Goal: Task Accomplishment & Management: Use online tool/utility

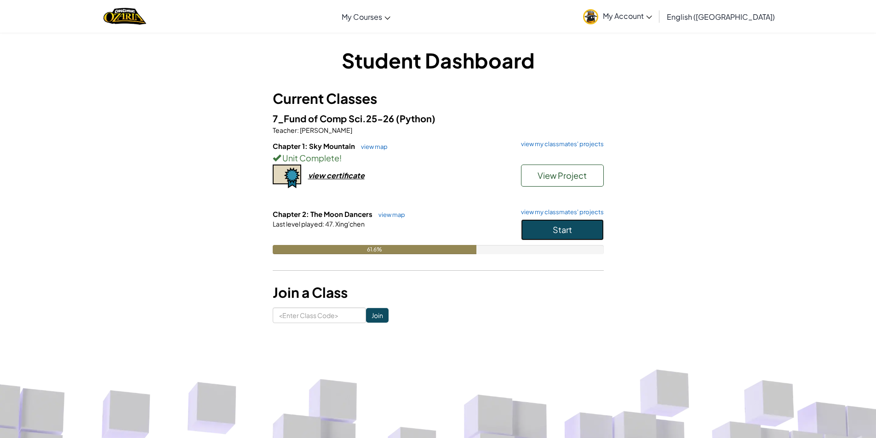
click at [549, 235] on button "Start" at bounding box center [562, 229] width 83 height 21
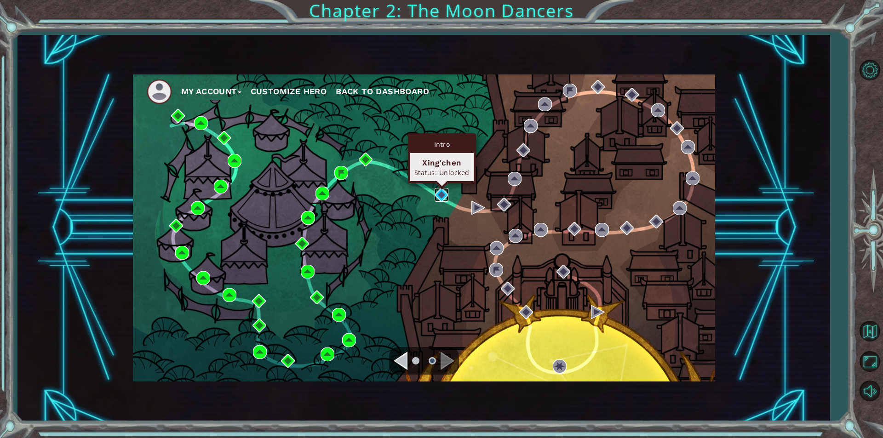
click at [440, 199] on img at bounding box center [442, 195] width 14 height 14
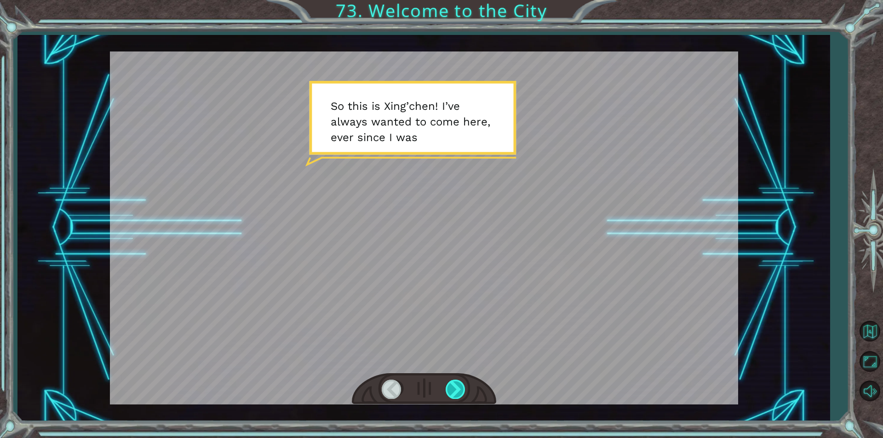
click at [456, 390] on div at bounding box center [456, 389] width 21 height 19
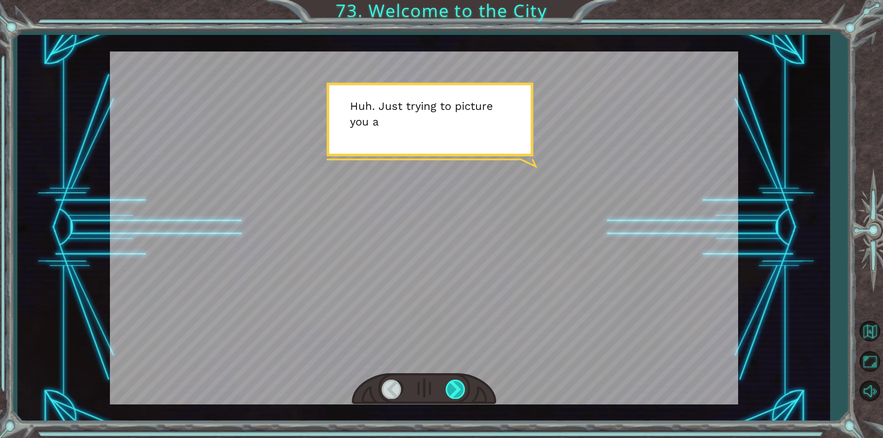
click at [456, 390] on div at bounding box center [456, 389] width 21 height 19
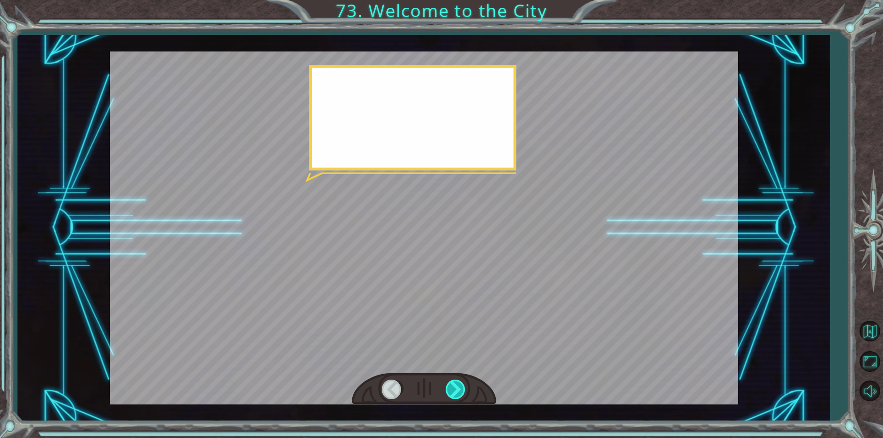
click at [456, 390] on div at bounding box center [456, 389] width 21 height 19
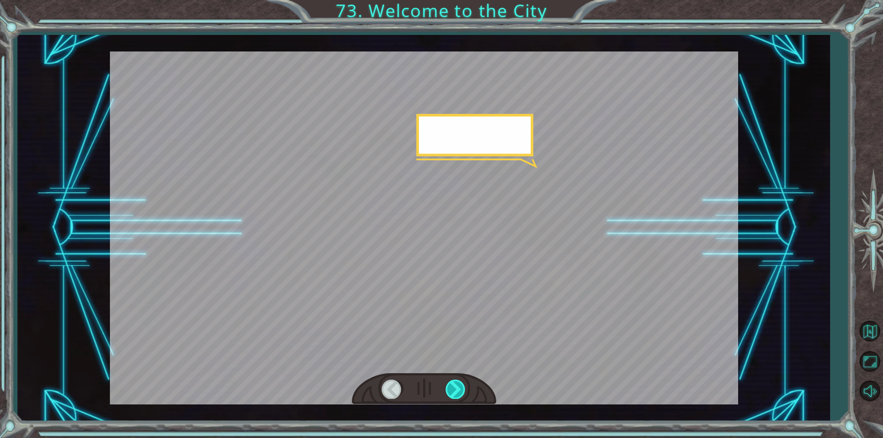
click at [456, 390] on div at bounding box center [456, 389] width 21 height 19
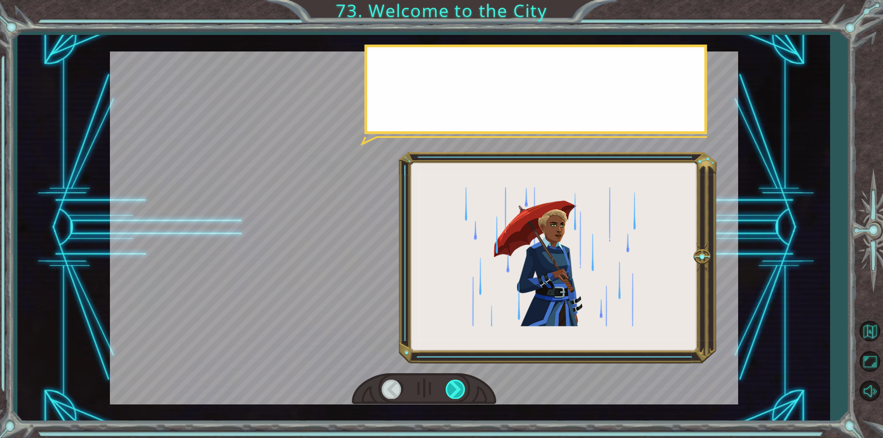
click at [456, 390] on div at bounding box center [456, 389] width 21 height 19
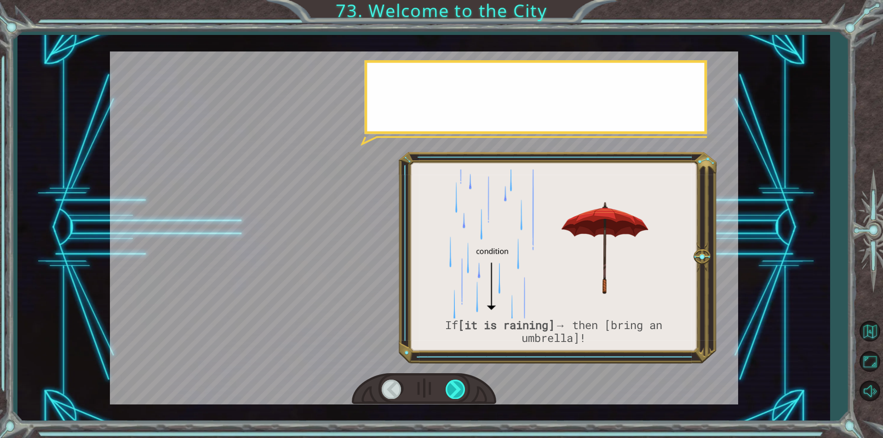
click at [456, 390] on div at bounding box center [456, 389] width 21 height 19
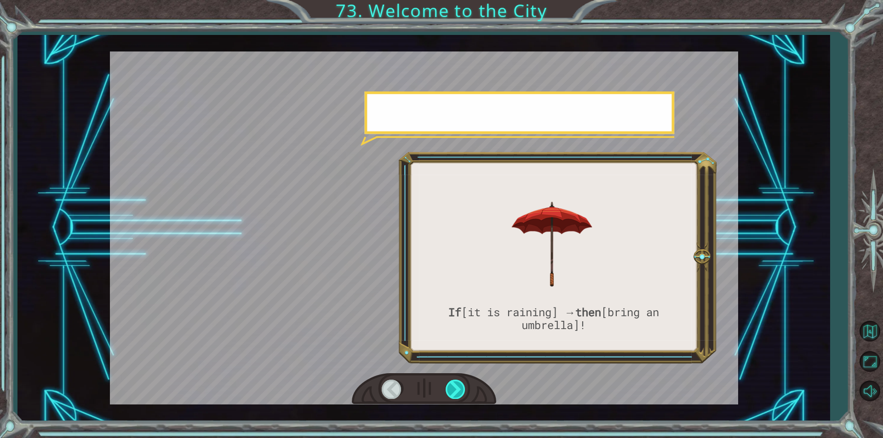
click at [456, 390] on div at bounding box center [456, 389] width 21 height 19
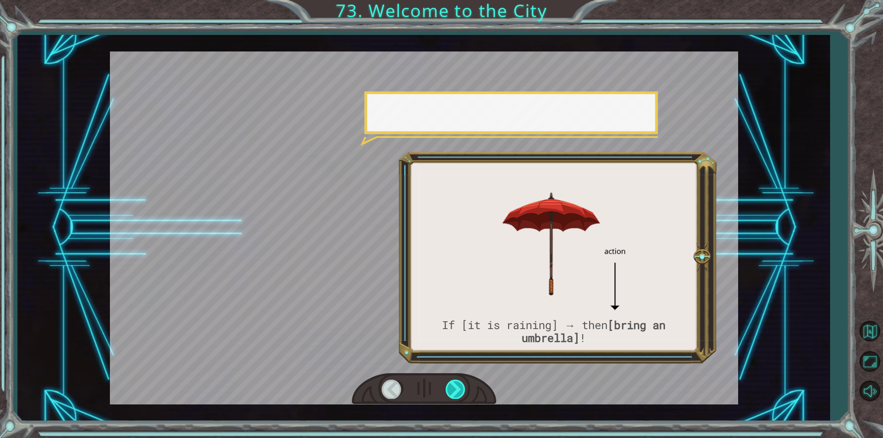
click at [456, 390] on div at bounding box center [456, 389] width 21 height 19
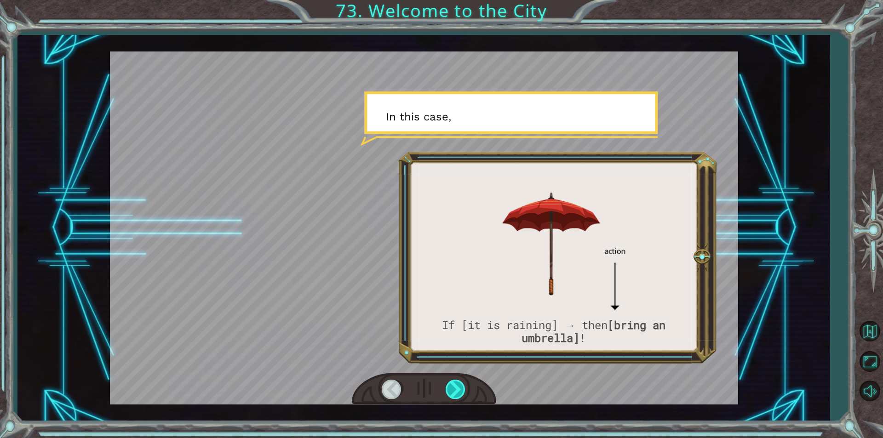
click at [456, 390] on div at bounding box center [456, 389] width 21 height 19
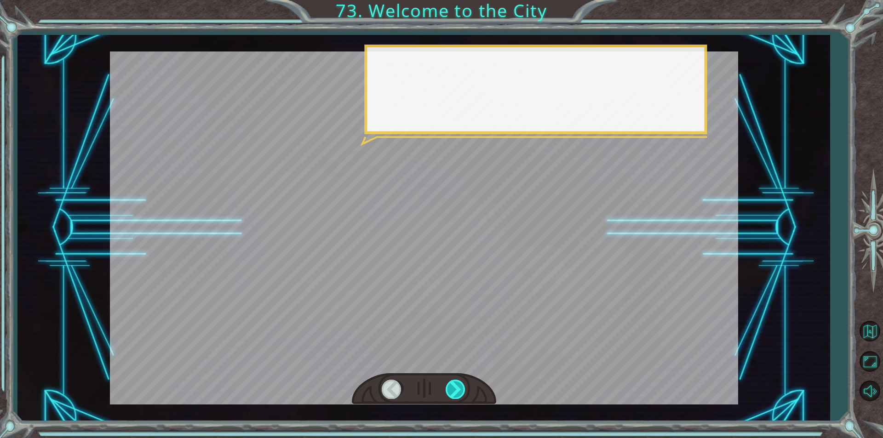
click at [456, 390] on div at bounding box center [456, 389] width 21 height 19
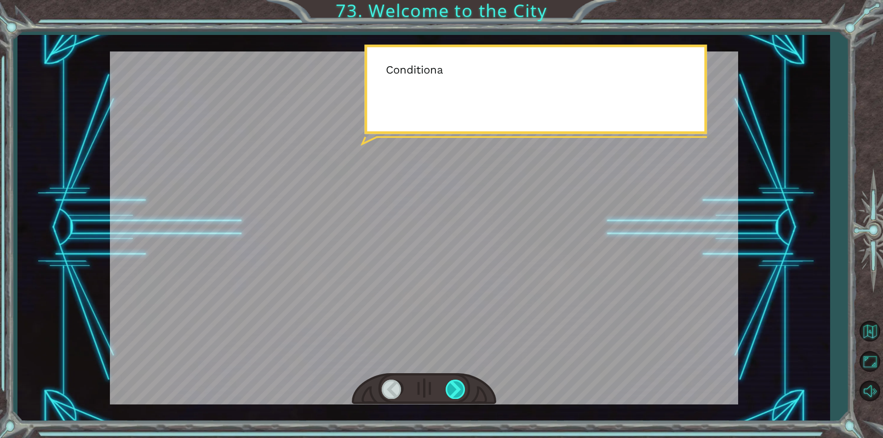
click at [456, 390] on div at bounding box center [456, 389] width 21 height 19
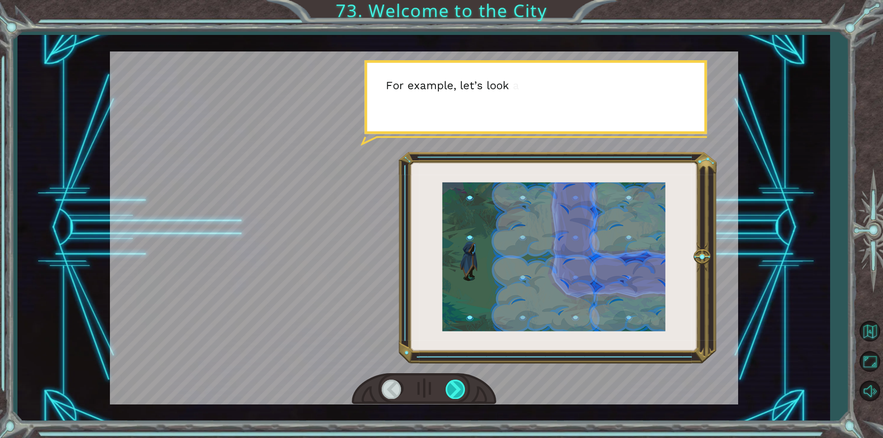
click at [455, 389] on div at bounding box center [456, 389] width 21 height 19
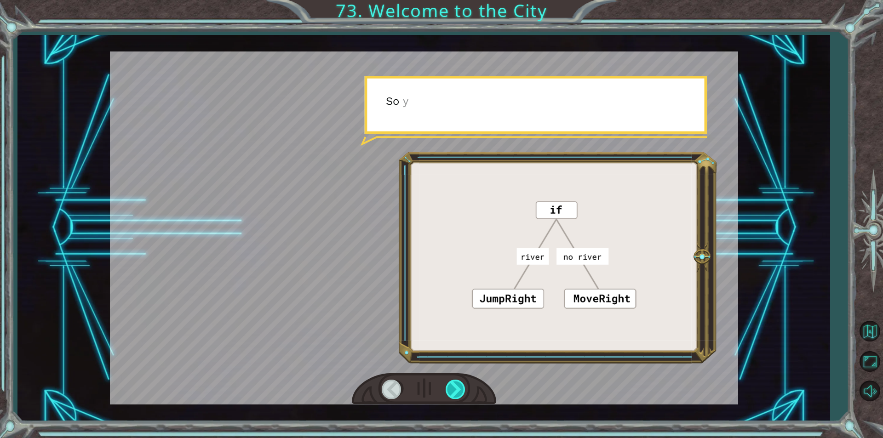
click at [455, 389] on div at bounding box center [456, 389] width 21 height 19
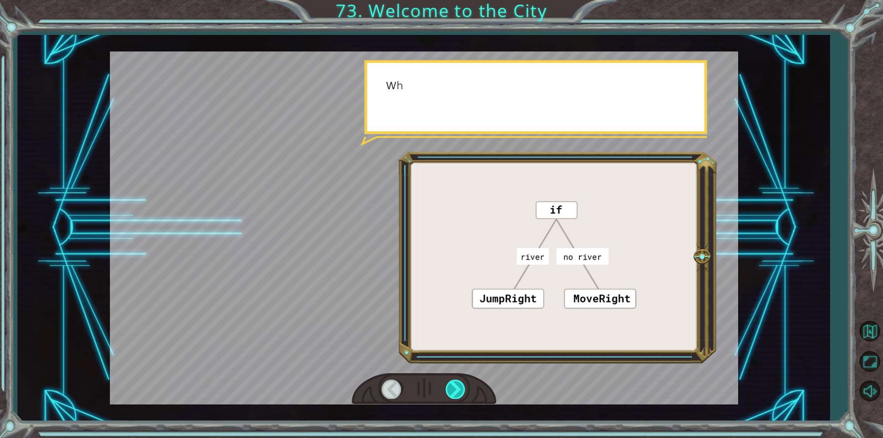
click at [455, 389] on div at bounding box center [456, 389] width 21 height 19
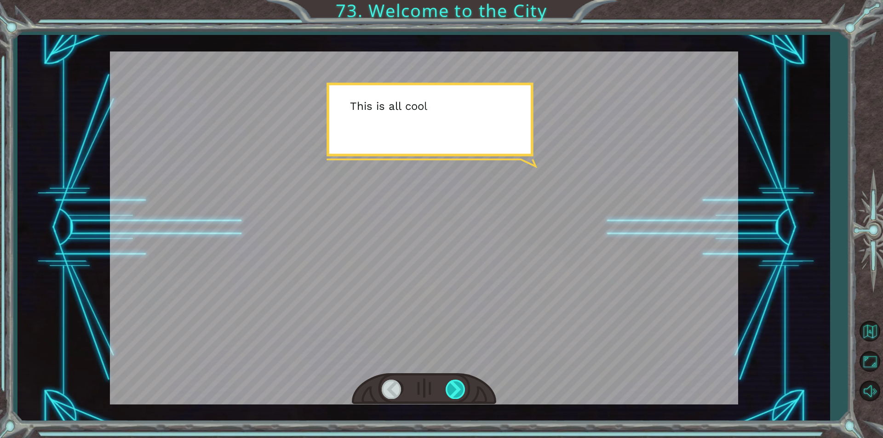
click at [455, 389] on div at bounding box center [456, 389] width 21 height 19
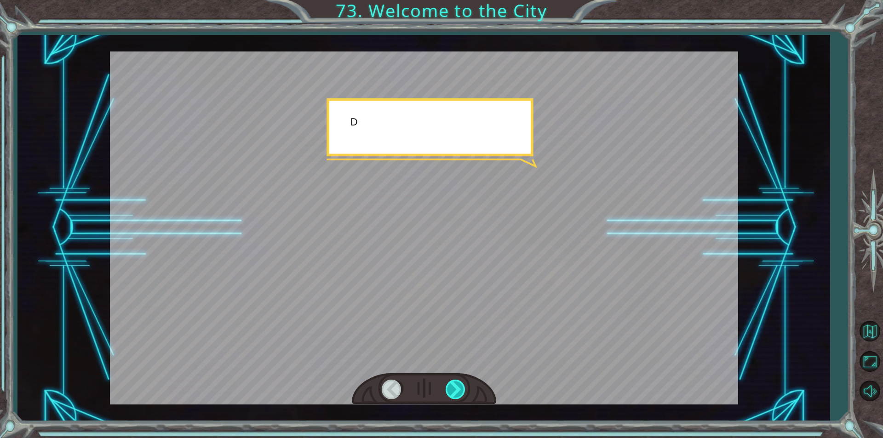
click at [455, 389] on div at bounding box center [456, 389] width 21 height 19
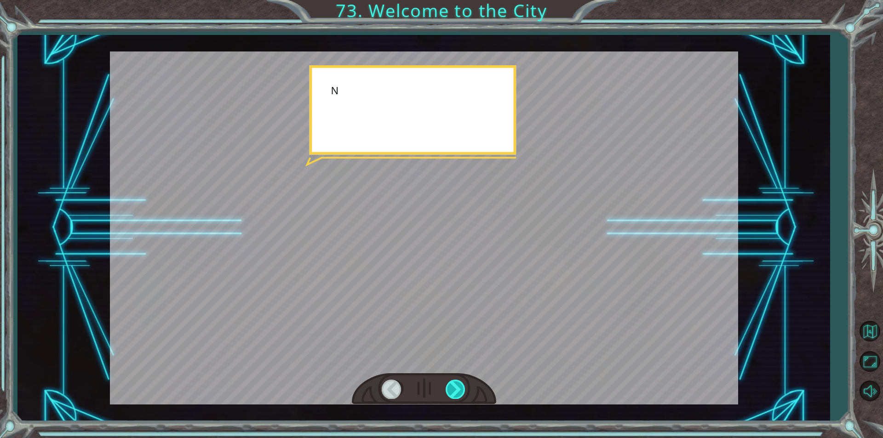
click at [455, 389] on div at bounding box center [456, 389] width 21 height 19
click at [455, 0] on div "S o t h i s i s X i n g ’ c h e n ! I ’ v e a l w a y s w a n t e d t o c o m e…" at bounding box center [441, 0] width 883 height 0
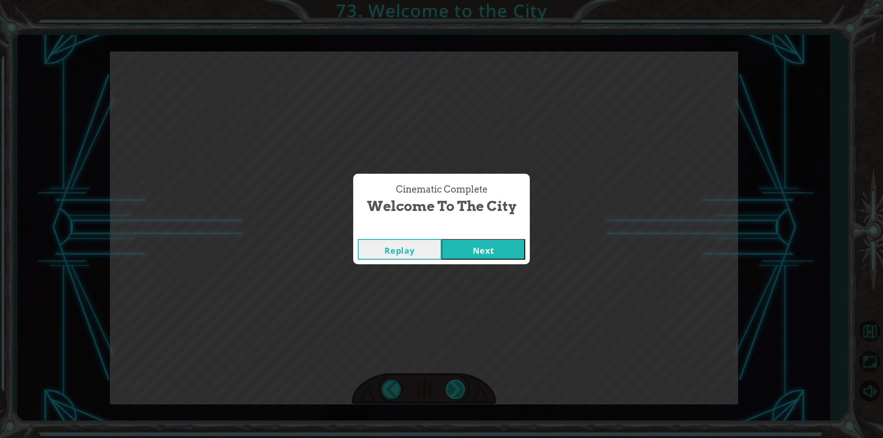
click at [455, 389] on div "Cinematic Complete Welcome to the City Replay Next" at bounding box center [441, 219] width 883 height 438
click at [477, 257] on button "Next" at bounding box center [484, 249] width 84 height 21
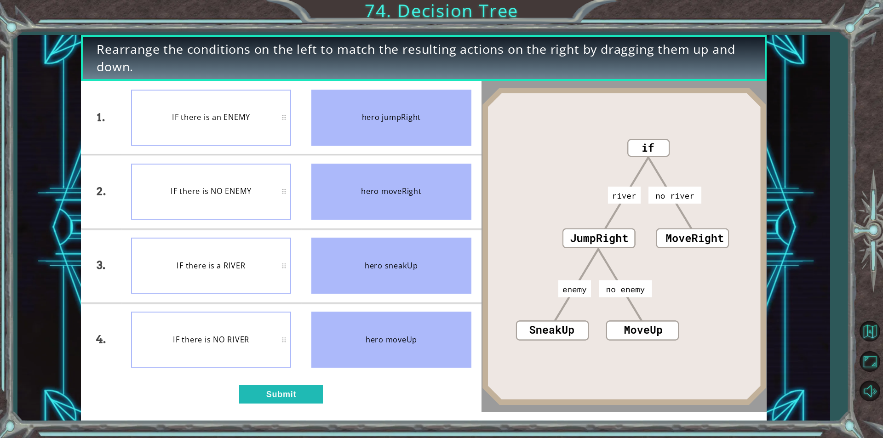
click at [229, 347] on div "IF there is NO RIVER" at bounding box center [211, 340] width 160 height 56
click at [308, 398] on button "Submit" at bounding box center [281, 395] width 84 height 18
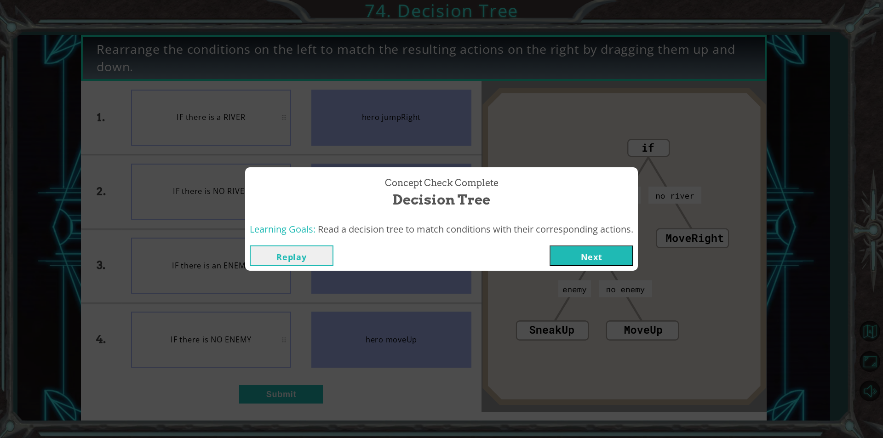
click at [600, 253] on button "Next" at bounding box center [592, 256] width 84 height 21
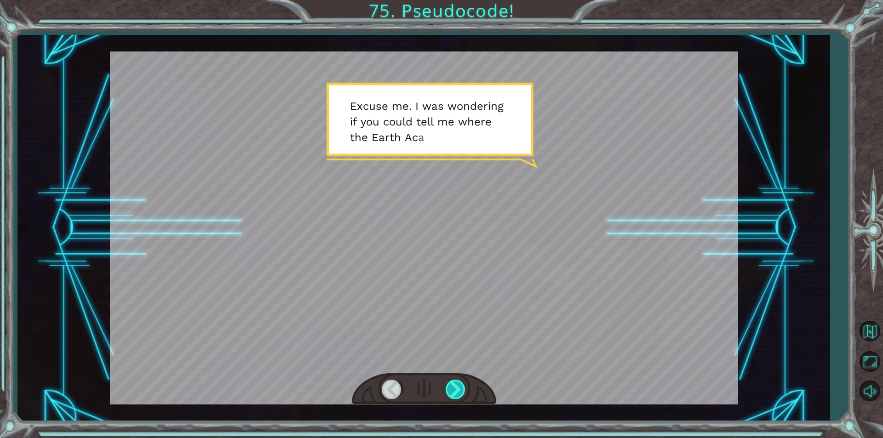
click at [451, 394] on div at bounding box center [456, 389] width 21 height 19
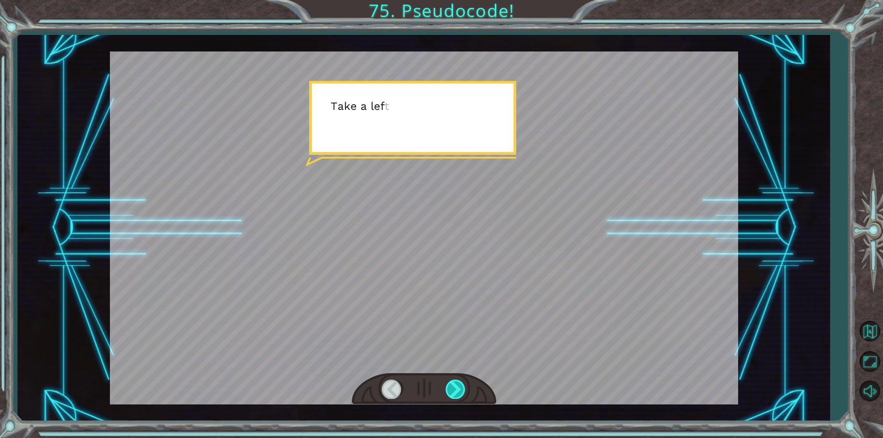
click at [450, 395] on div at bounding box center [456, 389] width 21 height 19
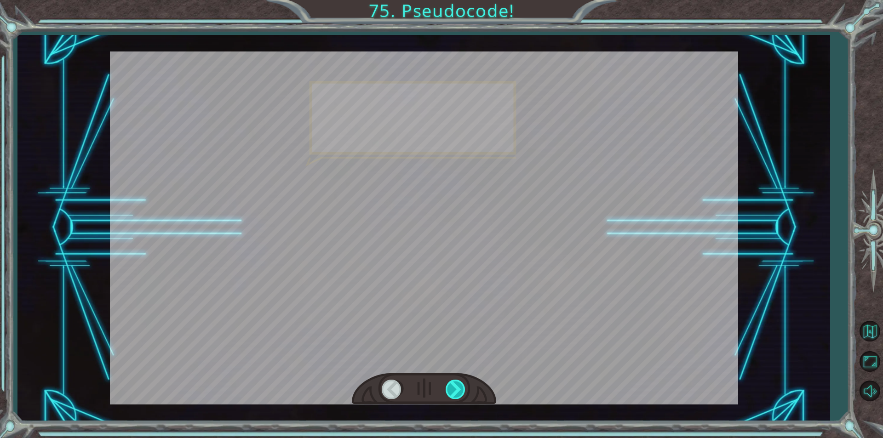
click at [450, 395] on div at bounding box center [456, 389] width 21 height 19
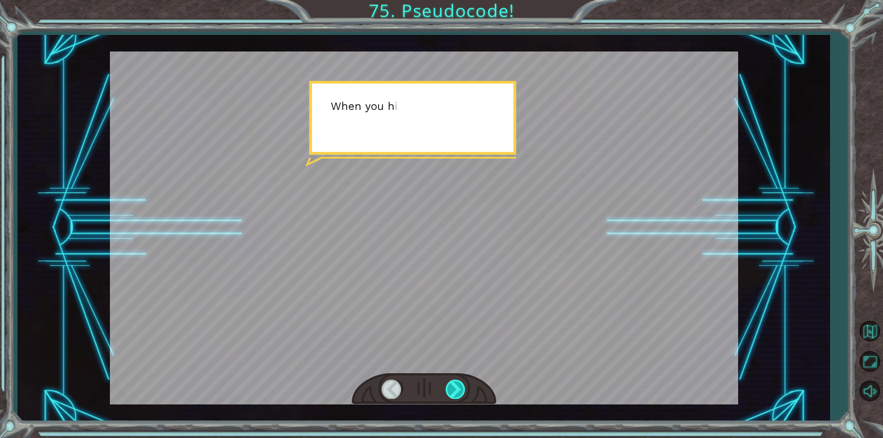
click at [451, 394] on div at bounding box center [456, 389] width 21 height 19
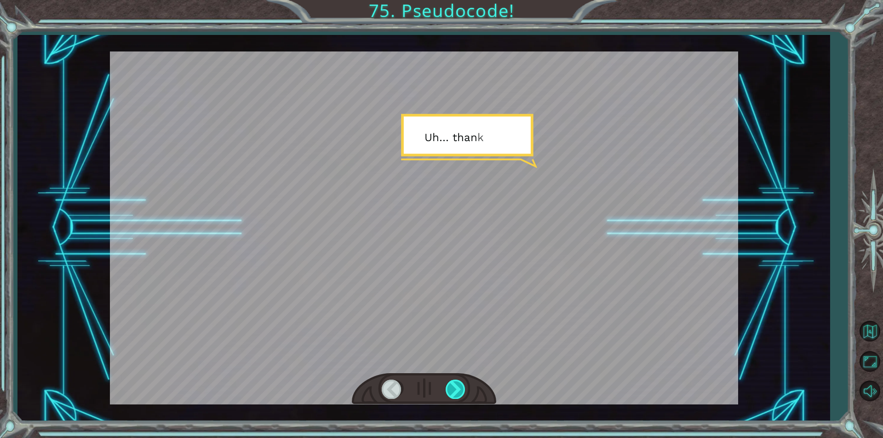
click at [451, 394] on div at bounding box center [456, 389] width 21 height 19
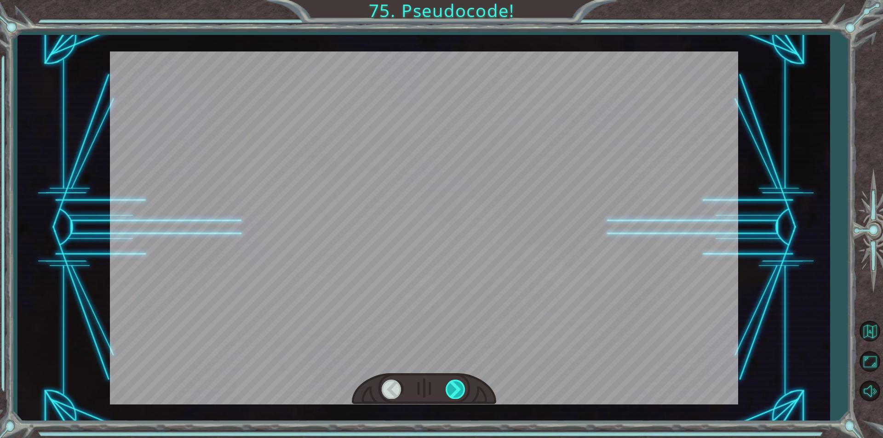
click at [451, 394] on div at bounding box center [456, 389] width 21 height 19
click at [453, 394] on div at bounding box center [456, 389] width 21 height 19
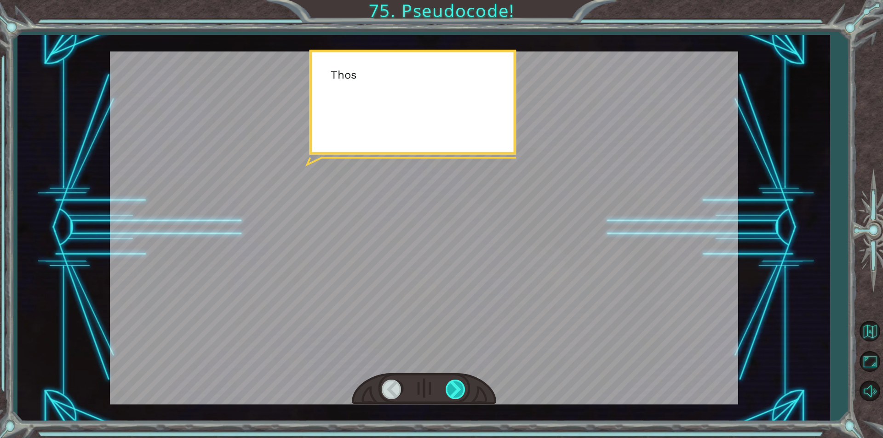
click at [453, 394] on div at bounding box center [456, 389] width 21 height 19
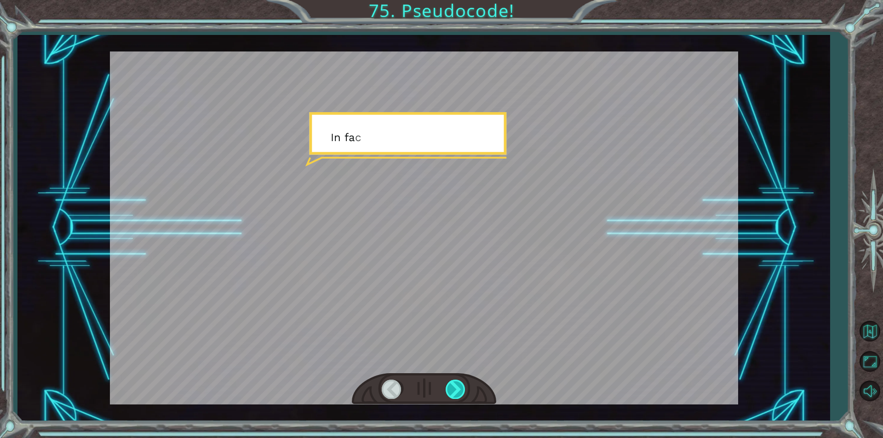
click at [453, 394] on div at bounding box center [456, 389] width 21 height 19
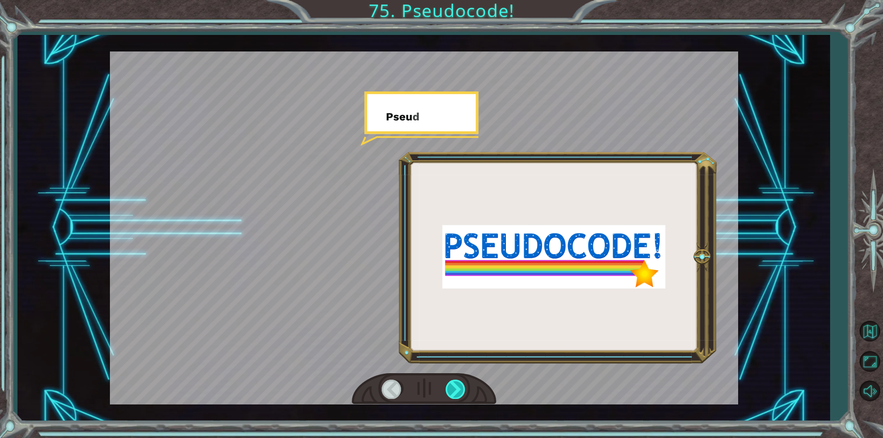
click at [453, 394] on div at bounding box center [456, 389] width 21 height 19
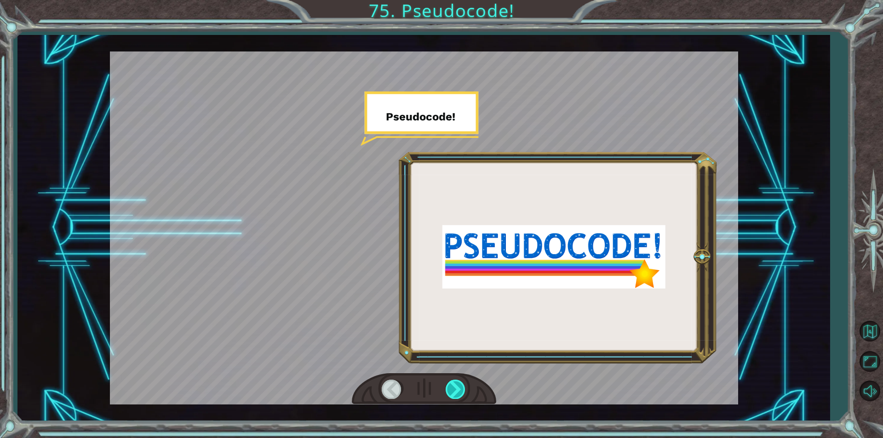
click at [453, 394] on div at bounding box center [456, 389] width 21 height 19
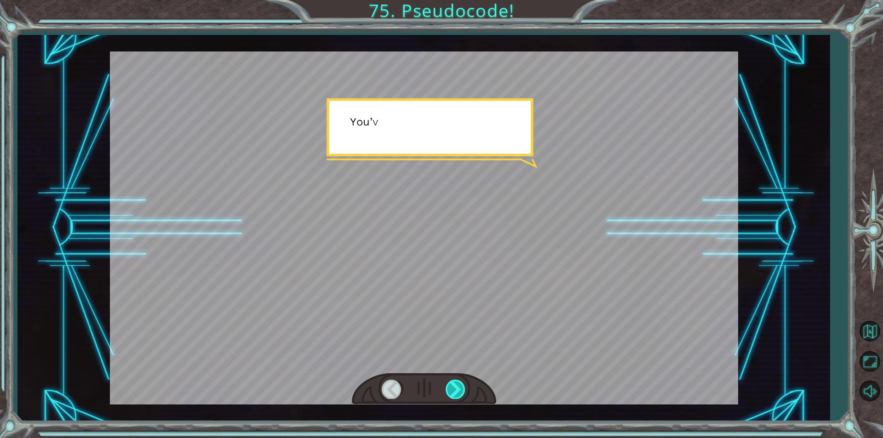
click at [453, 394] on div at bounding box center [456, 389] width 21 height 19
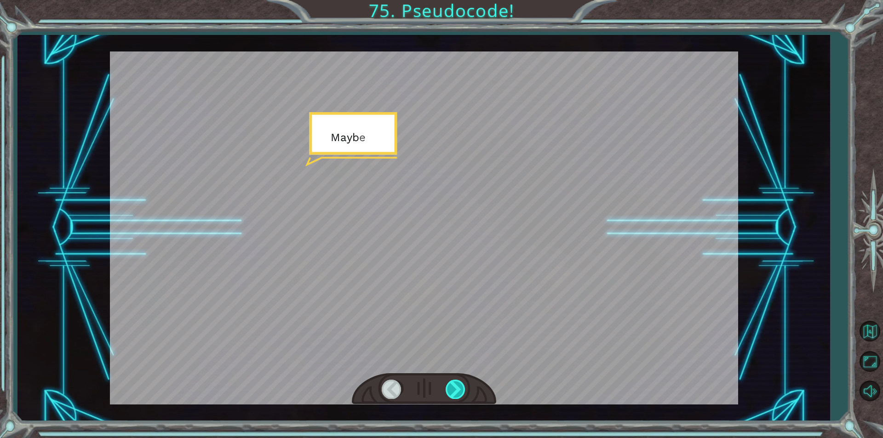
click at [453, 394] on div at bounding box center [456, 389] width 21 height 19
click at [452, 394] on div at bounding box center [456, 389] width 21 height 19
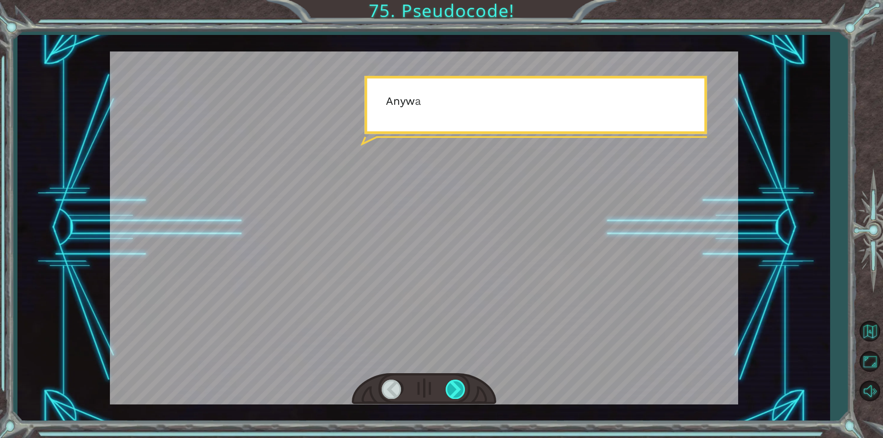
click at [454, 390] on div at bounding box center [456, 389] width 21 height 19
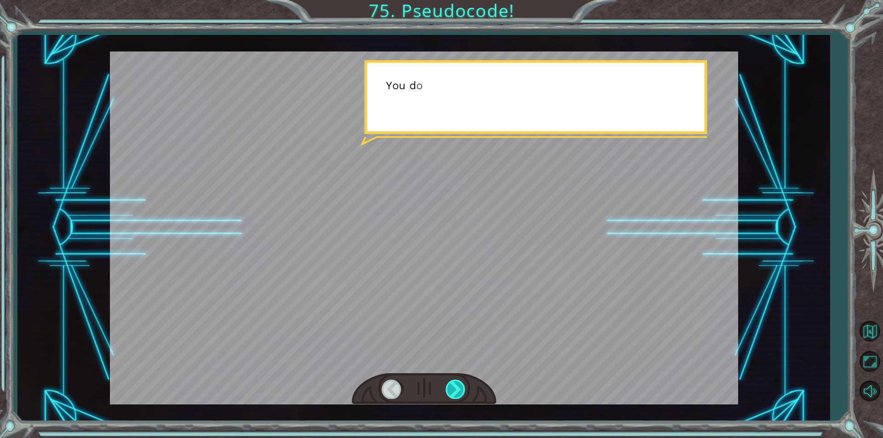
click at [454, 390] on div at bounding box center [456, 389] width 21 height 19
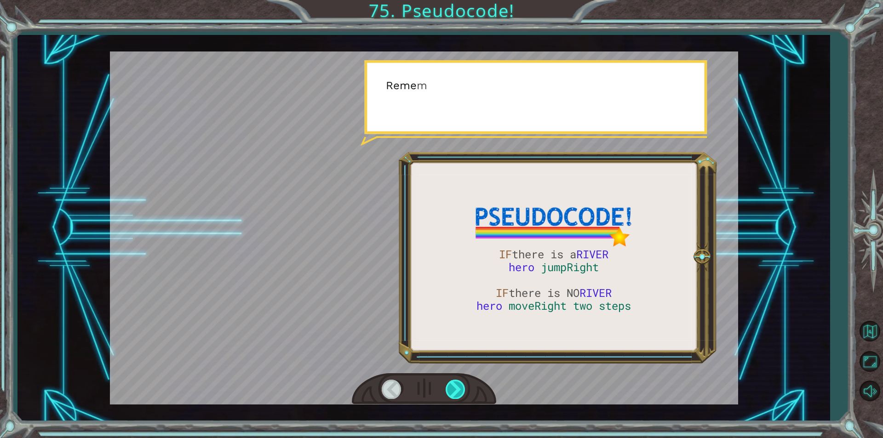
click at [454, 390] on div at bounding box center [456, 389] width 21 height 19
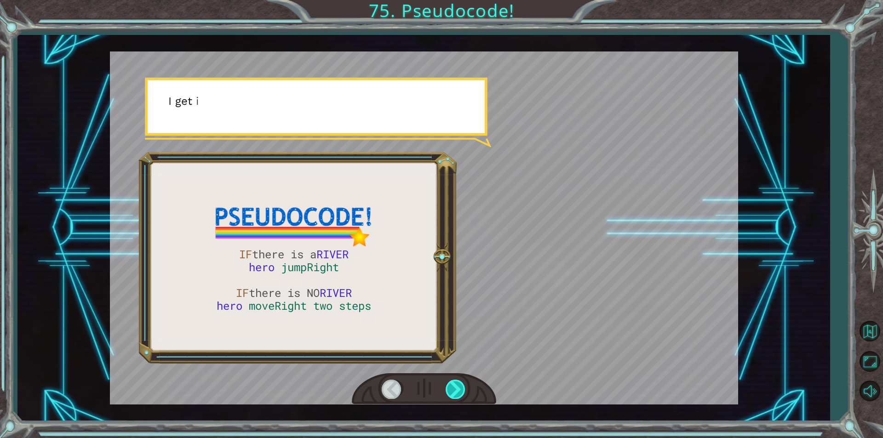
click at [454, 383] on div at bounding box center [456, 389] width 21 height 19
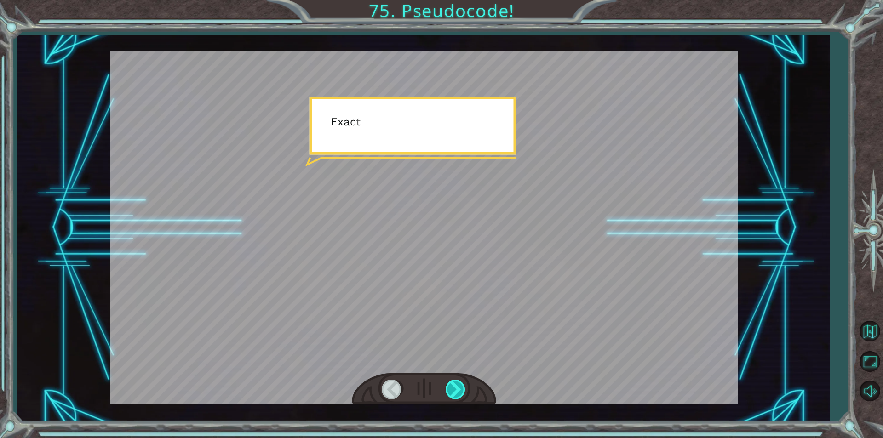
click at [454, 383] on div at bounding box center [456, 389] width 21 height 19
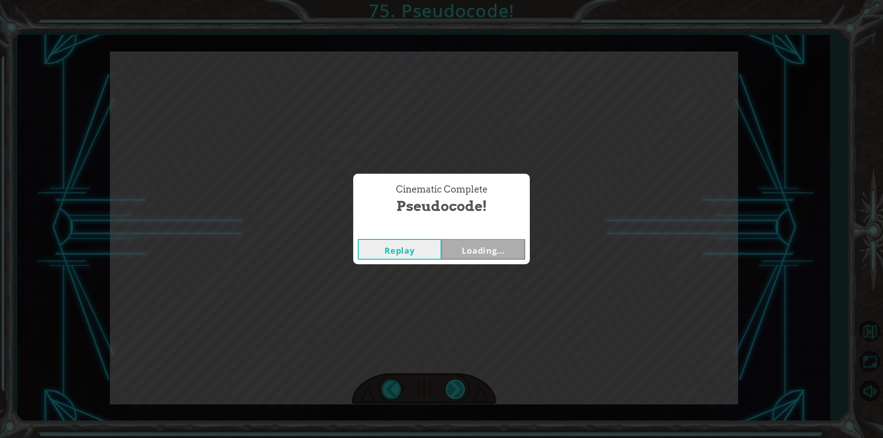
click at [454, 0] on div "IF there is a RIVER hero jumpRight IF there is NO RIVER hero moveRight two step…" at bounding box center [441, 0] width 883 height 0
click at [489, 251] on button "Next" at bounding box center [484, 249] width 84 height 21
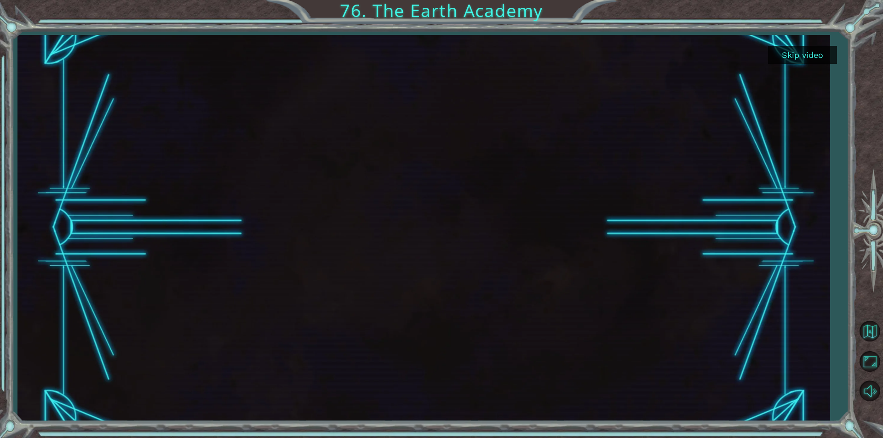
click at [789, 61] on button "Skip video" at bounding box center [802, 55] width 69 height 18
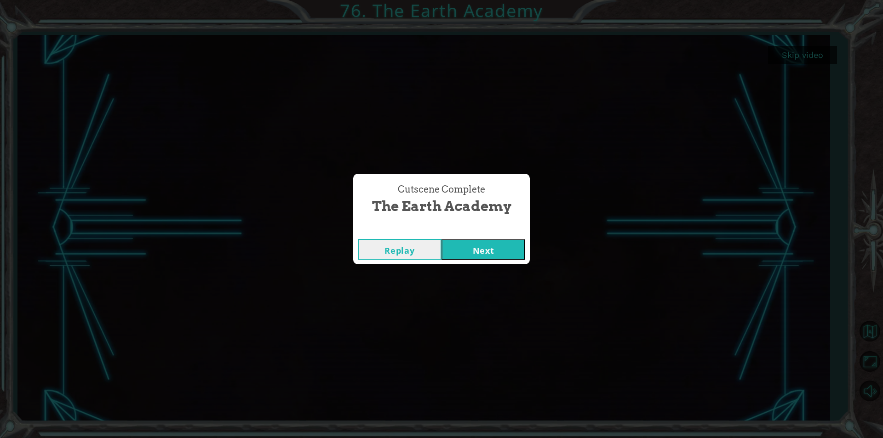
click at [507, 258] on button "Next" at bounding box center [484, 249] width 84 height 21
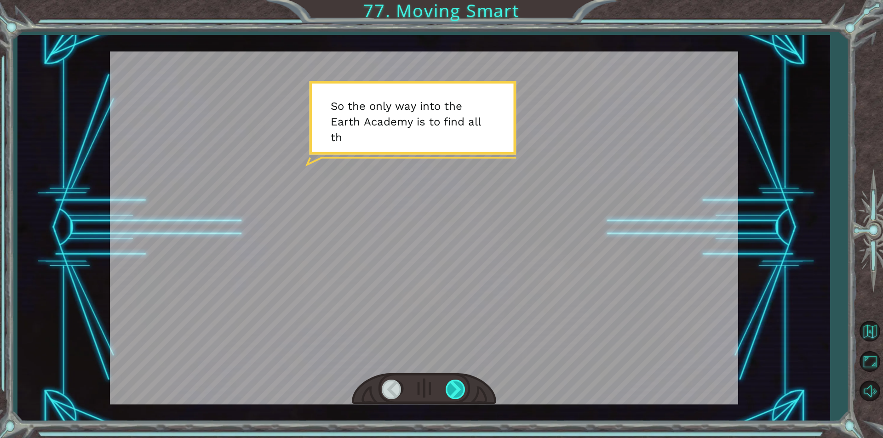
click at [452, 390] on div at bounding box center [456, 389] width 21 height 19
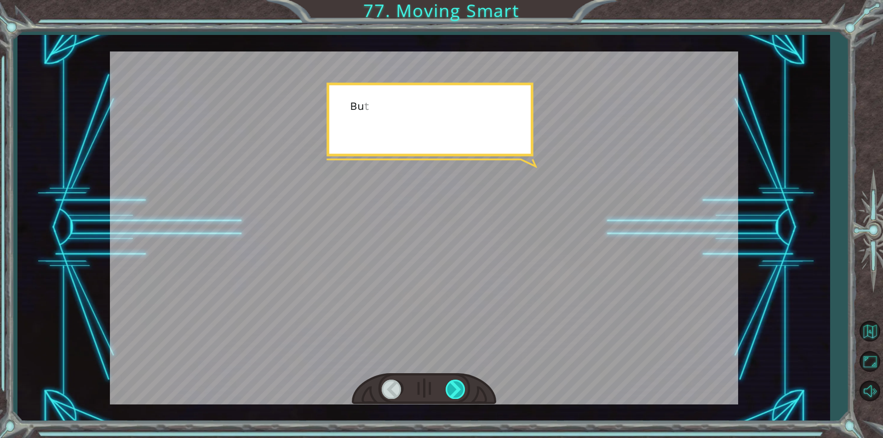
click at [452, 390] on div at bounding box center [456, 389] width 21 height 19
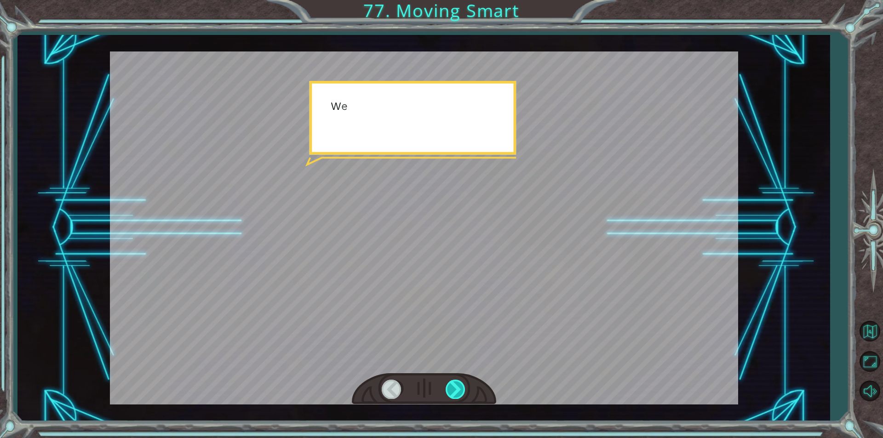
click at [452, 390] on div at bounding box center [456, 389] width 21 height 19
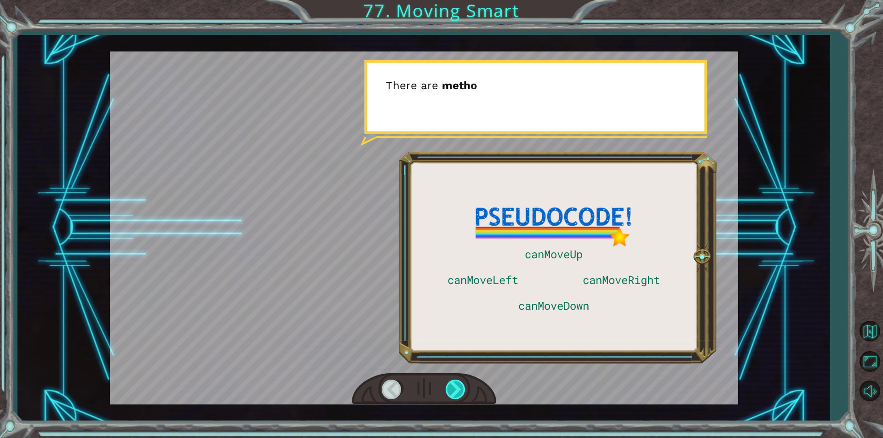
click at [452, 390] on div at bounding box center [456, 389] width 21 height 19
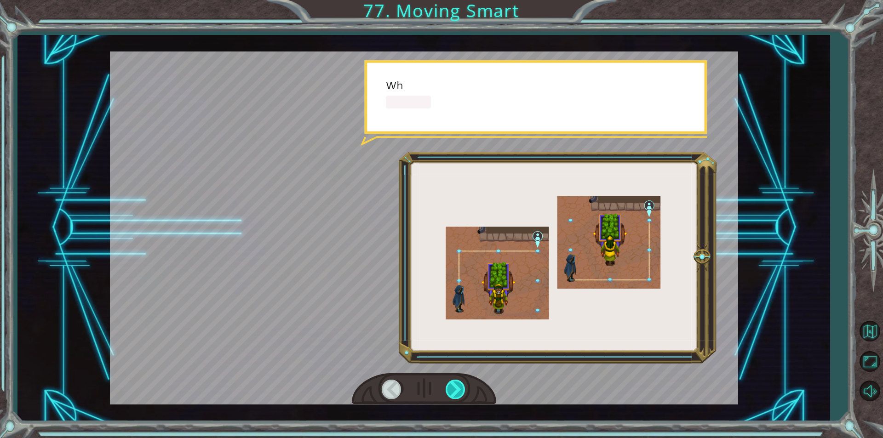
click at [452, 390] on div at bounding box center [456, 389] width 21 height 19
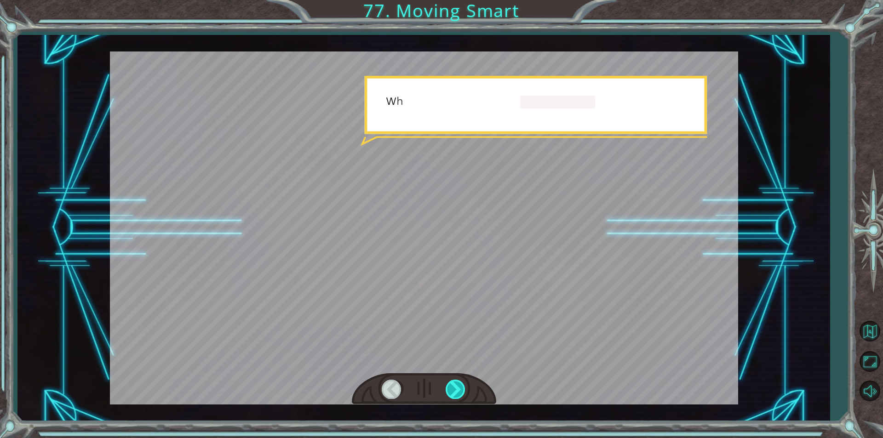
click at [452, 390] on div at bounding box center [456, 389] width 21 height 19
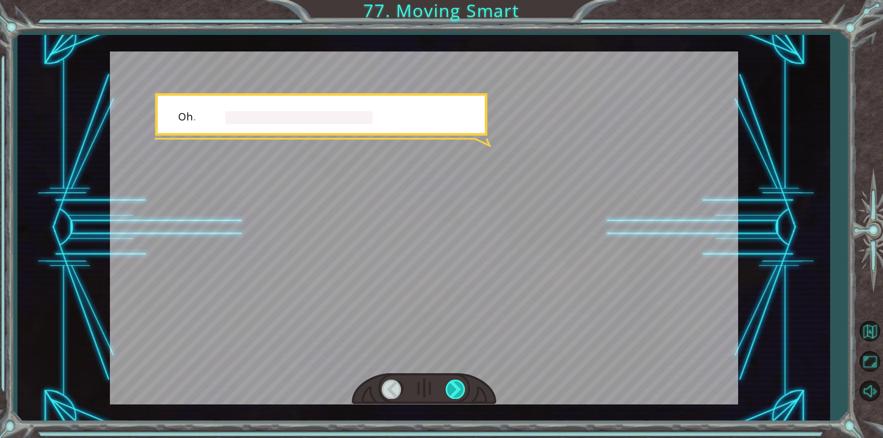
click at [452, 390] on div at bounding box center [456, 389] width 21 height 19
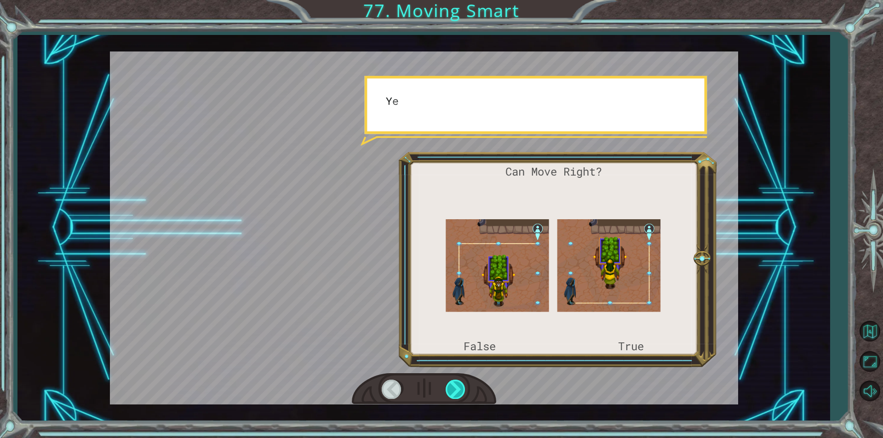
click at [452, 390] on div at bounding box center [456, 389] width 21 height 19
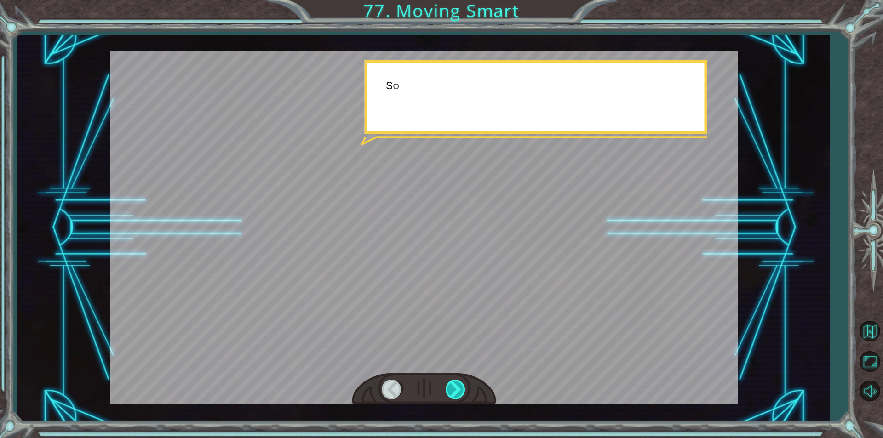
click at [452, 390] on div at bounding box center [456, 389] width 21 height 19
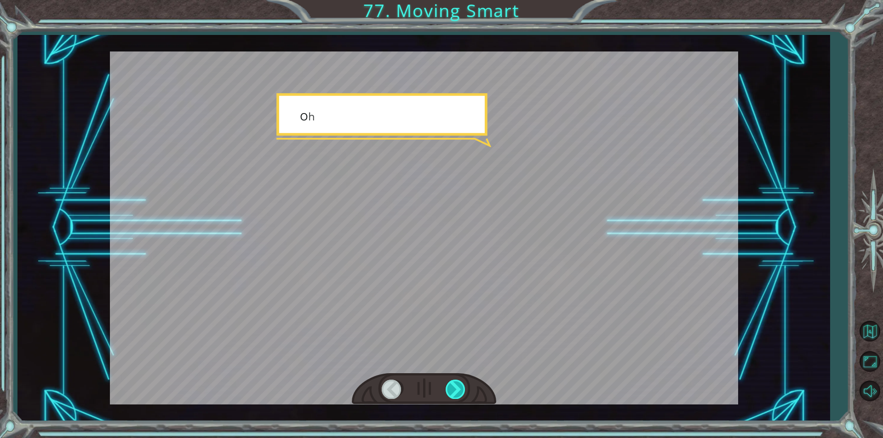
click at [452, 390] on div at bounding box center [456, 389] width 21 height 19
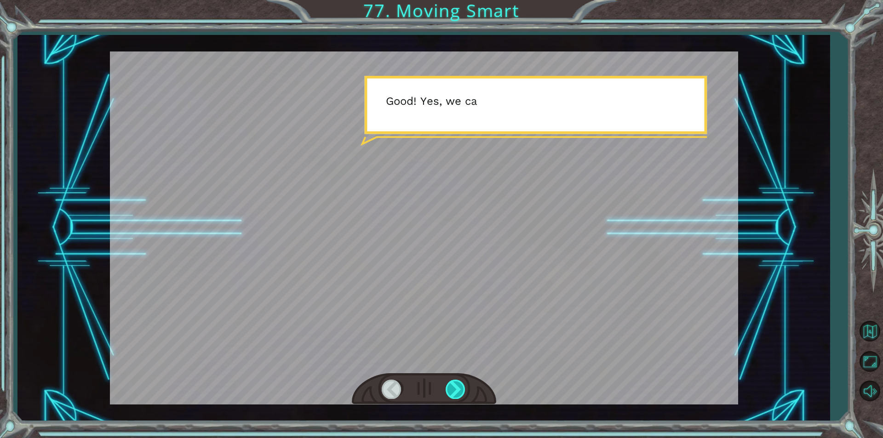
click at [452, 390] on div at bounding box center [456, 389] width 21 height 19
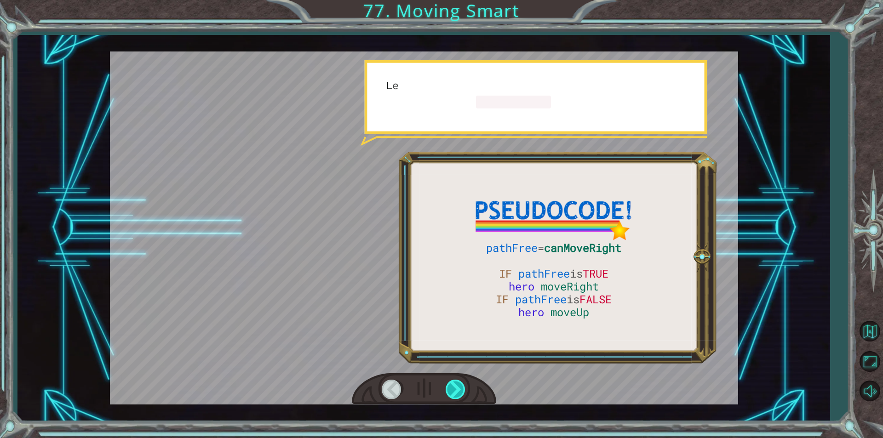
click at [452, 390] on div at bounding box center [456, 389] width 21 height 19
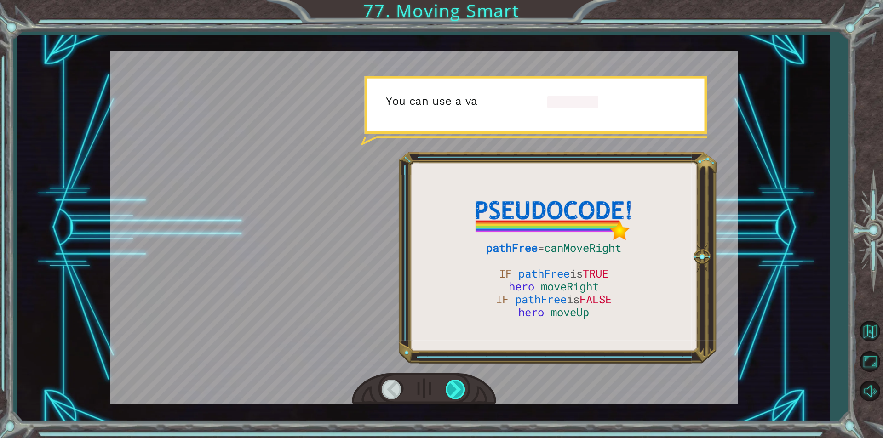
click at [452, 390] on div at bounding box center [456, 389] width 21 height 19
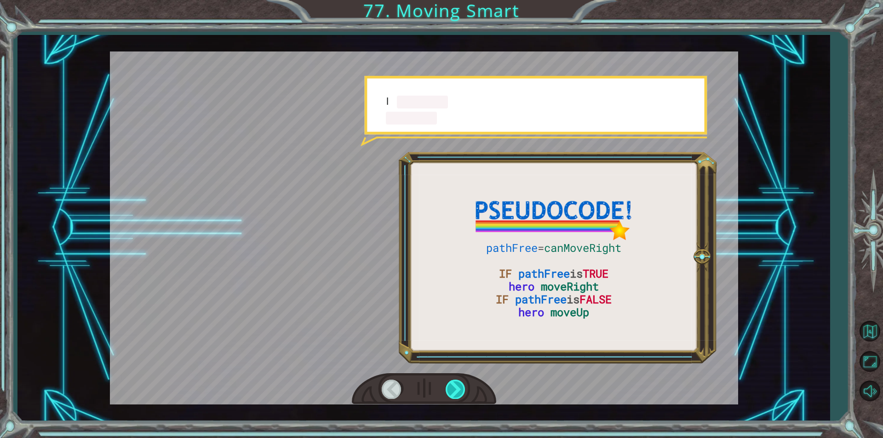
click at [452, 390] on div at bounding box center [456, 389] width 21 height 19
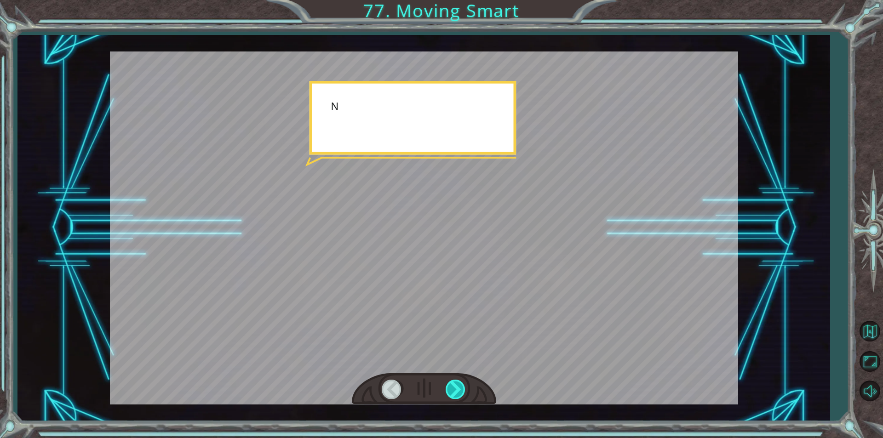
click at [452, 390] on div at bounding box center [456, 389] width 21 height 19
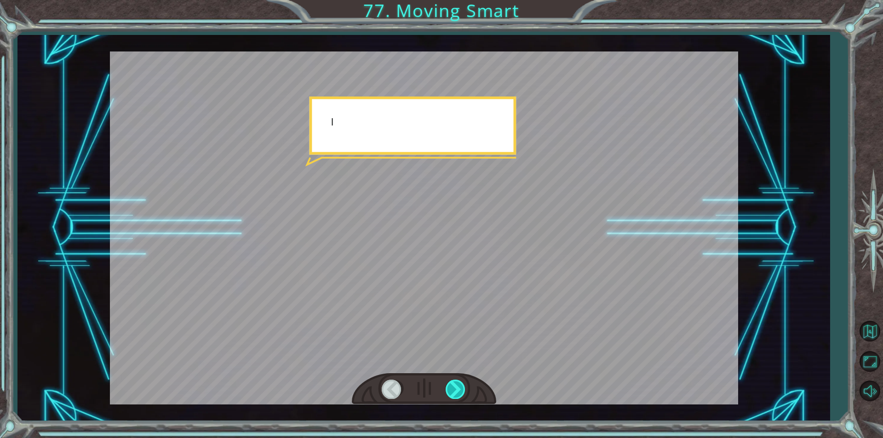
click at [452, 390] on div at bounding box center [456, 389] width 21 height 19
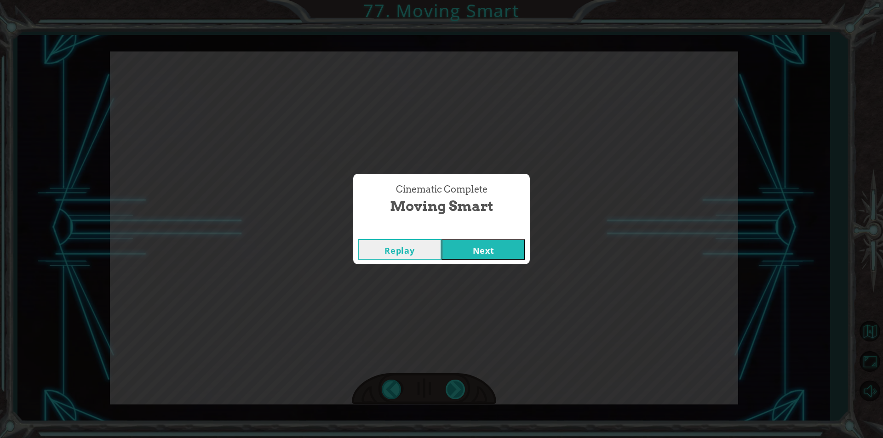
click at [452, 0] on div "pathFree = canMoveRight IF pathFree is TRUE hero moveRight IF pathFree is FALSE…" at bounding box center [441, 0] width 883 height 0
click at [452, 390] on div "Cinematic Complete Moving Smart Replay Next" at bounding box center [441, 219] width 883 height 438
click at [462, 255] on button "Next" at bounding box center [484, 249] width 84 height 21
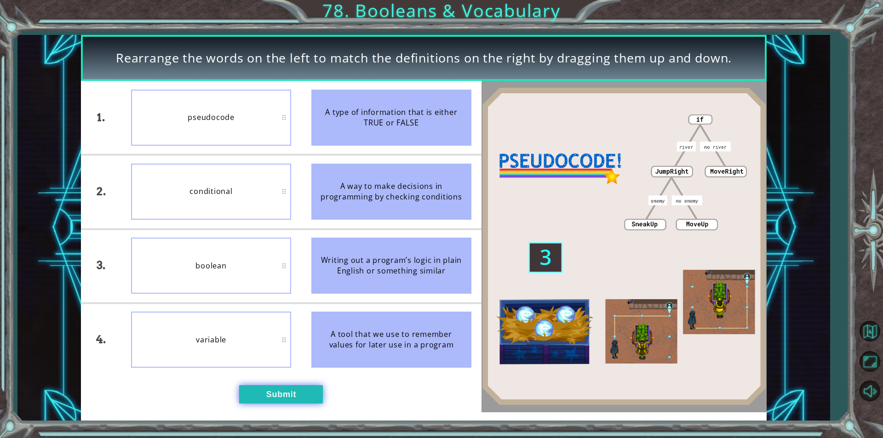
click at [269, 391] on button "Submit" at bounding box center [281, 395] width 84 height 18
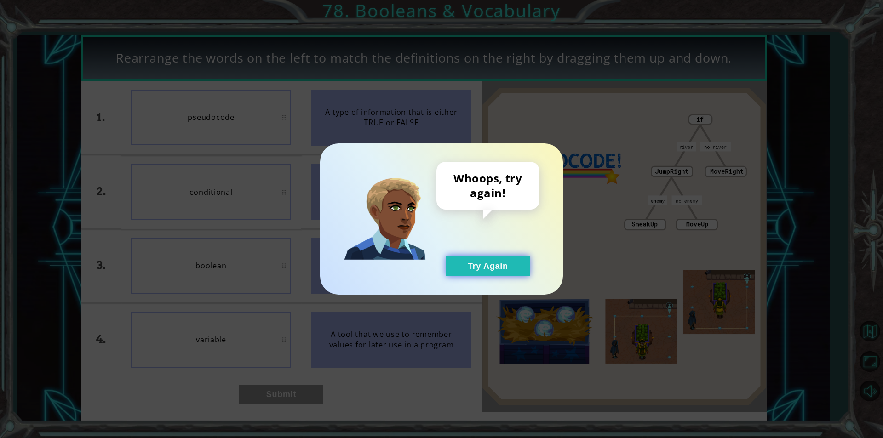
click at [481, 264] on button "Try Again" at bounding box center [488, 266] width 84 height 21
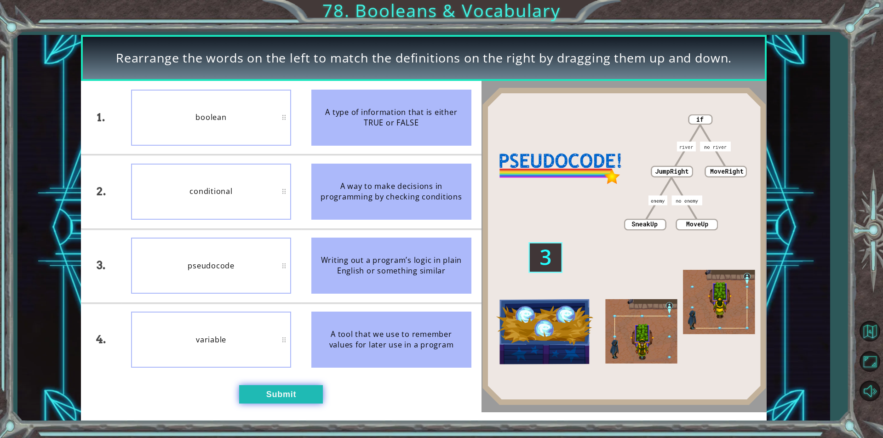
click at [300, 400] on button "Submit" at bounding box center [281, 395] width 84 height 18
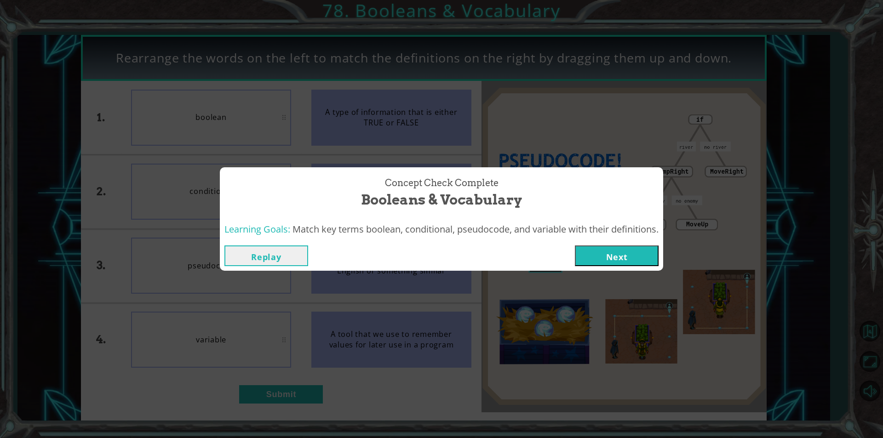
click at [630, 256] on button "Next" at bounding box center [617, 256] width 84 height 21
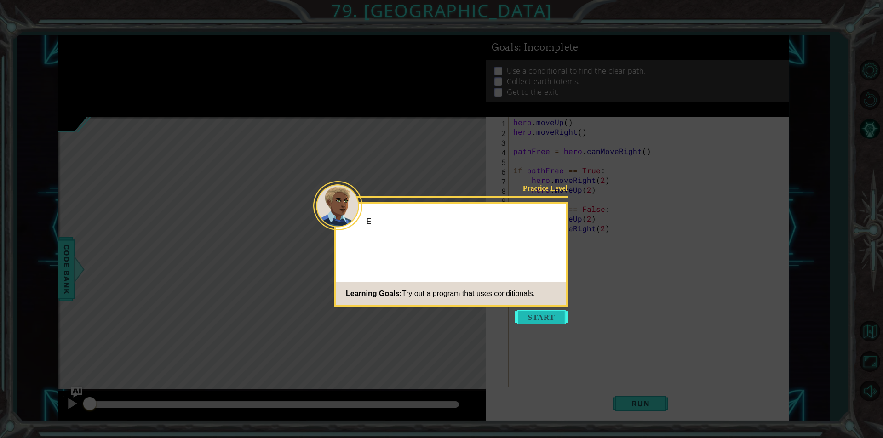
click at [533, 317] on button "Start" at bounding box center [541, 317] width 52 height 15
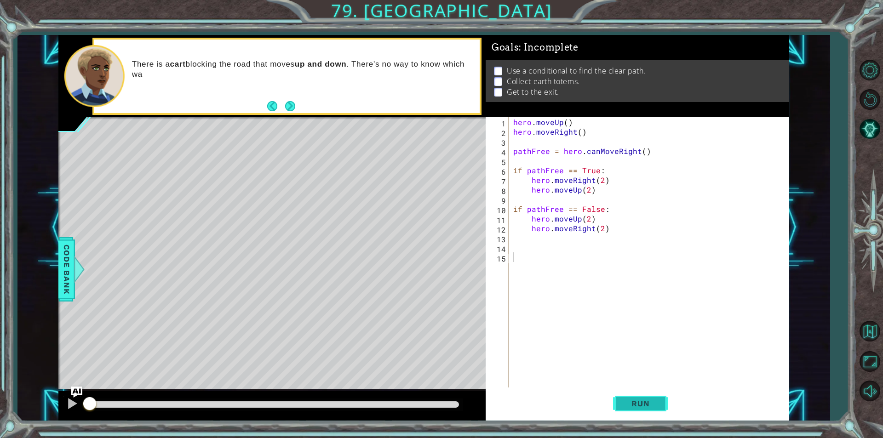
click at [644, 401] on span "Run" at bounding box center [640, 403] width 36 height 9
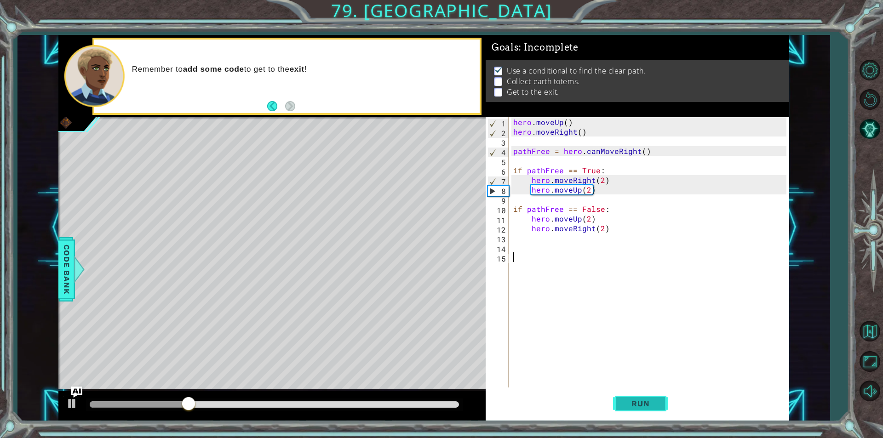
click at [654, 403] on span "Run" at bounding box center [640, 403] width 36 height 9
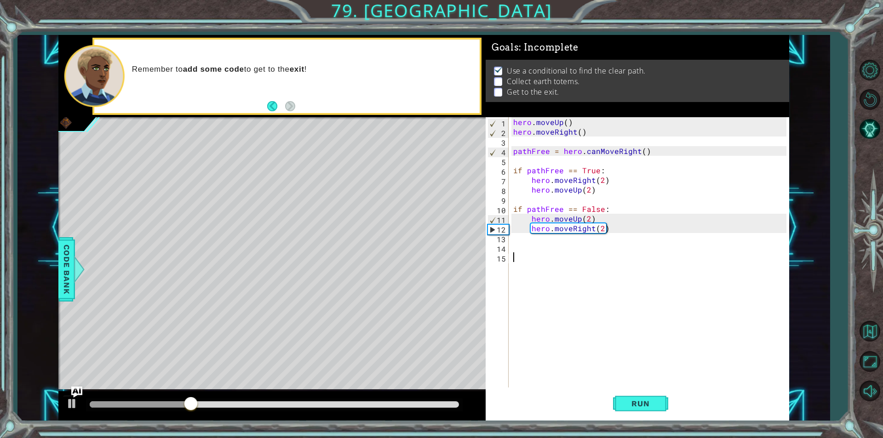
click at [537, 252] on div "hero . moveUp ( ) hero . moveRight ( ) pathFree = hero . canMoveRight ( ) if pa…" at bounding box center [652, 262] width 280 height 290
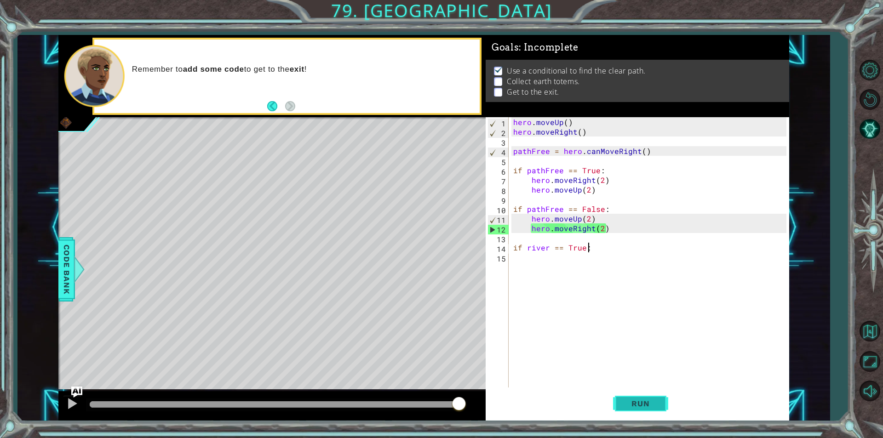
type textarea "if river == True:"
click at [632, 407] on button "Run" at bounding box center [640, 404] width 55 height 30
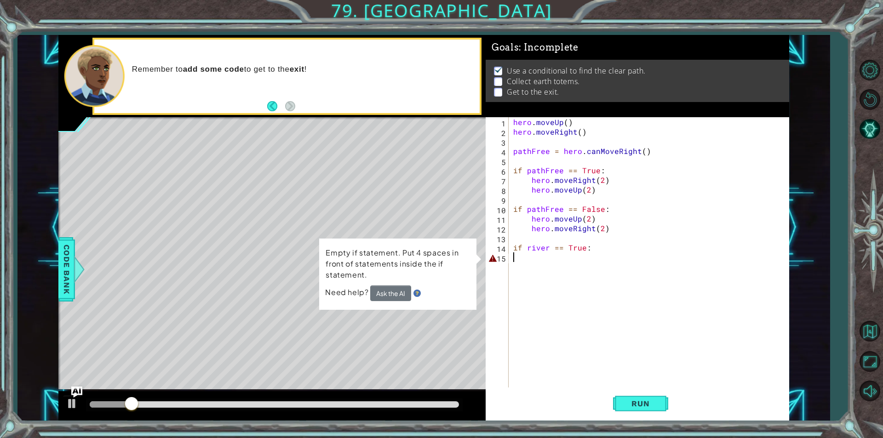
click at [533, 258] on div "hero . moveUp ( ) hero . moveRight ( ) pathFree = hero . canMoveRight ( ) if pa…" at bounding box center [652, 262] width 280 height 290
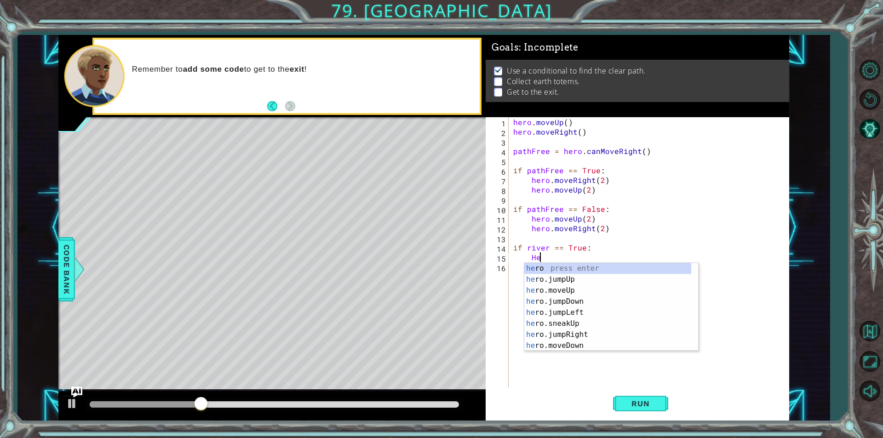
scroll to position [0, 1]
type textarea "Hero"
click at [603, 327] on div "hero press enter hero .jumpUp press enter hero .jumpDown press enter hero .jump…" at bounding box center [607, 318] width 167 height 110
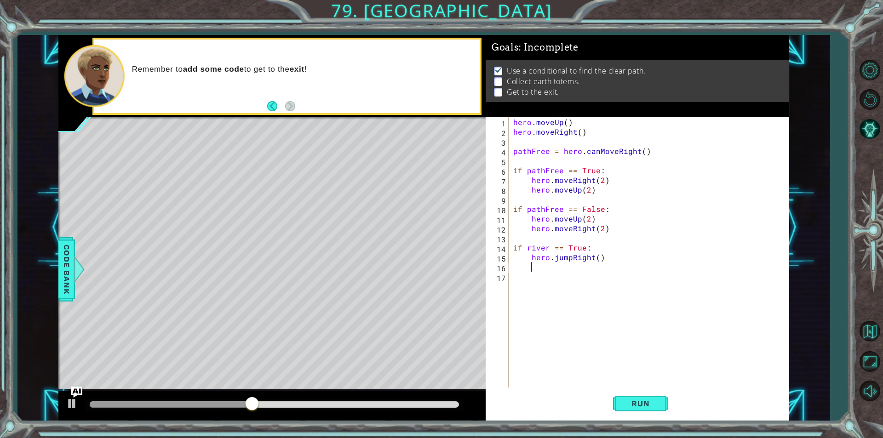
scroll to position [0, 0]
click at [537, 279] on div "hero . moveUp ( ) hero . moveRight ( ) pathFree = hero . canMoveRight ( ) if pa…" at bounding box center [652, 262] width 280 height 290
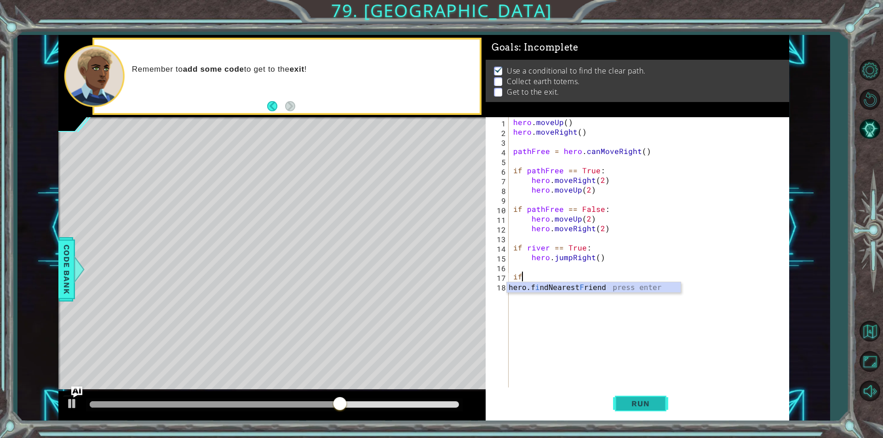
click at [641, 404] on span "Run" at bounding box center [640, 403] width 36 height 9
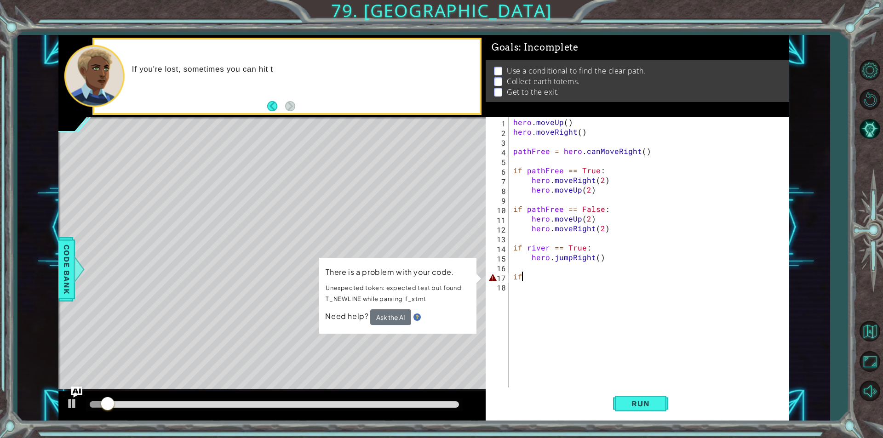
click at [537, 277] on div "hero . moveUp ( ) hero . moveRight ( ) pathFree = hero . canMoveRight ( ) if pa…" at bounding box center [652, 262] width 280 height 290
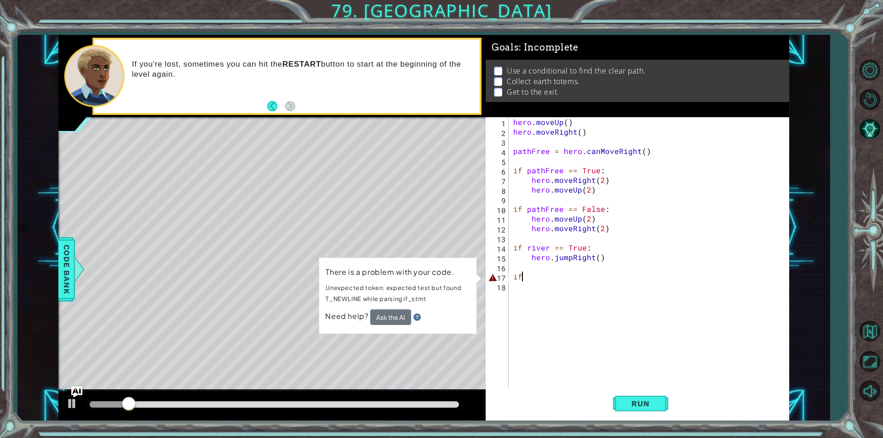
type textarea "i"
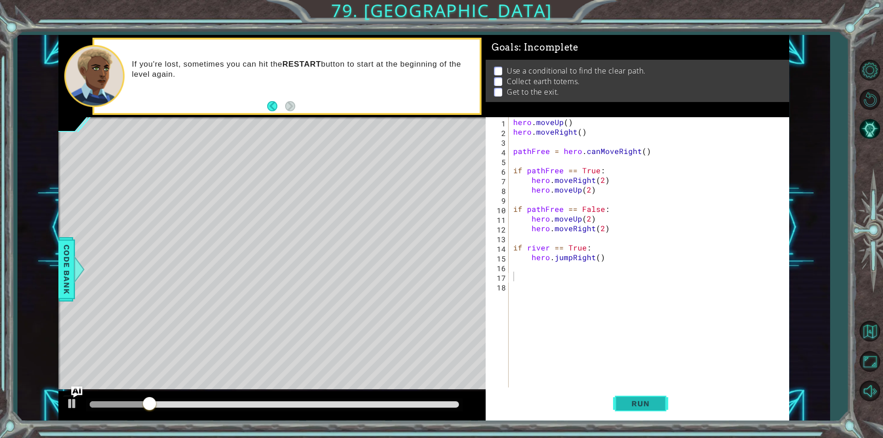
click at [662, 402] on button "Run" at bounding box center [640, 404] width 55 height 30
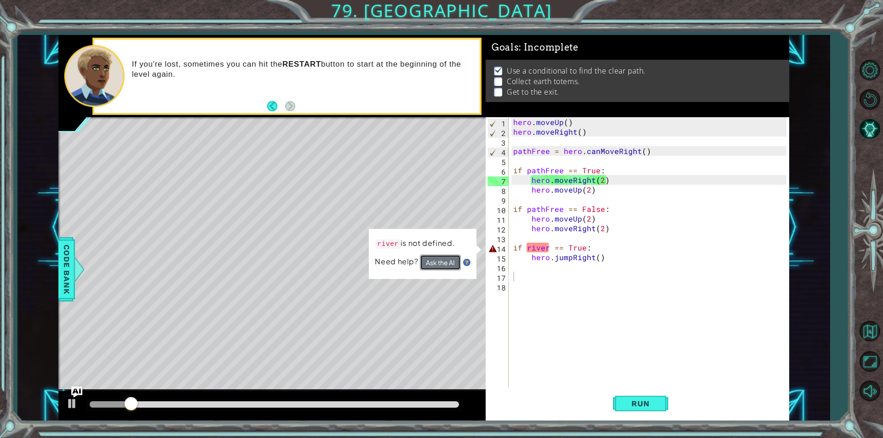
click at [437, 264] on button "Ask the AI" at bounding box center [440, 263] width 41 height 16
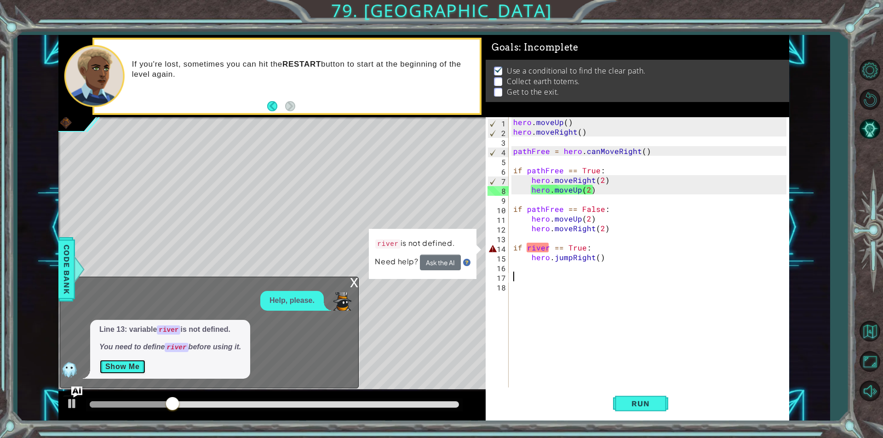
click at [137, 363] on button "Show Me" at bounding box center [122, 367] width 46 height 15
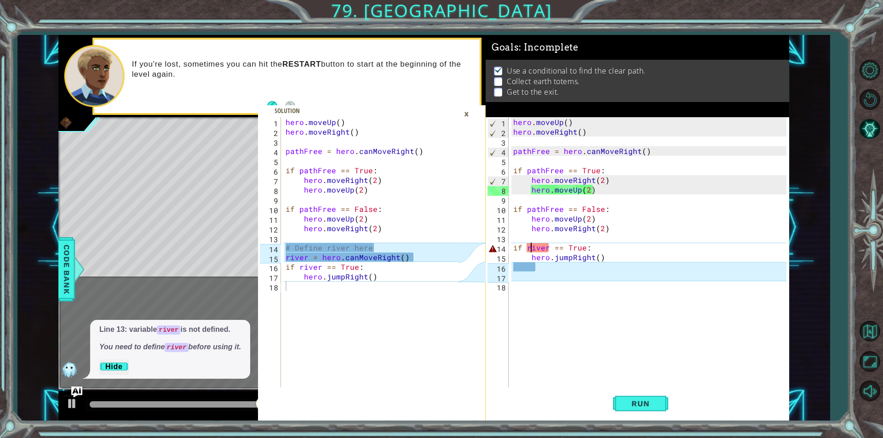
click at [529, 246] on div "hero . moveUp ( ) hero . moveRight ( ) pathFree = hero . canMoveRight ( ) if pa…" at bounding box center [652, 262] width 280 height 290
click at [527, 247] on div "hero . moveUp ( ) hero . moveRight ( ) pathFree = hero . canMoveRight ( ) if pa…" at bounding box center [652, 262] width 280 height 290
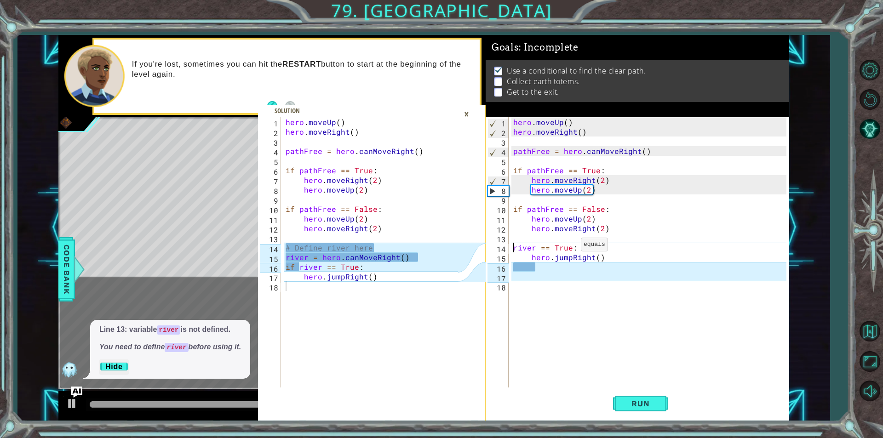
click at [570, 247] on div "hero . moveUp ( ) hero . moveRight ( ) pathFree = hero . canMoveRight ( ) if pa…" at bounding box center [652, 262] width 280 height 290
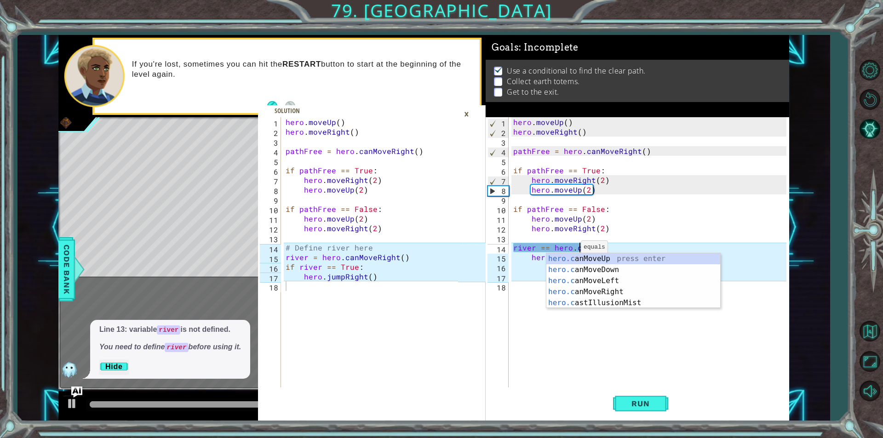
scroll to position [0, 4]
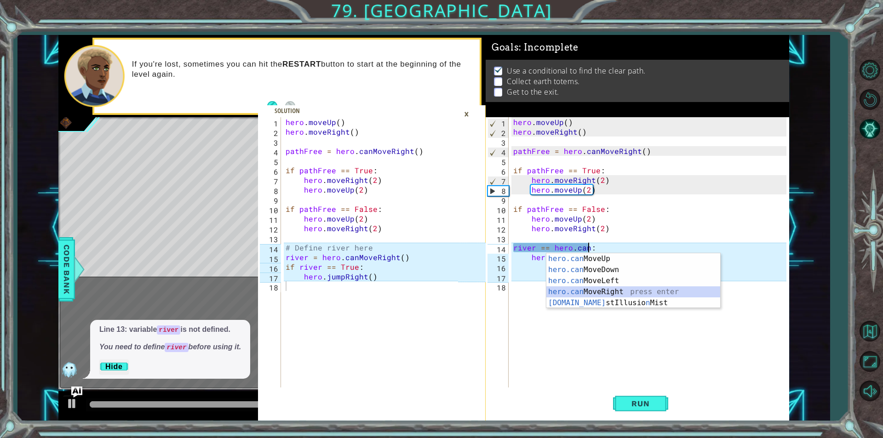
click at [594, 294] on div "hero.can MoveUp press enter hero.can MoveDown press enter hero.can MoveLeft pre…" at bounding box center [634, 291] width 174 height 77
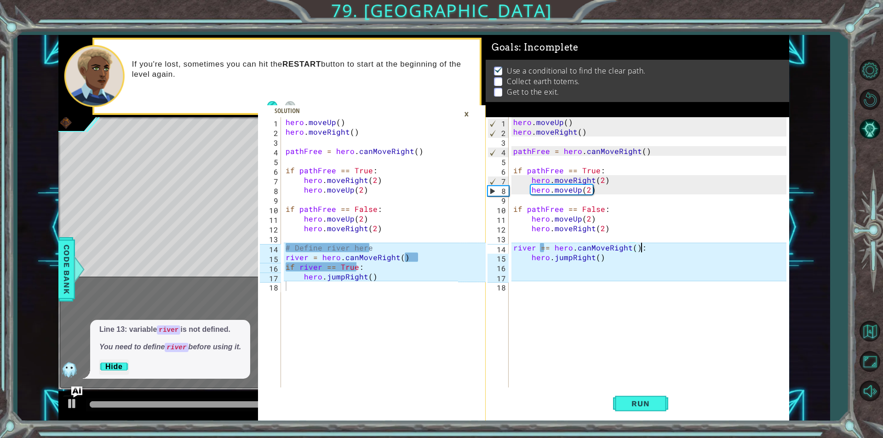
click at [644, 248] on div "hero . moveUp ( ) hero . moveRight ( ) pathFree = hero . canMoveRight ( ) if pa…" at bounding box center [652, 262] width 280 height 290
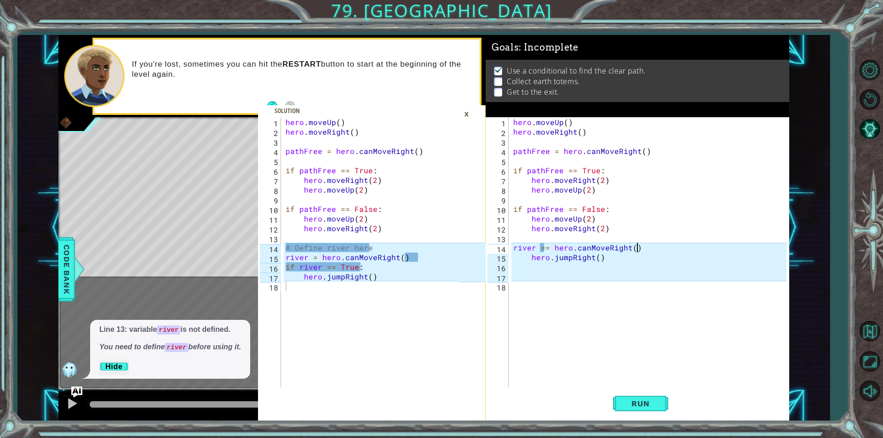
drag, startPoint x: 610, startPoint y: 258, endPoint x: 604, endPoint y: 256, distance: 5.7
click at [609, 258] on div "hero . moveUp ( ) hero . moveRight ( ) pathFree = hero . canMoveRight ( ) if pa…" at bounding box center [652, 262] width 280 height 290
type textarea "hero.jumpRight()"
click at [639, 248] on div "hero . moveUp ( ) hero . moveRight ( ) pathFree = hero . canMoveRight ( ) if pa…" at bounding box center [652, 262] width 280 height 290
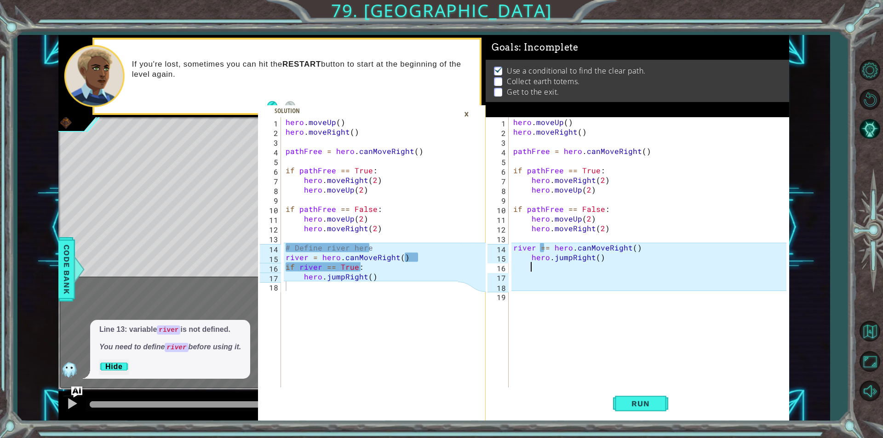
type textarea "river == hero.canMoveRight()"
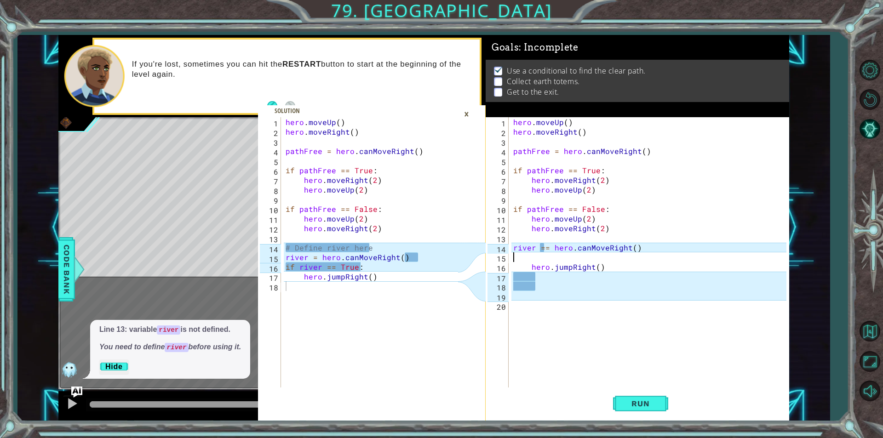
scroll to position [0, 0]
type textarea "I"
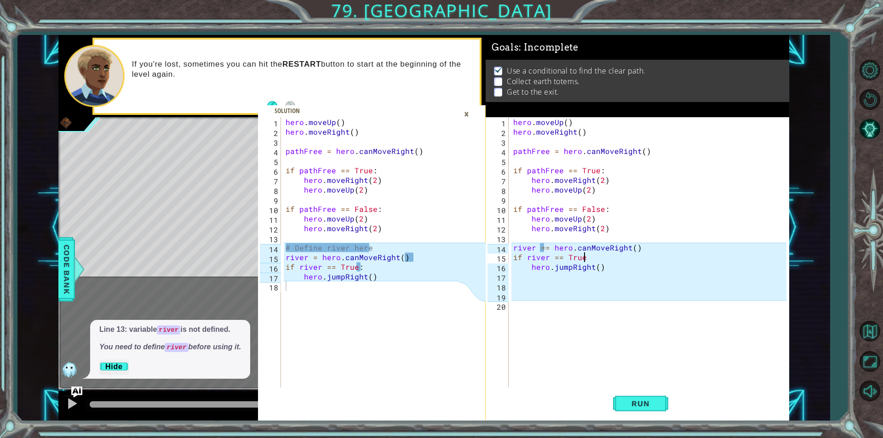
scroll to position [0, 4]
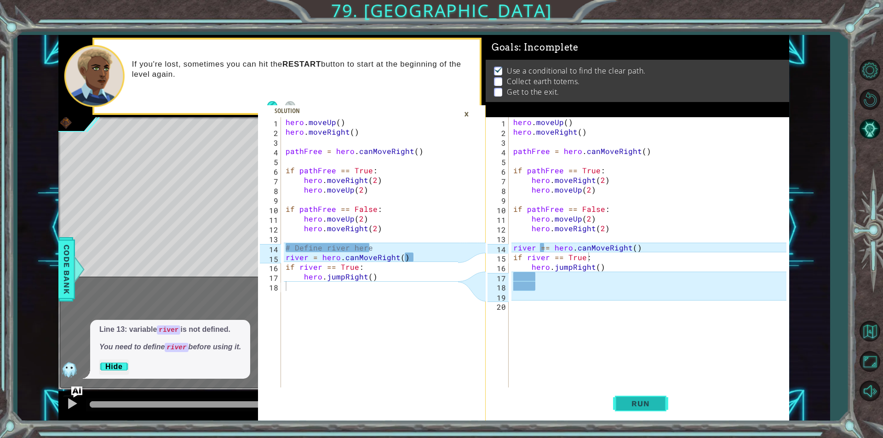
click at [624, 402] on span "Run" at bounding box center [640, 403] width 36 height 9
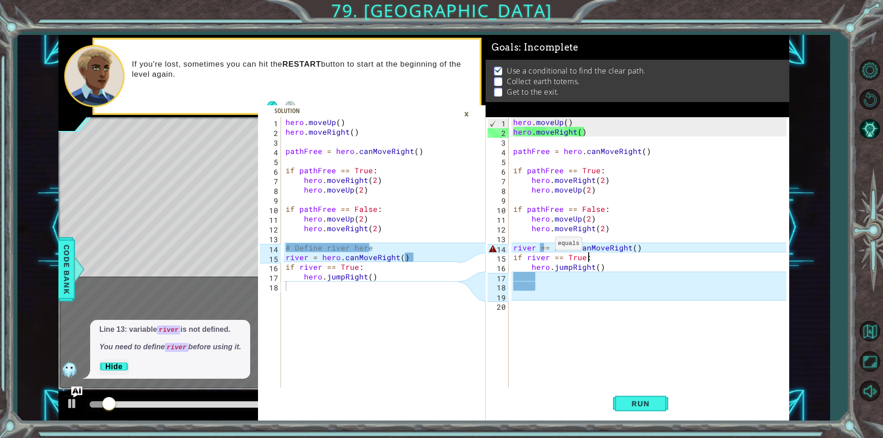
click at [544, 246] on div "hero . moveUp ( ) hero . moveRight ( ) pathFree = hero . canMoveRight ( ) if pa…" at bounding box center [652, 262] width 280 height 290
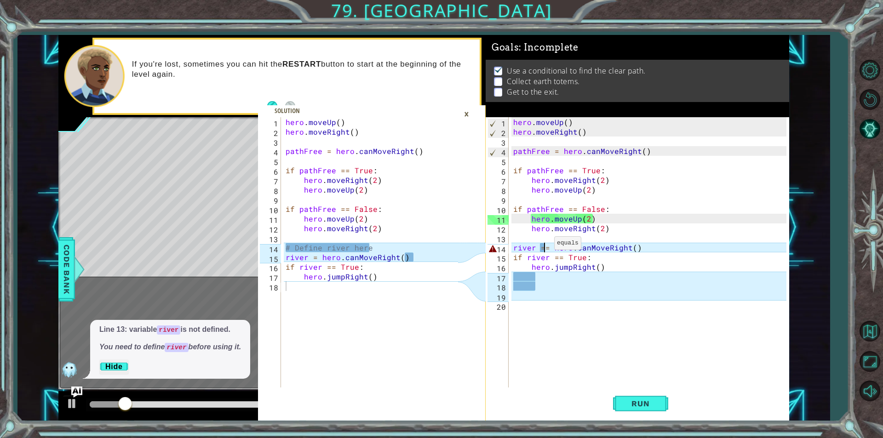
click at [543, 246] on div "hero . moveUp ( ) hero . moveRight ( ) pathFree = hero . canMoveRight ( ) if pa…" at bounding box center [652, 262] width 280 height 290
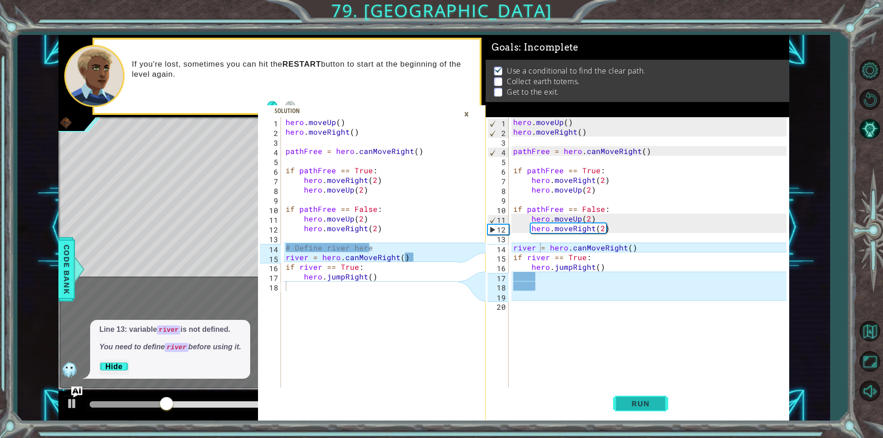
click at [632, 402] on span "Run" at bounding box center [640, 403] width 36 height 9
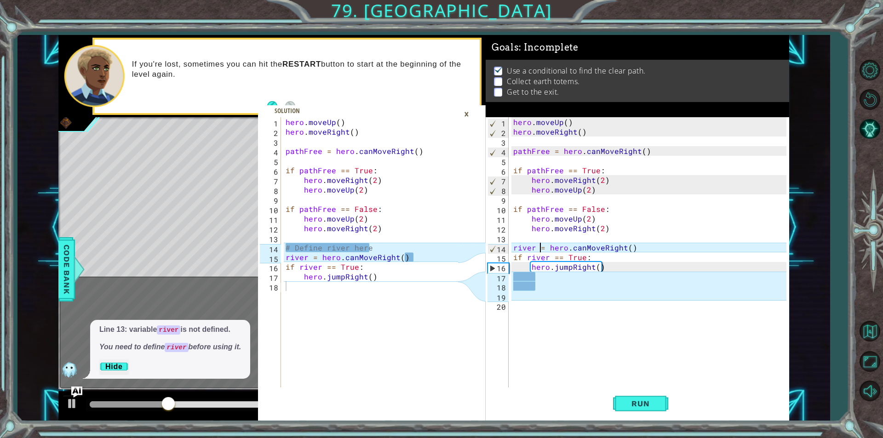
click at [633, 248] on div "hero . moveUp ( ) hero . moveRight ( ) pathFree = hero . canMoveRight ( ) if pa…" at bounding box center [652, 262] width 280 height 290
type textarea "river = hero.canMoveRight()"
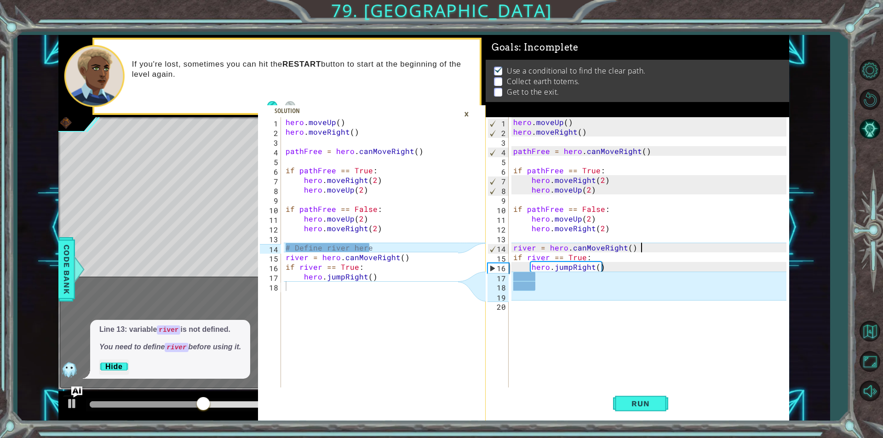
click at [540, 294] on div "hero . moveUp ( ) hero . moveRight ( ) pathFree = hero . canMoveRight ( ) if pa…" at bounding box center [652, 262] width 280 height 290
click at [647, 412] on button "Run" at bounding box center [640, 404] width 55 height 30
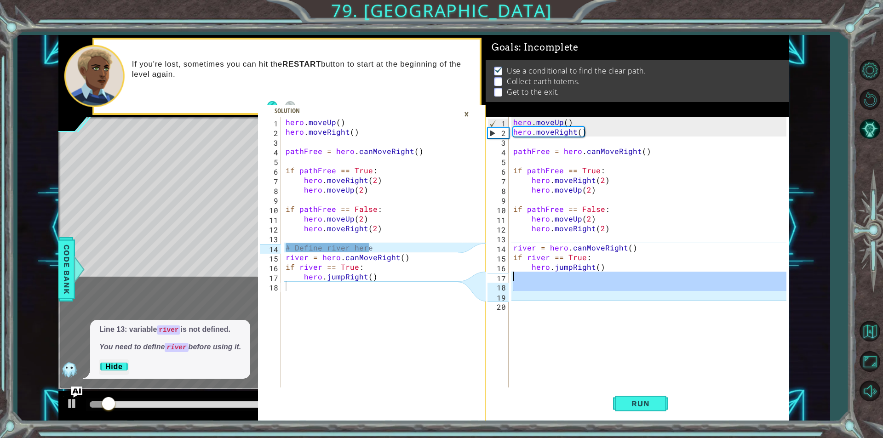
drag, startPoint x: 518, startPoint y: 300, endPoint x: 509, endPoint y: 276, distance: 26.2
click at [509, 276] on div "1 2 3 4 5 6 7 8 9 10 11 12 13 14 15 16 17 18 19 20 hero . moveUp ( ) hero . mov…" at bounding box center [636, 252] width 301 height 271
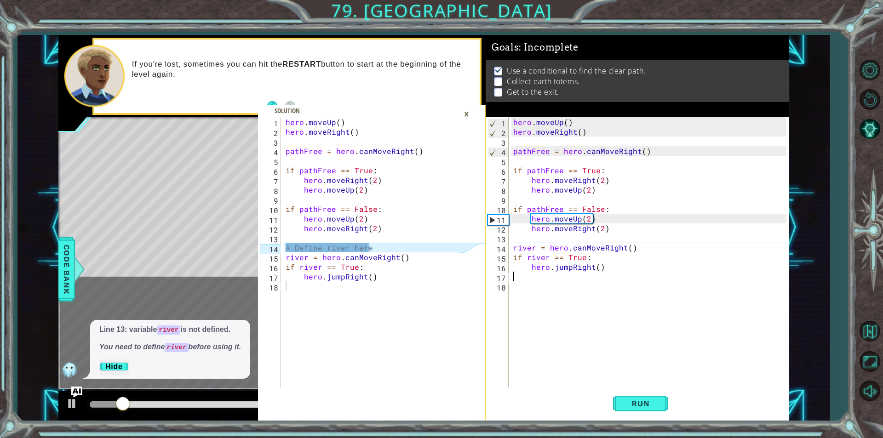
type textarea "hero.jumpRight()"
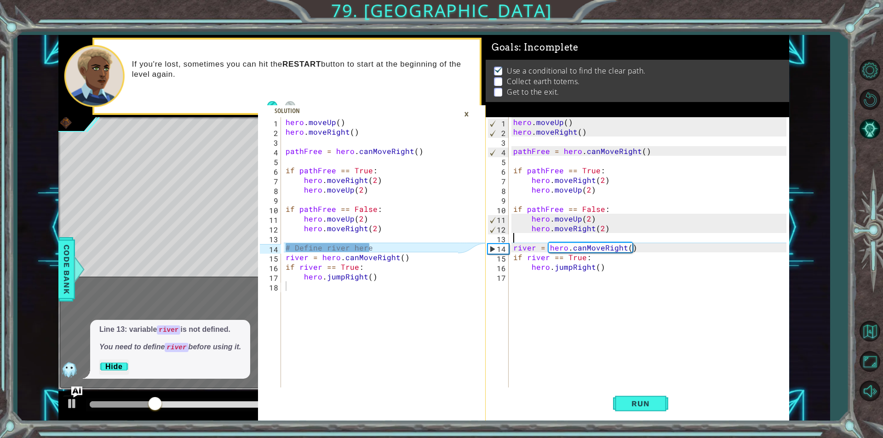
click at [630, 240] on div "hero . moveUp ( ) hero . moveRight ( ) pathFree = hero . canMoveRight ( ) if pa…" at bounding box center [652, 262] width 280 height 290
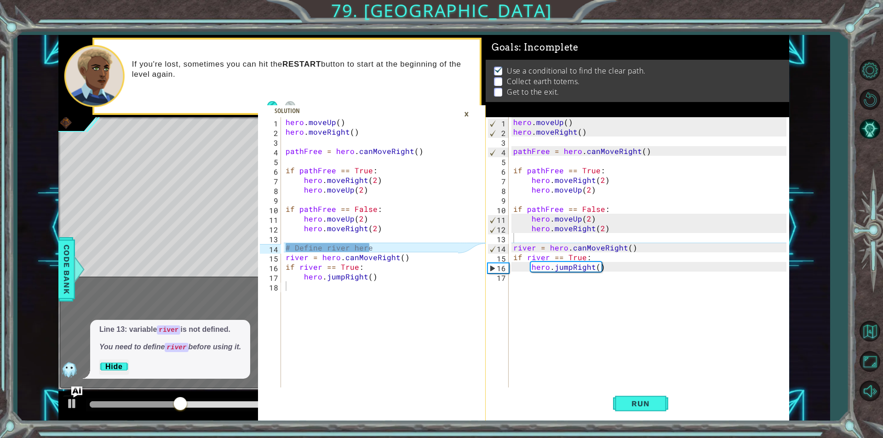
click at [467, 109] on div "×" at bounding box center [467, 114] width 14 height 16
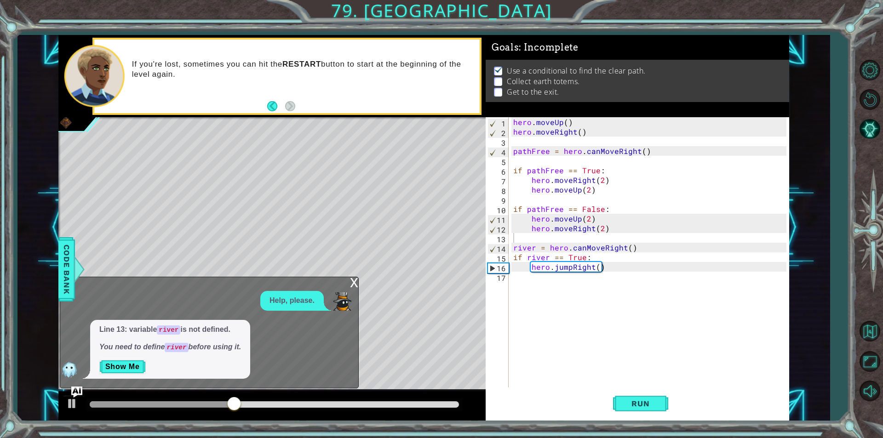
click at [542, 278] on div "hero . moveUp ( ) hero . moveRight ( ) pathFree = hero . canMoveRight ( ) if pa…" at bounding box center [652, 262] width 280 height 290
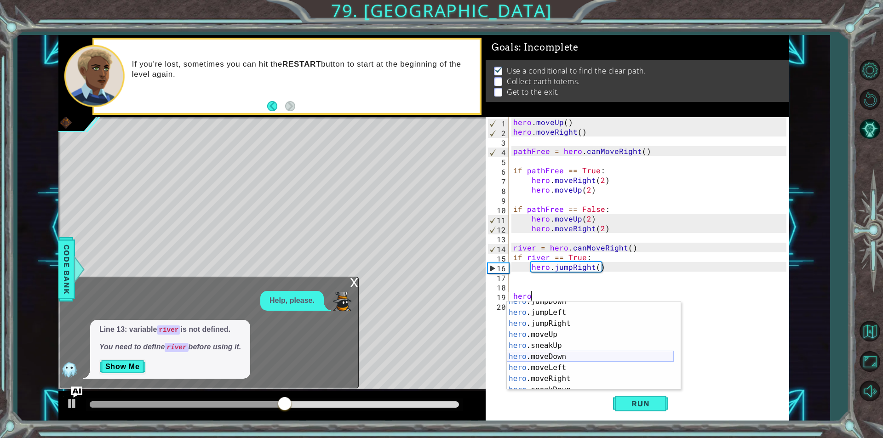
scroll to position [55, 0]
click at [547, 352] on div "hero .moveUp press enter hero .sneakUp press enter hero .moveDown press enter h…" at bounding box center [590, 357] width 167 height 110
type textarea "hero.moveRight(1)"
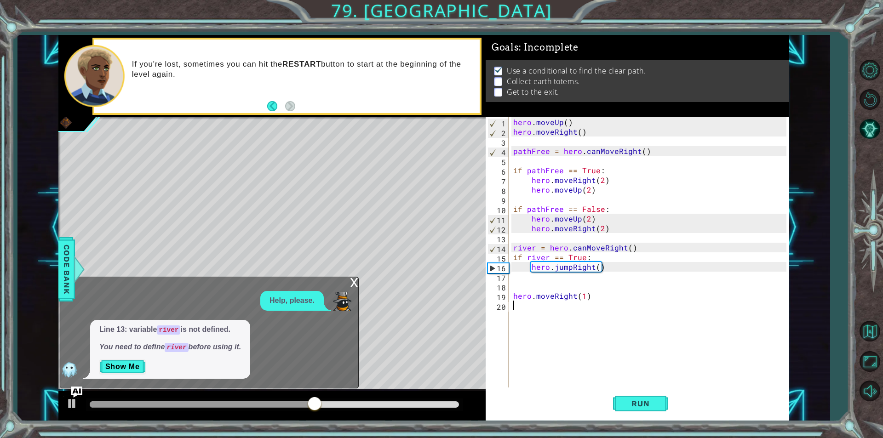
click at [530, 311] on div "hero . moveUp ( ) hero . moveRight ( ) pathFree = hero . canMoveRight ( ) if pa…" at bounding box center [652, 262] width 280 height 290
click at [648, 403] on span "Run" at bounding box center [640, 403] width 36 height 9
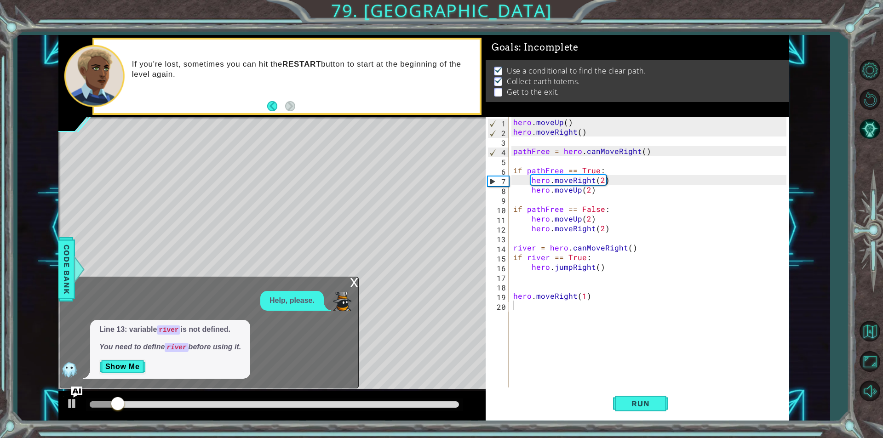
click at [354, 282] on div "x" at bounding box center [354, 281] width 8 height 9
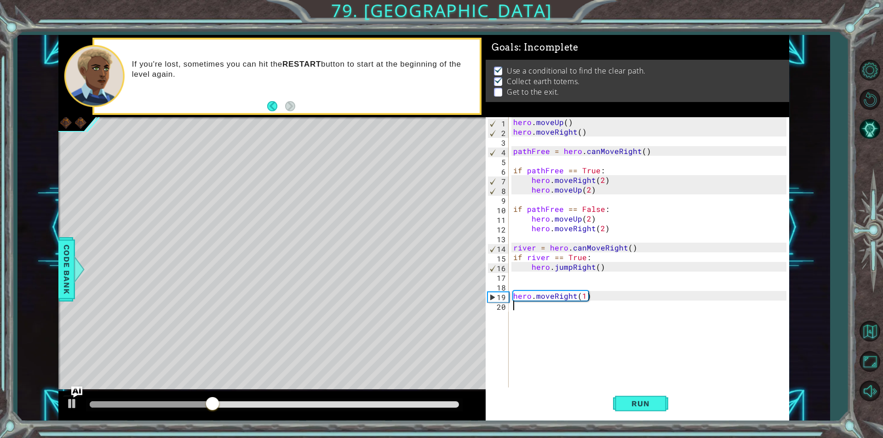
click at [521, 307] on div "hero . moveUp ( ) hero . moveRight ( ) pathFree = hero . canMoveRight ( ) if pa…" at bounding box center [652, 262] width 280 height 290
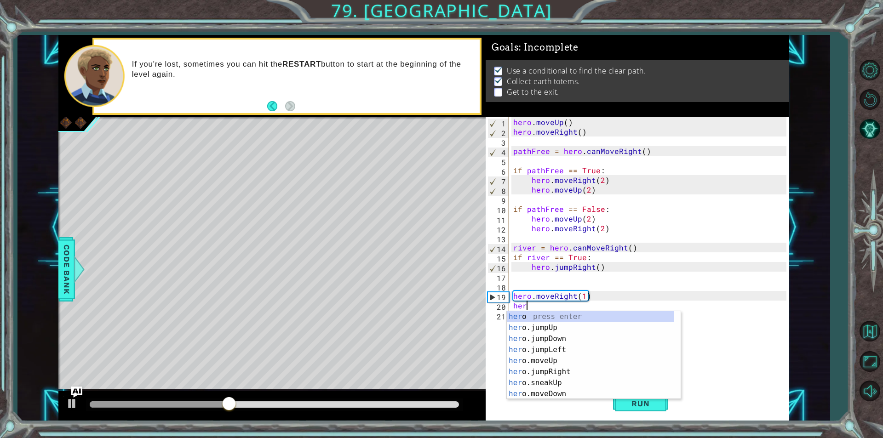
type textarea "hero"
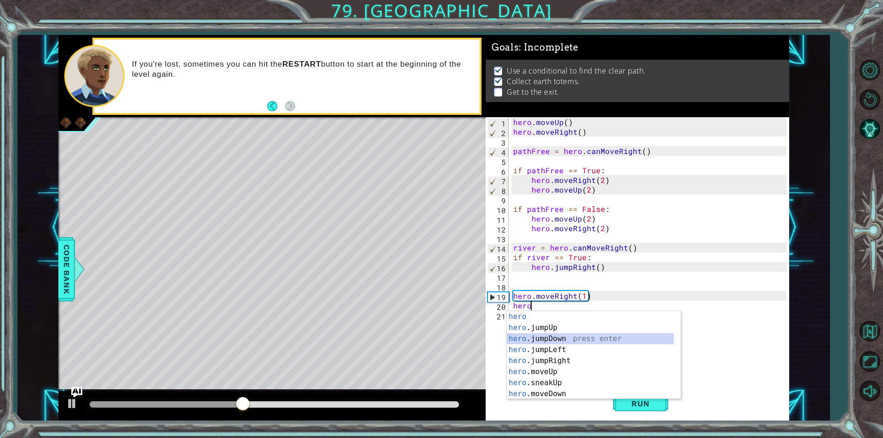
click at [553, 339] on div "hero press enter hero .jumpUp press enter hero .jumpDown press enter hero .jump…" at bounding box center [590, 366] width 167 height 110
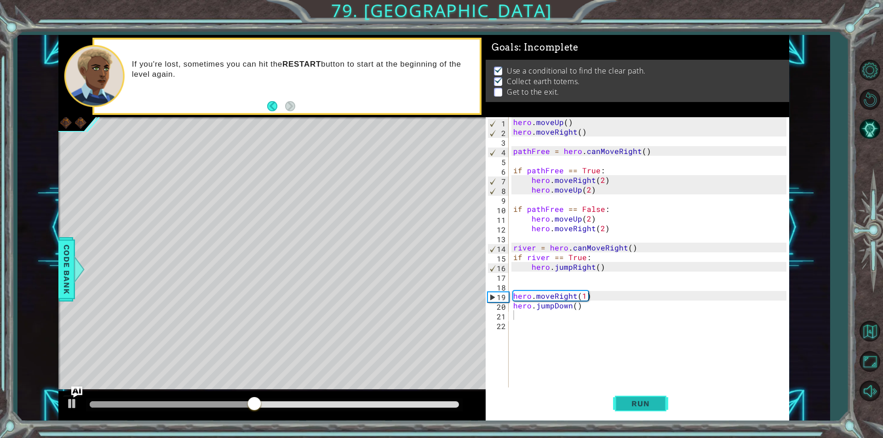
click at [649, 405] on span "Run" at bounding box center [640, 403] width 36 height 9
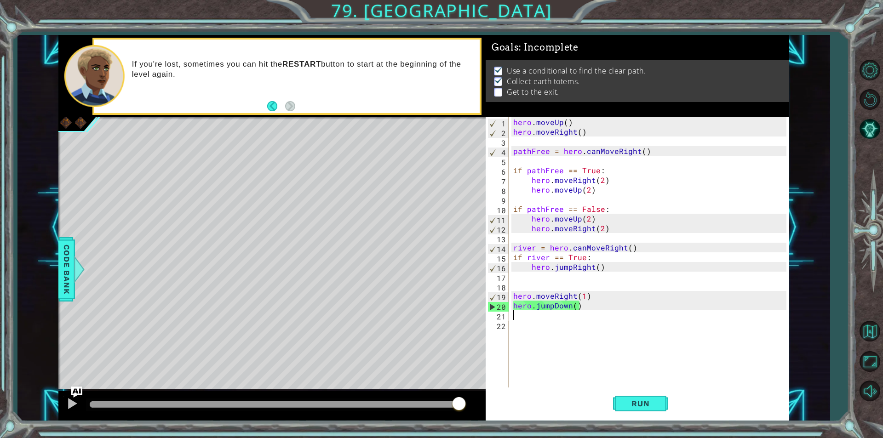
drag, startPoint x: 388, startPoint y: 404, endPoint x: 464, endPoint y: 404, distance: 75.4
click at [459, 404] on div at bounding box center [274, 405] width 369 height 6
drag, startPoint x: 447, startPoint y: 405, endPoint x: 453, endPoint y: 402, distance: 6.4
click at [453, 402] on div at bounding box center [274, 405] width 369 height 6
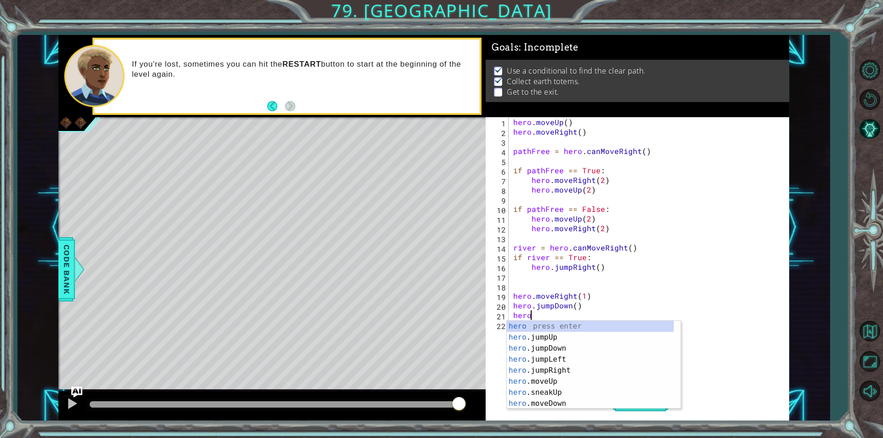
scroll to position [0, 0]
click at [544, 403] on div "hero press enter hero .jumpUp press enter hero .jumpDown press enter hero .jump…" at bounding box center [590, 376] width 167 height 110
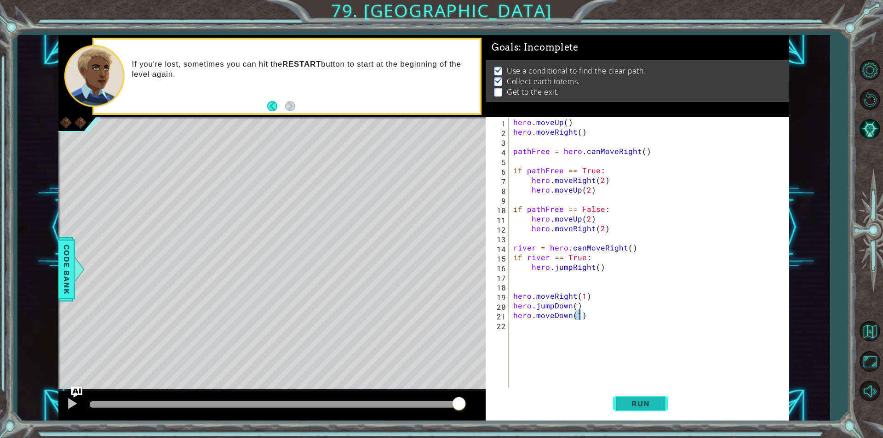
type textarea "hero.moveDown(1)"
click at [623, 401] on span "Run" at bounding box center [640, 403] width 36 height 9
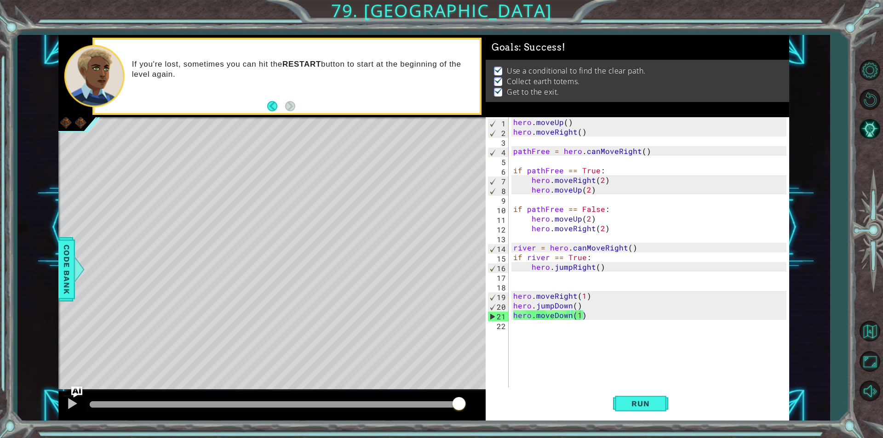
drag, startPoint x: 427, startPoint y: 405, endPoint x: 471, endPoint y: 410, distance: 43.5
click at [471, 410] on body "1 2 3 4 5 6 7 8 9 10 11 12 13 14 15 16 17 18 hero . moveUp ( ) hero . moveRight…" at bounding box center [441, 219] width 883 height 438
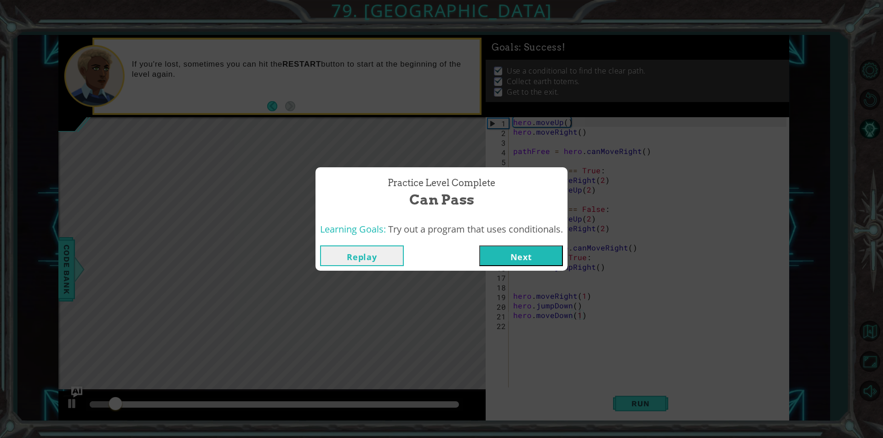
click at [503, 259] on button "Next" at bounding box center [521, 256] width 84 height 21
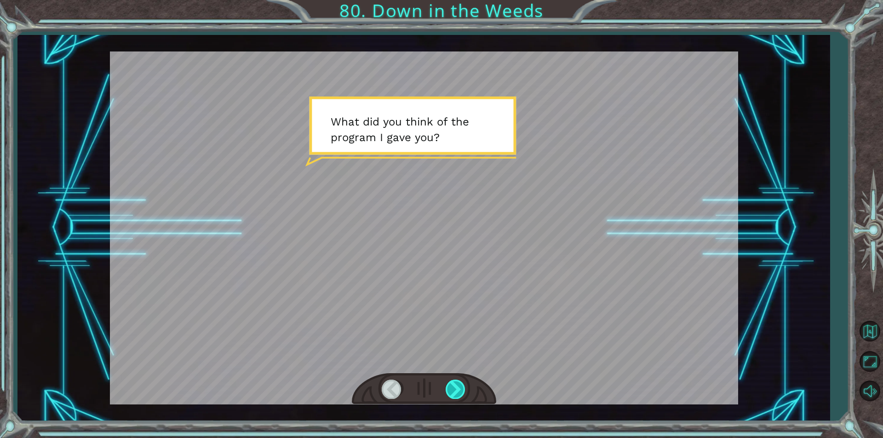
click at [461, 385] on div at bounding box center [456, 389] width 21 height 19
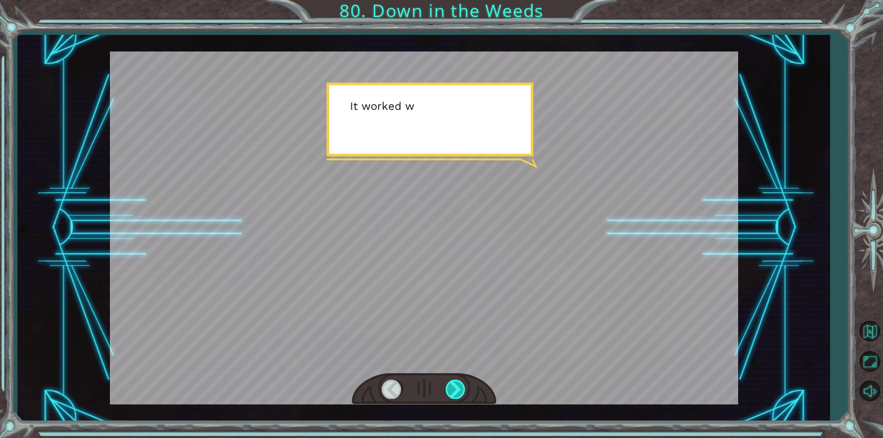
click at [457, 390] on div at bounding box center [456, 389] width 21 height 19
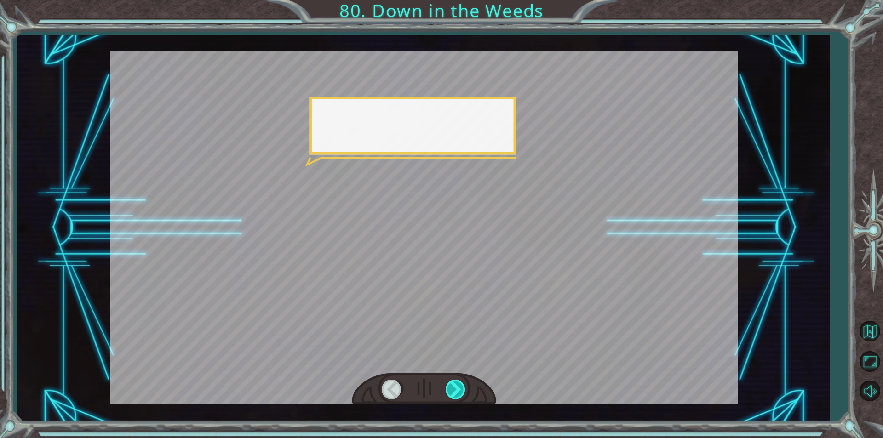
click at [457, 390] on div at bounding box center [456, 389] width 21 height 19
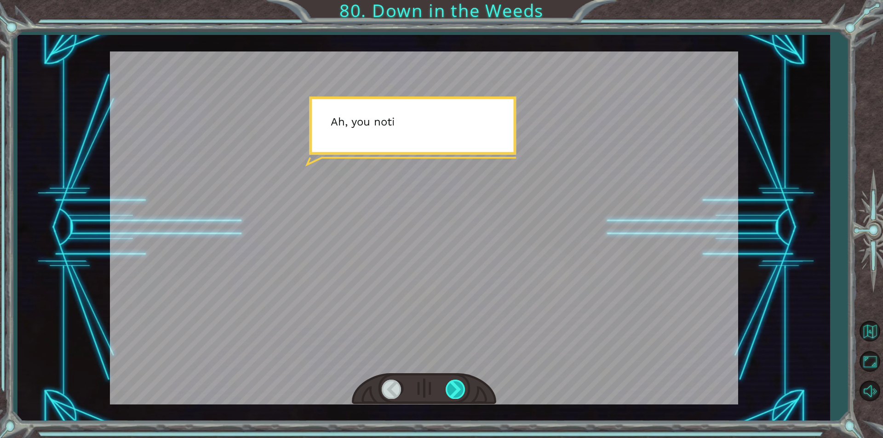
click at [457, 390] on div at bounding box center [456, 389] width 21 height 19
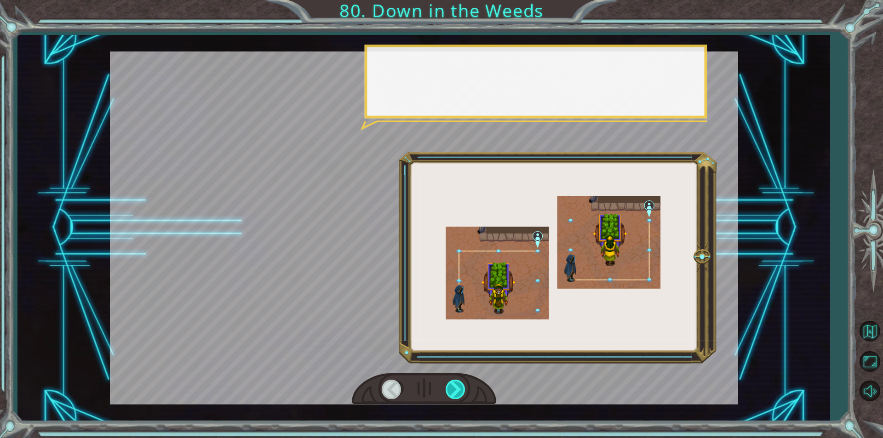
click at [457, 390] on div at bounding box center [456, 389] width 21 height 19
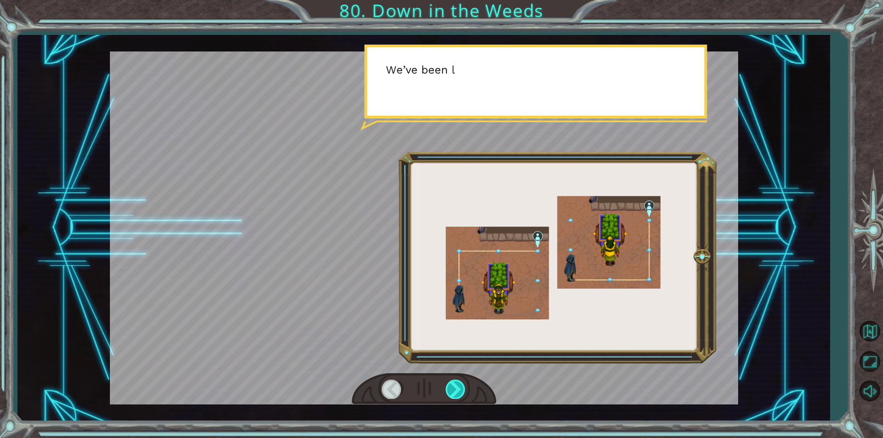
click at [457, 390] on div at bounding box center [456, 389] width 21 height 19
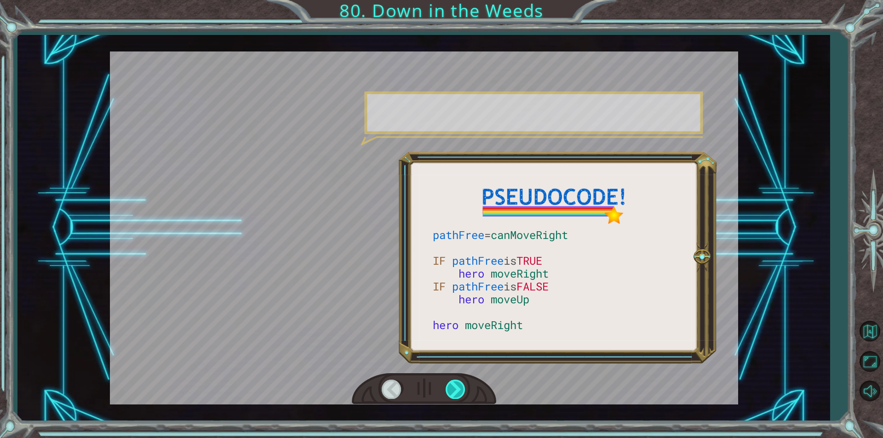
click at [457, 390] on div at bounding box center [456, 389] width 21 height 19
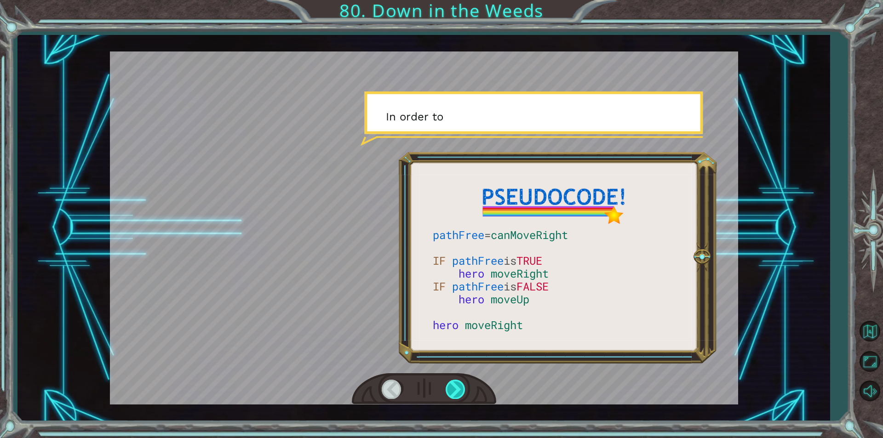
click at [457, 390] on div at bounding box center [456, 389] width 21 height 19
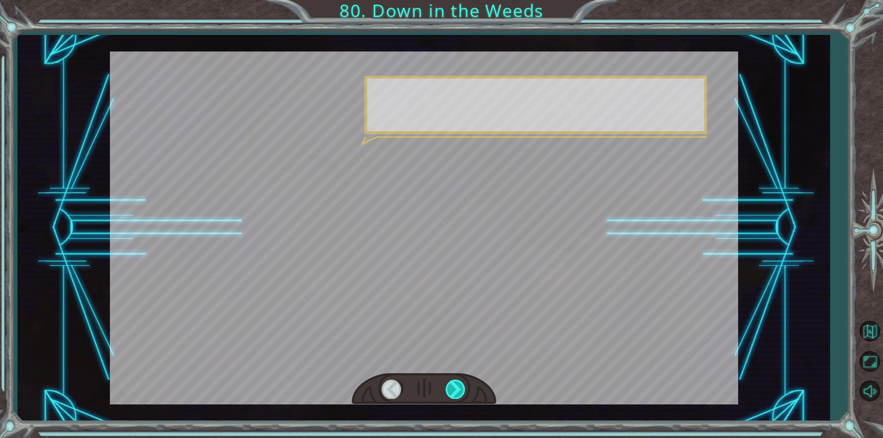
click at [457, 390] on div at bounding box center [456, 389] width 21 height 19
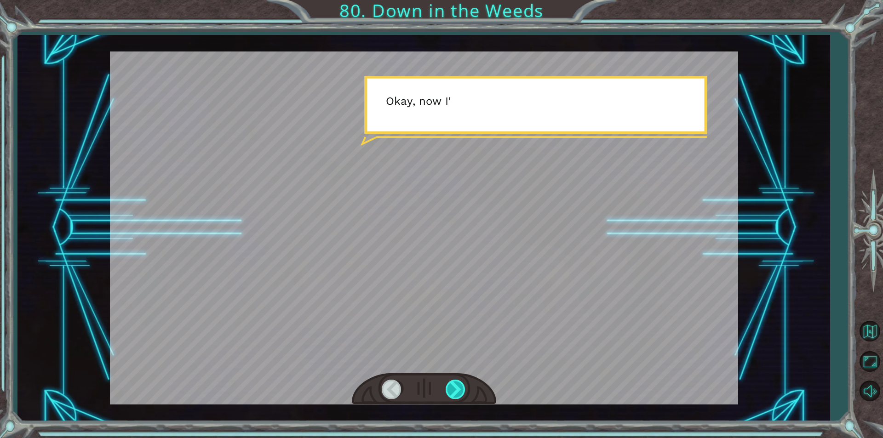
click at [457, 390] on div at bounding box center [456, 389] width 21 height 19
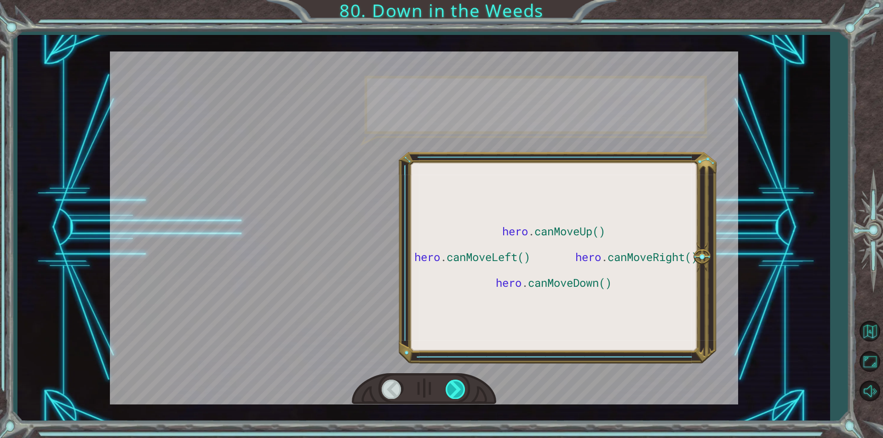
click at [457, 390] on div at bounding box center [456, 389] width 21 height 19
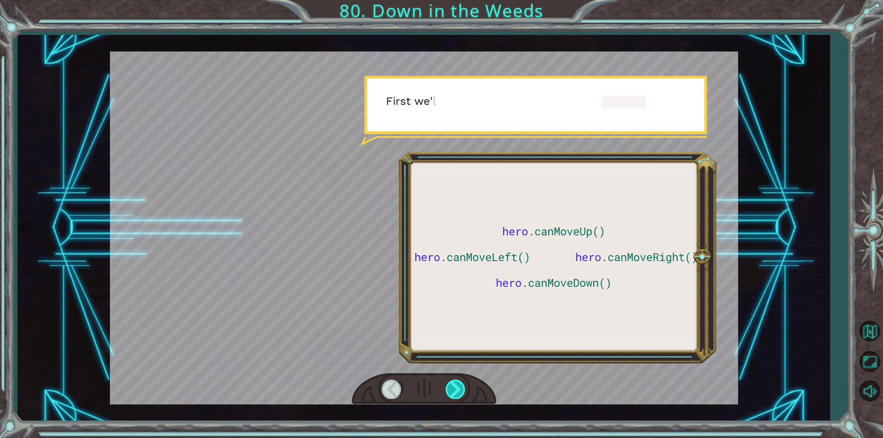
click at [457, 390] on div at bounding box center [456, 389] width 21 height 19
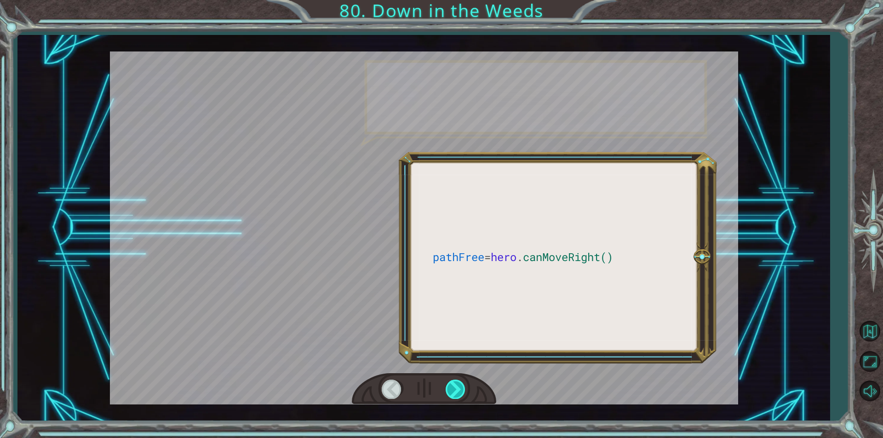
click at [457, 390] on div at bounding box center [456, 389] width 21 height 19
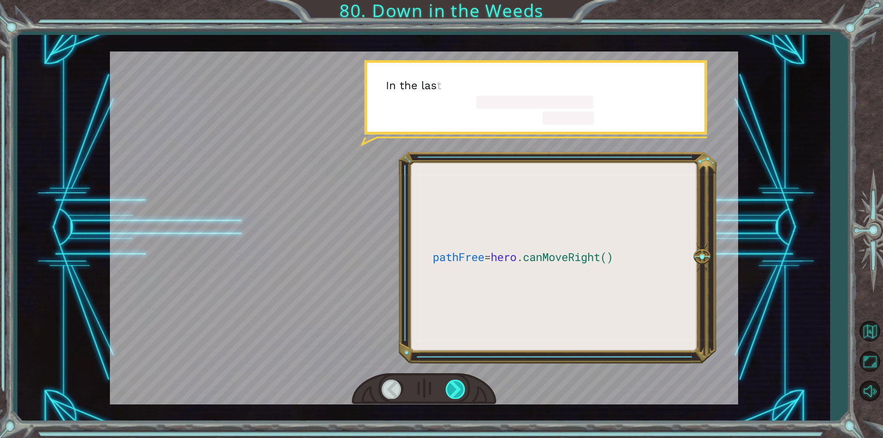
click at [457, 390] on div at bounding box center [456, 389] width 21 height 19
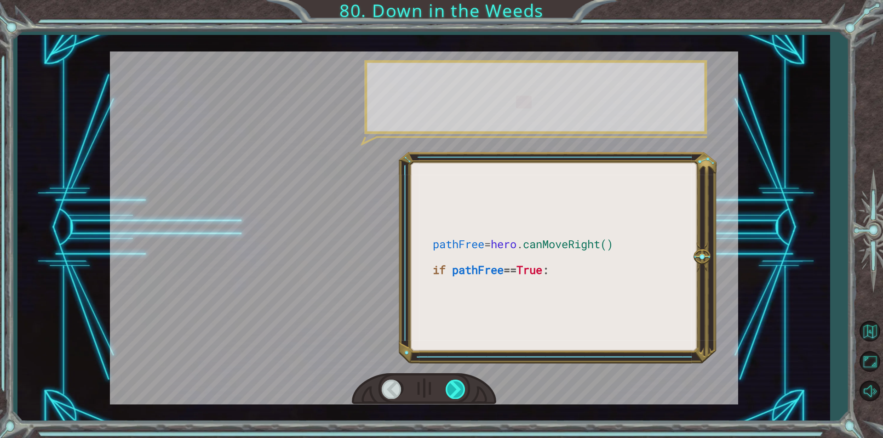
click at [457, 390] on div at bounding box center [456, 389] width 21 height 19
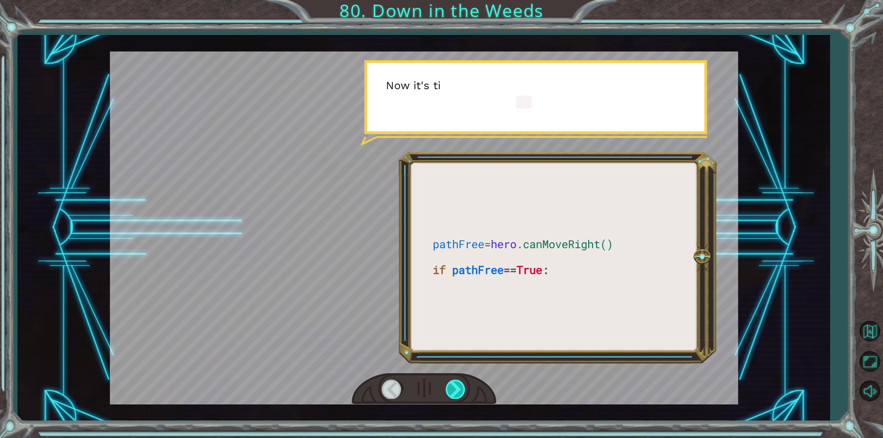
click at [457, 390] on div at bounding box center [456, 389] width 21 height 19
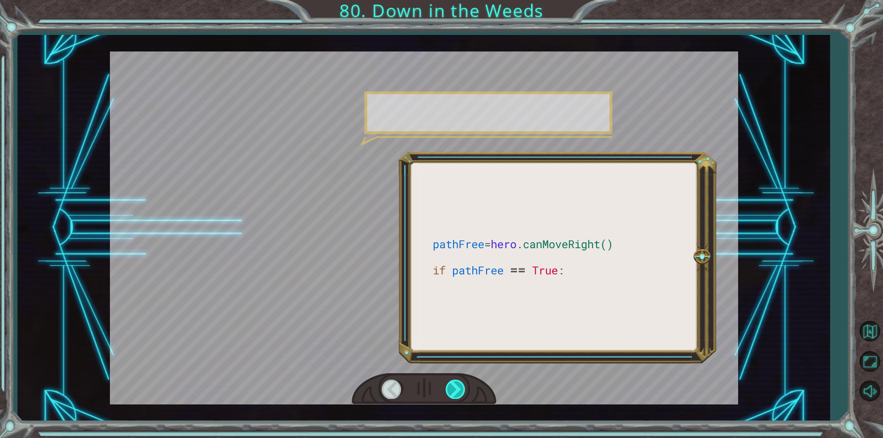
click at [457, 390] on div at bounding box center [456, 389] width 21 height 19
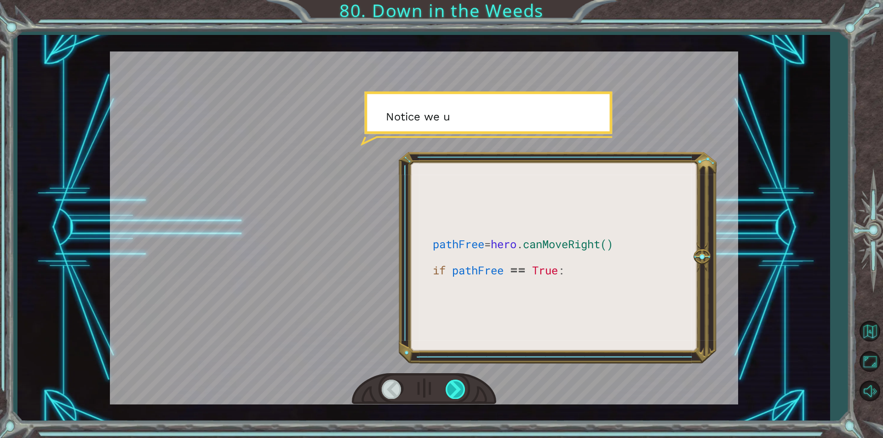
click at [457, 390] on div at bounding box center [456, 389] width 21 height 19
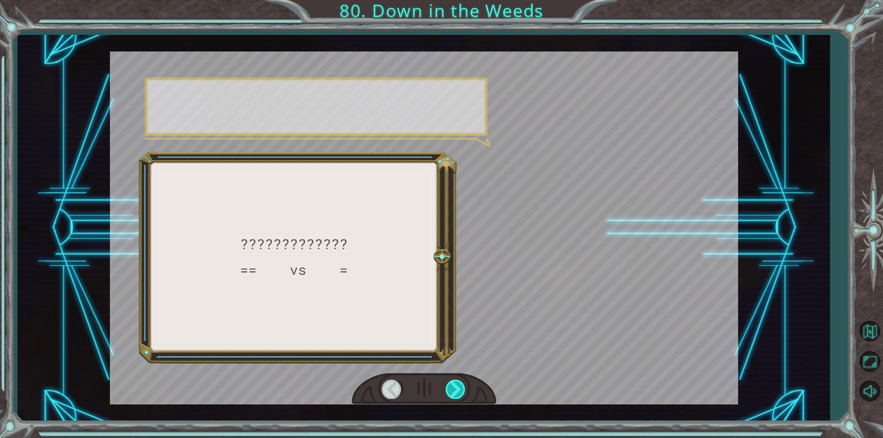
click at [457, 390] on div at bounding box center [456, 389] width 21 height 19
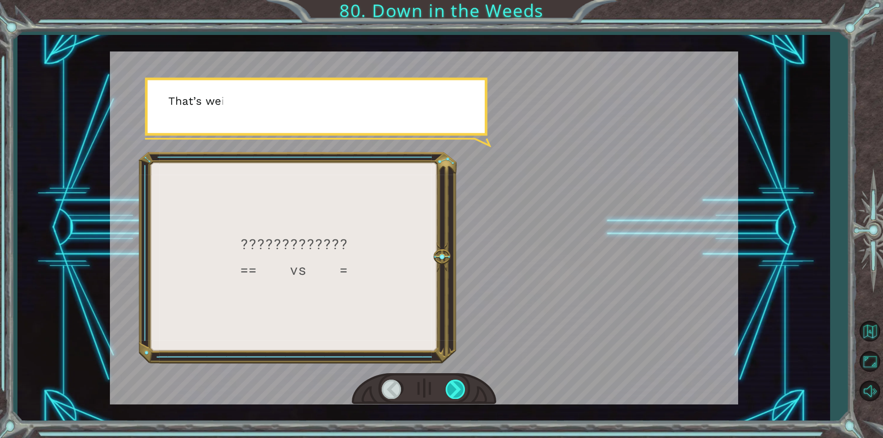
click at [457, 390] on div at bounding box center [456, 389] width 21 height 19
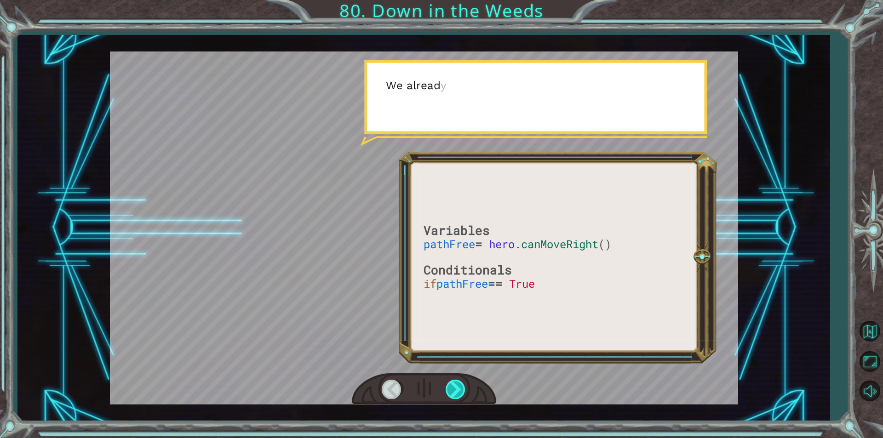
click at [457, 390] on div at bounding box center [456, 389] width 21 height 19
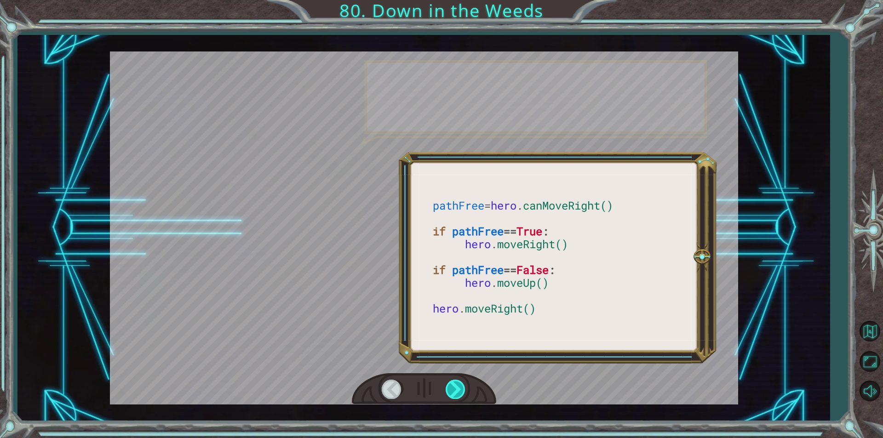
click at [457, 390] on div at bounding box center [456, 389] width 21 height 19
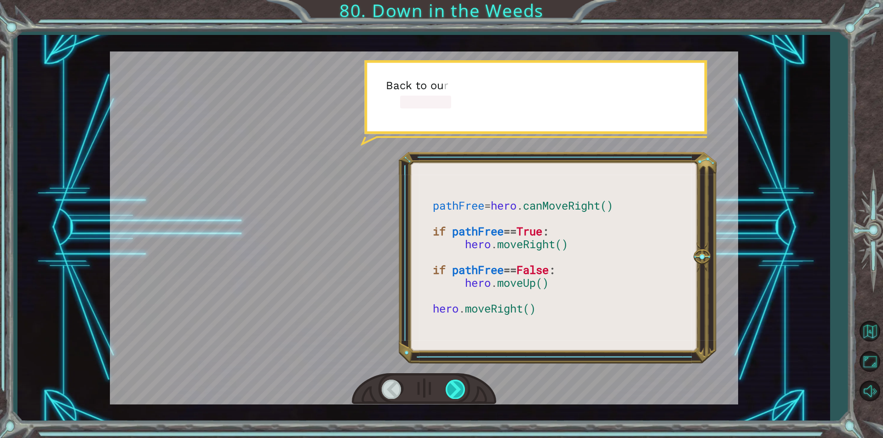
click at [457, 390] on div at bounding box center [456, 389] width 21 height 19
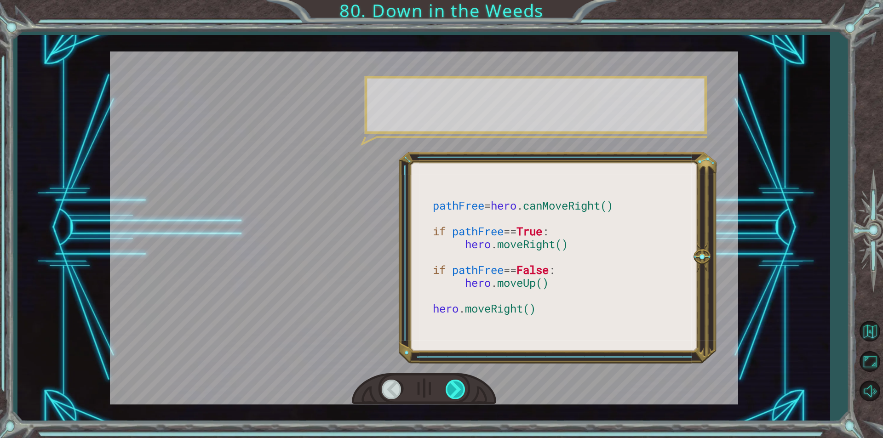
click at [457, 390] on div at bounding box center [456, 389] width 21 height 19
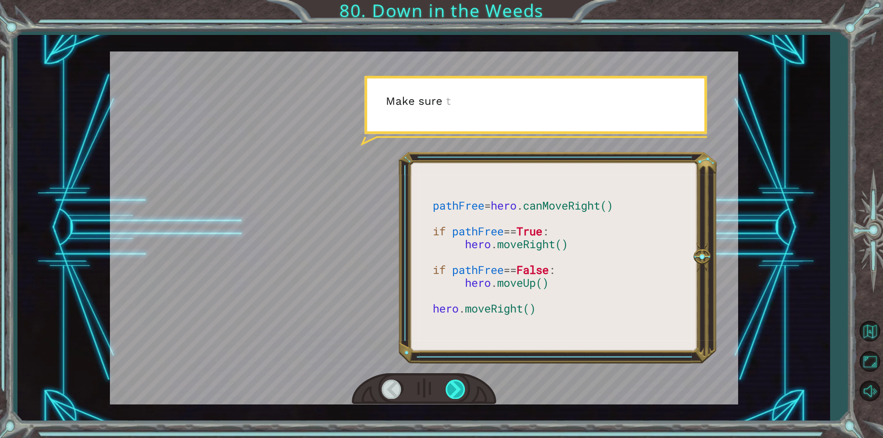
click at [457, 390] on div at bounding box center [456, 389] width 21 height 19
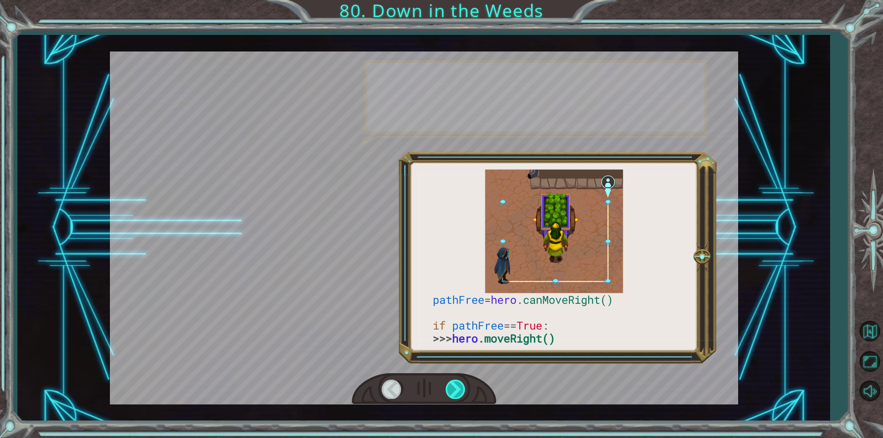
click at [457, 390] on div at bounding box center [456, 389] width 21 height 19
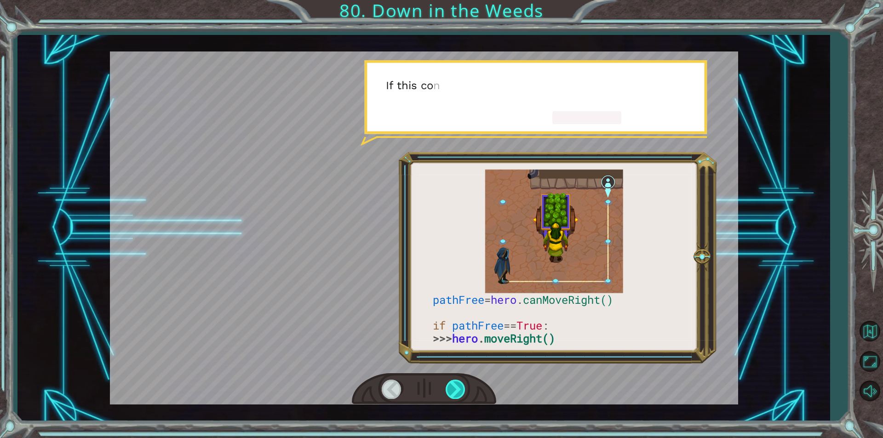
click at [457, 390] on div at bounding box center [456, 389] width 21 height 19
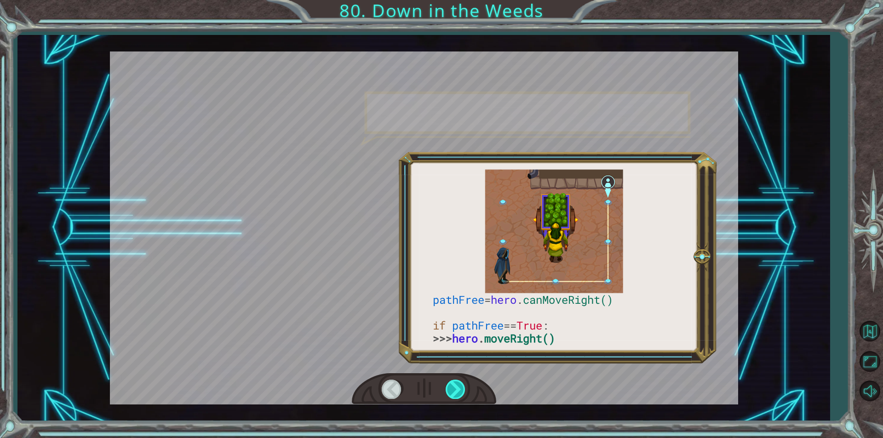
click at [457, 390] on div at bounding box center [456, 389] width 21 height 19
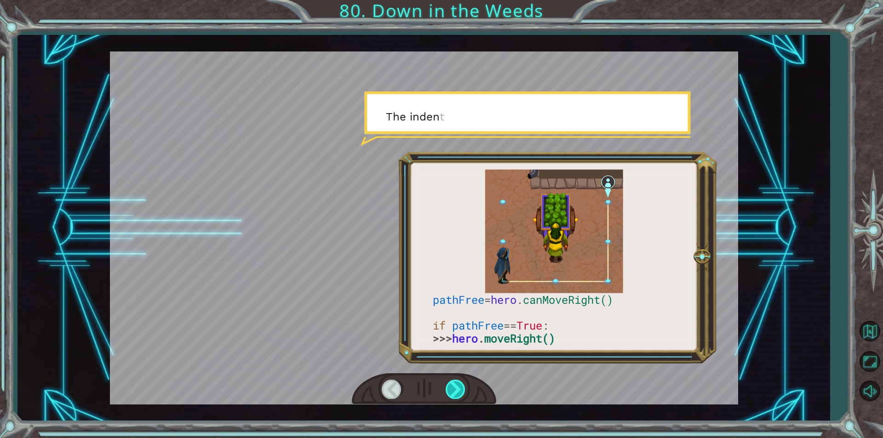
click at [457, 390] on div at bounding box center [456, 389] width 21 height 19
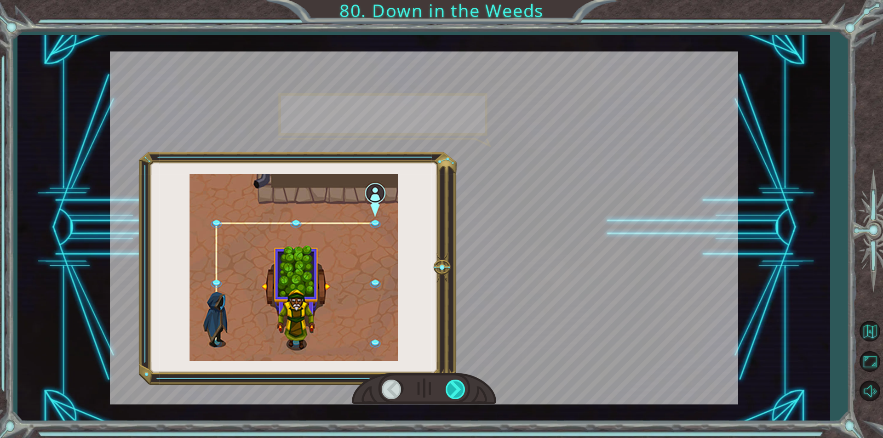
click at [457, 390] on div at bounding box center [456, 389] width 21 height 19
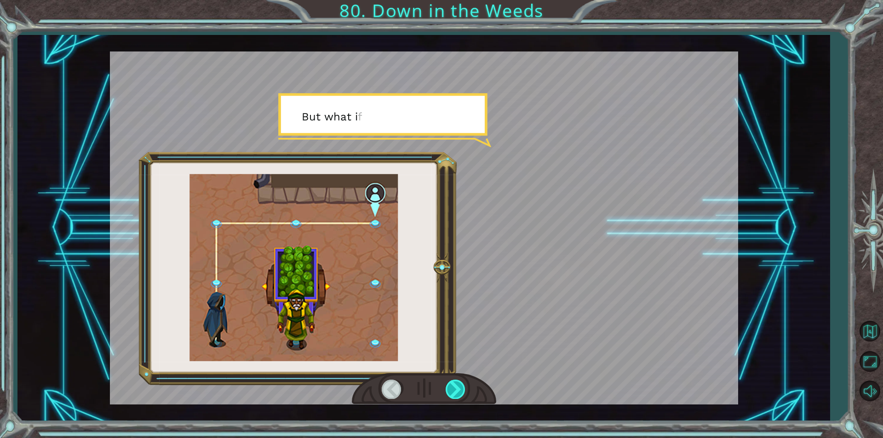
click at [462, 388] on div at bounding box center [456, 389] width 21 height 19
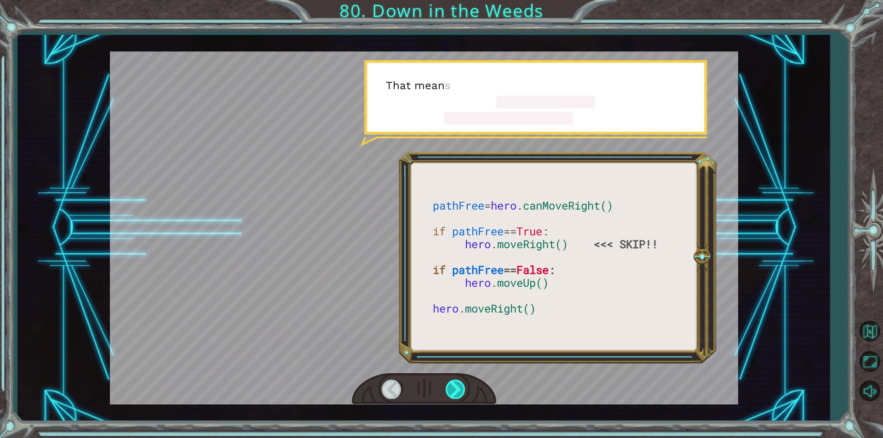
click at [460, 391] on div at bounding box center [456, 389] width 21 height 19
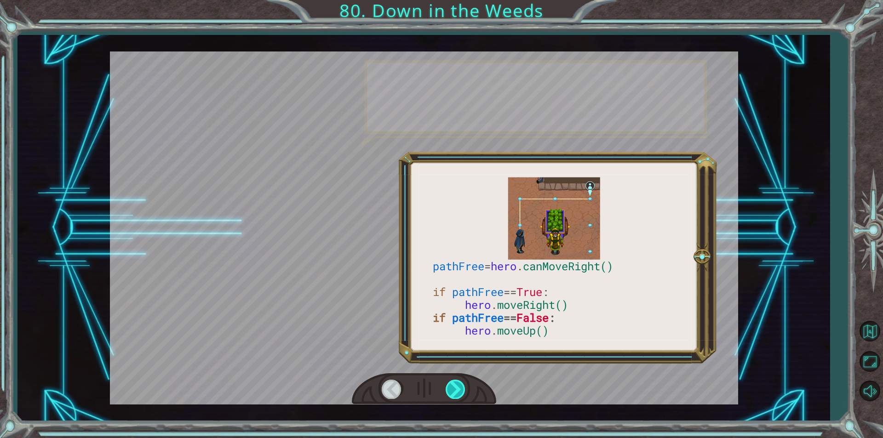
click at [460, 391] on div at bounding box center [456, 389] width 21 height 19
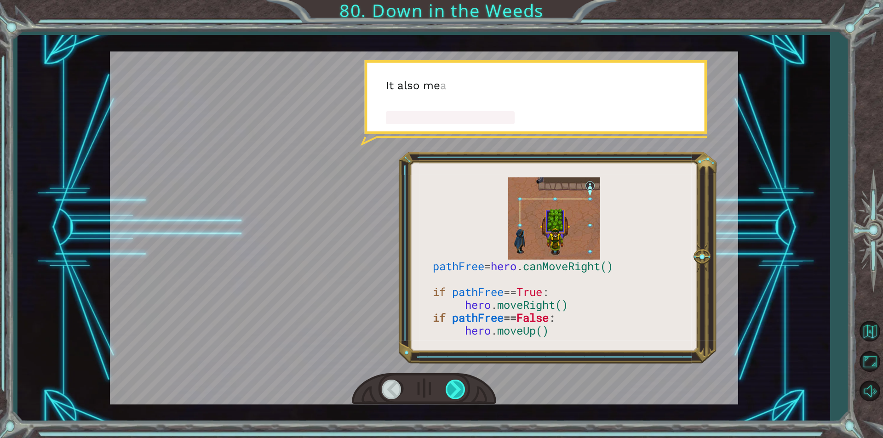
click at [460, 391] on div at bounding box center [456, 389] width 21 height 19
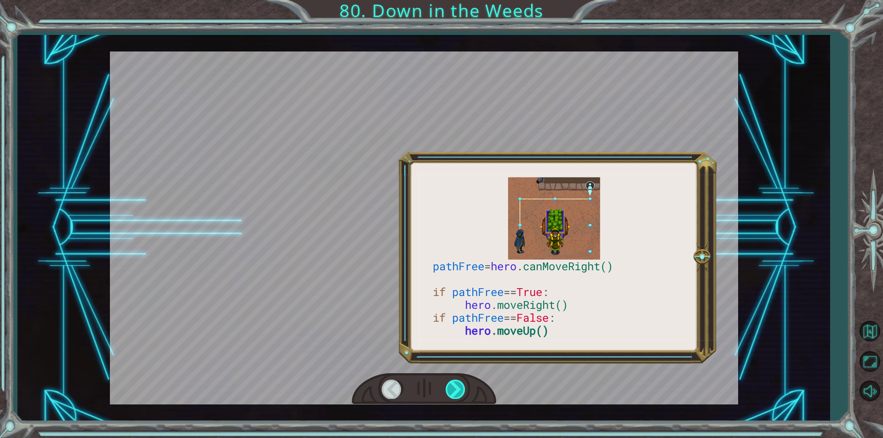
click at [460, 391] on div at bounding box center [456, 389] width 21 height 19
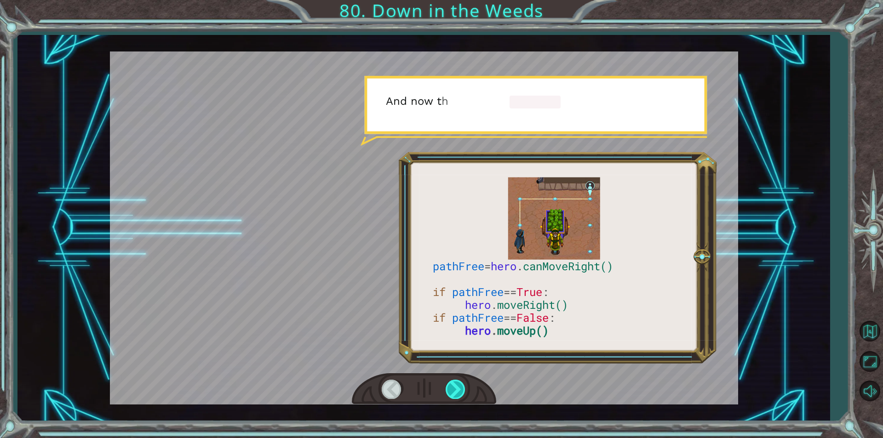
click at [460, 391] on div at bounding box center [456, 389] width 21 height 19
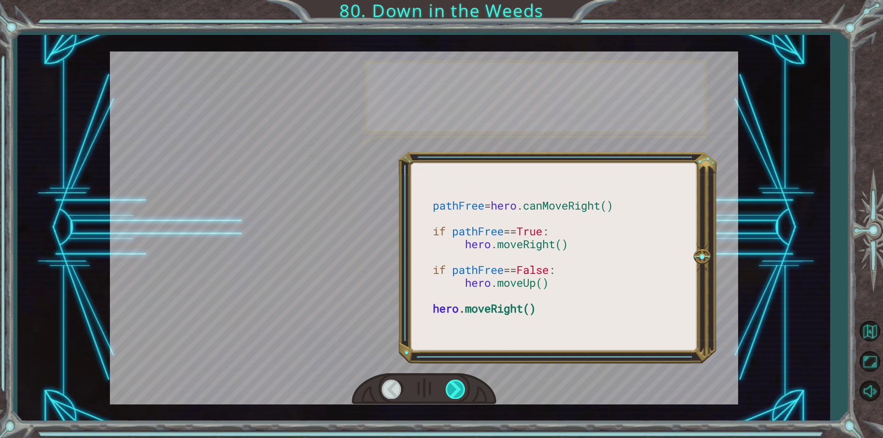
click at [460, 391] on div at bounding box center [456, 389] width 21 height 19
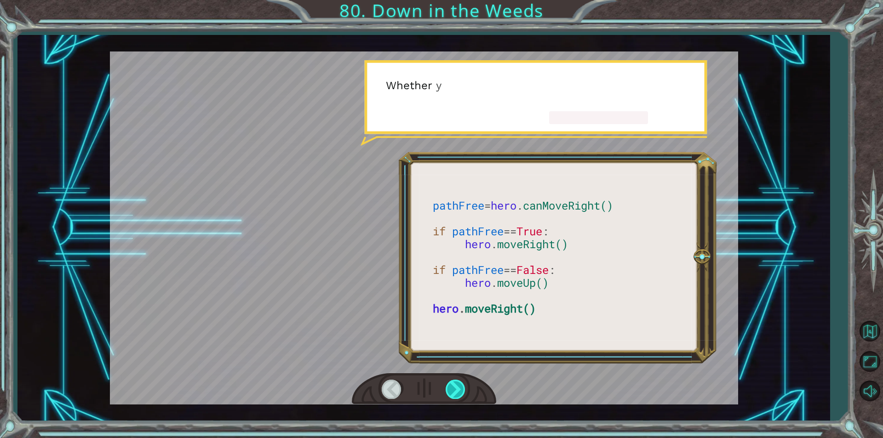
click at [460, 391] on div at bounding box center [456, 389] width 21 height 19
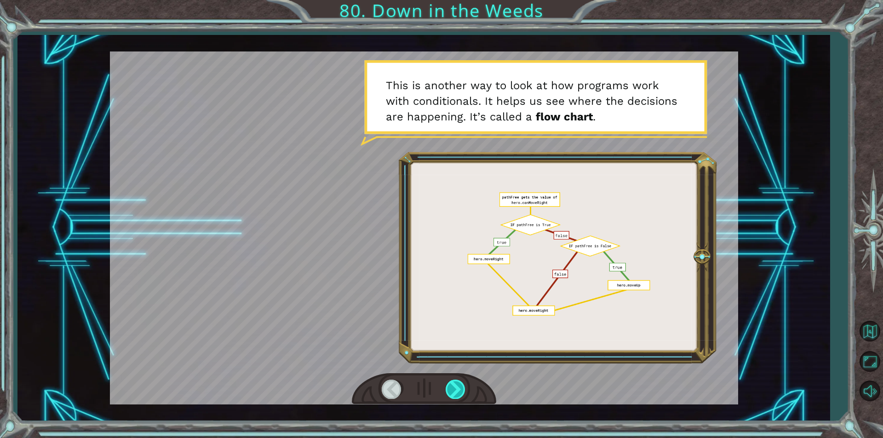
click at [448, 385] on div at bounding box center [456, 389] width 21 height 19
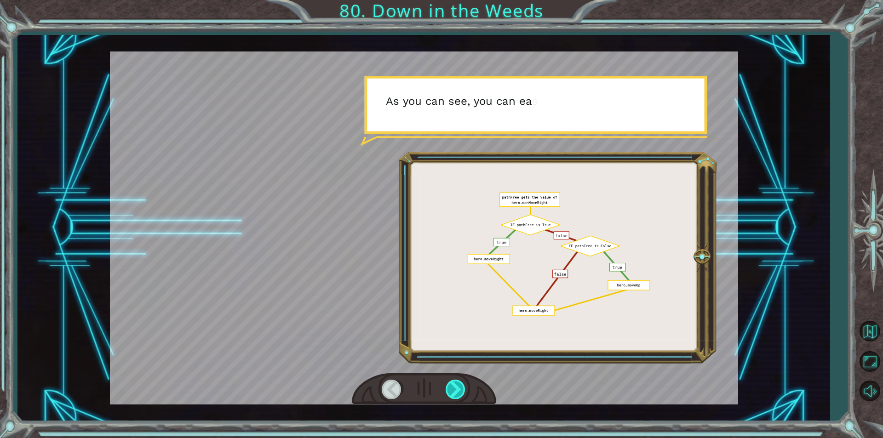
click at [457, 391] on div at bounding box center [456, 389] width 21 height 19
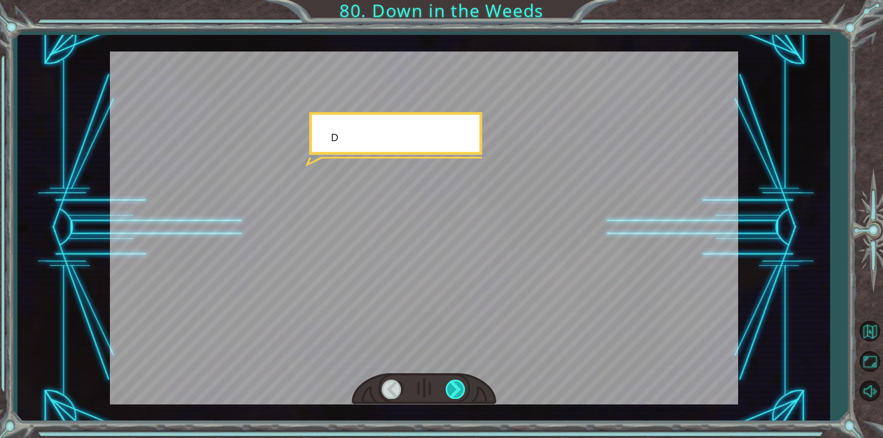
click at [457, 391] on div at bounding box center [456, 389] width 21 height 19
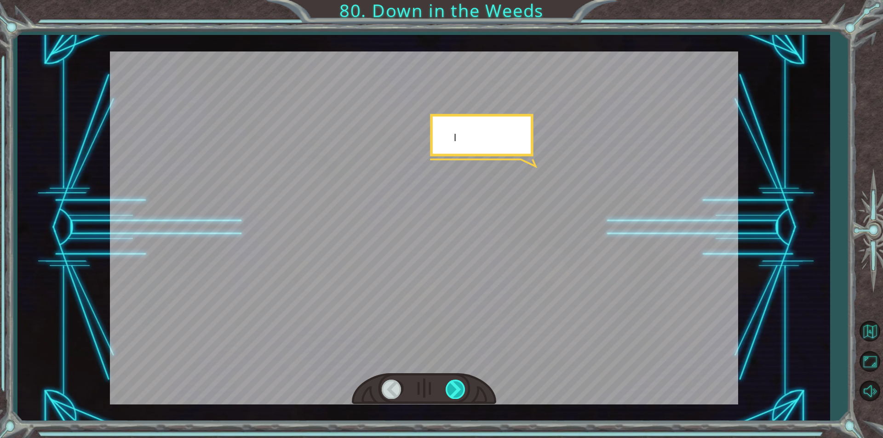
click at [457, 391] on div at bounding box center [456, 389] width 21 height 19
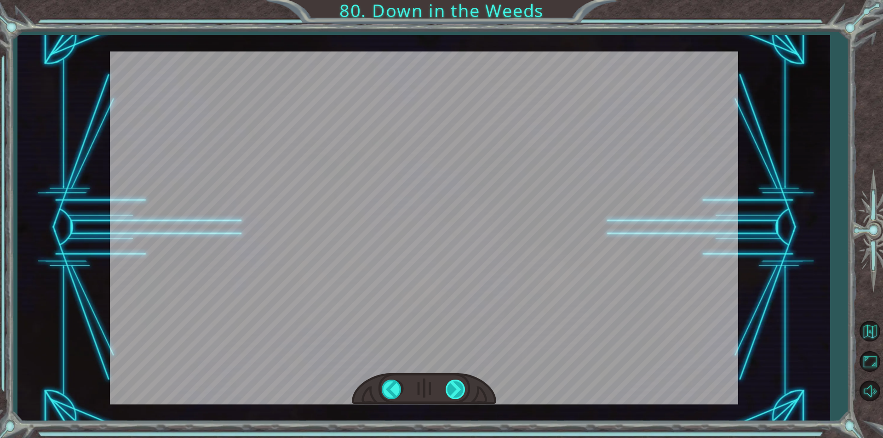
click at [457, 0] on div "W h a t d i d y o u t h i n k o f t h e p r o g r a m I g a v e y o u ? I t w o…" at bounding box center [441, 0] width 883 height 0
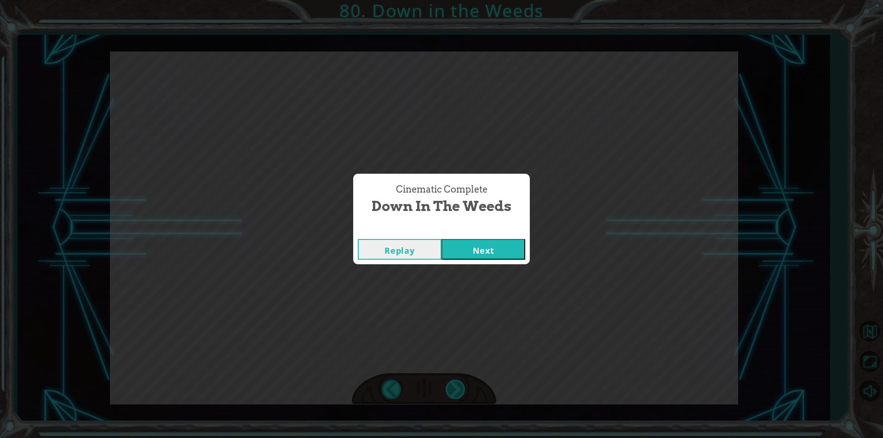
click at [457, 391] on div "Cinematic Complete Down in the Weeds Replay Next" at bounding box center [441, 219] width 883 height 438
click at [498, 255] on button "Next" at bounding box center [484, 249] width 84 height 21
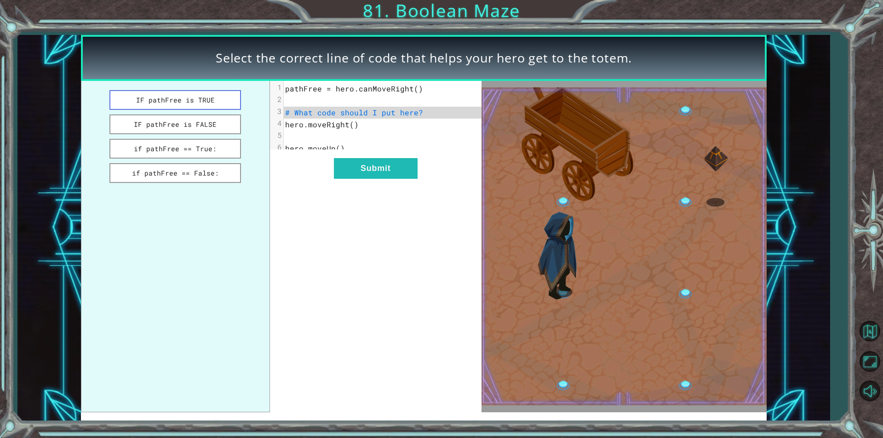
click at [207, 94] on button "IF pathFree is TRUE" at bounding box center [175, 100] width 132 height 20
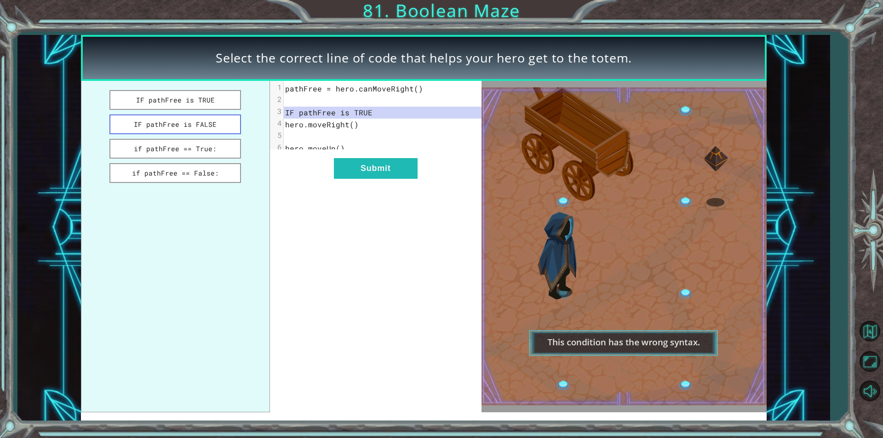
click at [211, 132] on button "IF pathFree is FALSE" at bounding box center [175, 125] width 132 height 20
click at [213, 143] on button "if pathFree == True:" at bounding box center [175, 149] width 132 height 20
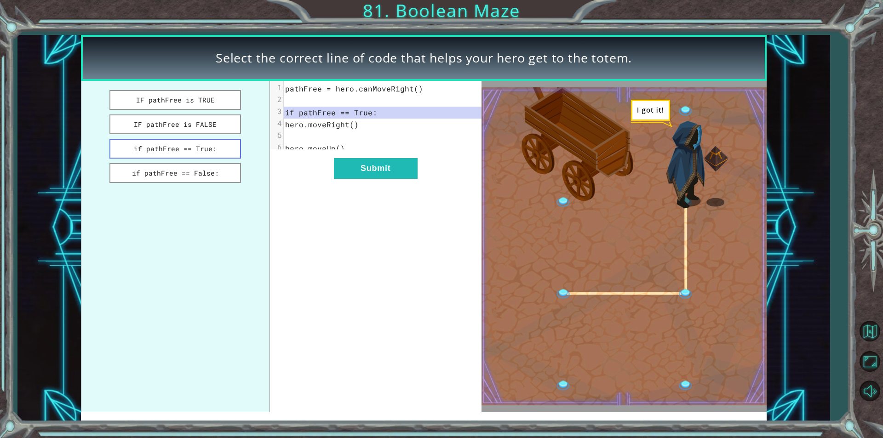
click at [225, 151] on button "if pathFree == True:" at bounding box center [175, 149] width 132 height 20
click at [352, 175] on button "Submit" at bounding box center [376, 168] width 84 height 21
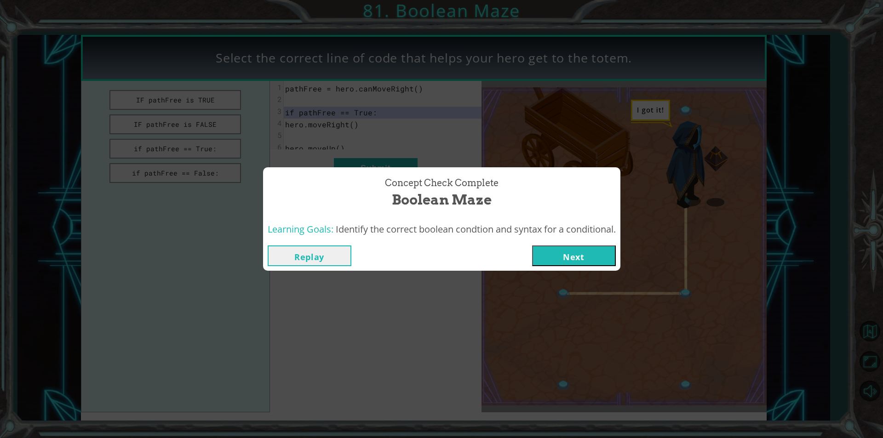
click at [559, 253] on button "Next" at bounding box center [574, 256] width 84 height 21
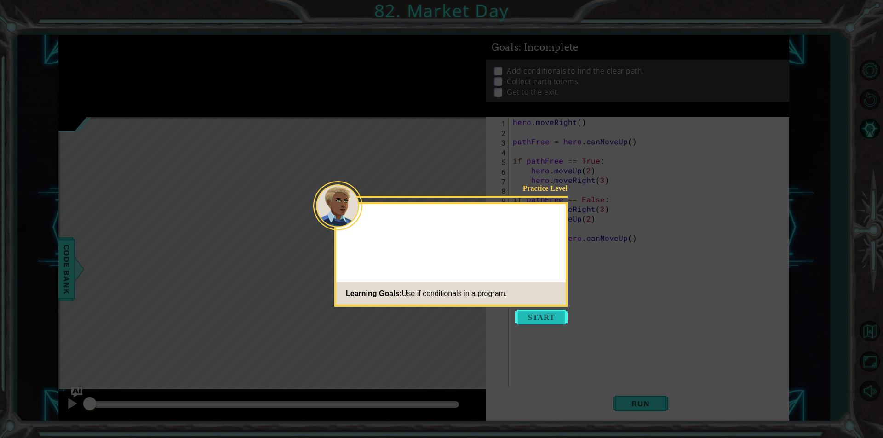
click at [533, 314] on button "Start" at bounding box center [541, 317] width 52 height 15
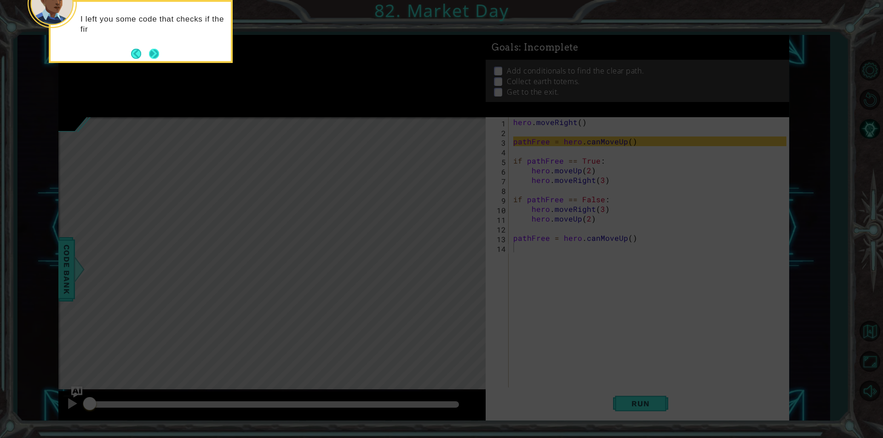
click at [151, 57] on button "Next" at bounding box center [154, 54] width 10 height 10
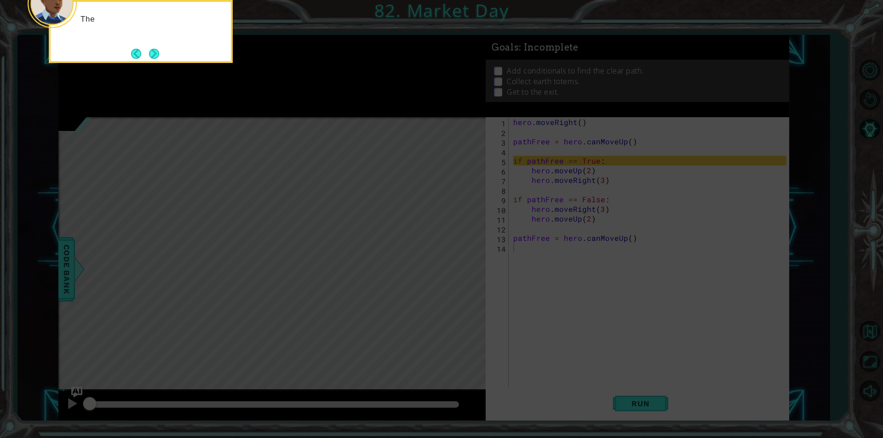
click at [151, 57] on button "Next" at bounding box center [154, 54] width 10 height 10
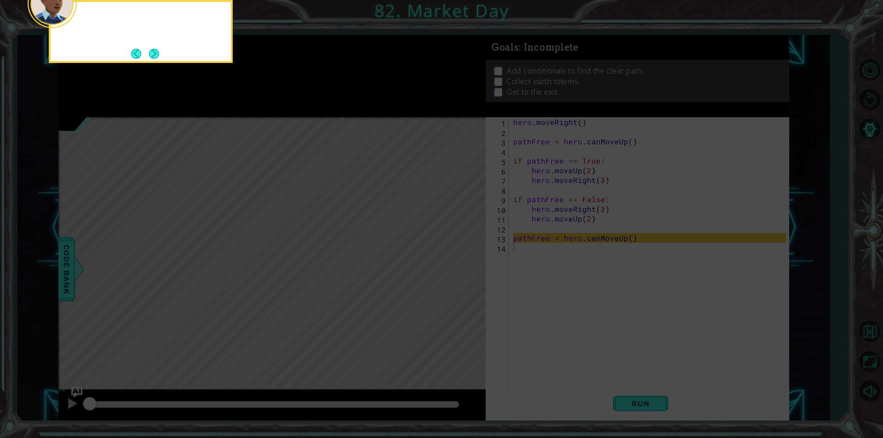
click at [151, 57] on button "Next" at bounding box center [154, 54] width 10 height 10
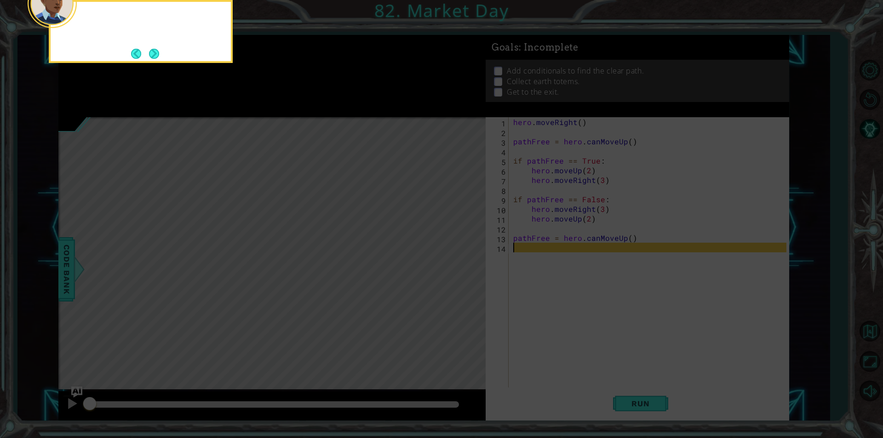
click at [151, 57] on button "Next" at bounding box center [154, 54] width 10 height 10
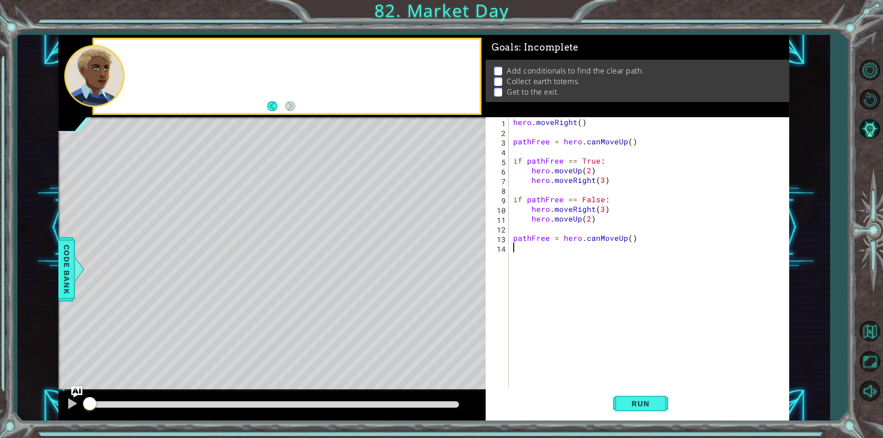
click at [151, 57] on div at bounding box center [286, 77] width 385 height 74
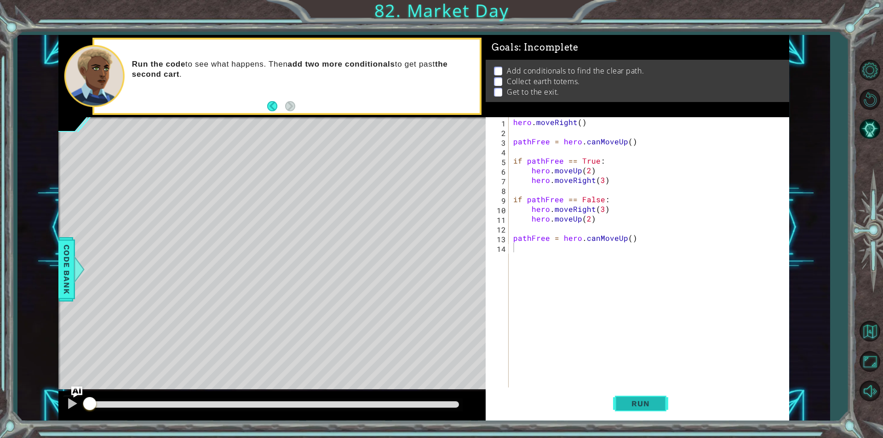
click at [648, 408] on span "Run" at bounding box center [640, 403] width 36 height 9
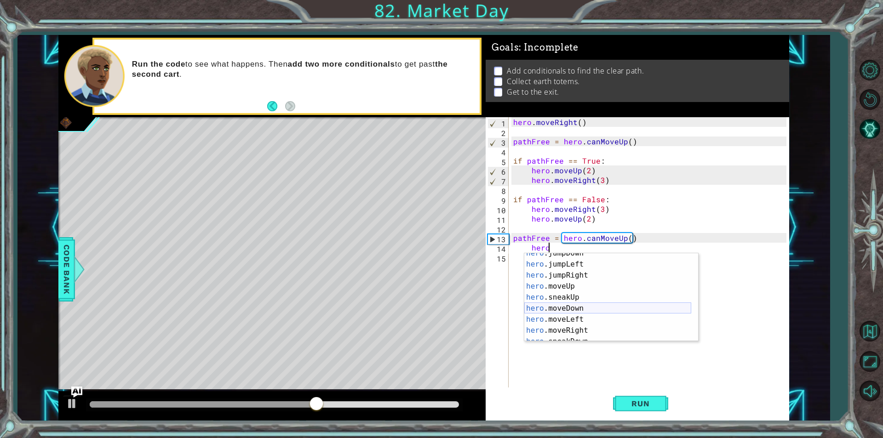
scroll to position [28, 0]
click at [576, 328] on div "hero .jumpDown press enter hero .jumpLeft press enter hero .jumpRight press ent…" at bounding box center [607, 303] width 167 height 110
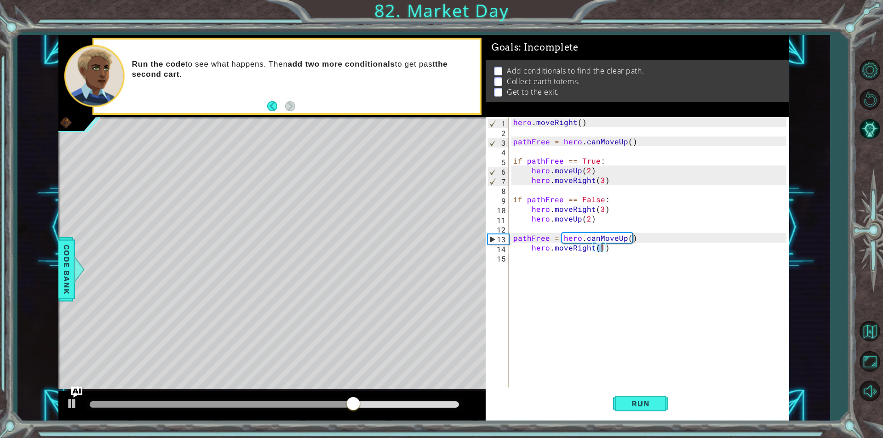
click at [601, 252] on div "hero . moveRight ( ) pathFree = hero . canMoveUp ( ) if pathFree == True : hero…" at bounding box center [649, 252] width 275 height 271
click at [658, 403] on button "Run" at bounding box center [640, 404] width 55 height 30
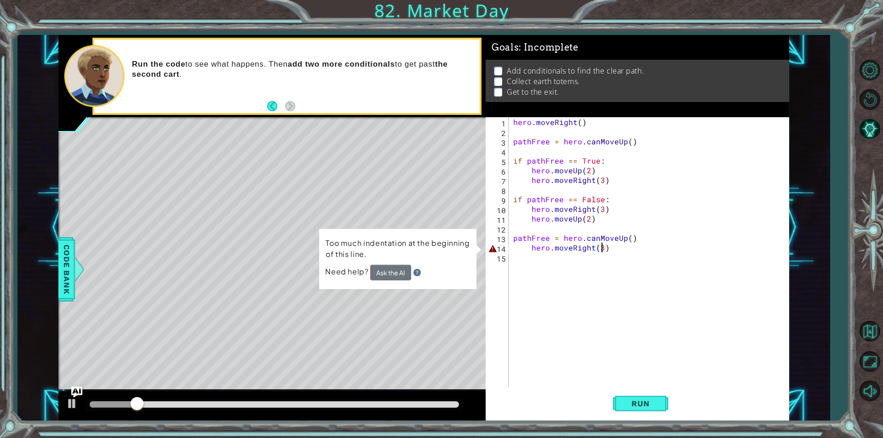
click at [525, 248] on div "hero . moveRight ( ) pathFree = hero . canMoveUp ( ) if pathFree == True : hero…" at bounding box center [652, 262] width 280 height 290
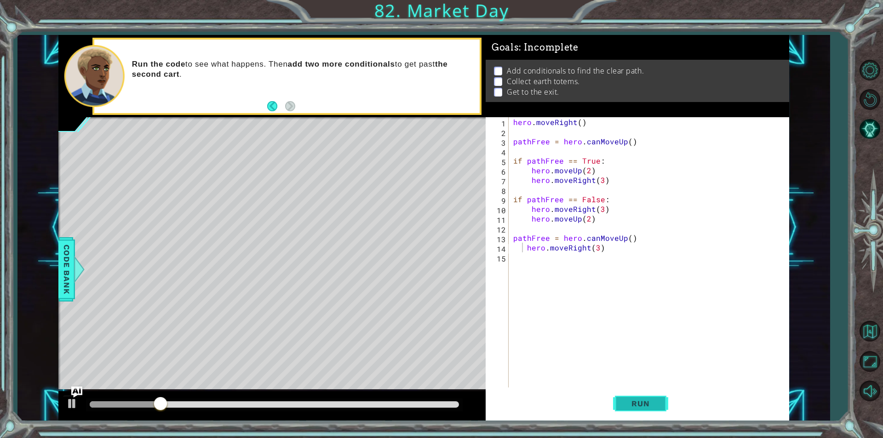
click at [640, 409] on button "Run" at bounding box center [640, 404] width 55 height 30
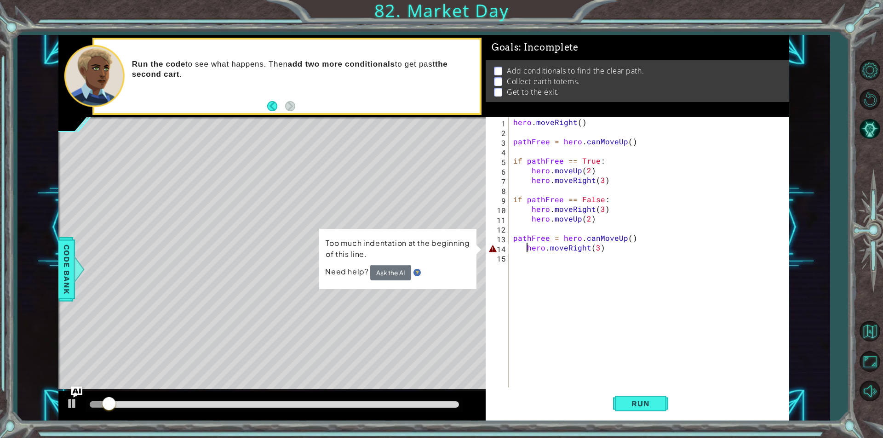
click at [529, 250] on div "hero . moveRight ( ) pathFree = hero . canMoveUp ( ) if pathFree == True : hero…" at bounding box center [652, 262] width 280 height 290
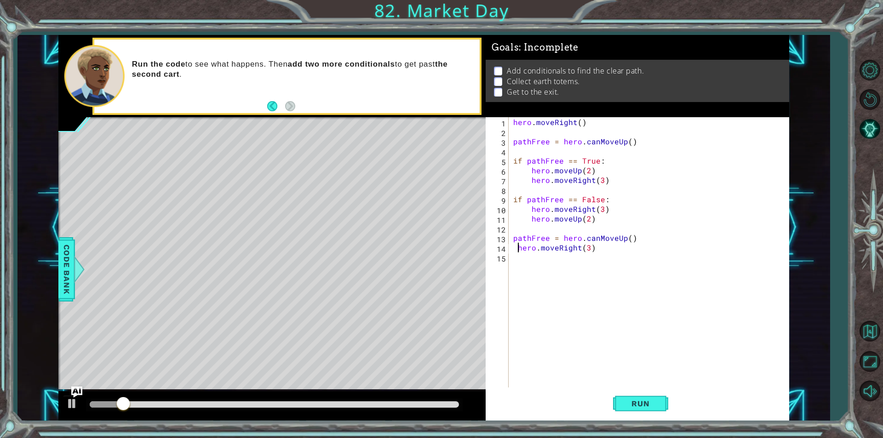
scroll to position [0, 4]
type textarea "hero.moveRight(3)"
click at [665, 412] on button "Run" at bounding box center [640, 404] width 55 height 30
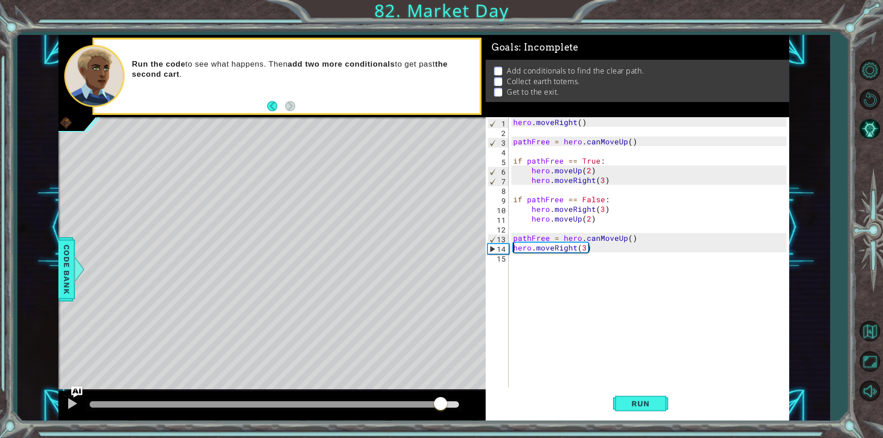
drag, startPoint x: 421, startPoint y: 404, endPoint x: 443, endPoint y: 400, distance: 21.9
click at [443, 402] on div at bounding box center [274, 405] width 369 height 6
drag, startPoint x: 427, startPoint y: 411, endPoint x: 269, endPoint y: 420, distance: 158.0
click at [269, 420] on div at bounding box center [271, 406] width 427 height 29
click at [638, 402] on span "Run" at bounding box center [640, 403] width 36 height 9
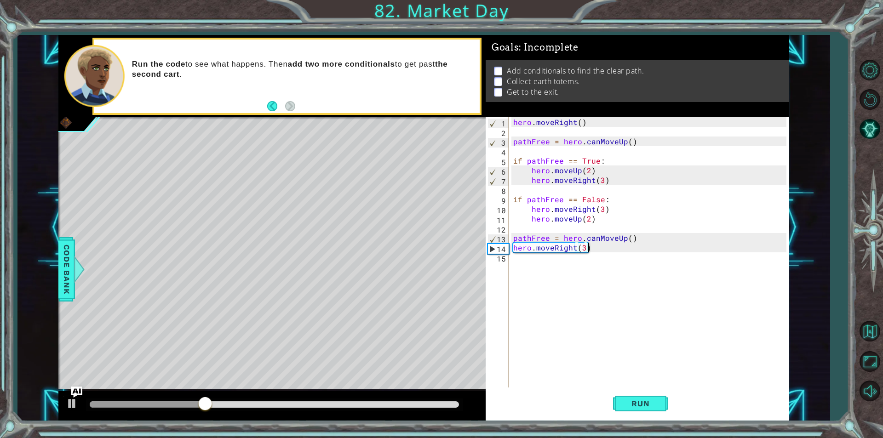
click at [596, 248] on div "hero . moveRight ( ) pathFree = hero . canMoveUp ( ) if pathFree == True : hero…" at bounding box center [652, 262] width 280 height 290
click at [510, 248] on div "1 2 3 4 5 6 7 8 9 10 11 12 13 14 15 16 hero . moveRight ( ) pathFree = hero . c…" at bounding box center [636, 252] width 301 height 271
click at [513, 248] on div "hero . moveRight ( ) pathFree = hero . canMoveUp ( ) if pathFree == True : hero…" at bounding box center [652, 262] width 280 height 290
type textarea "hero.moveRight(3)"
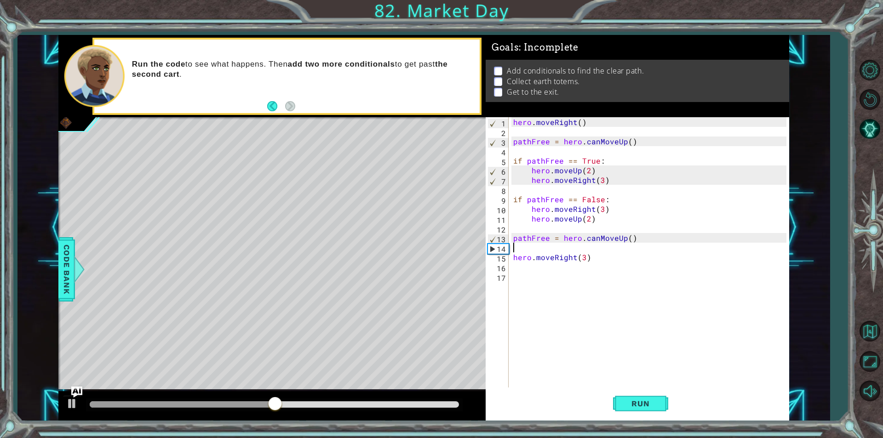
click at [520, 250] on div "hero . moveRight ( ) pathFree = hero . canMoveUp ( ) if pathFree == True : hero…" at bounding box center [652, 262] width 280 height 290
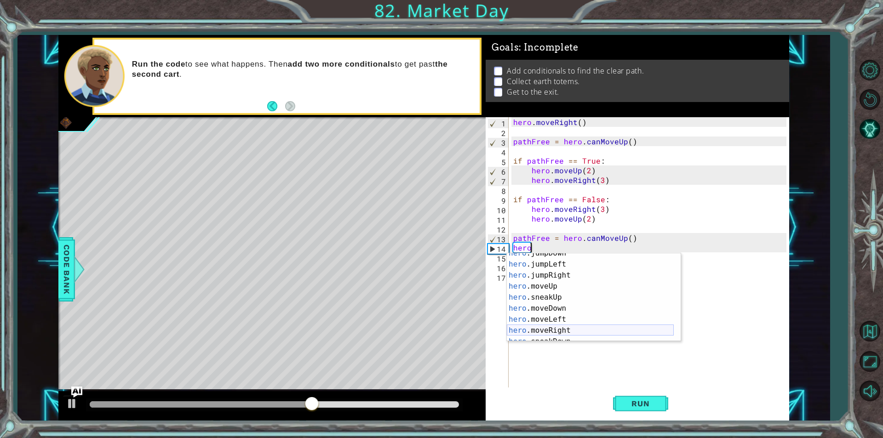
scroll to position [55, 0]
click at [536, 261] on div "hero .moveUp press enter hero .sneakUp press enter hero .moveDown press enter h…" at bounding box center [590, 308] width 167 height 110
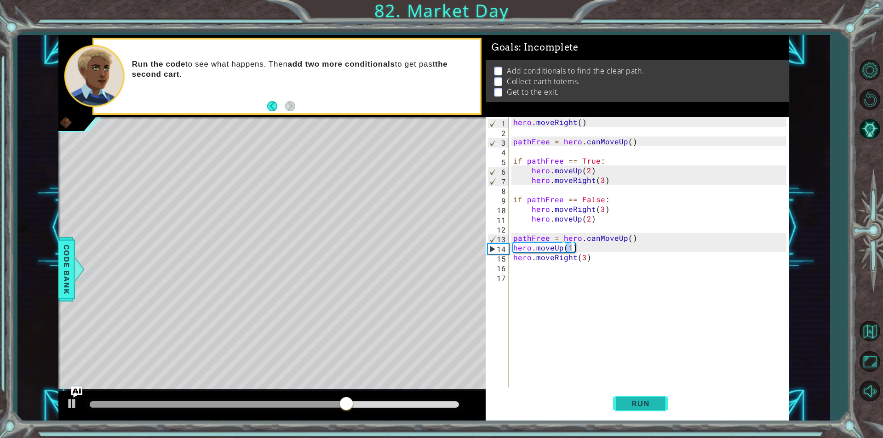
click at [626, 392] on button "Run" at bounding box center [640, 404] width 55 height 30
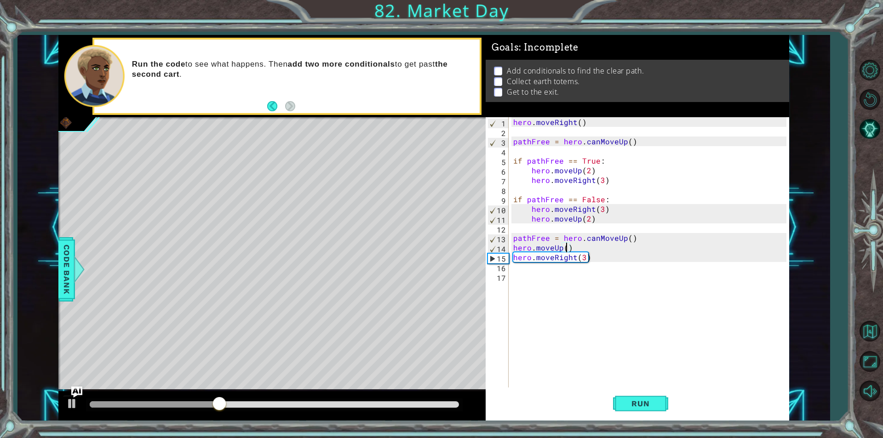
scroll to position [0, 3]
type textarea "hero.moveUp(2)"
click at [633, 405] on span "Run" at bounding box center [640, 403] width 36 height 9
click at [639, 399] on span "Run" at bounding box center [640, 403] width 36 height 9
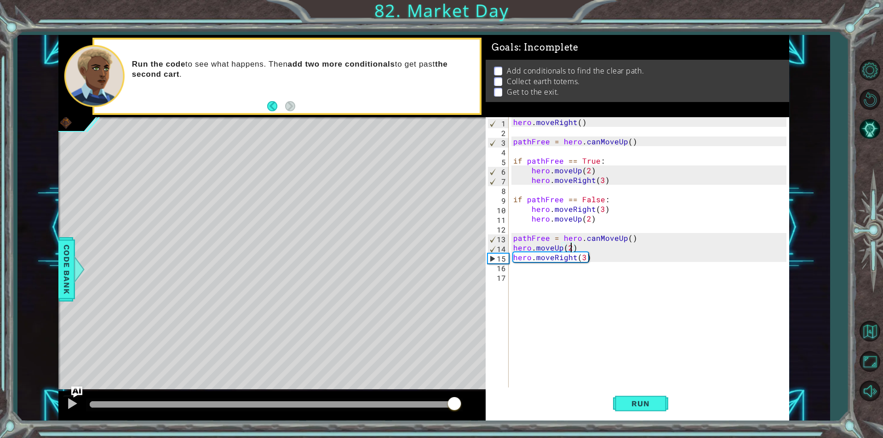
click at [456, 405] on div at bounding box center [274, 405] width 369 height 6
drag, startPoint x: 456, startPoint y: 405, endPoint x: 304, endPoint y: 415, distance: 152.6
click at [304, 415] on div at bounding box center [271, 406] width 427 height 29
click at [581, 245] on div "hero . moveRight ( ) pathFree = hero . canMoveUp ( ) if pathFree == True : hero…" at bounding box center [652, 262] width 280 height 290
click at [512, 249] on div "hero . moveRight ( ) pathFree = hero . canMoveUp ( ) if pathFree == True : hero…" at bounding box center [649, 252] width 275 height 271
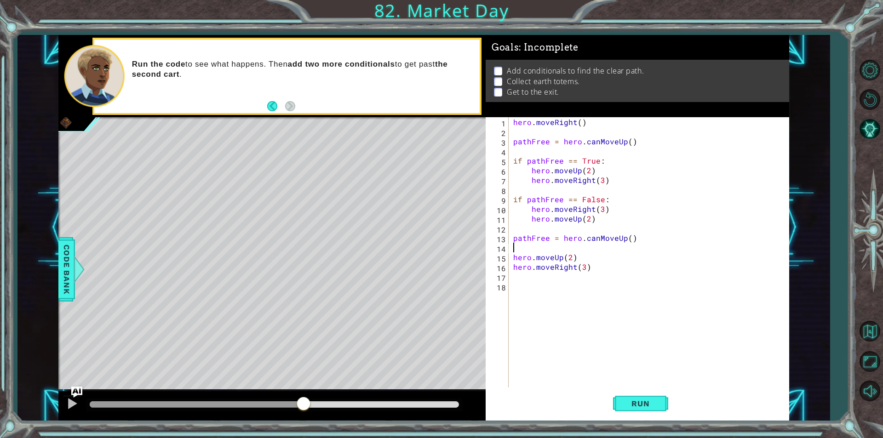
click at [515, 251] on div "hero . moveRight ( ) pathFree = hero . canMoveUp ( ) if pathFree == True : hero…" at bounding box center [652, 262] width 280 height 290
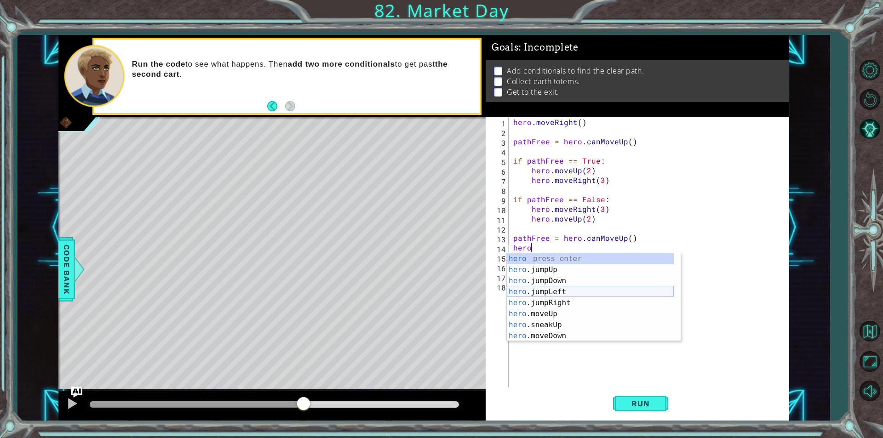
scroll to position [0, 0]
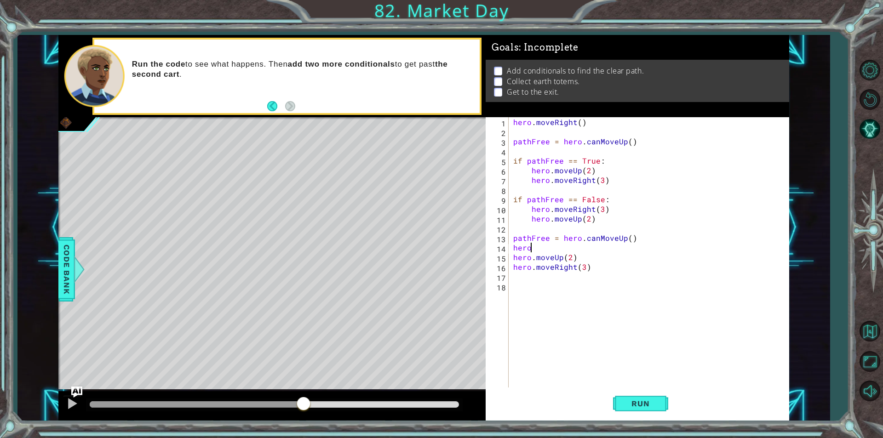
click at [551, 247] on div "hero . moveRight ( ) pathFree = hero . canMoveUp ( ) if pathFree == True : hero…" at bounding box center [652, 262] width 280 height 290
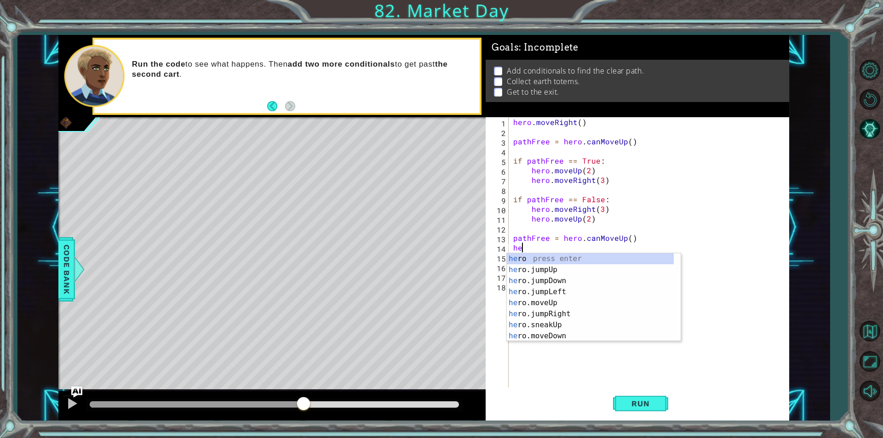
type textarea "h"
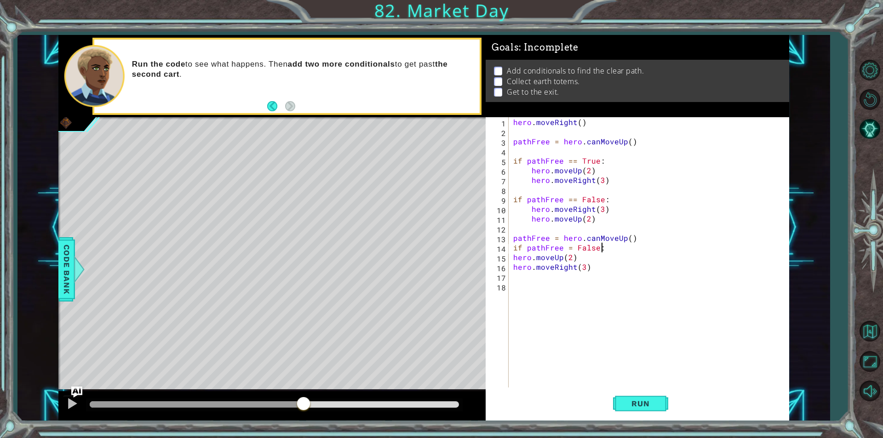
scroll to position [0, 5]
click at [513, 262] on div "hero . moveRight ( ) pathFree = hero . canMoveUp ( ) if pathFree == True : hero…" at bounding box center [652, 262] width 280 height 290
click at [514, 258] on div "hero . moveRight ( ) pathFree = hero . canMoveUp ( ) if pathFree == True : hero…" at bounding box center [652, 262] width 280 height 290
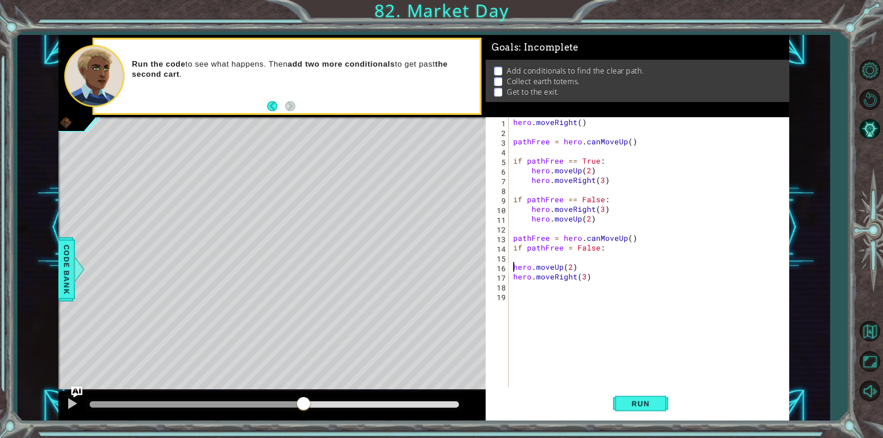
click at [626, 241] on div "hero . moveRight ( ) pathFree = hero . canMoveUp ( ) if pathFree == True : hero…" at bounding box center [652, 262] width 280 height 290
click at [628, 240] on div "hero . moveRight ( ) pathFree = hero . canMoveUp ( ) if pathFree == True : hero…" at bounding box center [652, 262] width 280 height 290
click at [644, 399] on span "Run" at bounding box center [640, 403] width 36 height 9
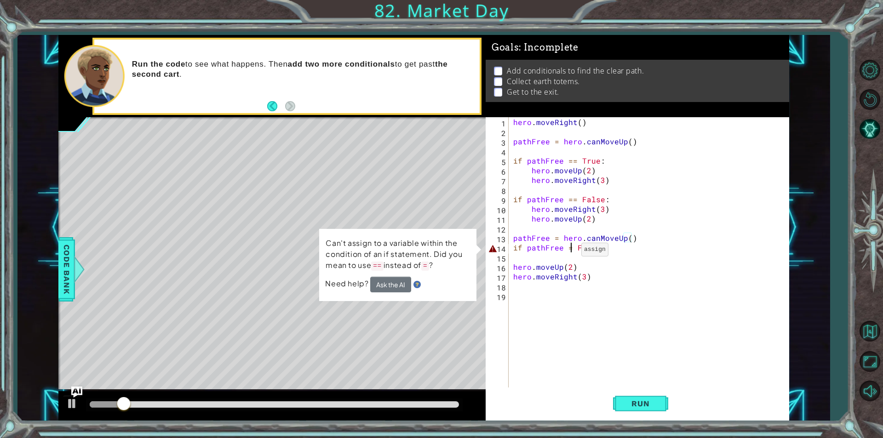
click at [570, 252] on div "hero . moveRight ( ) pathFree = hero . canMoveUp ( ) if pathFree == True : hero…" at bounding box center [652, 262] width 280 height 290
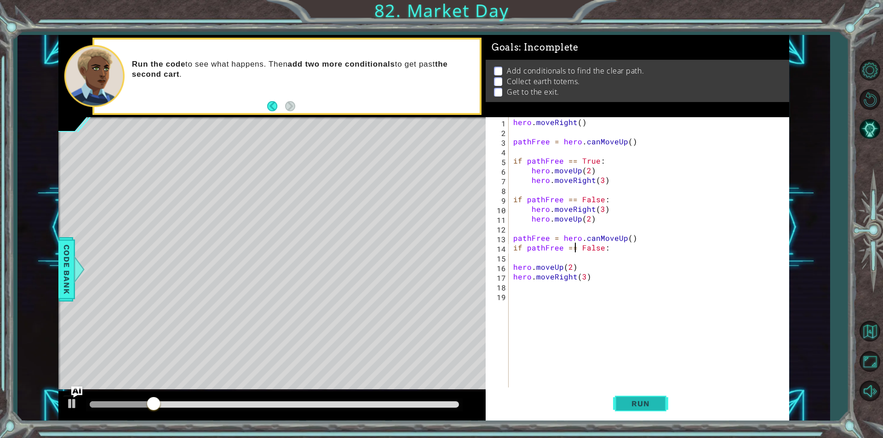
click at [657, 409] on button "Run" at bounding box center [640, 404] width 55 height 30
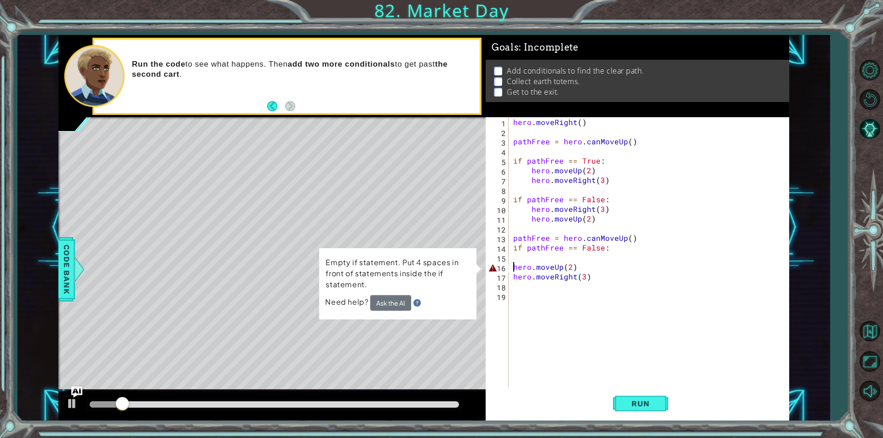
click at [512, 267] on div "hero . moveRight ( ) pathFree = hero . canMoveUp ( ) if pathFree == True : hero…" at bounding box center [652, 262] width 280 height 290
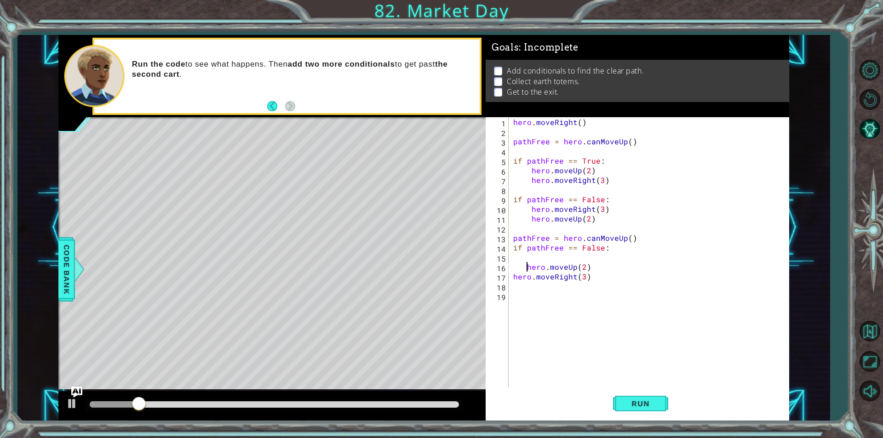
type textarea "hero.moveUp(2)"
click at [639, 395] on button "Run" at bounding box center [640, 404] width 55 height 30
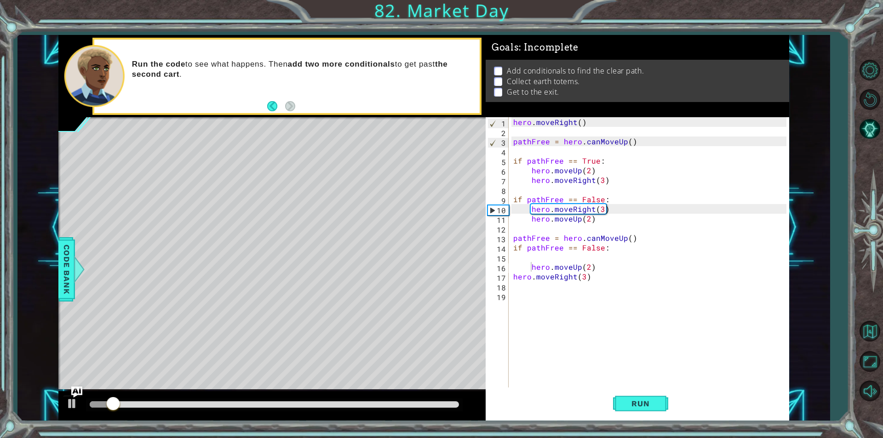
drag, startPoint x: 444, startPoint y: 409, endPoint x: 454, endPoint y: 408, distance: 10.3
click at [454, 408] on div at bounding box center [274, 405] width 377 height 13
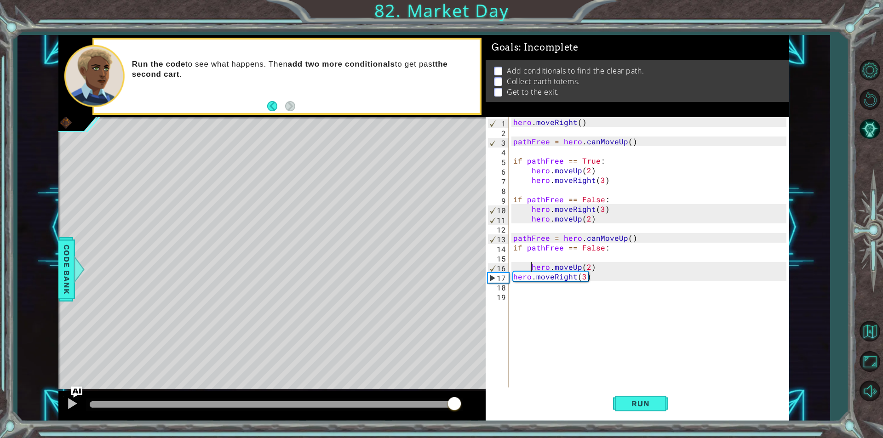
click at [455, 403] on div at bounding box center [274, 405] width 369 height 6
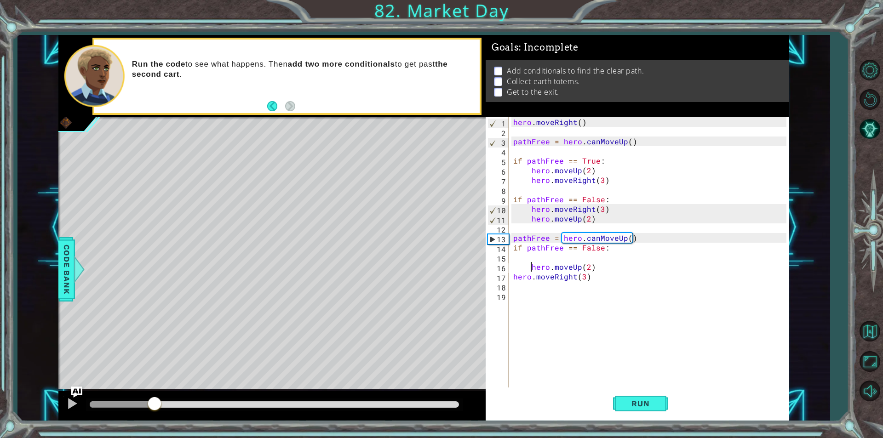
drag, startPoint x: 409, startPoint y: 401, endPoint x: 155, endPoint y: 426, distance: 255.2
click at [155, 426] on div "1 ההההההההההההההההההההההההההההההההההההההההההההההההההההההההההההההההההההההההההההה…" at bounding box center [441, 219] width 883 height 438
click at [515, 282] on div "hero . moveRight ( ) pathFree = hero . canMoveUp ( ) if pathFree == True : hero…" at bounding box center [652, 262] width 280 height 290
click at [512, 279] on div "hero . moveRight ( ) pathFree = hero . canMoveUp ( ) if pathFree == True : hero…" at bounding box center [652, 262] width 280 height 290
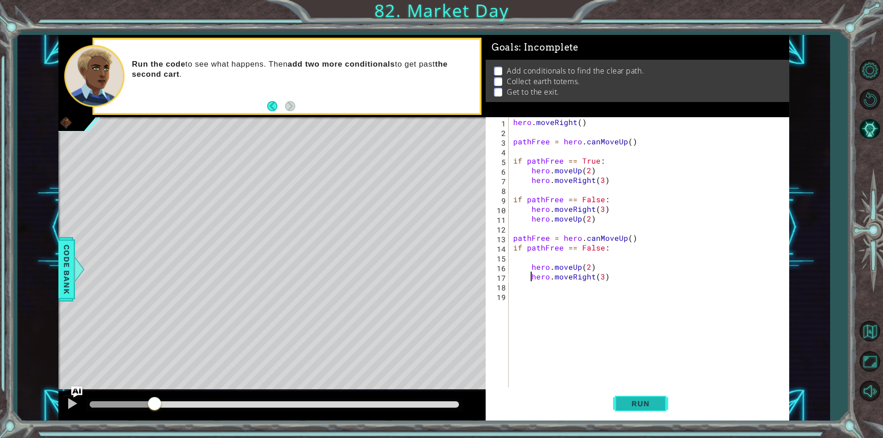
click at [660, 397] on button "Run" at bounding box center [640, 404] width 55 height 30
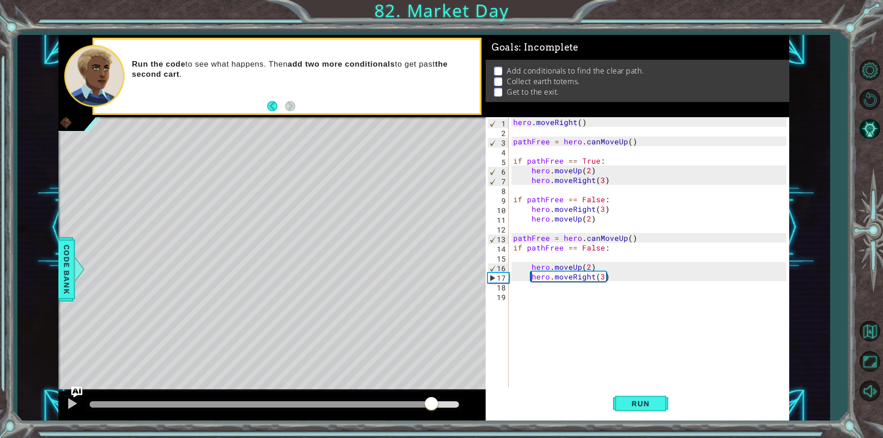
drag, startPoint x: 406, startPoint y: 406, endPoint x: 433, endPoint y: 409, distance: 27.8
click at [433, 408] on div at bounding box center [274, 405] width 369 height 6
drag, startPoint x: 602, startPoint y: 270, endPoint x: 511, endPoint y: 271, distance: 90.6
click at [512, 271] on div "hero . moveRight ( ) pathFree = hero . canMoveUp ( ) if pathFree == True : hero…" at bounding box center [649, 252] width 275 height 271
type textarea "hero.moveUp(2)"
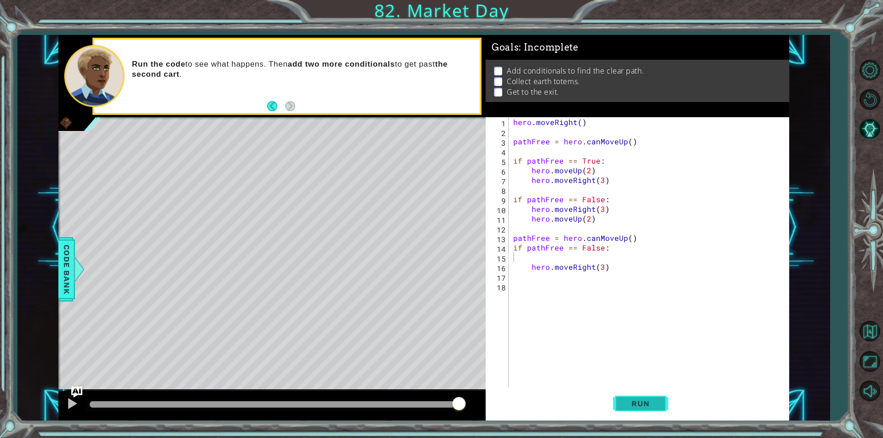
click at [630, 409] on button "Run" at bounding box center [640, 404] width 55 height 30
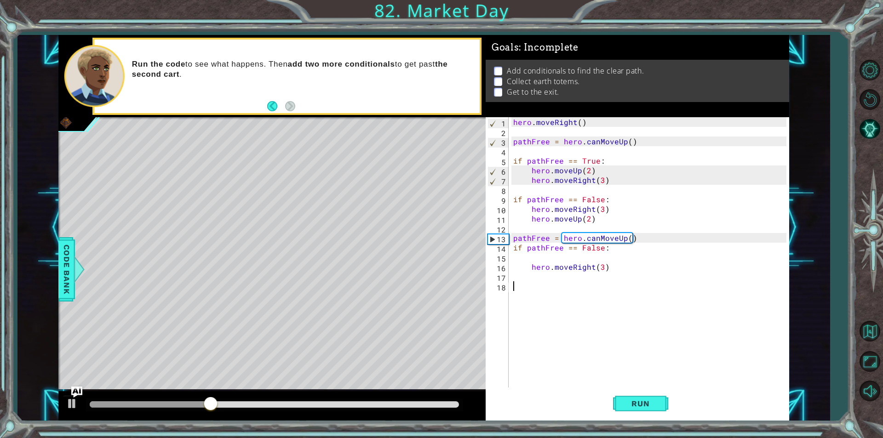
click at [526, 294] on div "hero . moveRight ( ) pathFree = hero . canMoveUp ( ) if pathFree == True : hero…" at bounding box center [652, 262] width 280 height 290
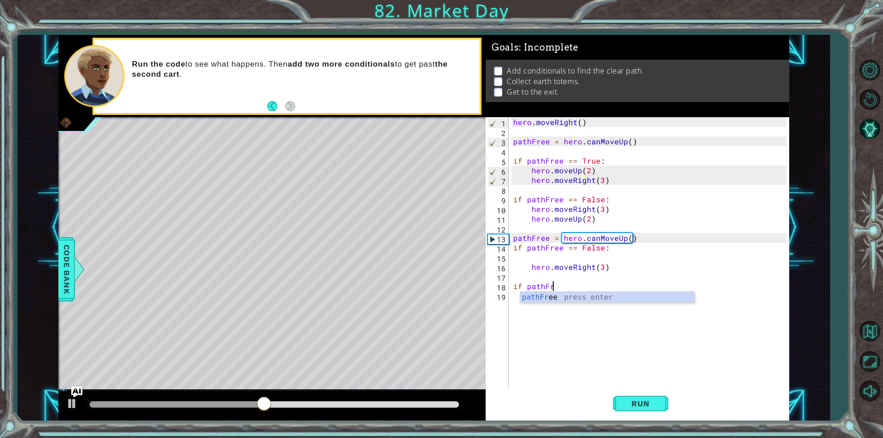
scroll to position [0, 2]
click at [550, 301] on div "pathFr ee press enter" at bounding box center [607, 308] width 174 height 33
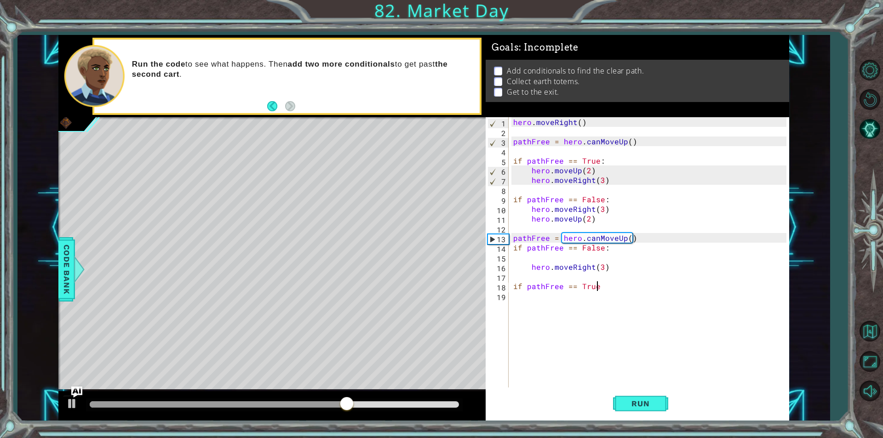
scroll to position [0, 5]
type textarea "if pathFree == True:"
click at [530, 299] on div "hero . moveRight ( ) pathFree = hero . canMoveUp ( ) if pathFree == True : hero…" at bounding box center [652, 262] width 280 height 290
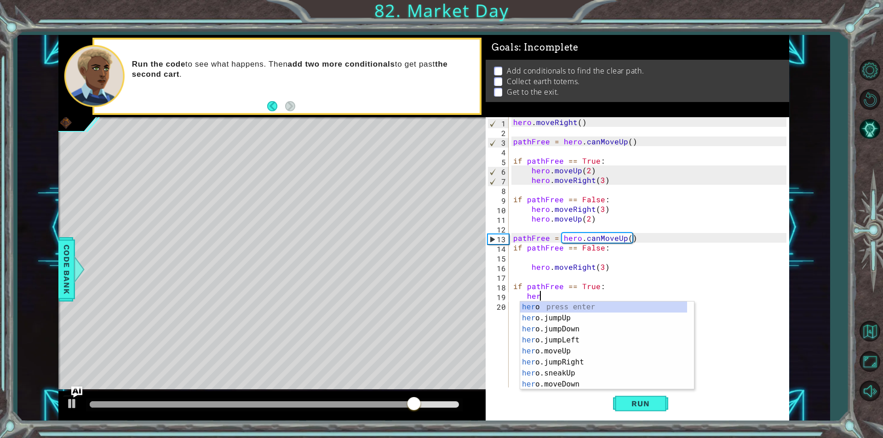
scroll to position [0, 1]
click at [545, 361] on div "hero press enter hero .jumpUp press enter hero .jumpDown press enter hero .jump…" at bounding box center [603, 357] width 167 height 110
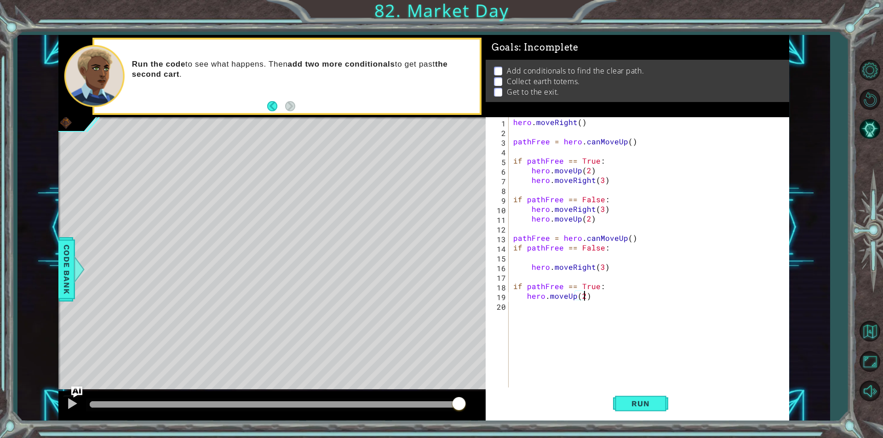
scroll to position [0, 4]
type textarea "hero.moveUp(2)"
click at [628, 401] on span "Run" at bounding box center [640, 403] width 36 height 9
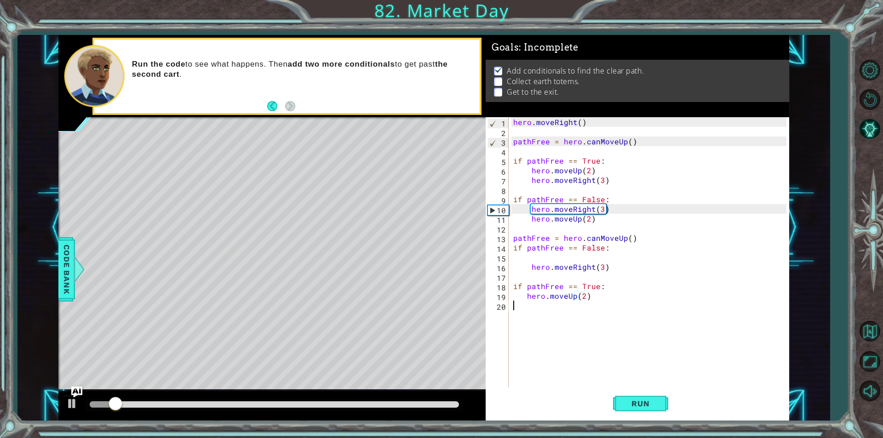
click at [540, 306] on div "hero . moveRight ( ) pathFree = hero . canMoveUp ( ) if pathFree == True : hero…" at bounding box center [652, 262] width 280 height 290
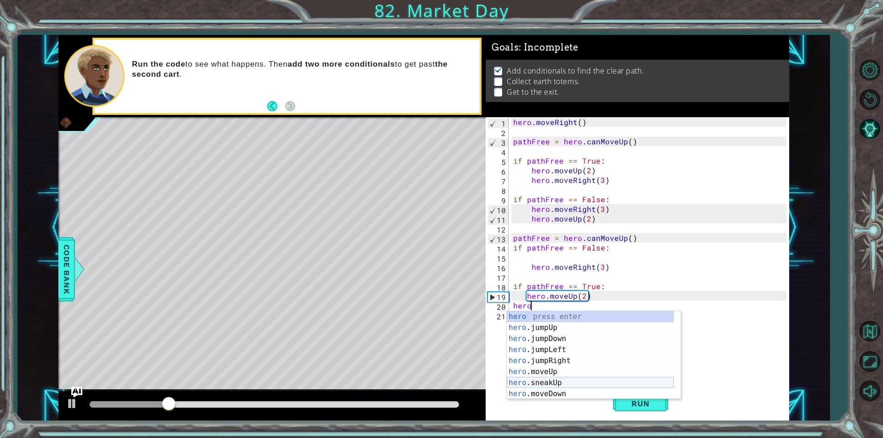
scroll to position [28, 0]
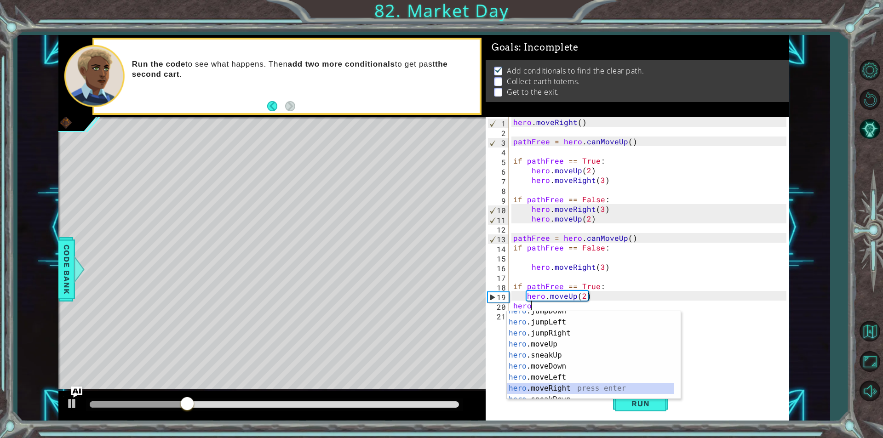
click at [554, 384] on div "hero .jumpDown press enter hero .jumpLeft press enter hero .jumpRight press ent…" at bounding box center [590, 361] width 167 height 110
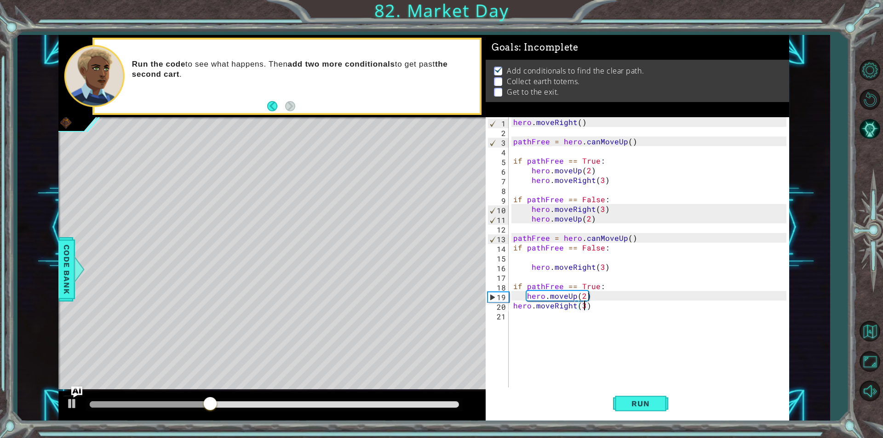
scroll to position [0, 4]
click at [652, 412] on button "Run" at bounding box center [640, 404] width 55 height 30
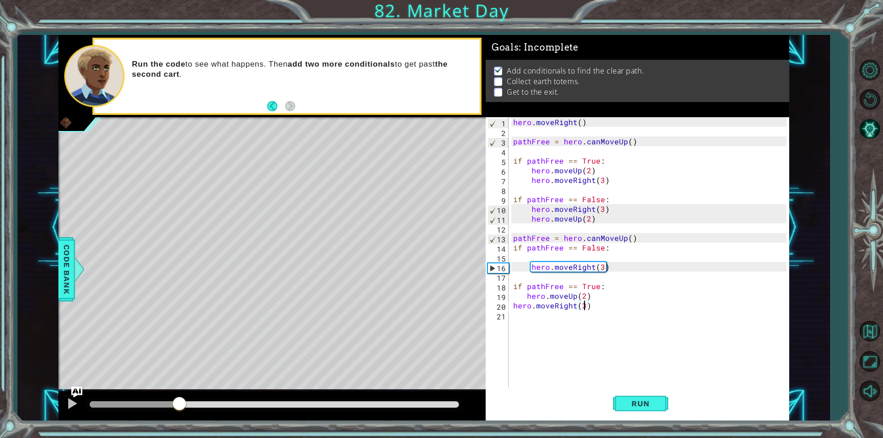
drag, startPoint x: 411, startPoint y: 403, endPoint x: 253, endPoint y: 391, distance: 158.3
click at [179, 408] on div at bounding box center [274, 405] width 369 height 6
click at [604, 269] on div "hero . moveRight ( ) pathFree = hero . canMoveUp ( ) if pathFree == True : hero…" at bounding box center [652, 262] width 280 height 290
click at [603, 269] on div "hero . moveRight ( ) pathFree = hero . canMoveUp ( ) if pathFree == True : hero…" at bounding box center [652, 262] width 280 height 290
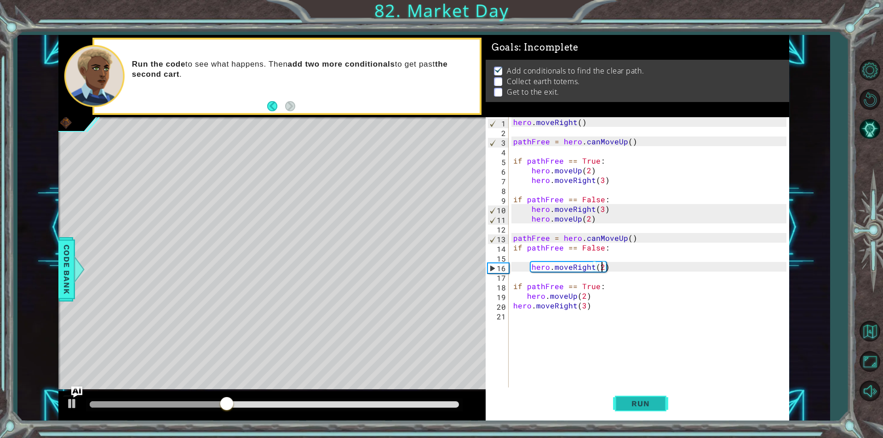
type textarea "hero.moveRight(2)"
click at [639, 404] on span "Run" at bounding box center [640, 403] width 36 height 9
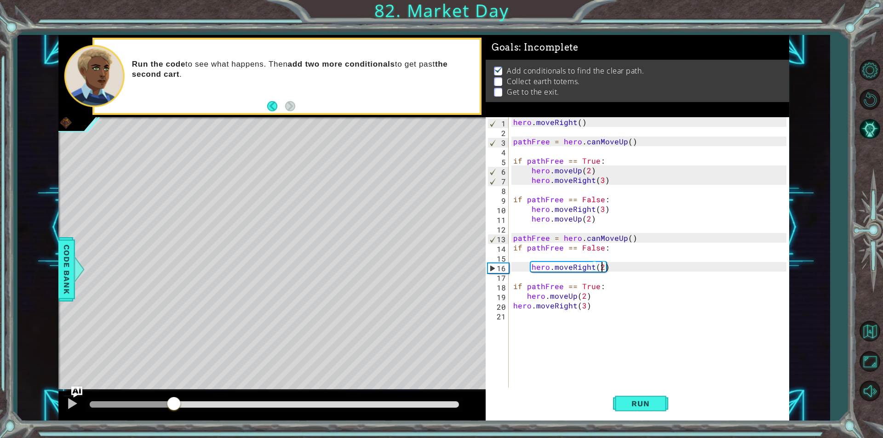
click at [174, 386] on div "methods hero use(thing) moveUp(steps) moveDown(steps) moveLeft(steps) moveRight…" at bounding box center [423, 228] width 731 height 386
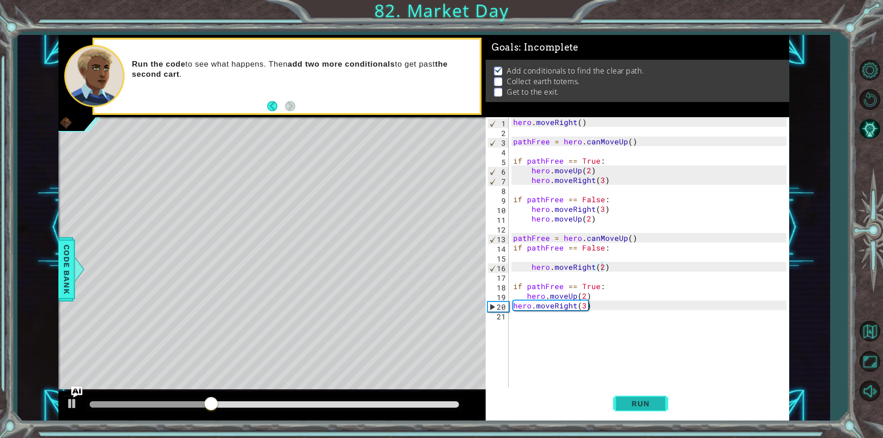
click at [642, 397] on button "Run" at bounding box center [640, 404] width 55 height 30
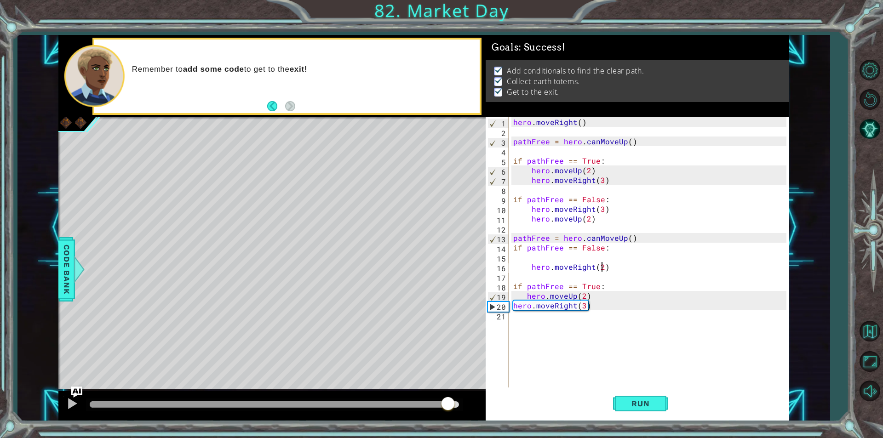
drag, startPoint x: 365, startPoint y: 405, endPoint x: 457, endPoint y: 397, distance: 91.9
click at [457, 402] on div at bounding box center [274, 405] width 369 height 6
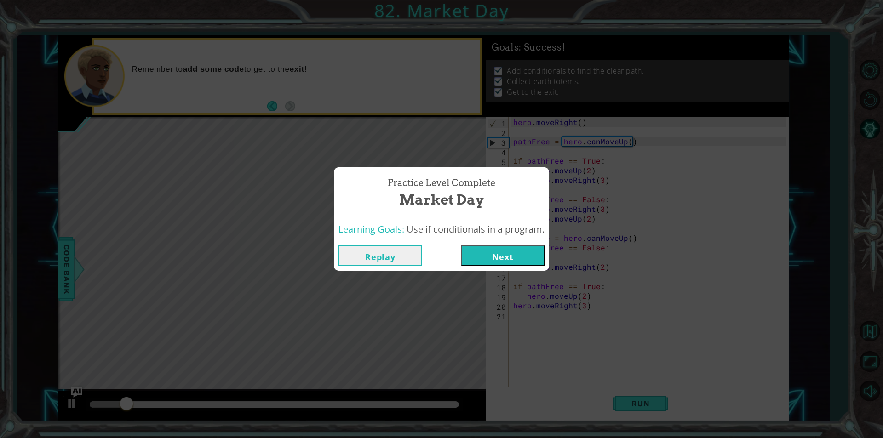
click at [502, 264] on button "Next" at bounding box center [503, 256] width 84 height 21
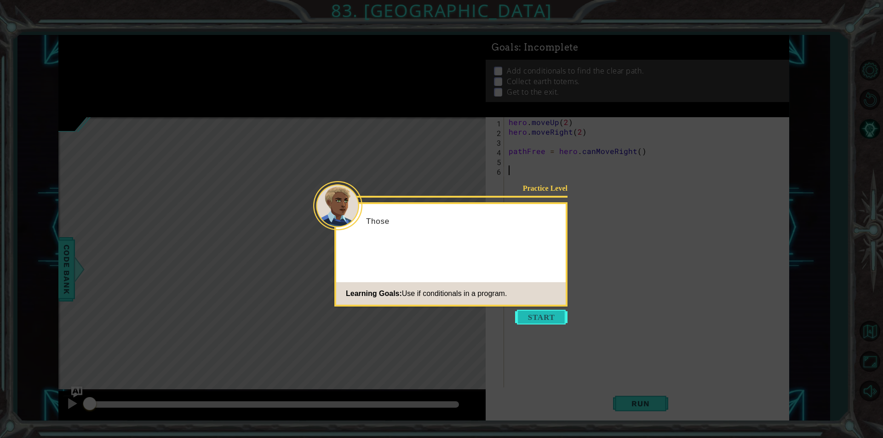
click at [535, 315] on button "Start" at bounding box center [541, 317] width 52 height 15
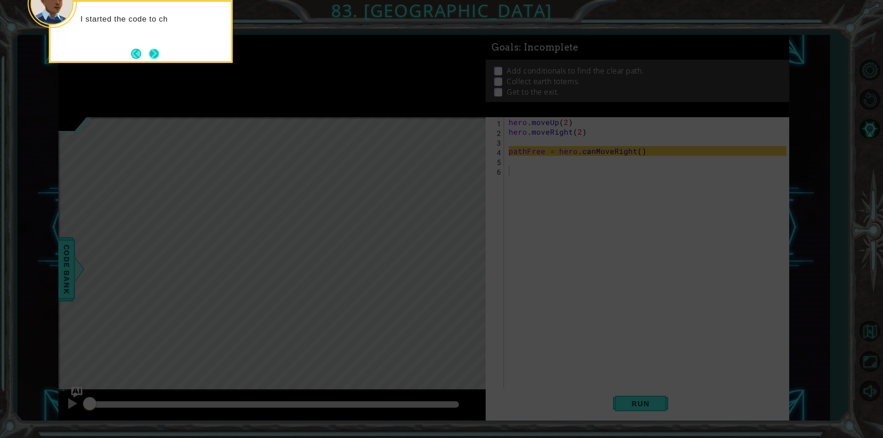
click at [154, 52] on button "Next" at bounding box center [154, 54] width 10 height 10
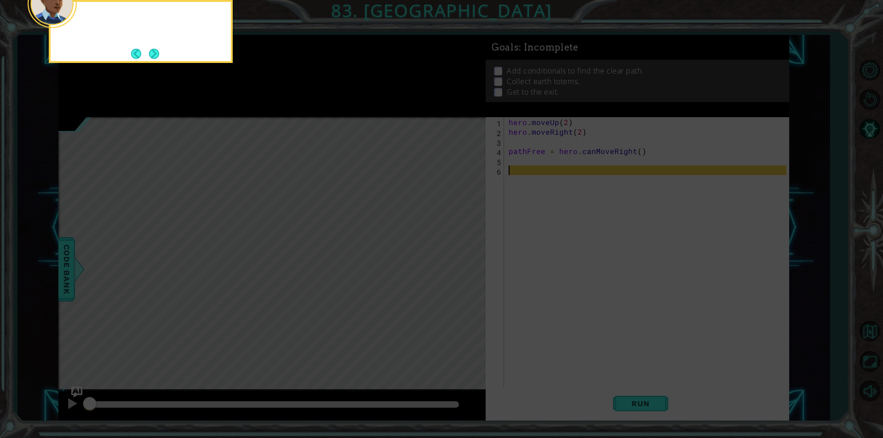
click at [154, 52] on button "Next" at bounding box center [154, 54] width 10 height 10
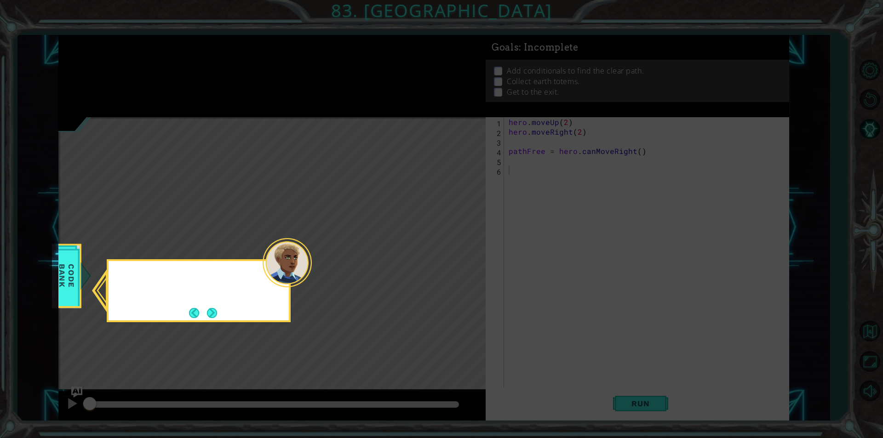
click at [154, 52] on icon at bounding box center [441, 219] width 883 height 438
click at [213, 313] on button "Next" at bounding box center [212, 313] width 10 height 10
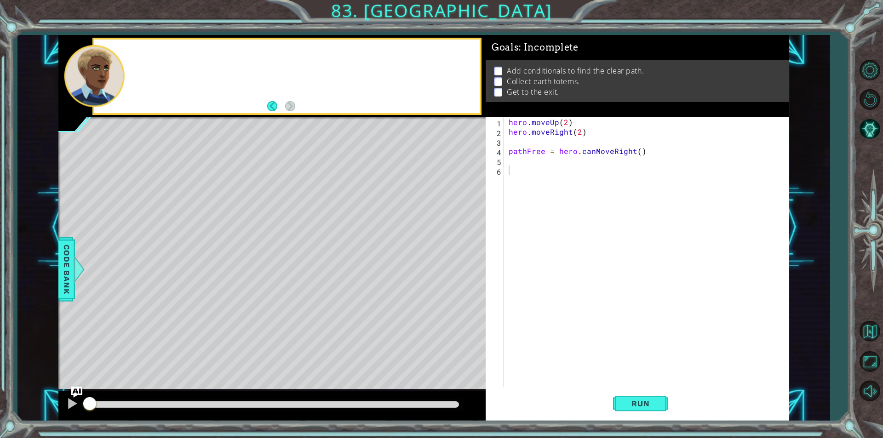
click at [213, 313] on div "Level Map" at bounding box center [270, 252] width 425 height 271
click at [654, 405] on span "Run" at bounding box center [640, 403] width 36 height 9
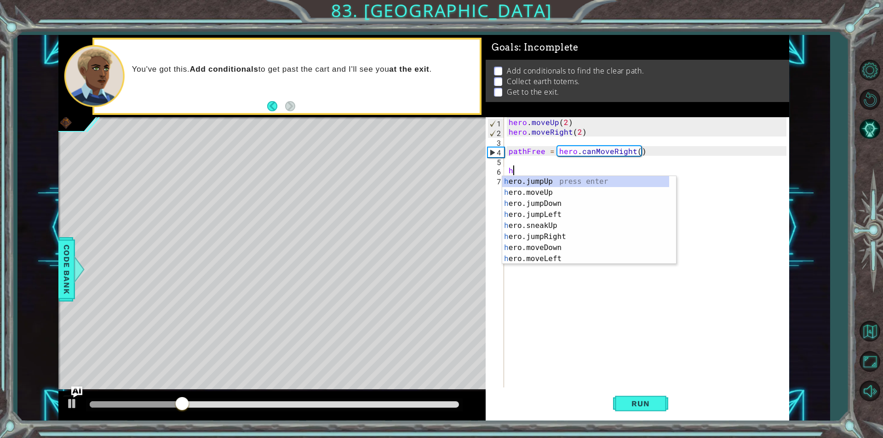
type textarea "hro"
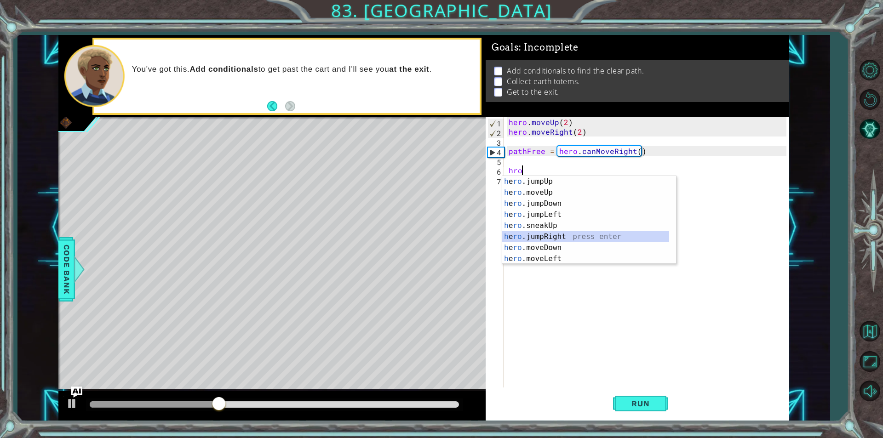
click at [534, 233] on div "h e ro .jumpUp press enter h e ro .moveUp press enter h e ro .jumpDown press en…" at bounding box center [585, 231] width 167 height 110
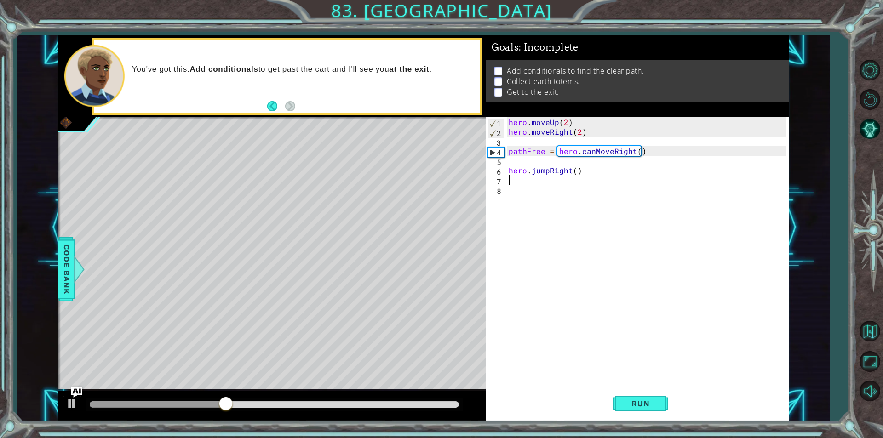
click at [575, 171] on div "hero . moveUp ( 2 ) hero . moveRight ( 2 ) pathFree = hero . canMoveRight ( ) h…" at bounding box center [649, 262] width 284 height 290
type textarea "hero.jumpRight(2)"
click at [640, 403] on span "Run" at bounding box center [640, 403] width 36 height 9
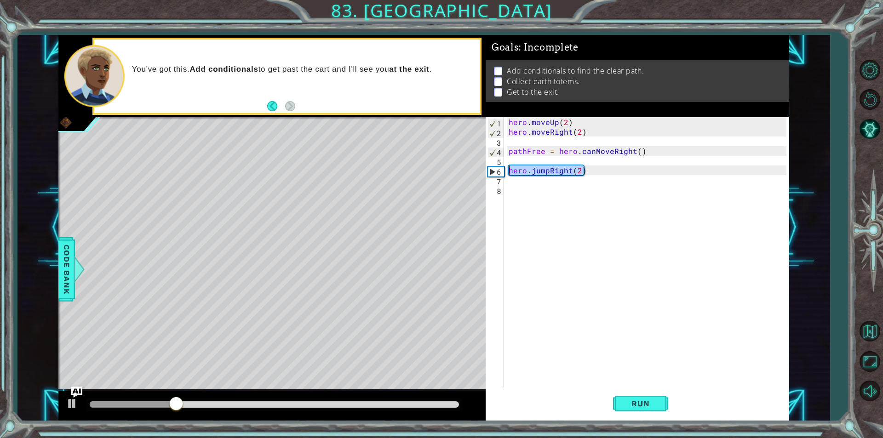
drag, startPoint x: 591, startPoint y: 170, endPoint x: 504, endPoint y: 173, distance: 87.5
click at [504, 173] on div "hero.jumpRight(2) 1 2 3 4 5 6 7 8 hero . moveUp ( 2 ) hero . moveRight ( 2 ) pa…" at bounding box center [636, 252] width 301 height 271
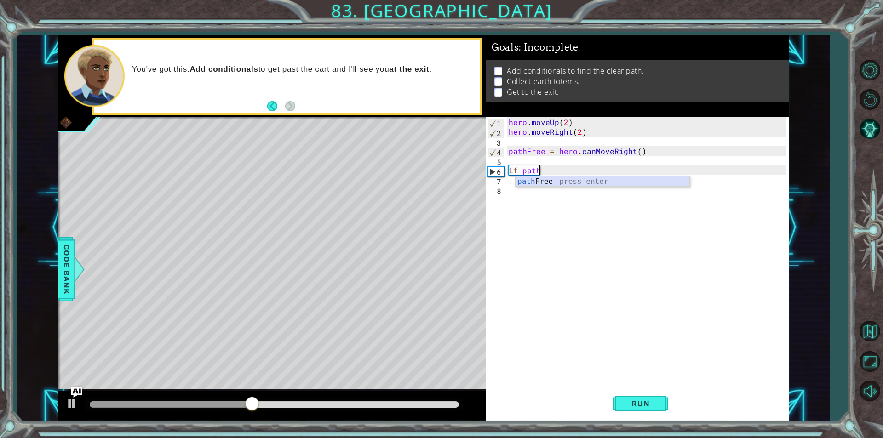
click at [541, 182] on div "path Free press enter" at bounding box center [603, 192] width 174 height 33
type textarea "if pathFree == False:"
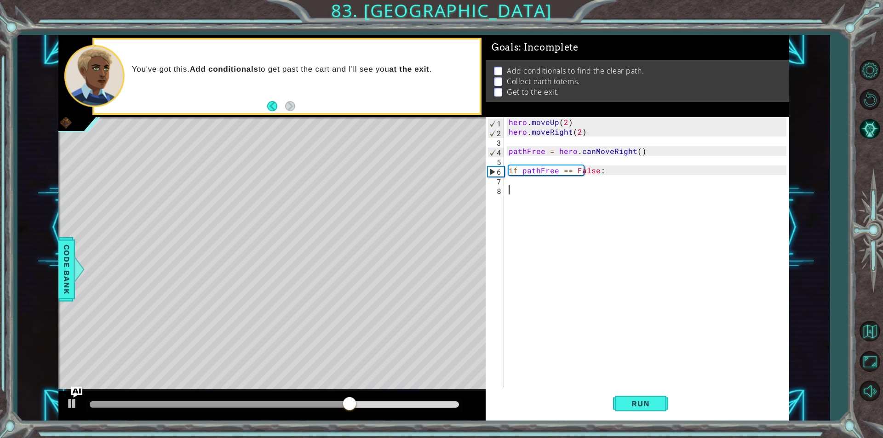
click at [521, 189] on div "hero . moveUp ( 2 ) hero . moveRight ( 2 ) pathFree = hero . canMoveRight ( ) i…" at bounding box center [649, 262] width 284 height 290
click at [519, 179] on div "hero . moveUp ( 2 ) hero . moveRight ( 2 ) pathFree = hero . canMoveRight ( ) i…" at bounding box center [649, 262] width 284 height 290
click at [516, 180] on div "hero . moveUp ( 2 ) hero . moveRight ( 2 ) pathFree = hero . canMoveRight ( ) i…" at bounding box center [649, 262] width 284 height 290
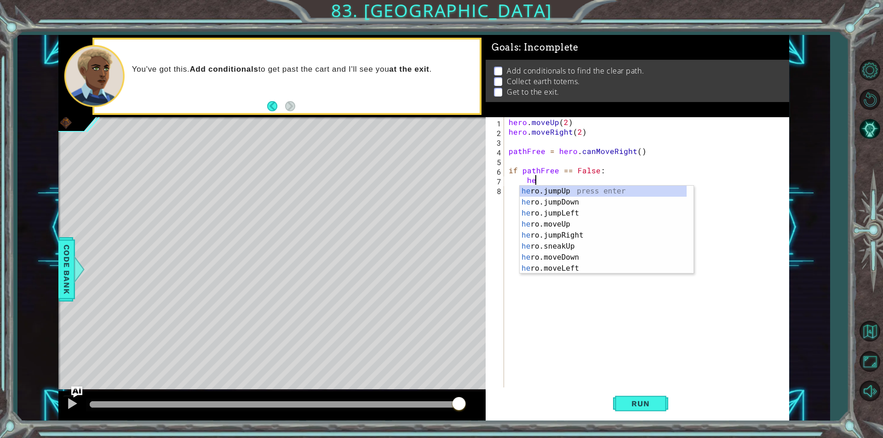
scroll to position [0, 1]
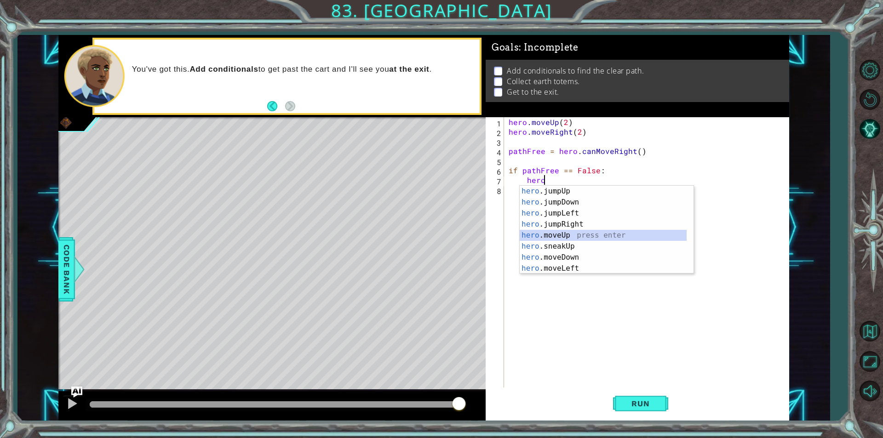
click at [552, 235] on div "hero .jumpUp press enter hero .jumpDown press enter hero .jumpLeft press enter …" at bounding box center [603, 241] width 167 height 110
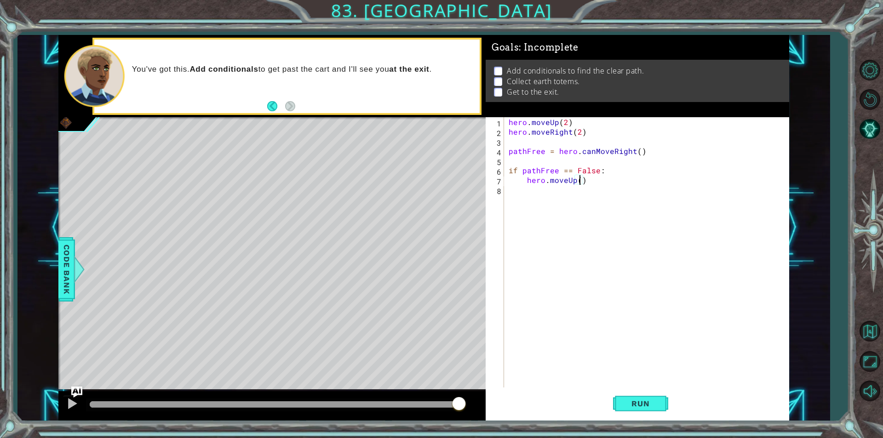
type textarea "hero.moveUp(2)"
click at [538, 190] on div "hero . moveUp ( 2 ) hero . moveRight ( 2 ) pathFree = hero . canMoveRight ( ) i…" at bounding box center [649, 262] width 284 height 290
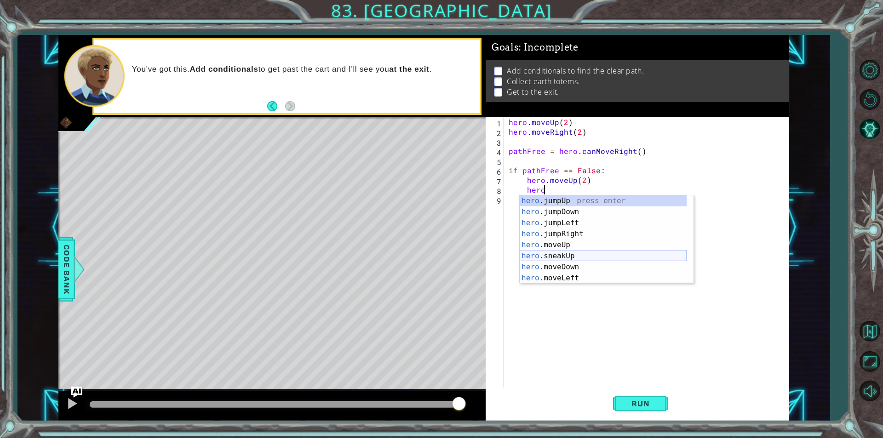
scroll to position [28, 0]
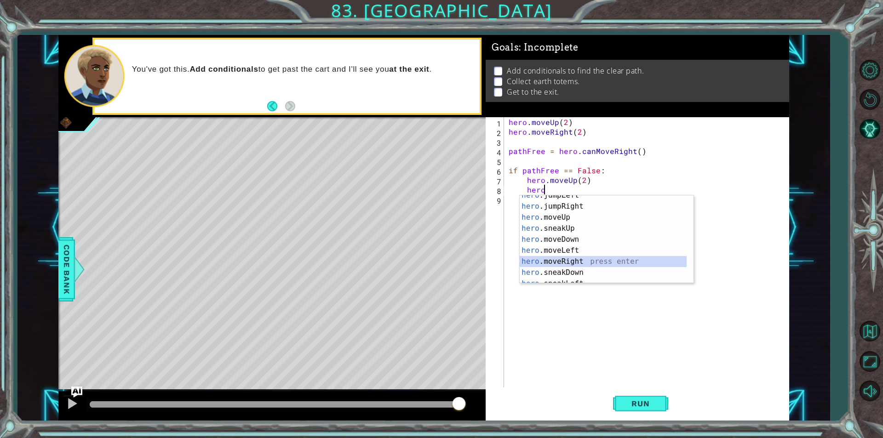
click at [570, 260] on div "hero .jumpLeft press enter hero .jumpRight press enter hero .moveUp press enter…" at bounding box center [603, 245] width 167 height 110
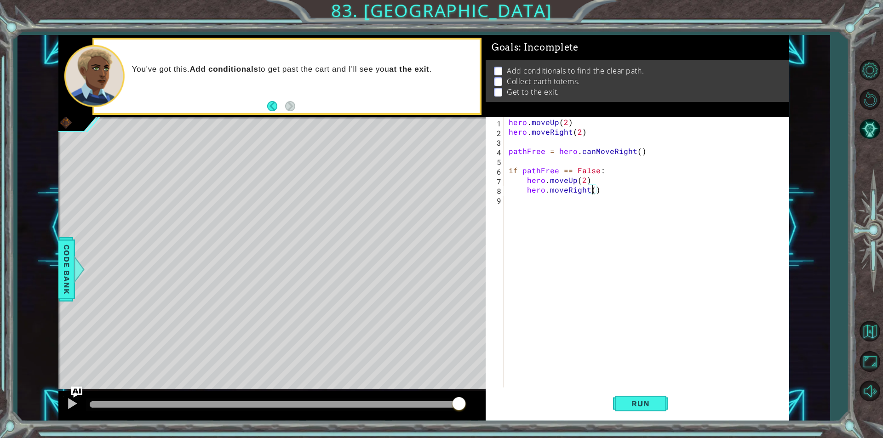
type textarea "hero.moveRight(2)"
click at [538, 199] on div "hero . moveUp ( 2 ) hero . moveRight ( 2 ) pathFree = hero . canMoveRight ( ) i…" at bounding box center [649, 262] width 284 height 290
click at [556, 221] on div "pathFr ee press enter" at bounding box center [607, 231] width 174 height 33
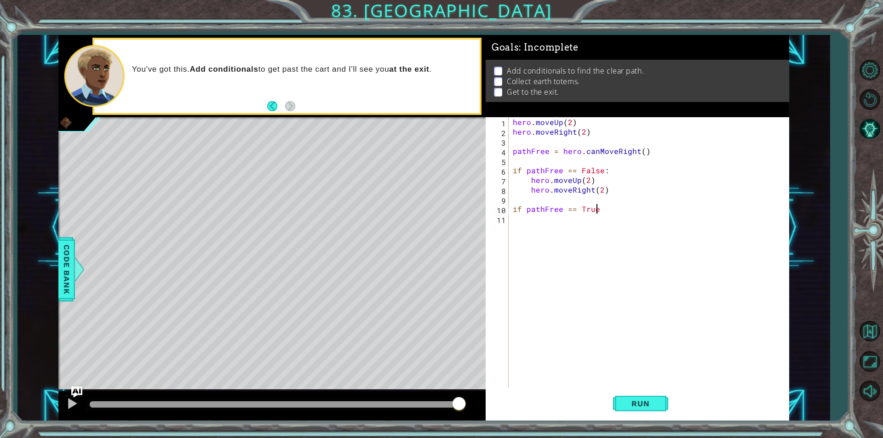
scroll to position [0, 5]
type textarea "if pathFree == True:"
click at [525, 220] on div "hero . moveUp ( 2 ) hero . moveRight ( 2 ) pathFree = hero . canMoveRight ( ) i…" at bounding box center [651, 262] width 280 height 290
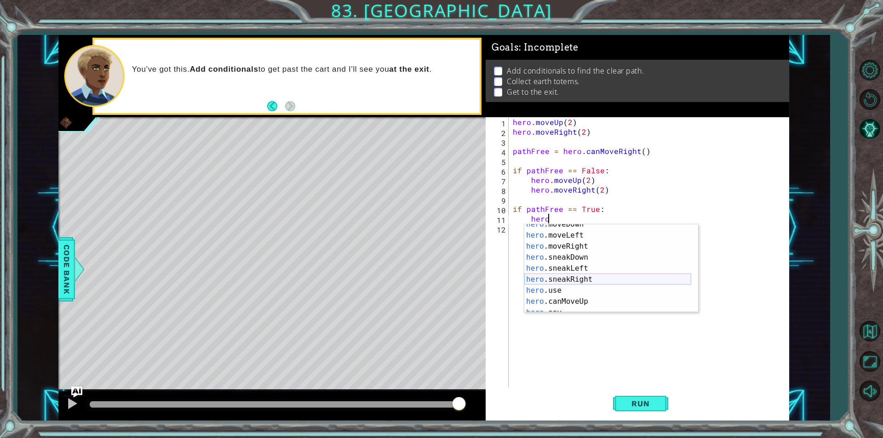
scroll to position [55, 0]
click at [570, 275] on div "hero .moveUp press enter hero .sneakUp press enter hero .moveDown press enter h…" at bounding box center [607, 280] width 167 height 110
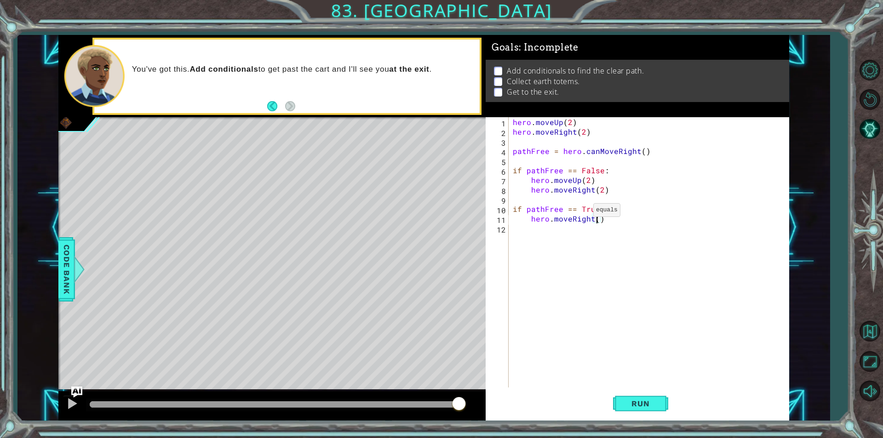
type textarea "hero.moveRight(2)"
click at [537, 230] on div "hero . moveUp ( 2 ) hero . moveRight ( 2 ) pathFree = hero . canMoveRight ( ) i…" at bounding box center [651, 262] width 280 height 290
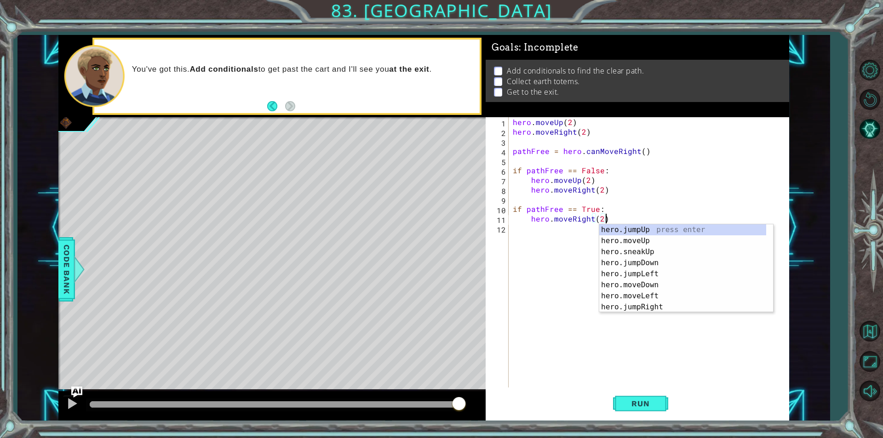
scroll to position [0, 0]
type textarea "hero.moveRight(2)"
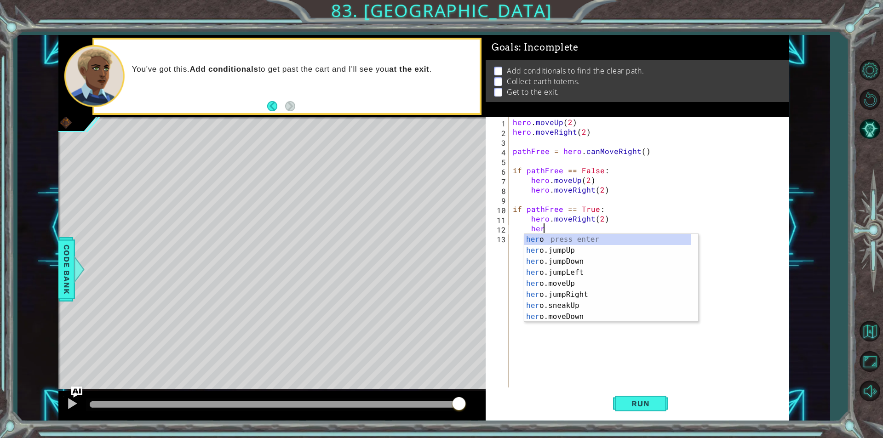
scroll to position [0, 1]
click at [582, 294] on div "hero press enter hero .jumpUp press enter hero .jumpDown press enter hero .jump…" at bounding box center [607, 289] width 167 height 110
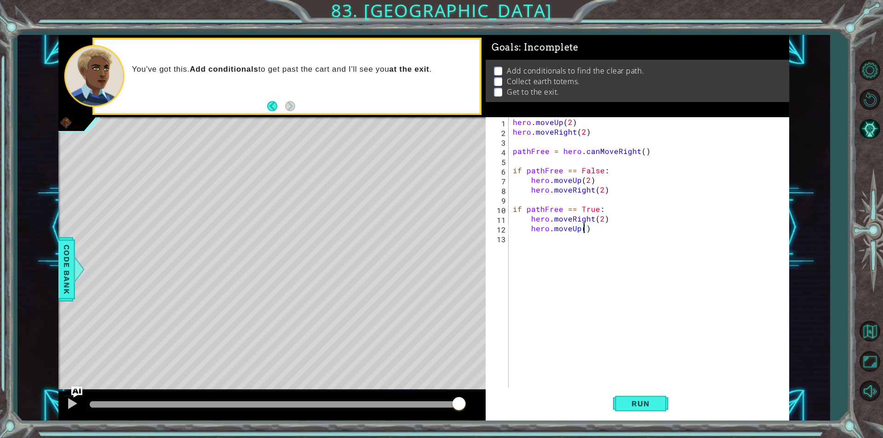
scroll to position [0, 4]
click at [578, 191] on div "hero . moveUp ( 2 ) hero . moveRight ( 2 ) pathFree = hero . canMoveRight ( ) i…" at bounding box center [651, 262] width 280 height 290
type textarea "hero.moveRight(2)"
click at [604, 192] on div "hero . moveUp ( 2 ) hero . moveRight ( 2 ) pathFree = hero . canMoveRight ( ) i…" at bounding box center [651, 262] width 280 height 290
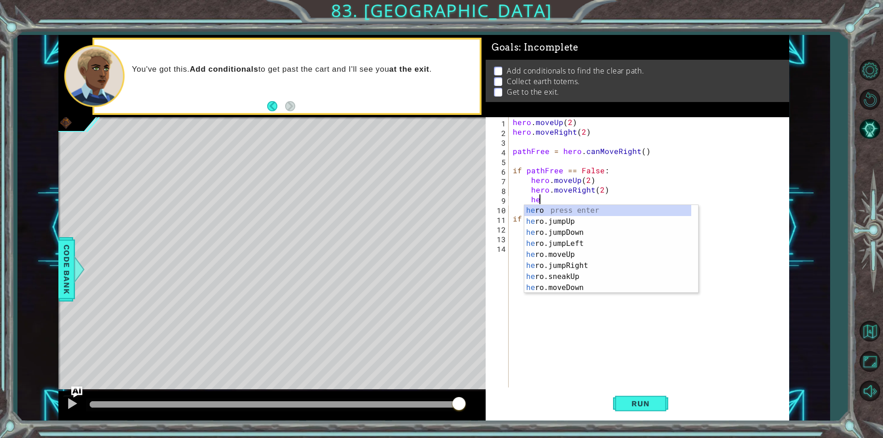
scroll to position [0, 1]
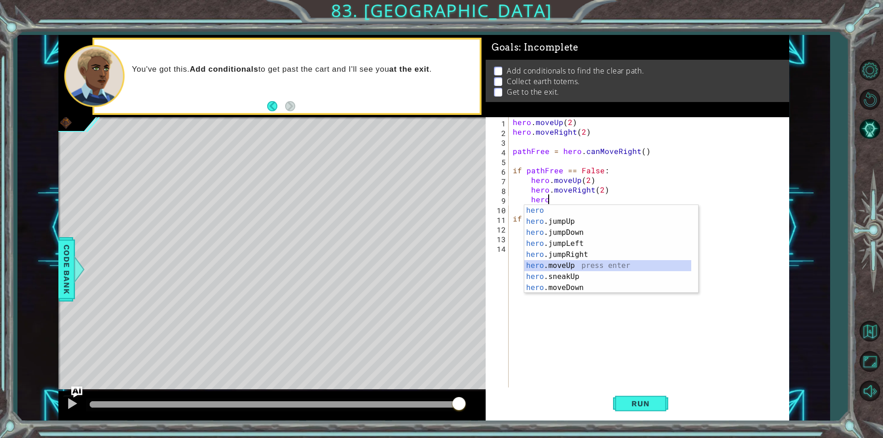
click at [563, 265] on div "hero press enter hero .jumpUp press enter hero .jumpDown press enter hero .jump…" at bounding box center [607, 260] width 167 height 110
type textarea "hero.moveUp(1)"
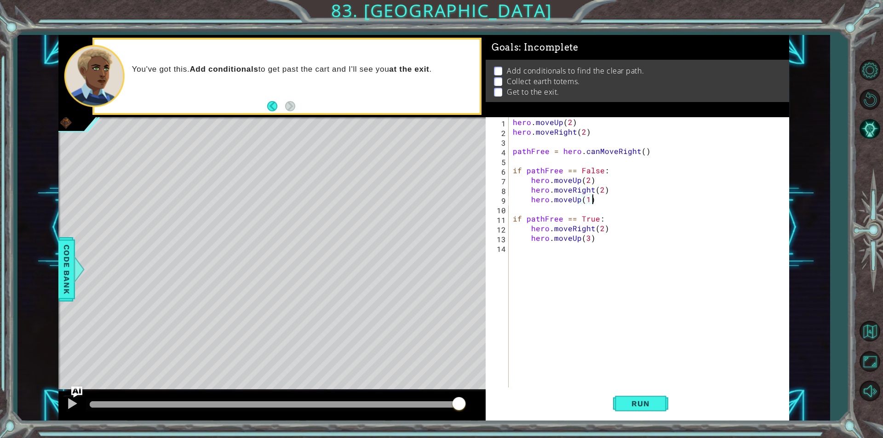
click at [593, 204] on div "hero . moveUp ( 2 ) hero . moveRight ( 2 ) pathFree = hero . canMoveRight ( ) i…" at bounding box center [651, 262] width 280 height 290
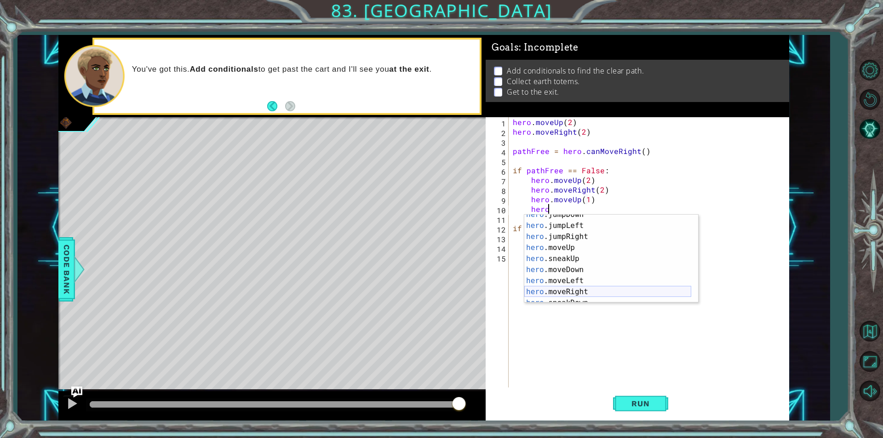
scroll to position [28, 0]
click at [558, 293] on div "hero .jumpDown press enter hero .jumpLeft press enter hero .jumpRight press ent…" at bounding box center [607, 264] width 167 height 110
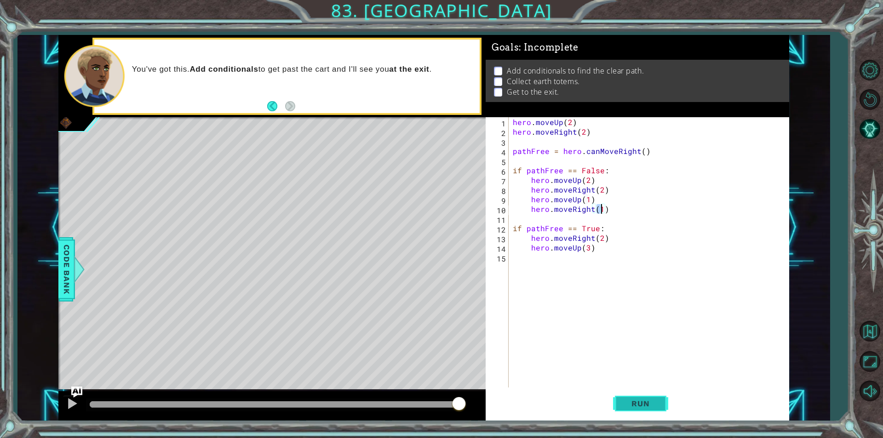
type textarea "hero.moveRight(1)"
click at [638, 409] on button "Run" at bounding box center [640, 404] width 55 height 30
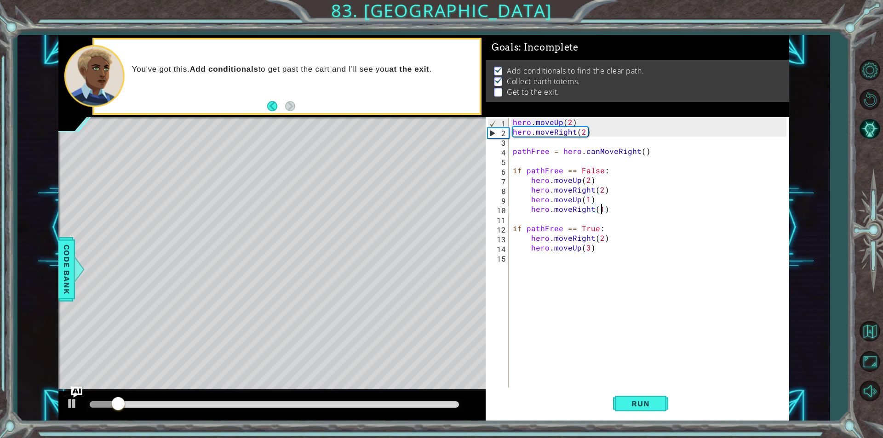
click at [552, 255] on div "hero . moveUp ( 2 ) hero . moveRight ( 2 ) pathFree = hero . canMoveRight ( ) i…" at bounding box center [651, 262] width 280 height 290
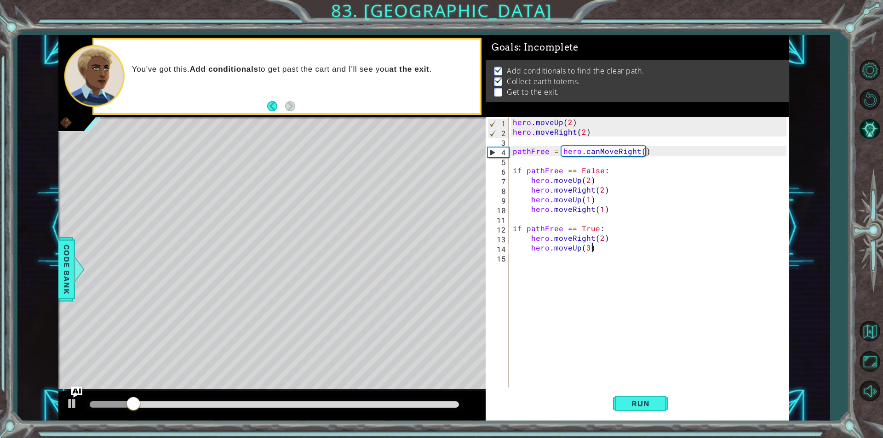
click at [595, 252] on div "hero . moveUp ( 2 ) hero . moveRight ( 2 ) pathFree = hero . canMoveRight ( ) i…" at bounding box center [651, 262] width 280 height 290
type textarea "hero.moveUp(3)"
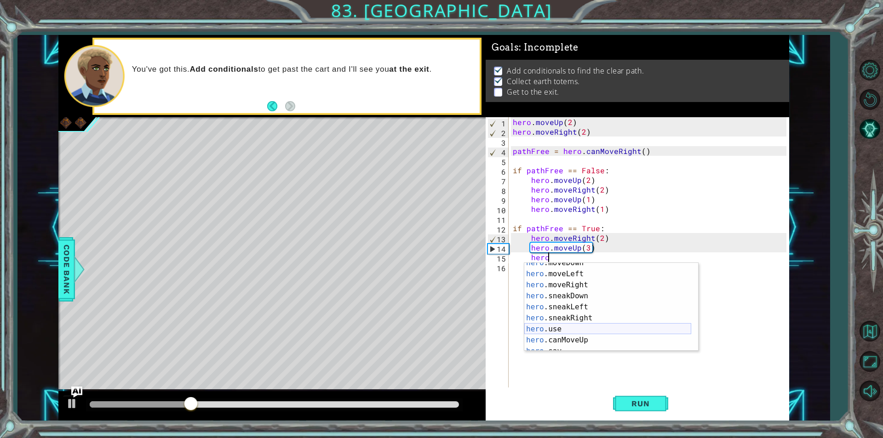
scroll to position [83, 0]
click at [588, 286] on div "hero .moveDown press enter hero .moveLeft press enter hero .moveRight press ent…" at bounding box center [607, 313] width 167 height 110
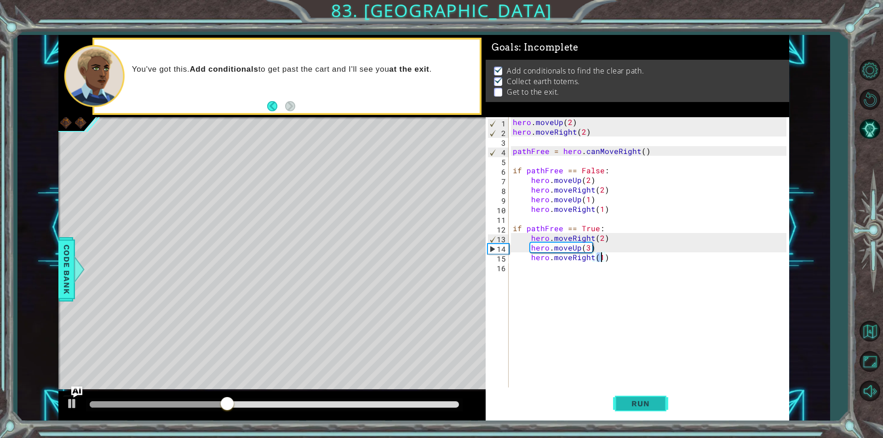
type textarea "hero.moveRight(1)"
click at [639, 406] on span "Run" at bounding box center [640, 403] width 36 height 9
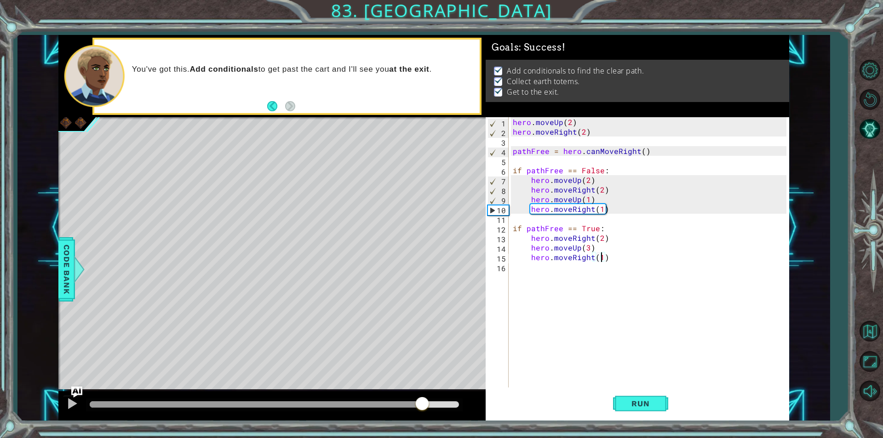
drag, startPoint x: 402, startPoint y: 404, endPoint x: 426, endPoint y: 399, distance: 24.5
click at [426, 402] on div at bounding box center [274, 405] width 369 height 6
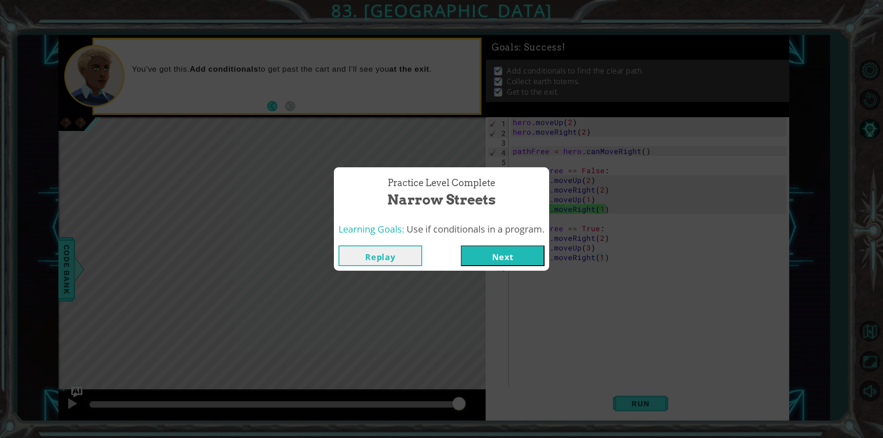
click at [516, 256] on button "Next" at bounding box center [503, 256] width 84 height 21
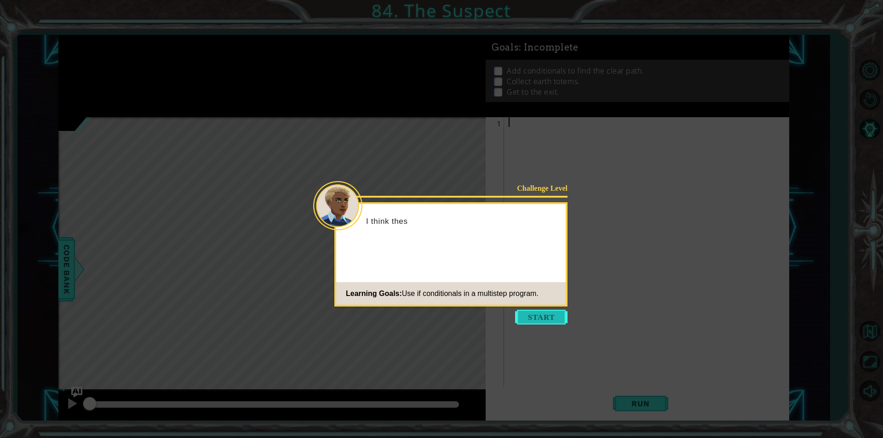
click at [554, 315] on button "Start" at bounding box center [541, 317] width 52 height 15
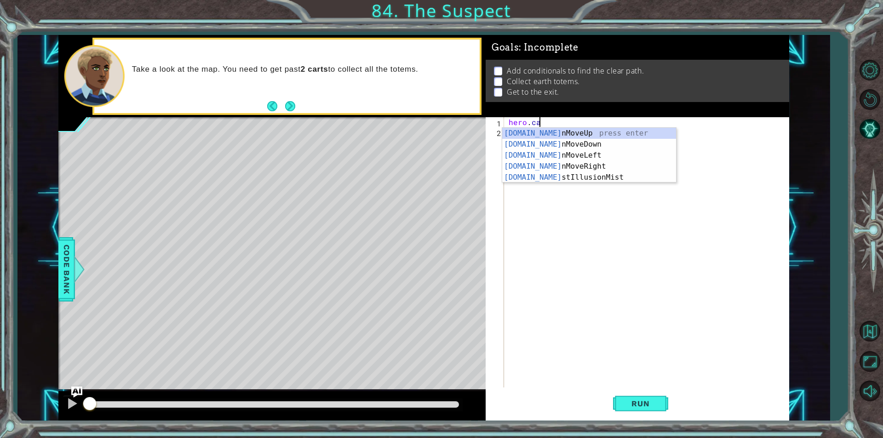
scroll to position [0, 1]
type textarea "hero.can"
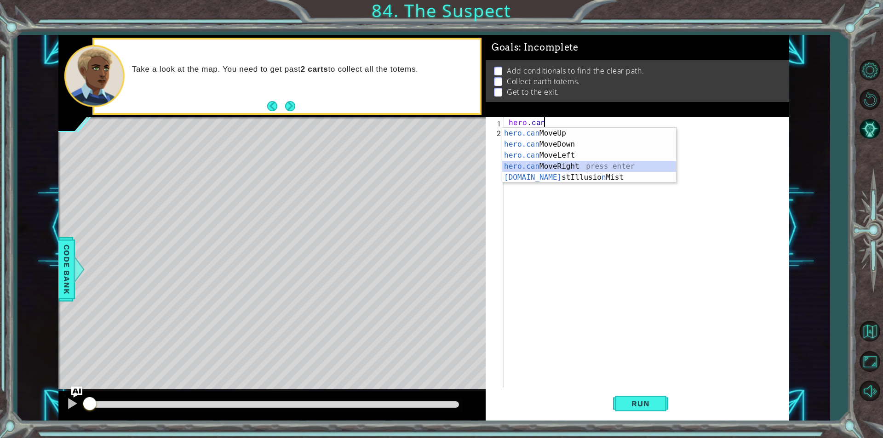
click at [529, 168] on div "hero.can MoveUp press enter hero.can MoveDown press enter hero.can MoveLeft pre…" at bounding box center [589, 166] width 174 height 77
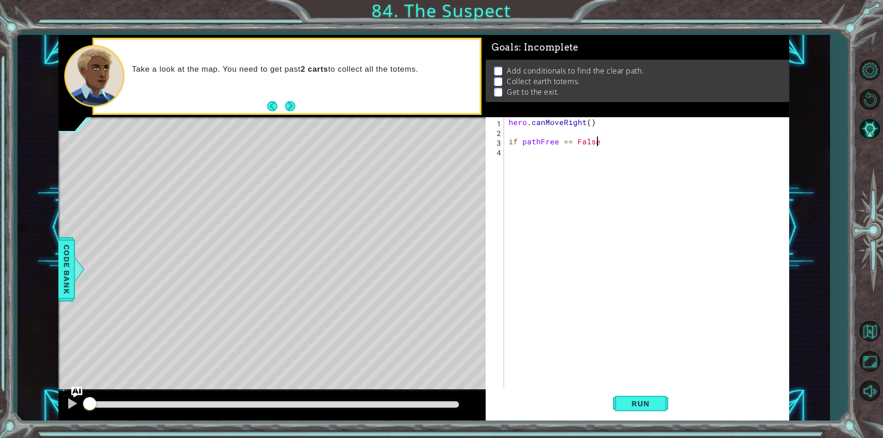
scroll to position [0, 5]
type textarea "if pathFree == False:"
click at [523, 151] on div "hero . canMoveRight ( ) if pathFree == False :" at bounding box center [649, 262] width 284 height 290
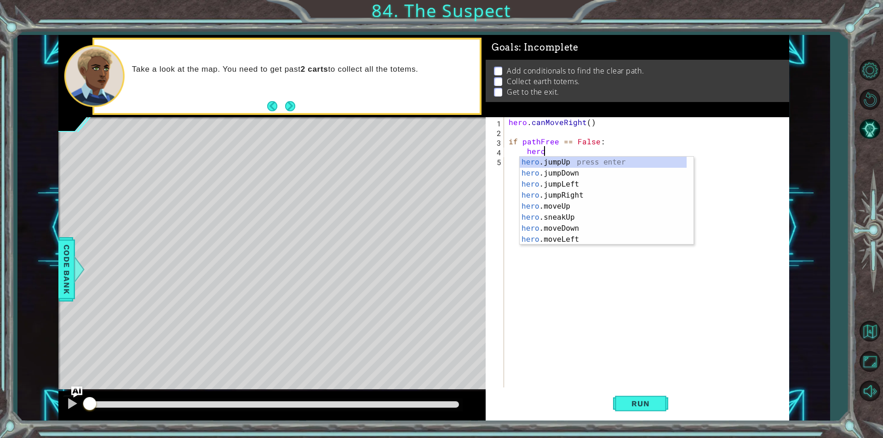
scroll to position [0, 1]
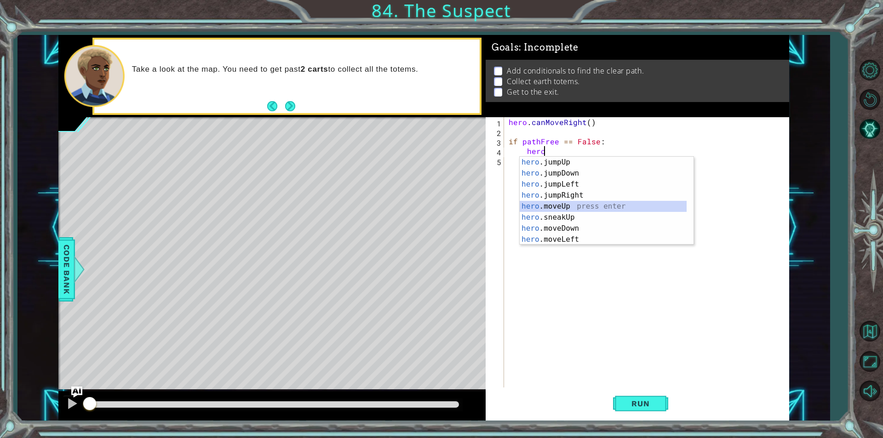
click at [572, 208] on div "hero .jumpUp press enter hero .jumpDown press enter hero .jumpLeft press enter …" at bounding box center [603, 212] width 167 height 110
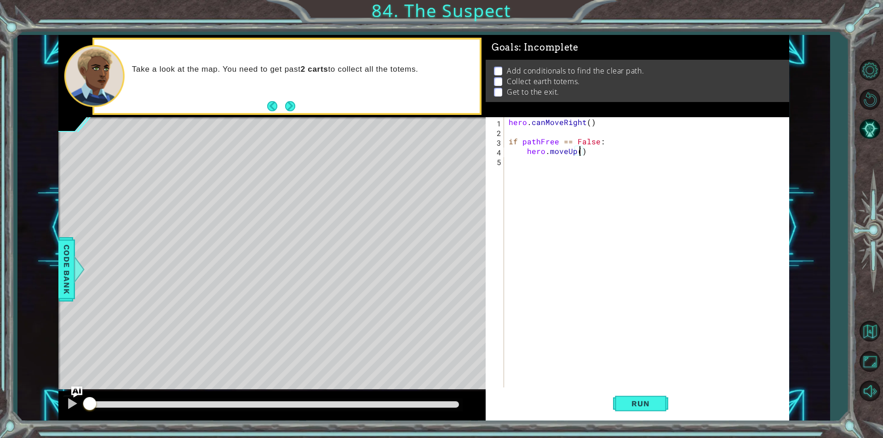
type textarea "hero.moveUp(2)"
click at [531, 162] on div "hero . canMoveRight ( ) if pathFree == False : hero . moveUp ( 2 )" at bounding box center [649, 262] width 284 height 290
click at [590, 152] on div "hero . canMoveRight ( ) if pathFree == False : hero . moveUp ( 2 )" at bounding box center [649, 262] width 284 height 290
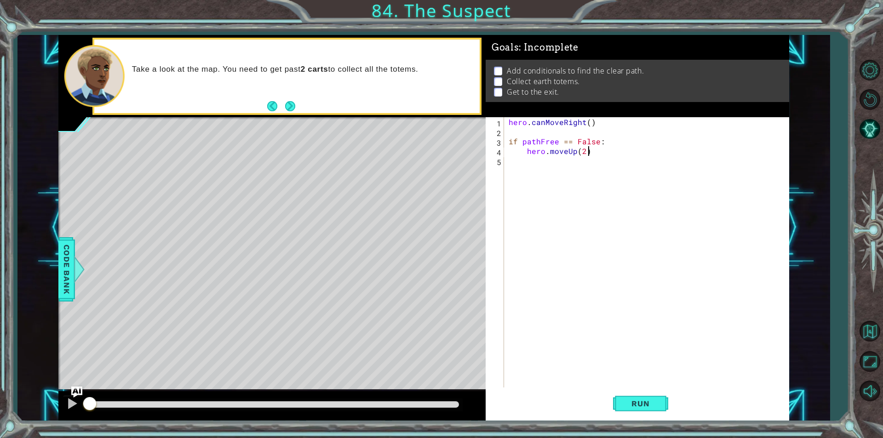
type textarea "hero.moveUp(2)"
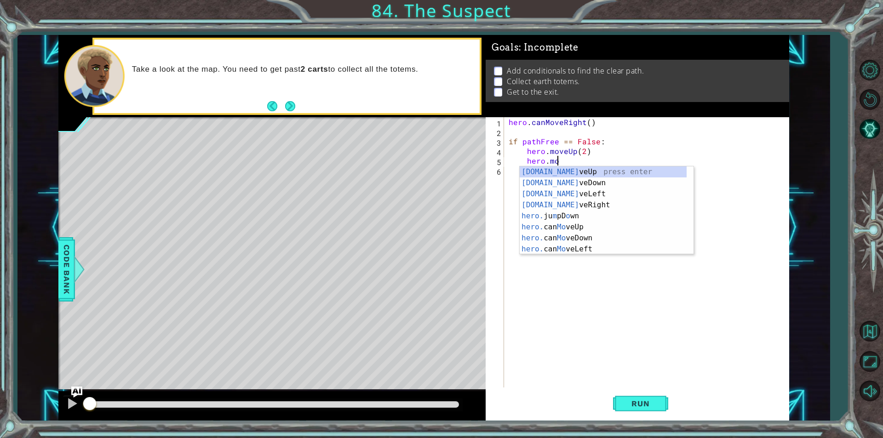
scroll to position [0, 3]
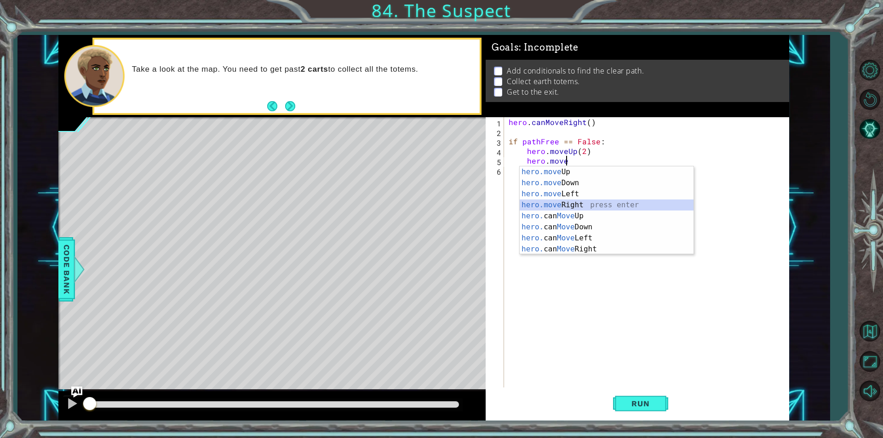
click at [557, 204] on div "hero.move Up press enter hero.move Down press enter hero.move Left press enter …" at bounding box center [607, 222] width 174 height 110
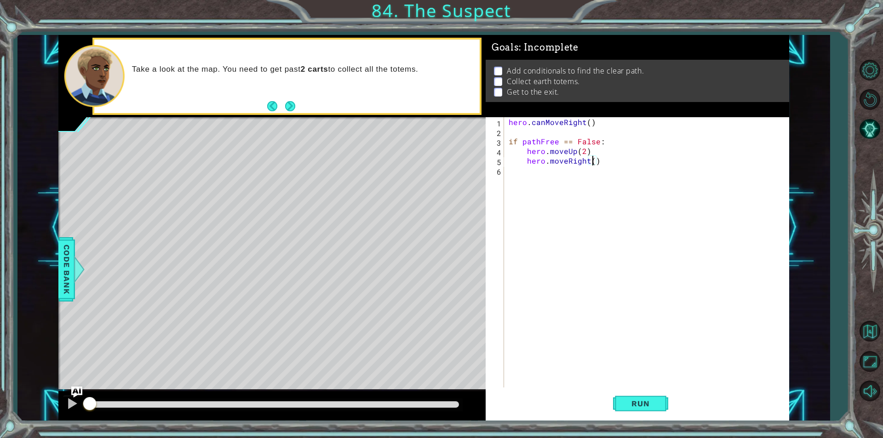
scroll to position [0, 5]
click at [622, 397] on button "Run" at bounding box center [640, 404] width 55 height 30
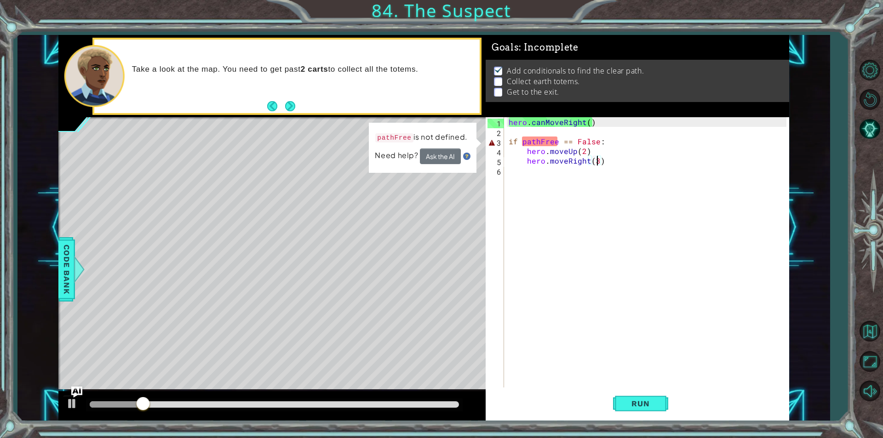
click at [540, 143] on div "hero . canMoveRight ( ) if pathFree == False : hero . moveUp ( 2 ) hero . moveR…" at bounding box center [649, 262] width 284 height 290
click at [568, 142] on div "hero . canMoveRight ( ) if pathFree == False : hero . moveUp ( 2 ) hero . moveR…" at bounding box center [649, 262] width 284 height 290
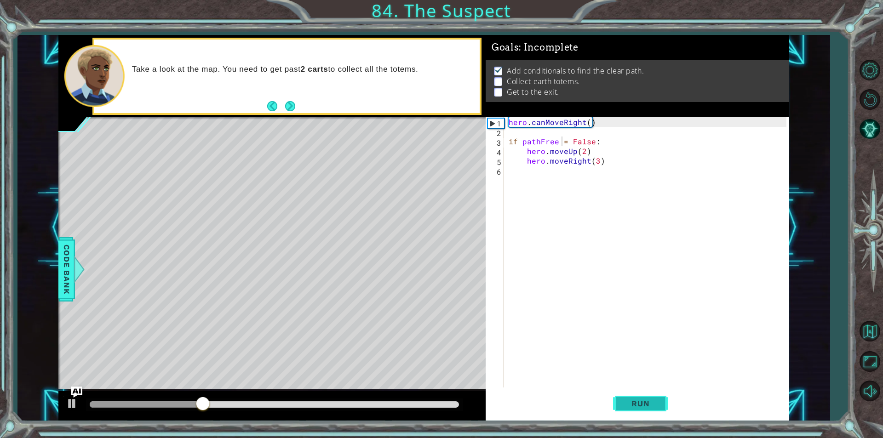
click at [644, 399] on span "Run" at bounding box center [640, 403] width 36 height 9
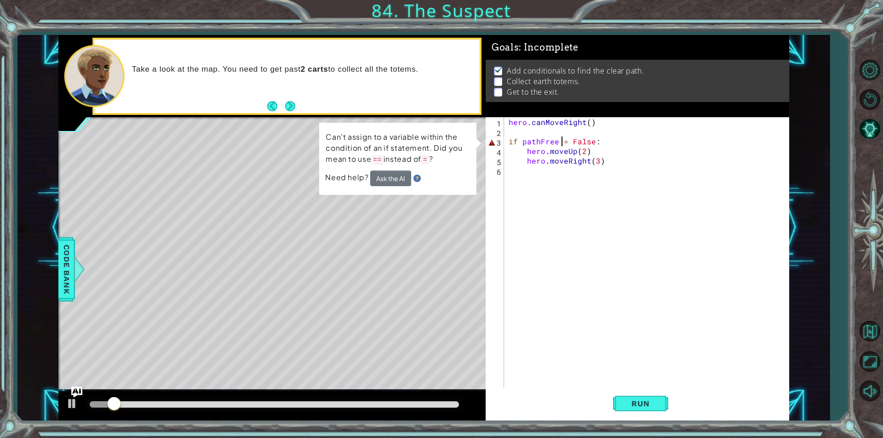
scroll to position [0, 3]
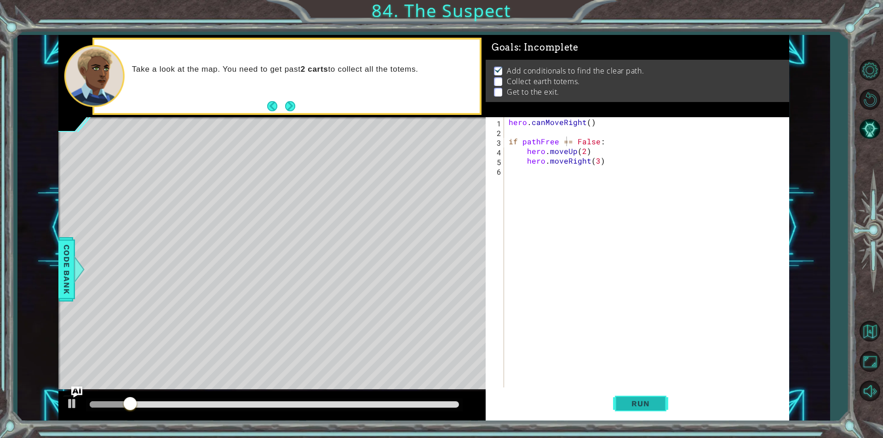
click at [652, 402] on span "Run" at bounding box center [640, 403] width 36 height 9
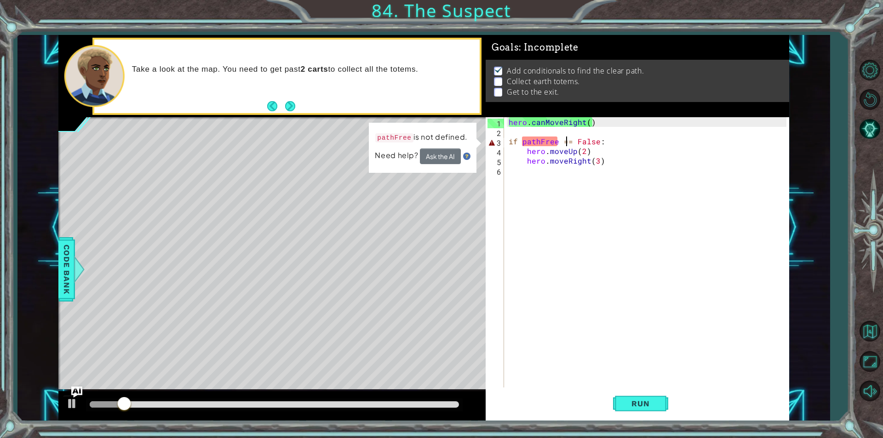
click at [509, 121] on div "hero . canMoveRight ( ) if pathFree == False : hero . moveUp ( 2 ) hero . moveR…" at bounding box center [649, 262] width 284 height 290
click at [452, 161] on button "Ask the AI" at bounding box center [440, 157] width 41 height 16
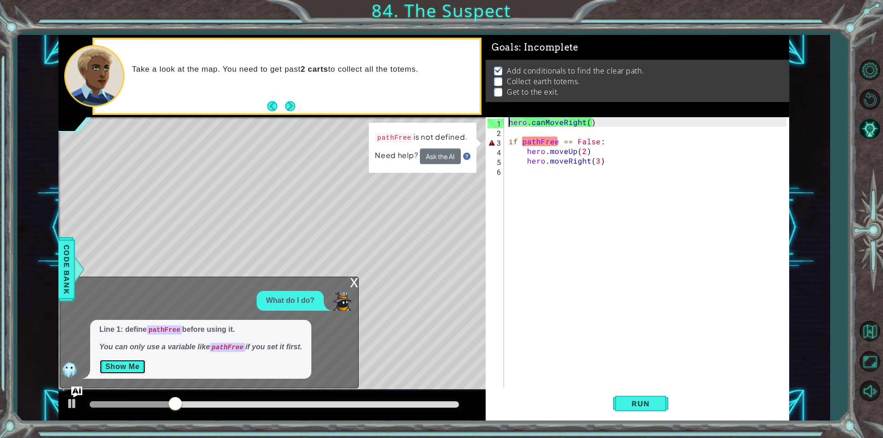
click at [124, 368] on button "Show Me" at bounding box center [122, 367] width 46 height 15
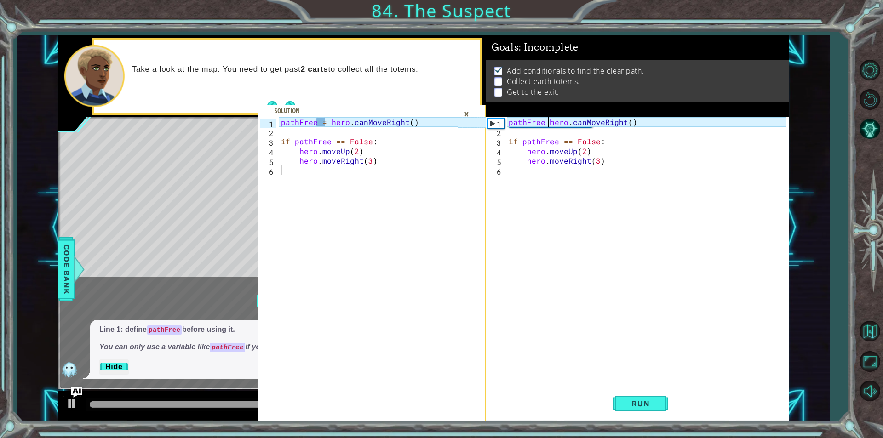
scroll to position [0, 3]
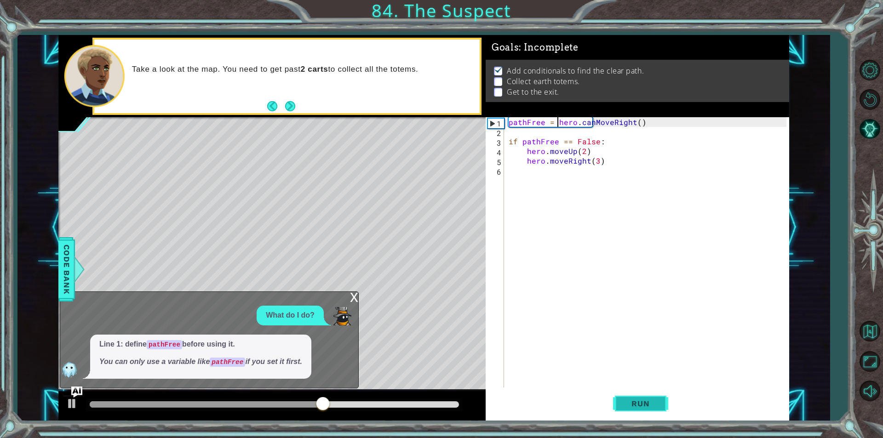
type textarea "pathFree = hero.canMoveRight()"
click at [635, 398] on button "Run" at bounding box center [640, 404] width 55 height 30
click at [357, 297] on div "x" at bounding box center [354, 296] width 8 height 9
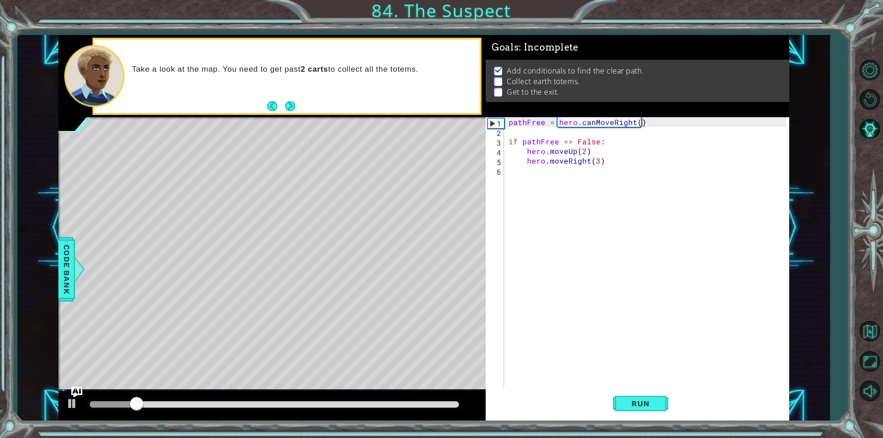
click at [649, 123] on div "pathFree = hero . canMoveRight ( ) if pathFree == False : hero . moveUp ( 2 ) h…" at bounding box center [649, 262] width 284 height 290
click at [509, 122] on div "pathFree = hero . canMoveRight ( ) if pathFree == False : hero . moveUp ( 2 ) h…" at bounding box center [649, 262] width 284 height 290
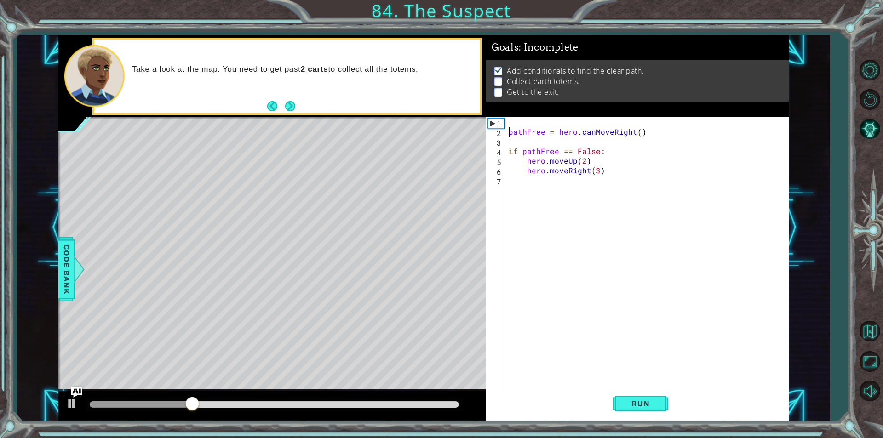
click at [514, 122] on div "pathFree = hero . canMoveRight ( ) if pathFree == False : hero . moveUp ( 2 ) h…" at bounding box center [649, 262] width 284 height 290
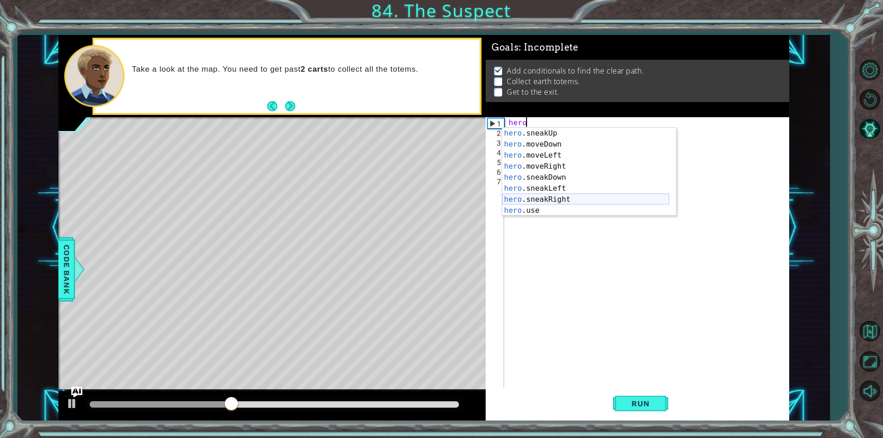
scroll to position [55, 0]
click at [559, 165] on div "hero .sneakUp press enter hero .moveDown press enter hero .moveLeft press enter…" at bounding box center [585, 183] width 167 height 110
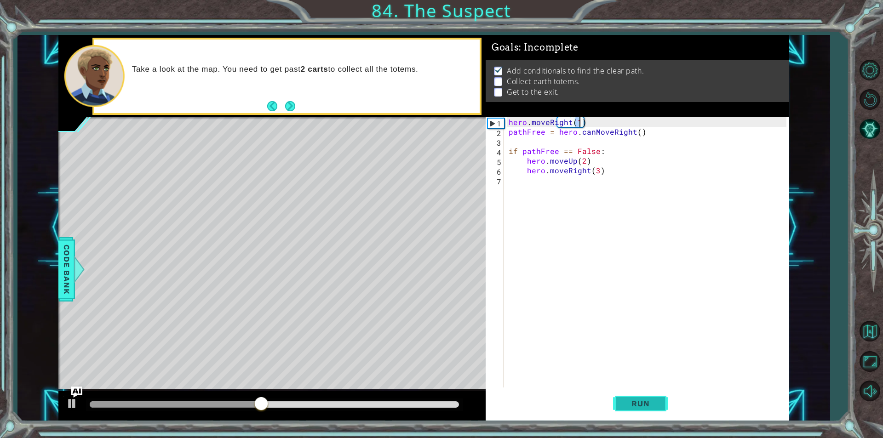
type textarea "hero.moveRight(1)"
click at [633, 402] on span "Run" at bounding box center [640, 403] width 36 height 9
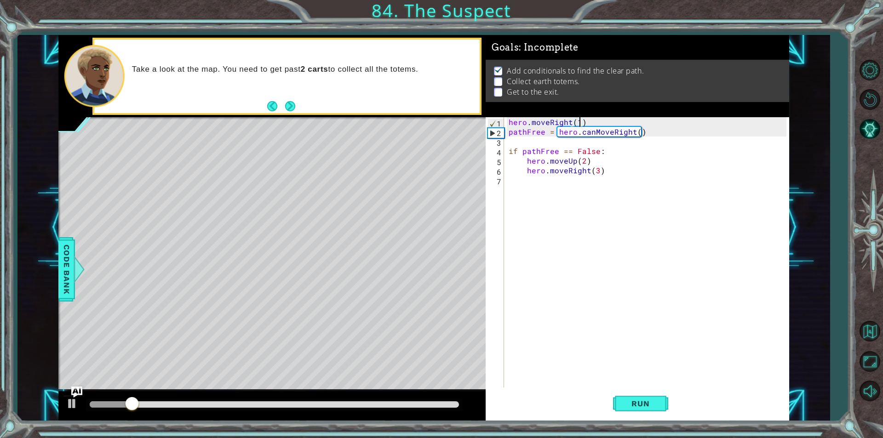
click at [526, 181] on div "hero . moveRight ( 1 ) pathFree = hero . canMoveRight ( ) if pathFree == False …" at bounding box center [649, 262] width 284 height 290
click at [546, 192] on div "path Free press enter" at bounding box center [603, 202] width 174 height 33
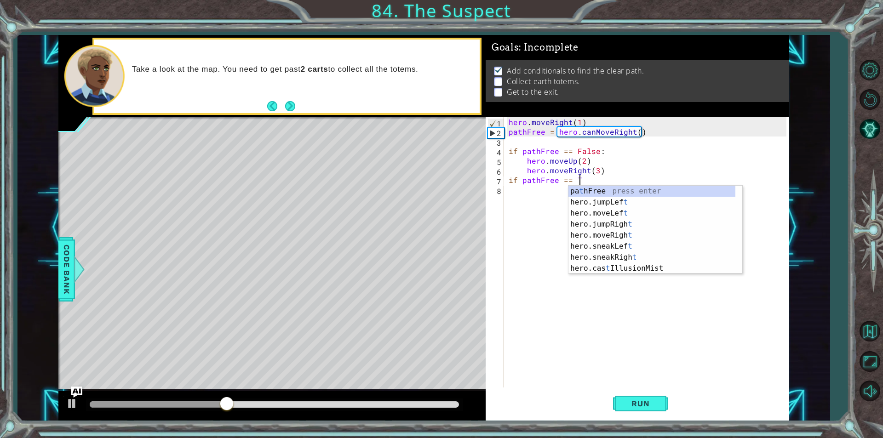
scroll to position [0, 4]
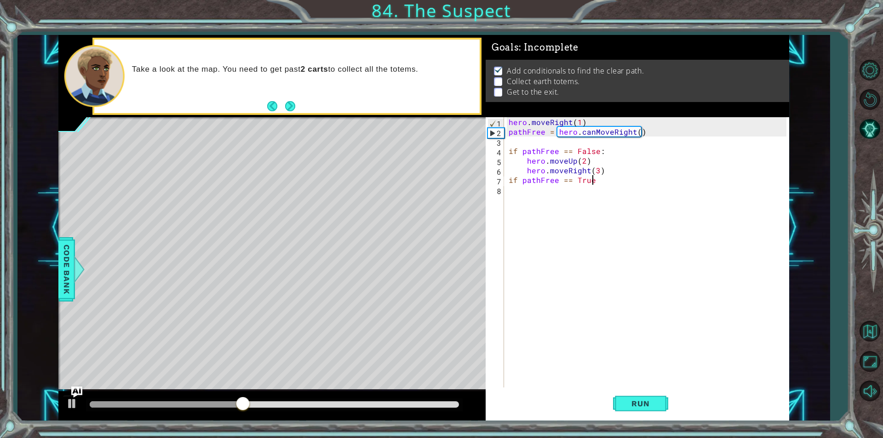
type textarea "if pathFree == True:"
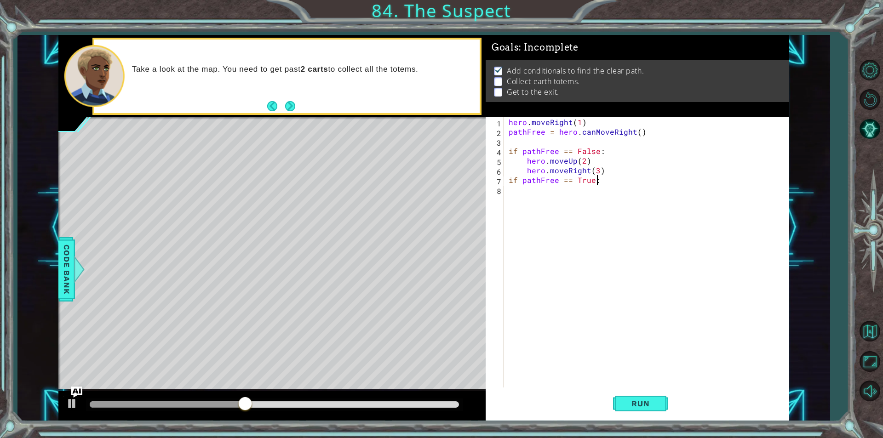
scroll to position [0, 5]
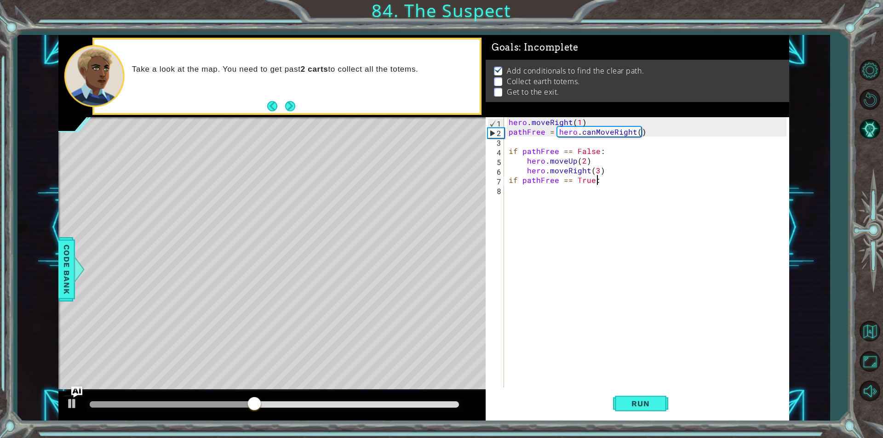
drag, startPoint x: 546, startPoint y: 192, endPoint x: 553, endPoint y: 190, distance: 8.0
click at [553, 190] on div "hero . moveRight ( 1 ) pathFree = hero . canMoveRight ( ) if pathFree == False …" at bounding box center [649, 262] width 284 height 290
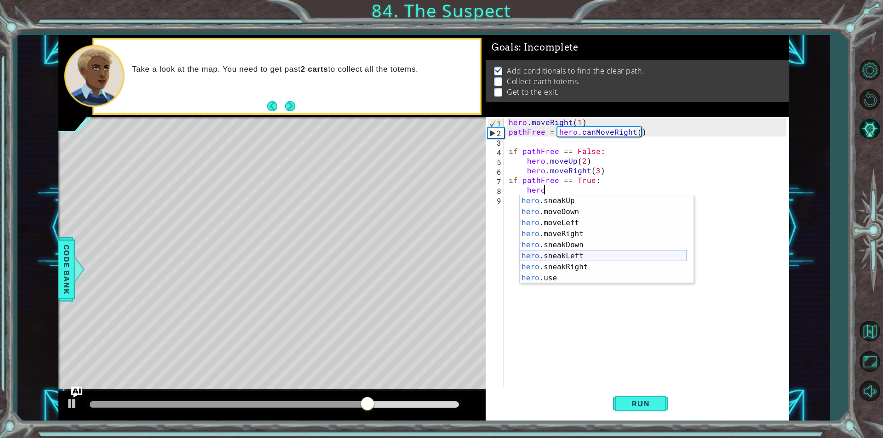
scroll to position [55, 0]
click at [567, 236] on div "hero .sneakUp press enter hero .moveDown press enter hero .moveLeft press enter…" at bounding box center [603, 251] width 167 height 110
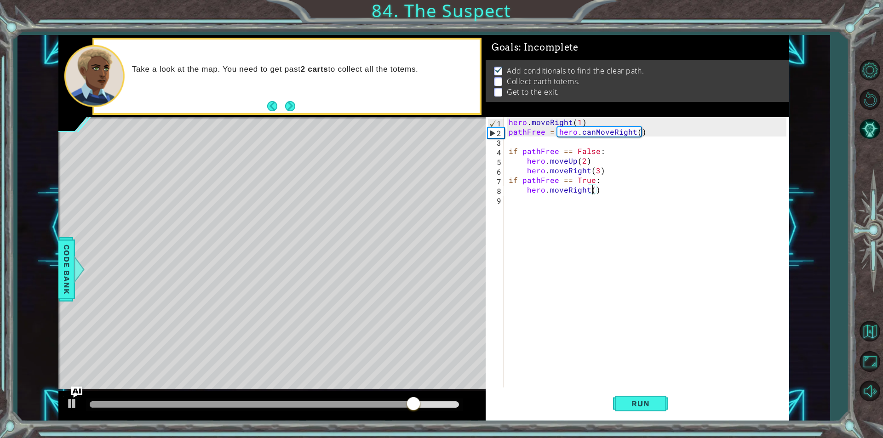
type textarea "hero.moveRight(3)"
click at [538, 198] on div "hero . moveRight ( 1 ) pathFree = hero . canMoveRight ( ) if pathFree == False …" at bounding box center [649, 262] width 284 height 290
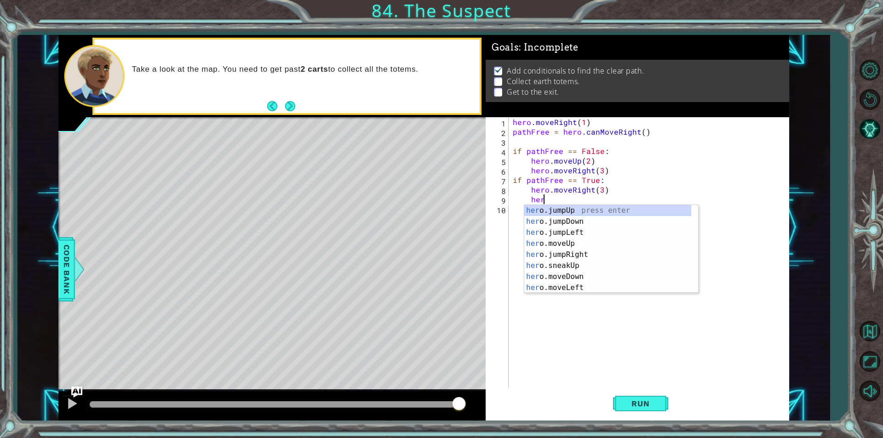
scroll to position [0, 1]
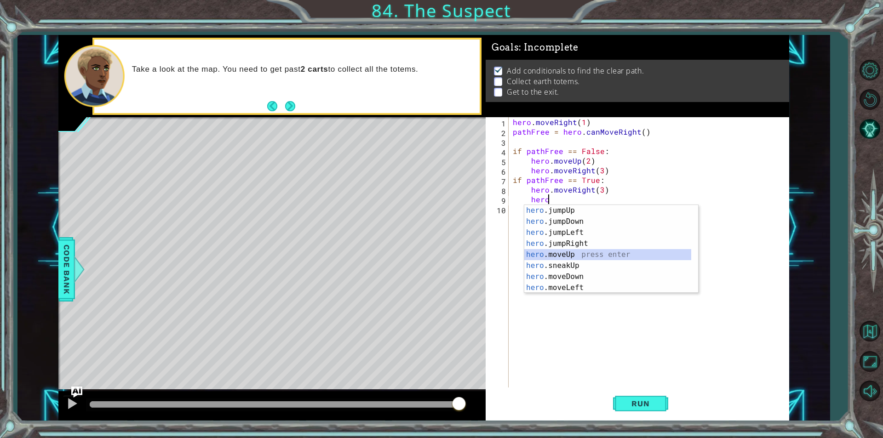
click at [571, 255] on div "hero .jumpUp press enter hero .jumpDown press enter hero .jumpLeft press enter …" at bounding box center [607, 260] width 167 height 110
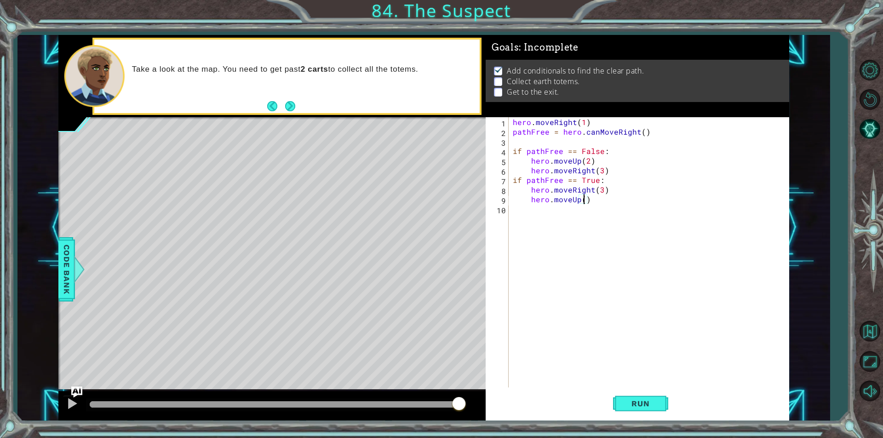
type textarea "hero.moveUp(2)"
click at [542, 212] on div "hero . moveRight ( 1 ) pathFree = hero . canMoveRight ( ) if pathFree == False …" at bounding box center [651, 262] width 280 height 290
type textarea "i"
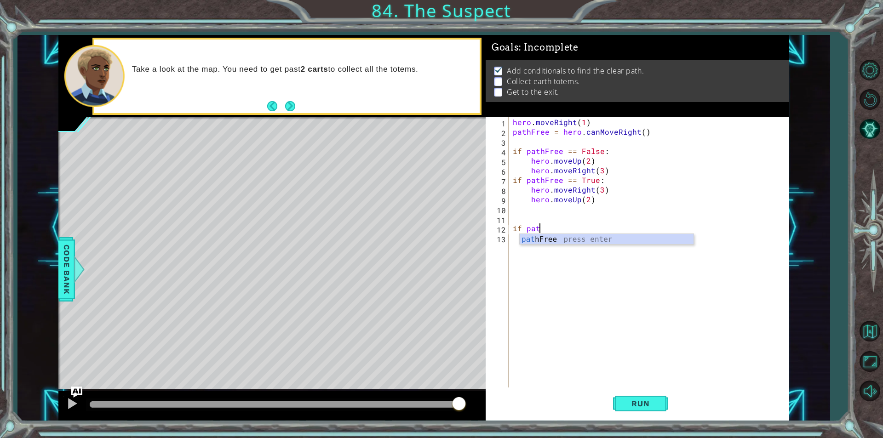
scroll to position [0, 1]
click at [589, 240] on div "path Free press enter" at bounding box center [607, 250] width 174 height 33
type textarea "if pathFree == True:"
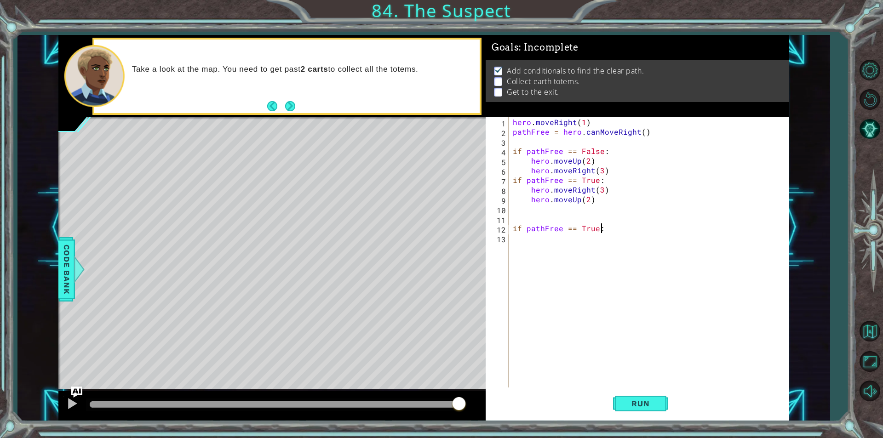
click at [562, 245] on div "hero . moveRight ( 1 ) pathFree = hero . canMoveRight ( ) if pathFree == False …" at bounding box center [651, 262] width 280 height 290
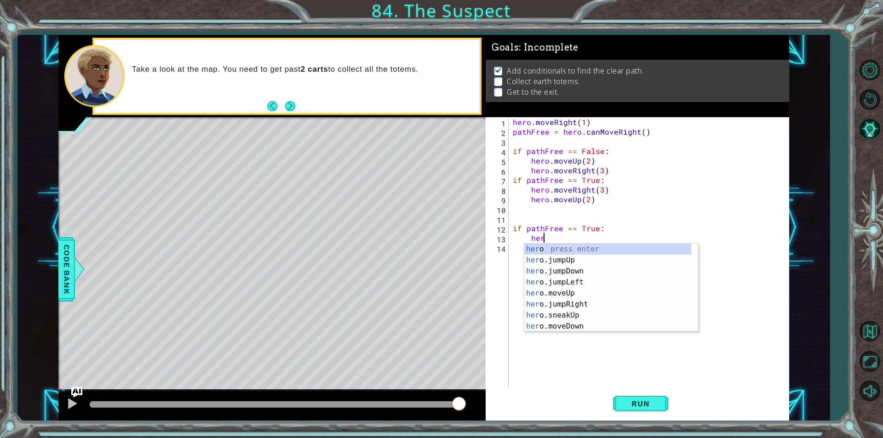
scroll to position [0, 1]
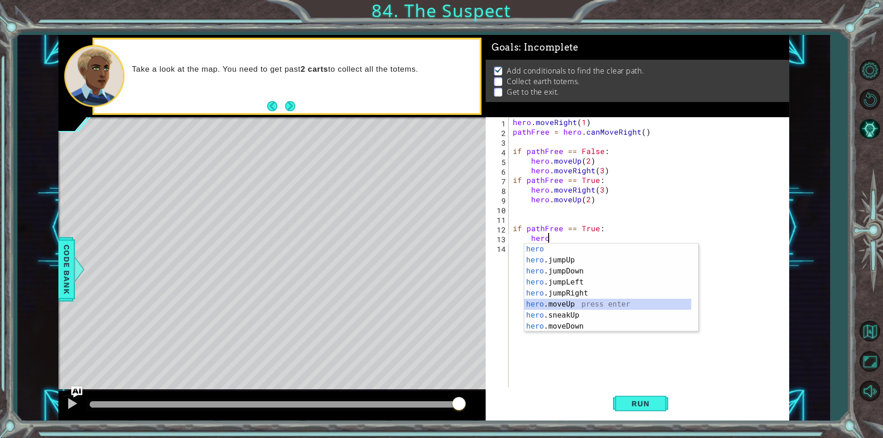
click at [563, 301] on div "hero press enter hero .jumpUp press enter hero .jumpDown press enter hero .jump…" at bounding box center [607, 299] width 167 height 110
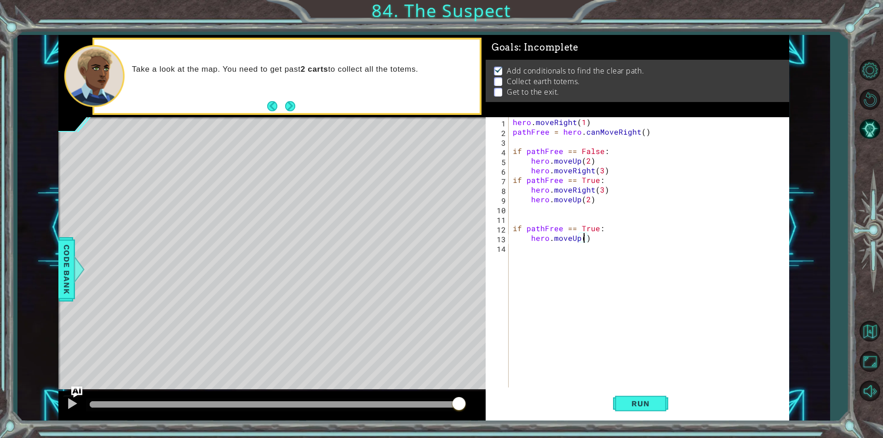
type textarea "hero.moveUp(2)"
click at [546, 248] on div "hero . moveRight ( 1 ) pathFree = hero . canMoveRight ( ) if pathFree == False …" at bounding box center [651, 262] width 280 height 290
click at [607, 237] on div "hero . moveRight ( 1 ) pathFree = hero . canMoveRight ( ) if pathFree == False …" at bounding box center [651, 262] width 280 height 290
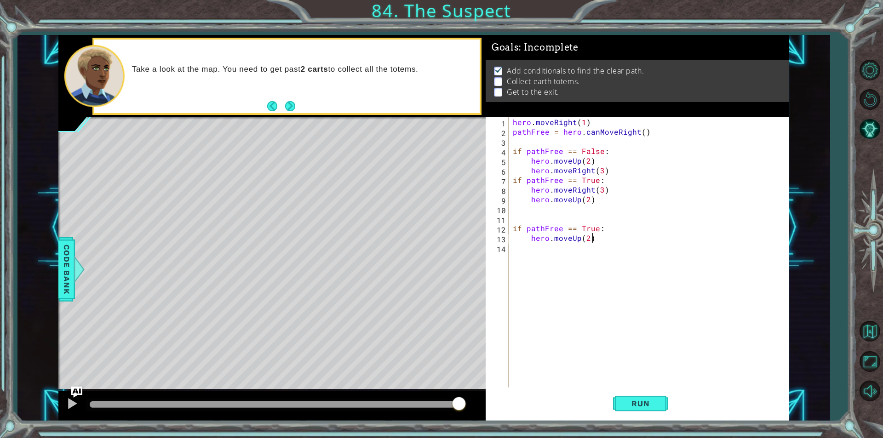
type textarea "hero.moveUp(2)"
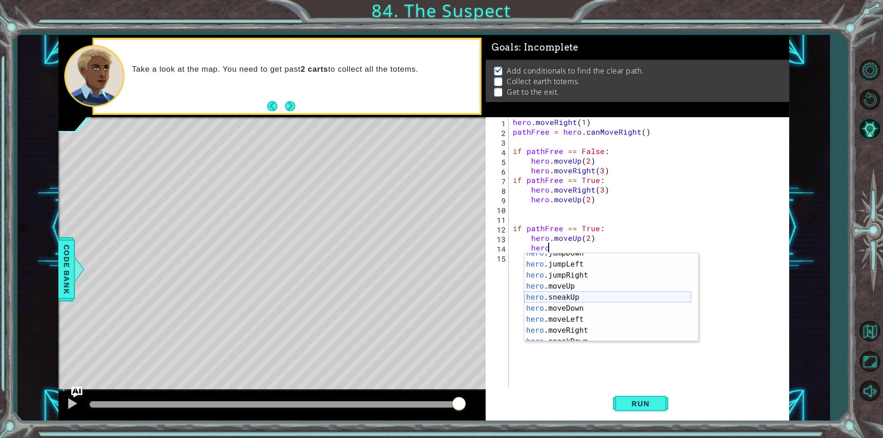
scroll to position [55, 0]
click at [571, 299] on div "hero .moveUp press enter hero .sneakUp press enter hero .moveDown press enter h…" at bounding box center [607, 308] width 167 height 110
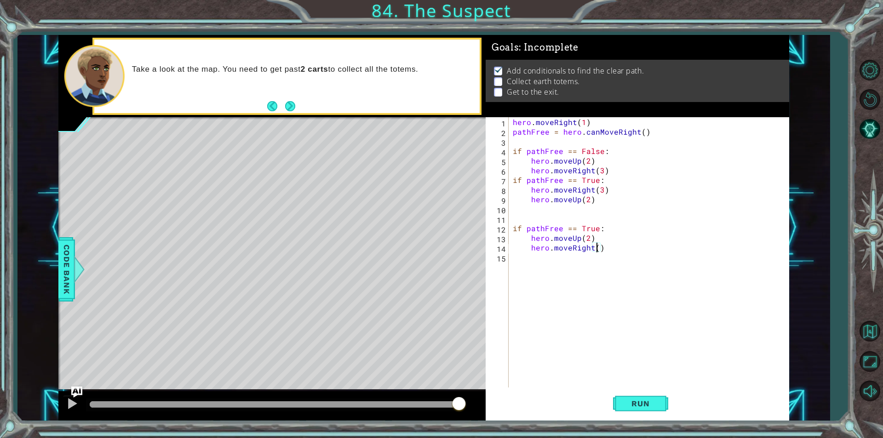
scroll to position [0, 5]
click at [617, 243] on div "hero . moveRight ( 1 ) pathFree = hero . canMoveRight ( ) if pathFree == False …" at bounding box center [651, 262] width 280 height 290
click at [616, 245] on div "hero . moveRight ( 1 ) pathFree = hero . canMoveRight ( ) if pathFree == False …" at bounding box center [649, 252] width 276 height 271
type textarea "hero.moveRight(3)"
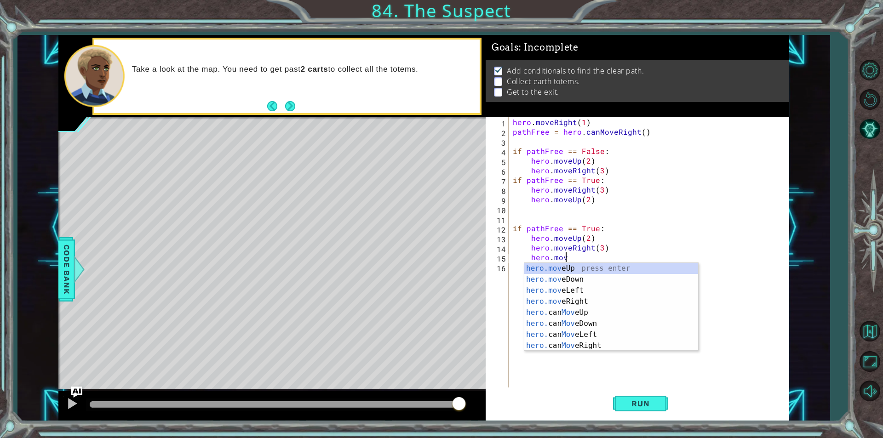
scroll to position [0, 3]
click at [565, 270] on div "hero.move Up press enter hero.move Down press enter hero.move Left press enter …" at bounding box center [611, 318] width 174 height 110
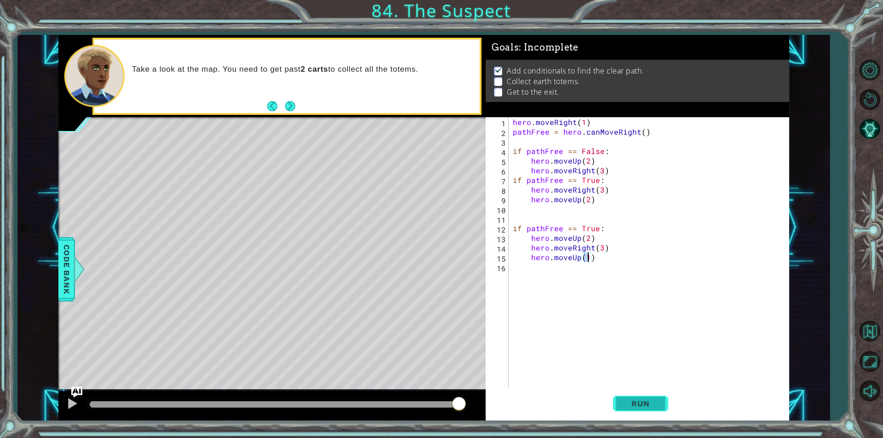
click at [657, 409] on button "Run" at bounding box center [640, 404] width 55 height 30
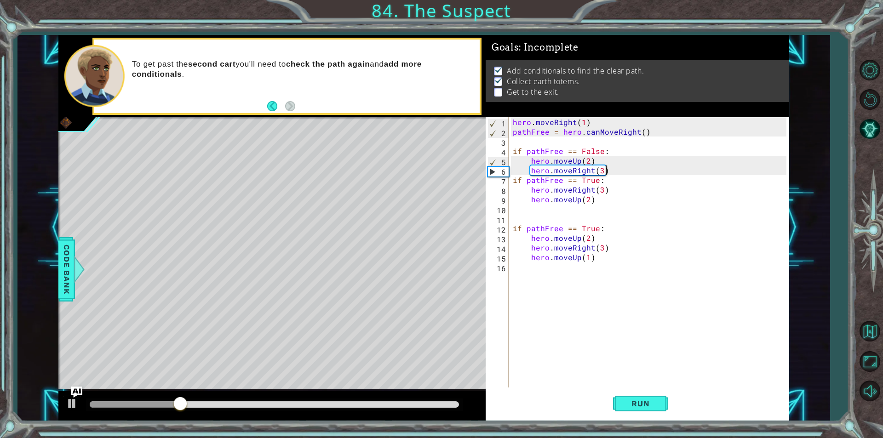
click at [610, 171] on div "hero . moveRight ( 1 ) pathFree = hero . canMoveRight ( ) if pathFree == False …" at bounding box center [651, 262] width 280 height 290
type textarea "hero.moveRight(3)"
click at [535, 217] on div "hero . moveRight ( 1 ) pathFree = hero . canMoveRight ( ) if pathFree == False …" at bounding box center [651, 262] width 280 height 290
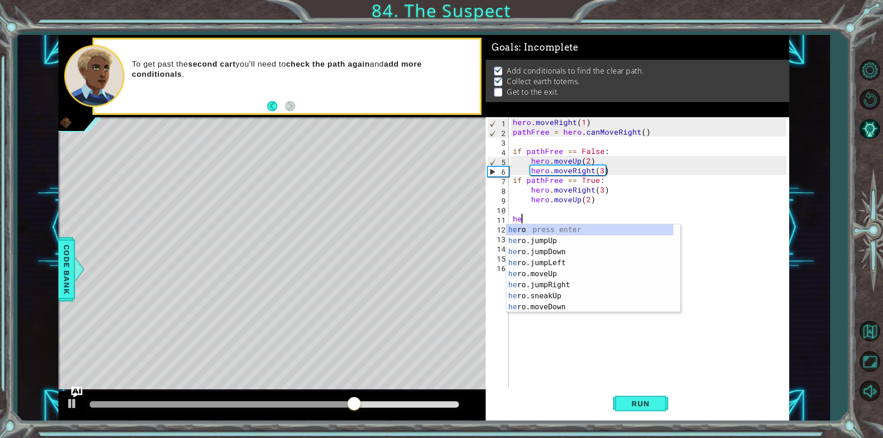
scroll to position [0, 0]
type textarea "h"
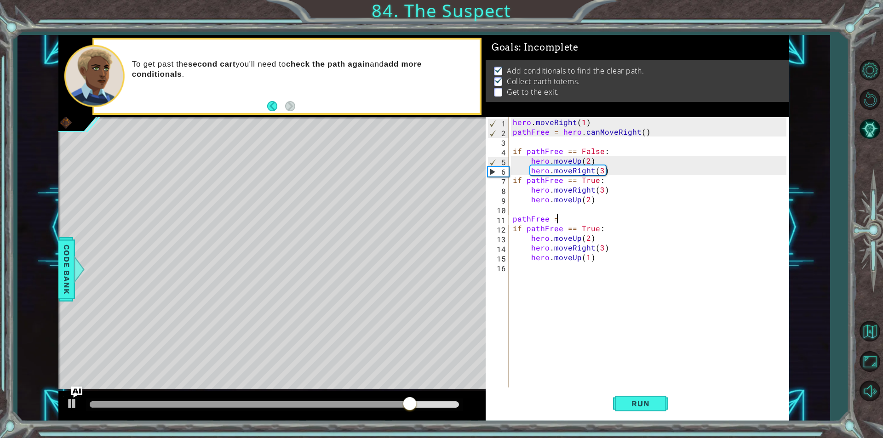
scroll to position [0, 2]
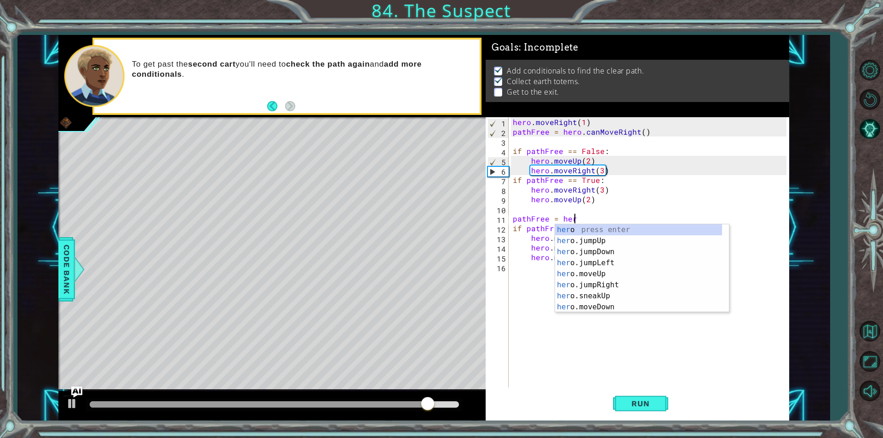
type textarea "pathFree = hero"
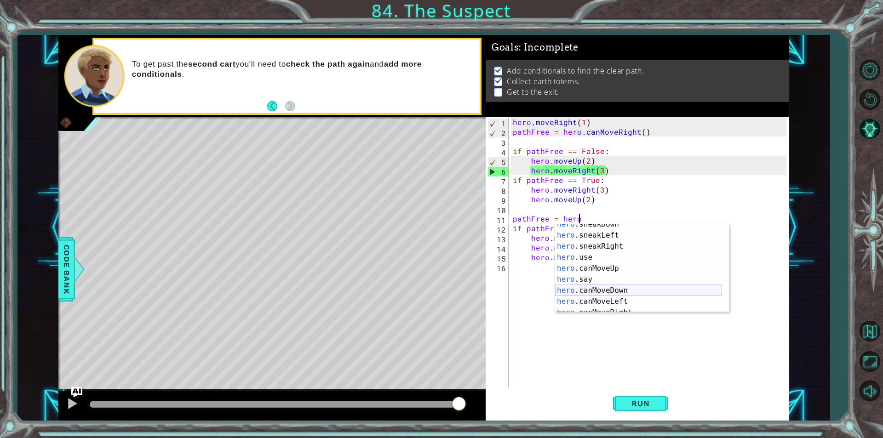
scroll to position [144, 0]
click at [609, 245] on div "hero .use press enter hero .canMoveUp press enter hero .say press enter hero .c…" at bounding box center [638, 280] width 167 height 110
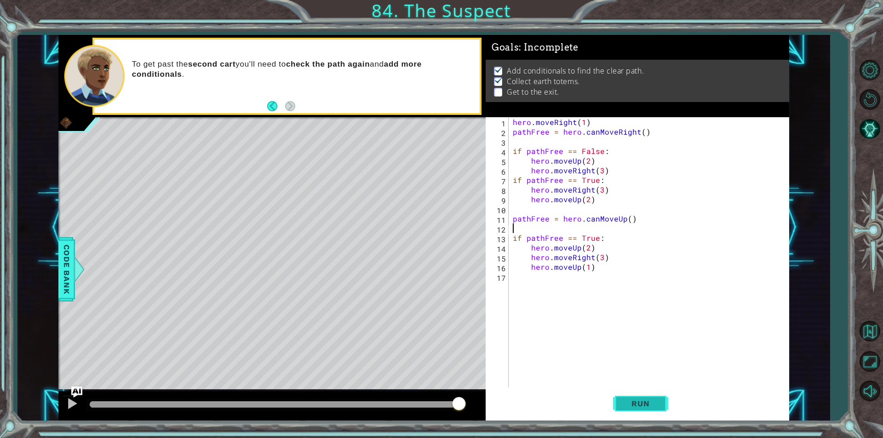
click at [636, 408] on span "Run" at bounding box center [640, 403] width 36 height 9
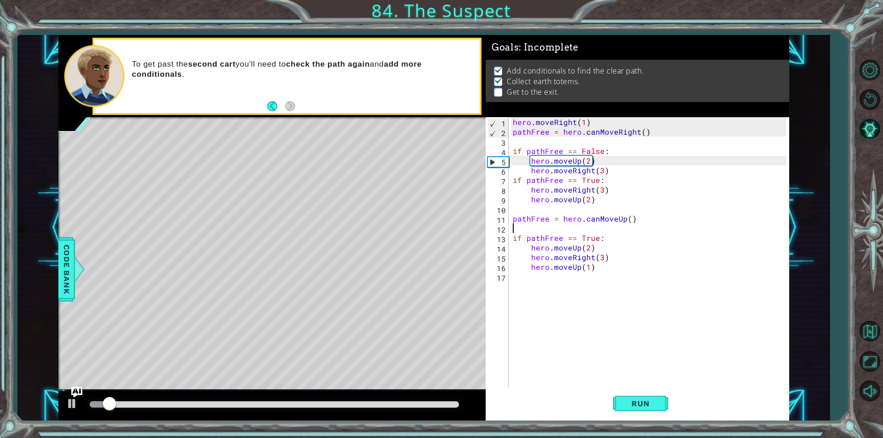
click at [566, 278] on div "hero . moveRight ( 1 ) pathFree = hero . canMoveRight ( ) if pathFree == False …" at bounding box center [651, 262] width 280 height 290
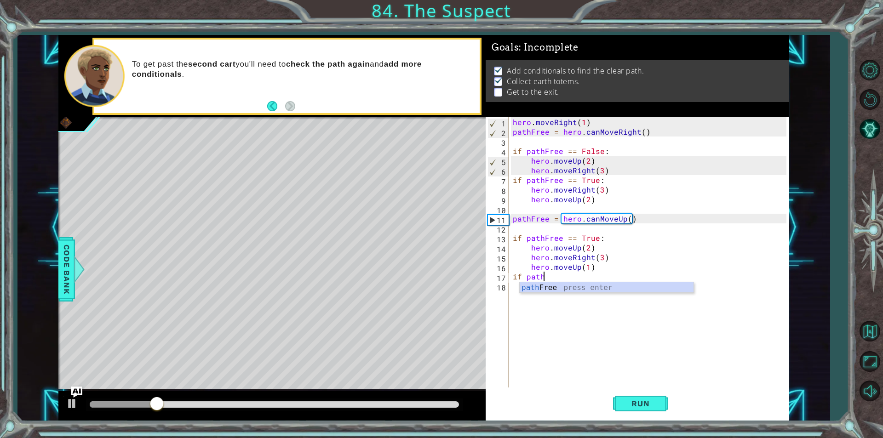
scroll to position [0, 1]
click at [569, 285] on div "path Free press enter" at bounding box center [607, 298] width 174 height 33
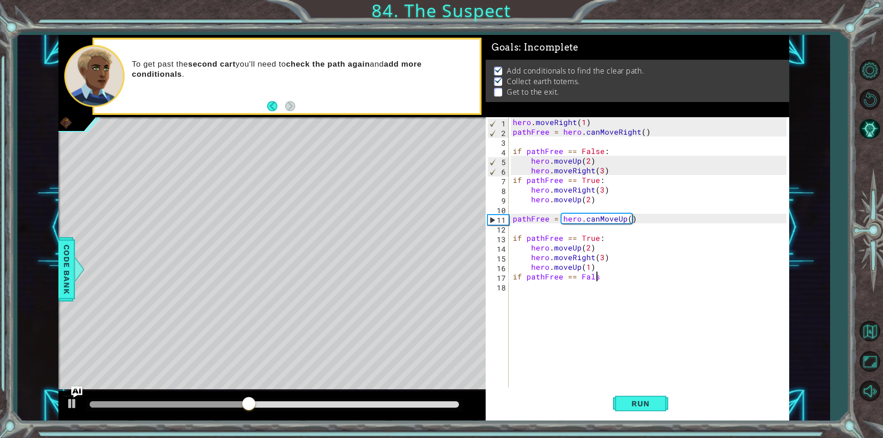
scroll to position [0, 5]
type textarea "if pathFree == False:"
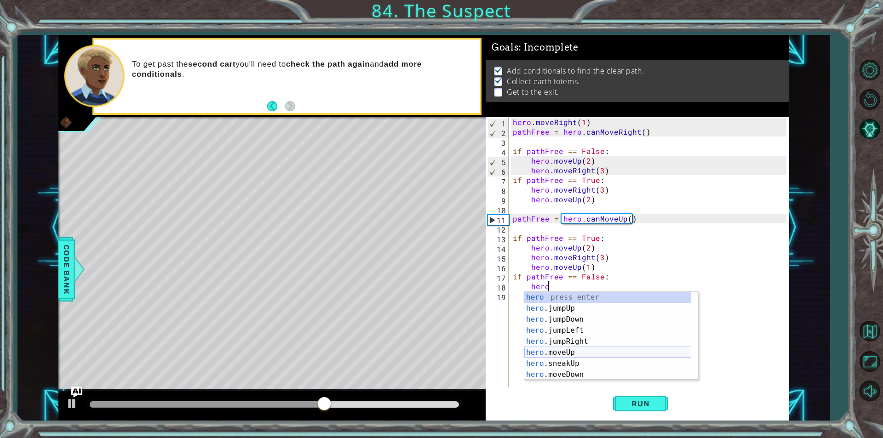
scroll to position [28, 0]
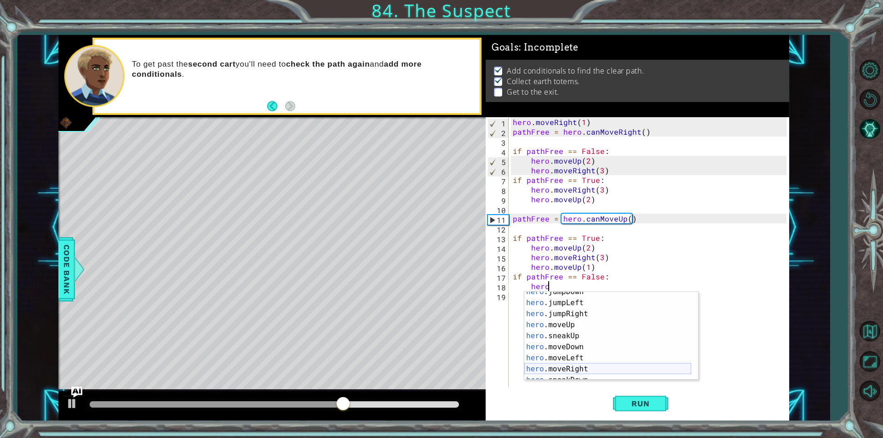
click at [559, 367] on div "hero .jumpDown press enter hero .jumpLeft press enter hero .jumpRight press ent…" at bounding box center [607, 342] width 167 height 110
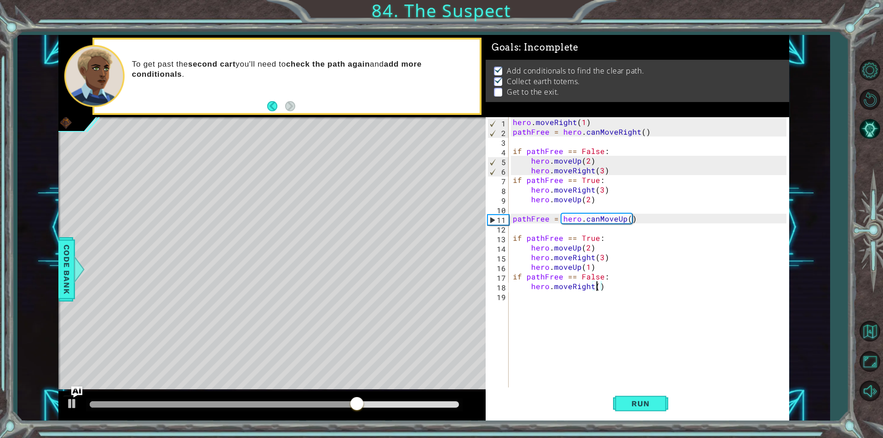
type textarea "hero.moveRight(2)"
click at [623, 284] on div "hero . moveRight ( 1 ) pathFree = hero . canMoveRight ( ) if pathFree == False …" at bounding box center [651, 262] width 280 height 290
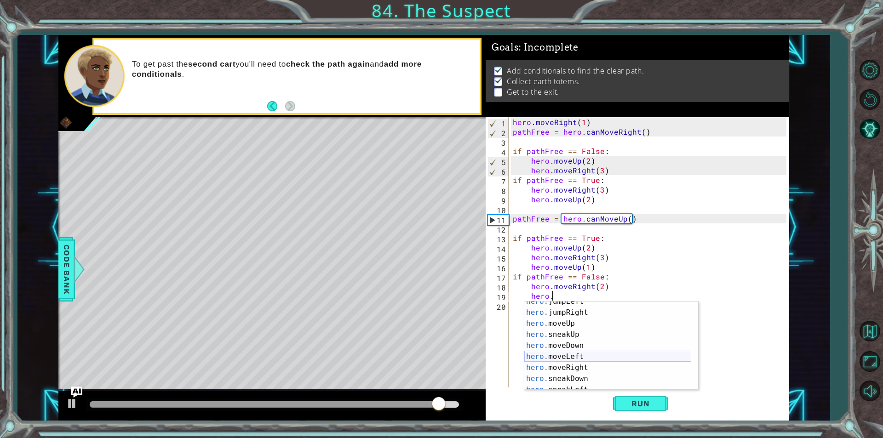
scroll to position [28, 0]
click at [569, 324] on div "hero. jumpLeft press enter hero. jumpRight press enter hero. moveUp press enter…" at bounding box center [607, 351] width 167 height 110
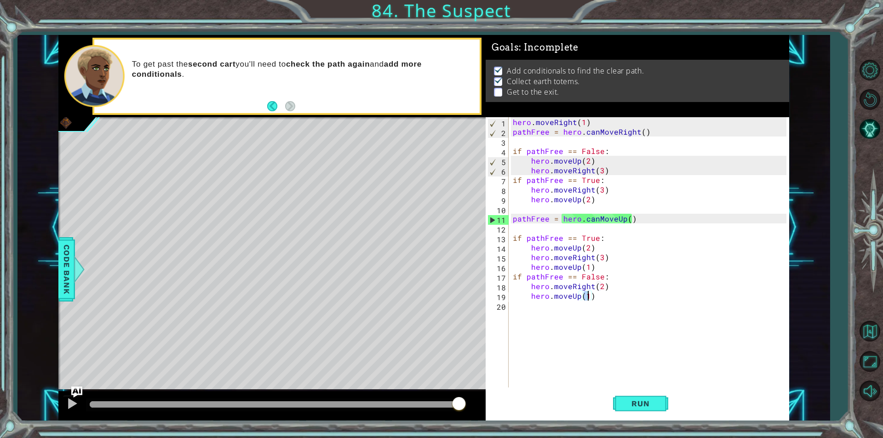
click at [589, 296] on div "hero . moveRight ( 1 ) pathFree = hero . canMoveRight ( ) if pathFree == False …" at bounding box center [649, 252] width 276 height 271
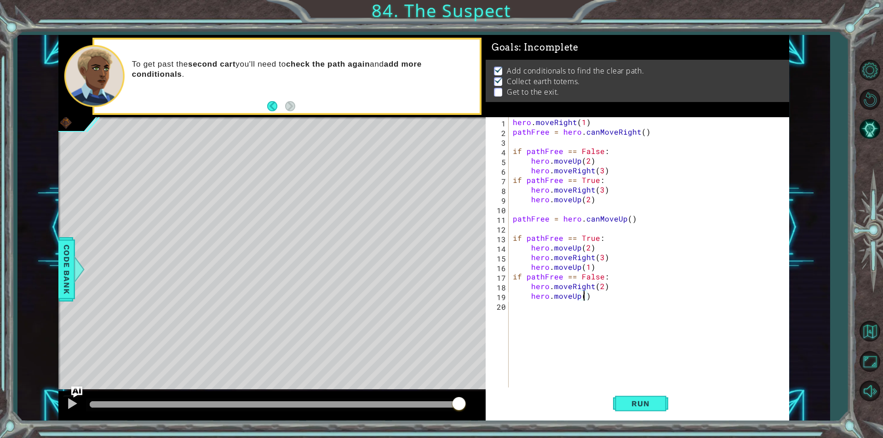
type textarea "hero.moveUp(2)"
drag, startPoint x: 601, startPoint y: 305, endPoint x: 598, endPoint y: 301, distance: 4.9
click at [601, 304] on div "hero . moveRight ( 1 ) pathFree = hero . canMoveRight ( ) if pathFree == False …" at bounding box center [651, 262] width 280 height 290
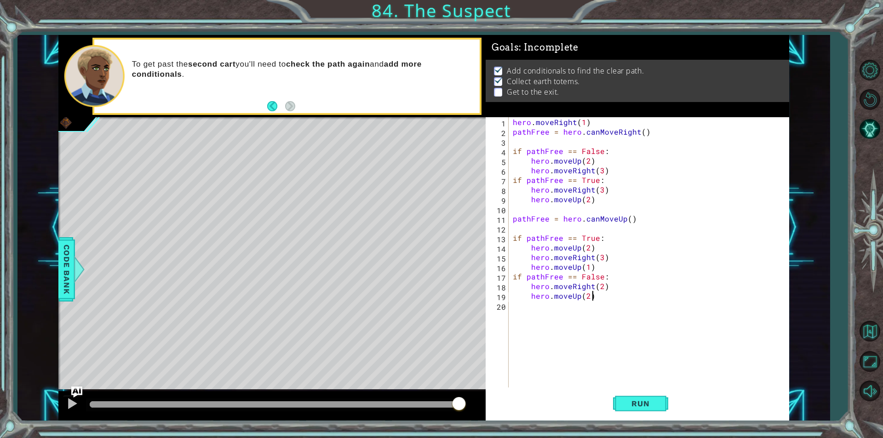
click at [598, 299] on div "hero . moveRight ( 1 ) pathFree = hero . canMoveRight ( ) if pathFree == False …" at bounding box center [651, 262] width 280 height 290
type textarea "hero.moveUp(2)"
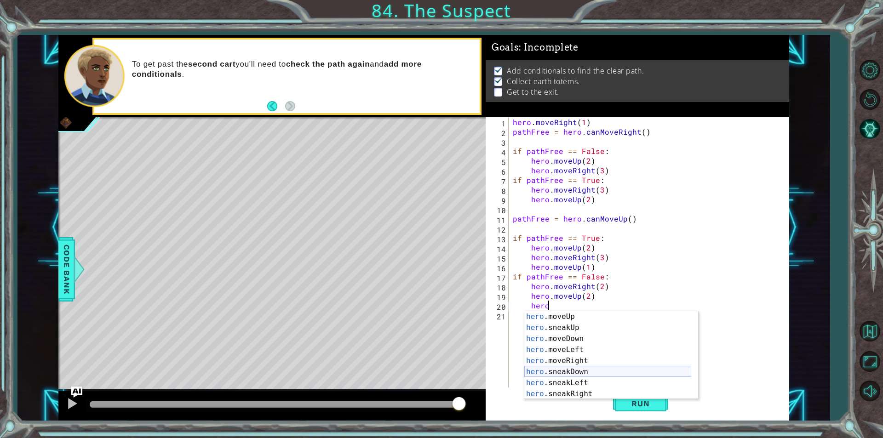
scroll to position [83, 0]
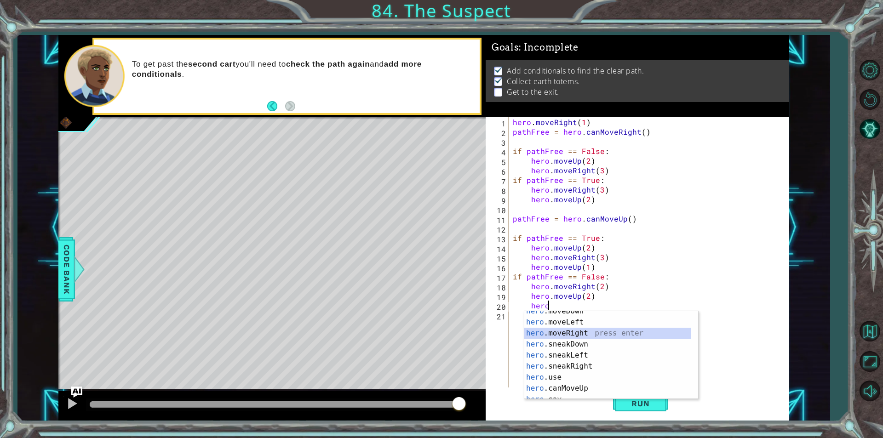
click at [574, 334] on div "hero .moveDown press enter hero .moveLeft press enter hero .moveRight press ent…" at bounding box center [607, 361] width 167 height 110
type textarea "hero.moveRight(1)"
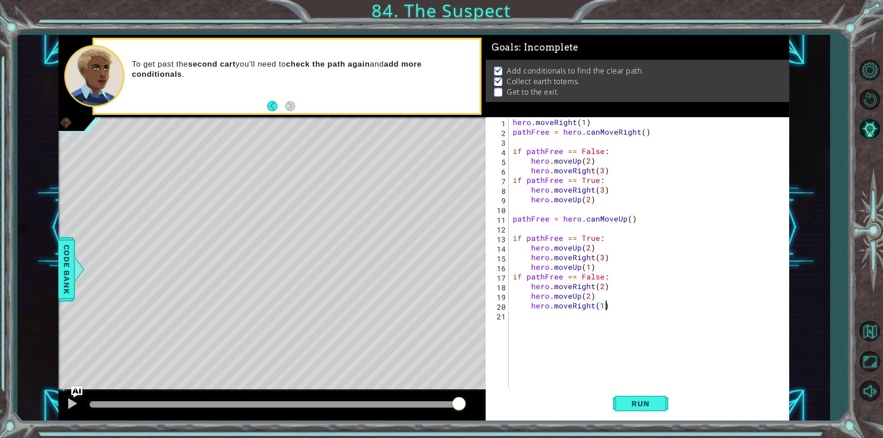
click at [608, 308] on div "hero . moveRight ( 1 ) pathFree = hero . canMoveRight ( ) if pathFree == False …" at bounding box center [651, 262] width 280 height 290
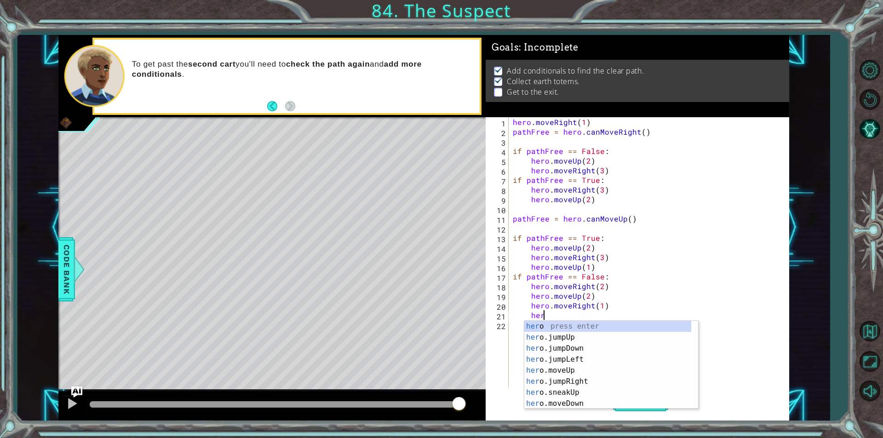
scroll to position [0, 1]
click at [587, 386] on div "hero press enter hero .jumpUp press enter hero .jumpDown press enter hero .jump…" at bounding box center [607, 376] width 167 height 110
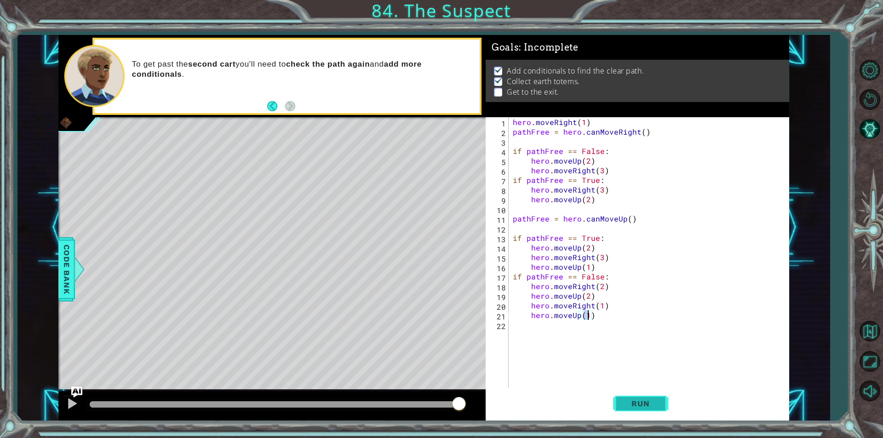
type textarea "hero.moveUp(1)"
click at [633, 403] on span "Run" at bounding box center [640, 403] width 36 height 9
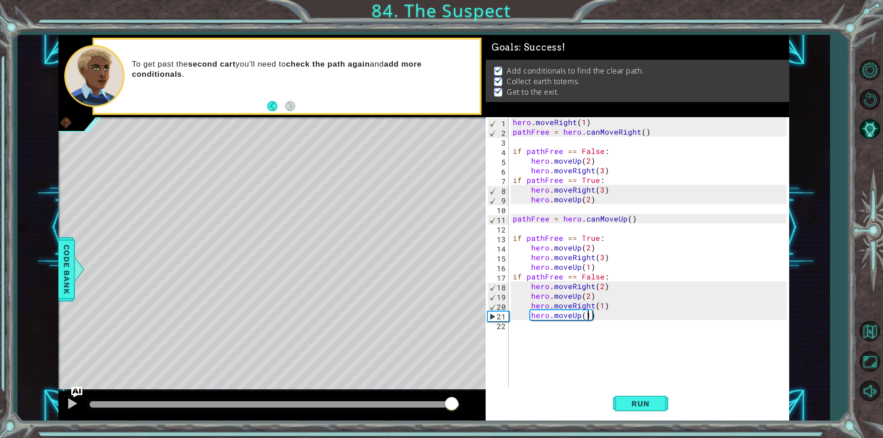
click at [460, 398] on body "1 2 3 4 5 6 pathFree = hero . canMoveRight ( ) if pathFree == False : hero . mo…" at bounding box center [441, 219] width 883 height 438
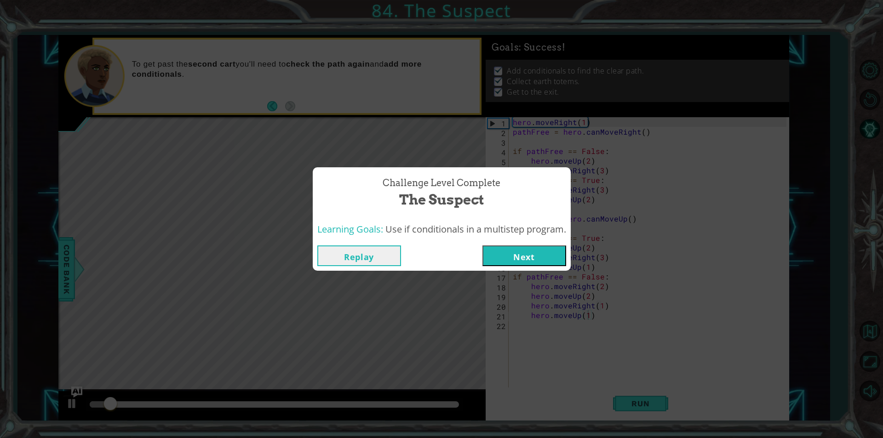
click at [512, 259] on button "Next" at bounding box center [525, 256] width 84 height 21
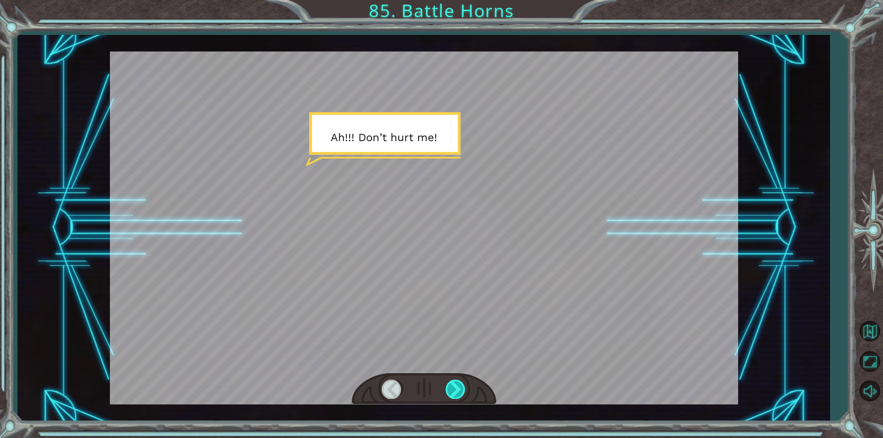
click at [457, 387] on div at bounding box center [456, 389] width 21 height 19
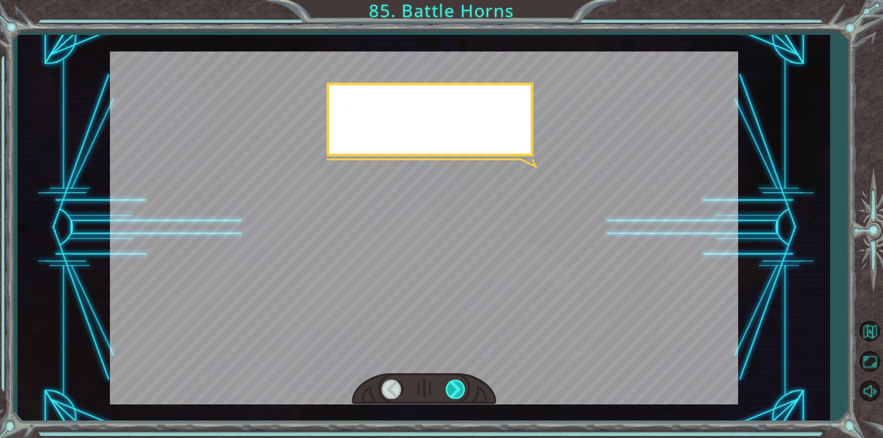
click at [457, 389] on div at bounding box center [456, 389] width 21 height 19
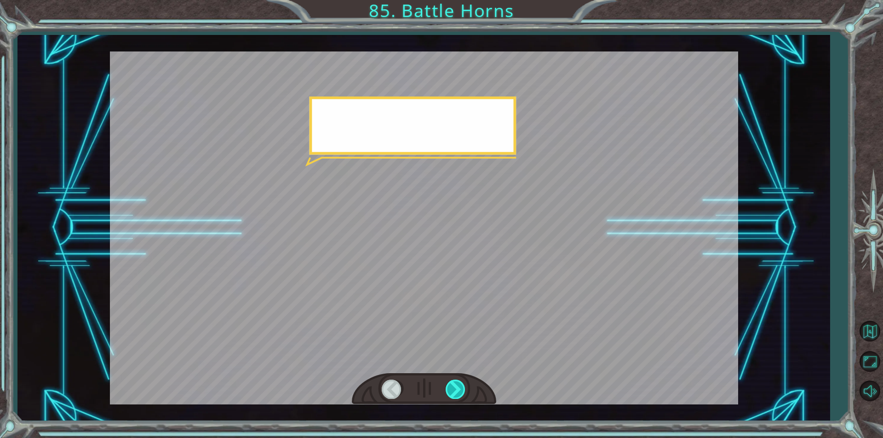
click at [457, 389] on div at bounding box center [456, 389] width 21 height 19
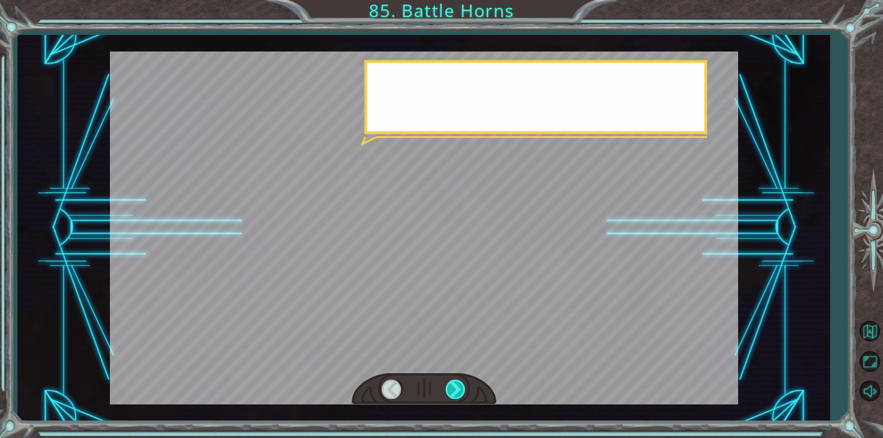
click at [457, 389] on div at bounding box center [456, 389] width 21 height 19
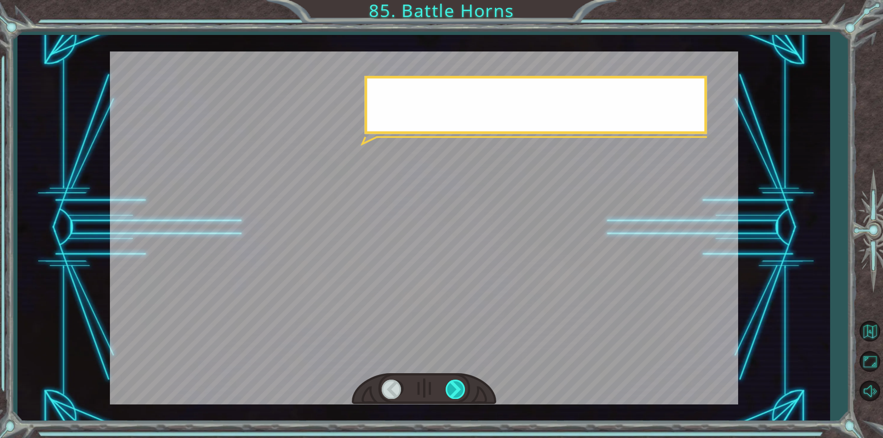
click at [457, 389] on div at bounding box center [456, 389] width 21 height 19
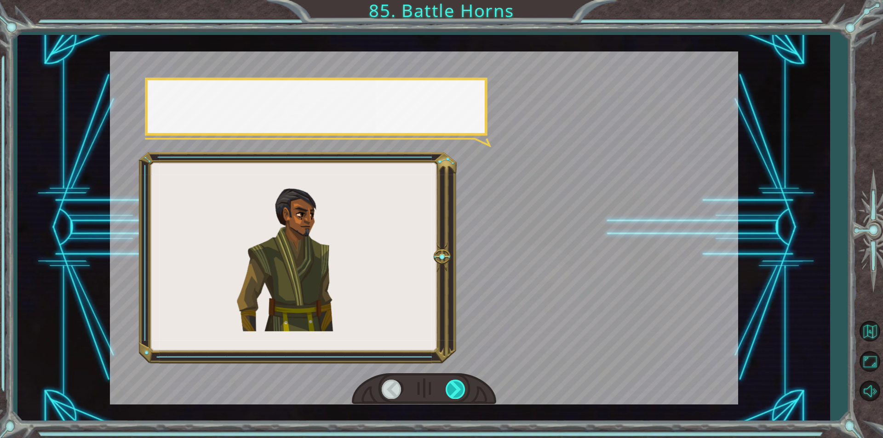
click at [457, 389] on div at bounding box center [456, 389] width 21 height 19
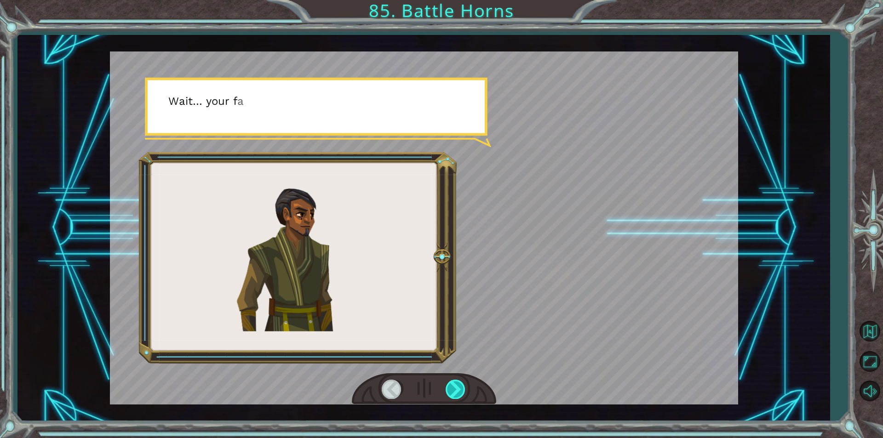
click at [457, 389] on div at bounding box center [456, 389] width 21 height 19
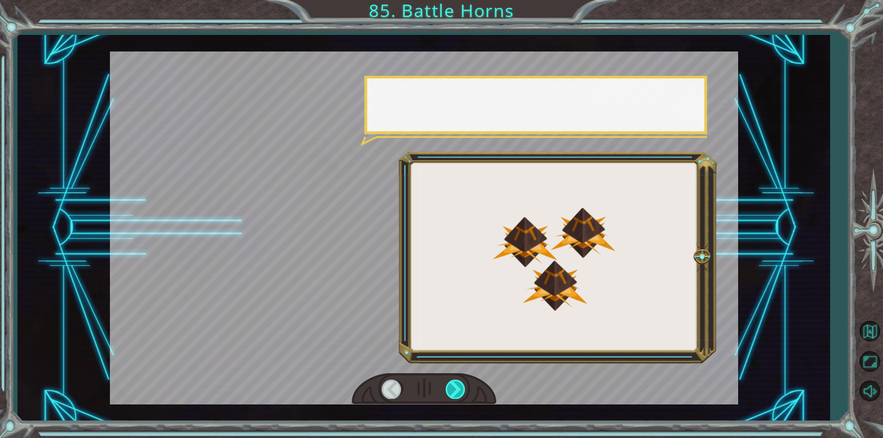
click at [457, 389] on div at bounding box center [456, 389] width 21 height 19
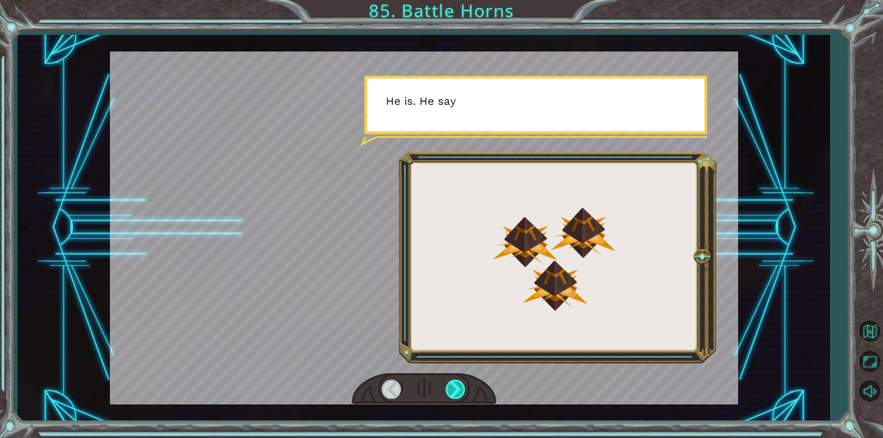
click at [457, 389] on div at bounding box center [456, 389] width 21 height 19
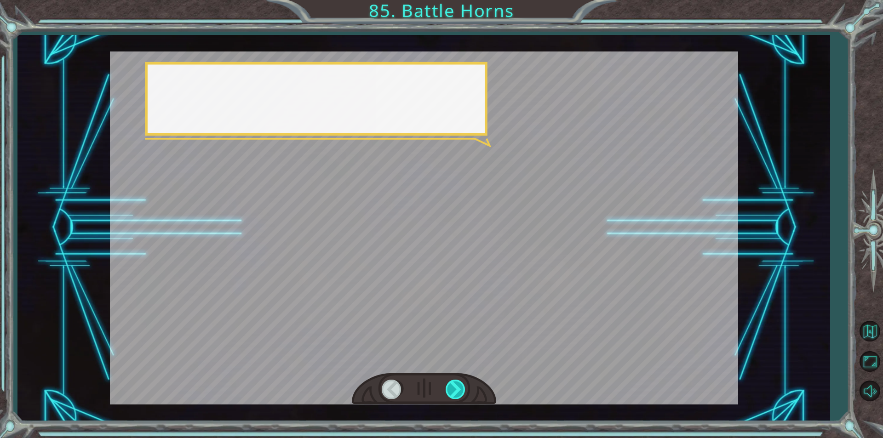
click at [457, 389] on div at bounding box center [456, 389] width 21 height 19
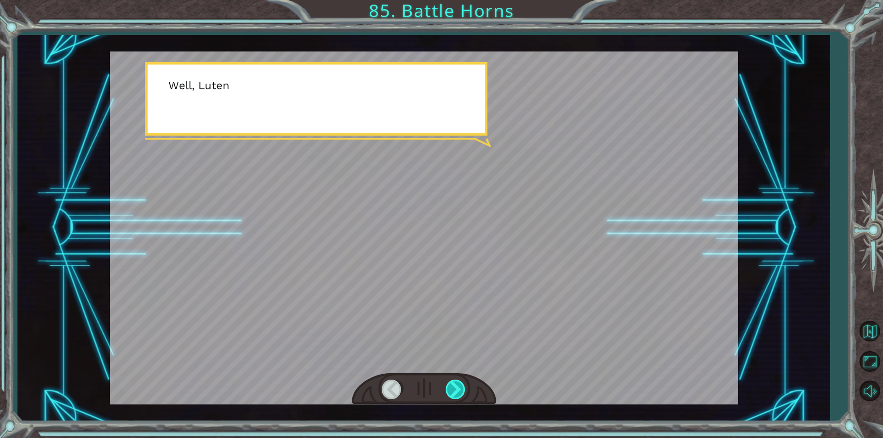
click at [457, 389] on div at bounding box center [456, 389] width 21 height 19
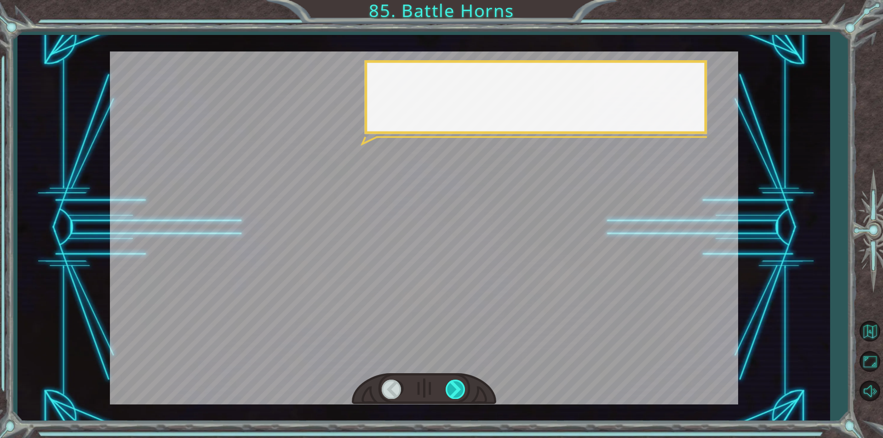
click at [457, 389] on div at bounding box center [456, 389] width 21 height 19
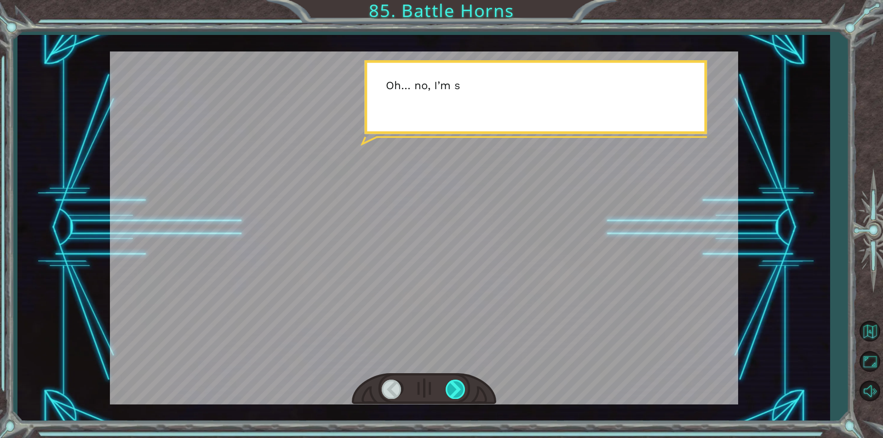
click at [457, 389] on div at bounding box center [456, 389] width 21 height 19
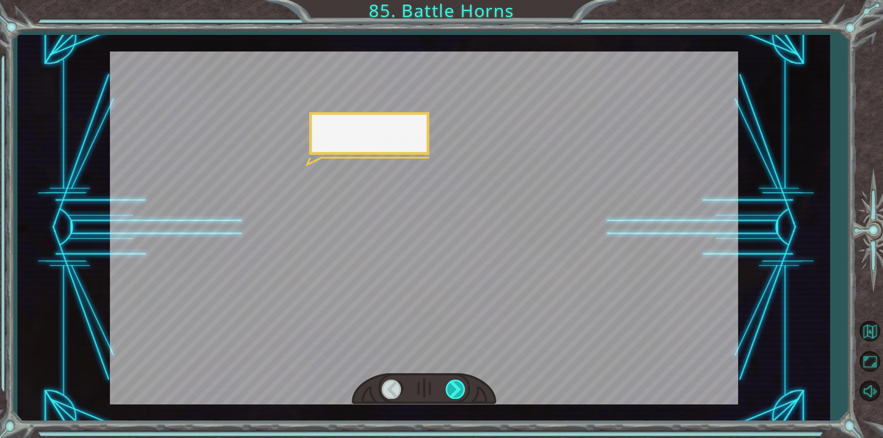
click at [457, 389] on div at bounding box center [456, 389] width 21 height 19
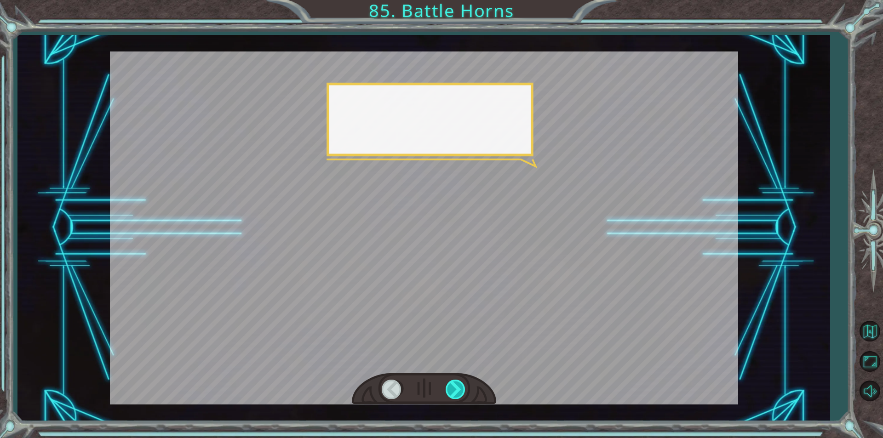
click at [457, 389] on div at bounding box center [456, 389] width 21 height 19
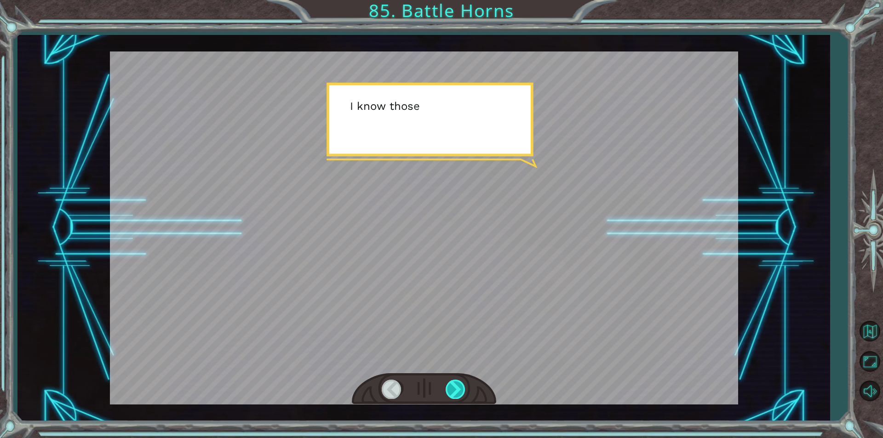
click at [457, 389] on div at bounding box center [456, 389] width 21 height 19
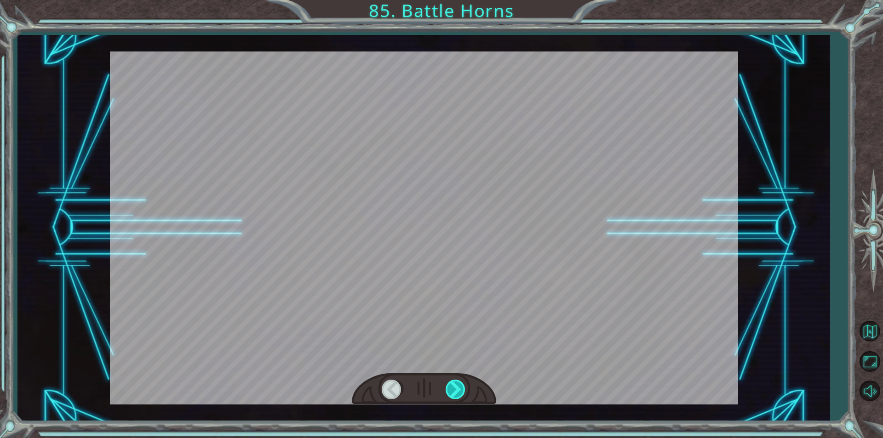
click at [457, 389] on div at bounding box center [456, 389] width 21 height 19
click at [457, 0] on div "A h ! ! ! D o n ’ t h u r t m e ! I ’ m n o t g o i n g t o h u r t y o u . S o…" at bounding box center [441, 0] width 883 height 0
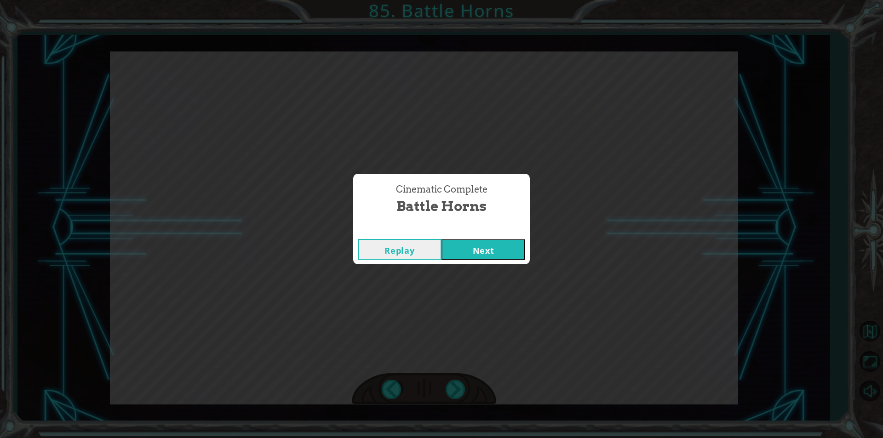
click at [456, 244] on button "Next" at bounding box center [484, 249] width 84 height 21
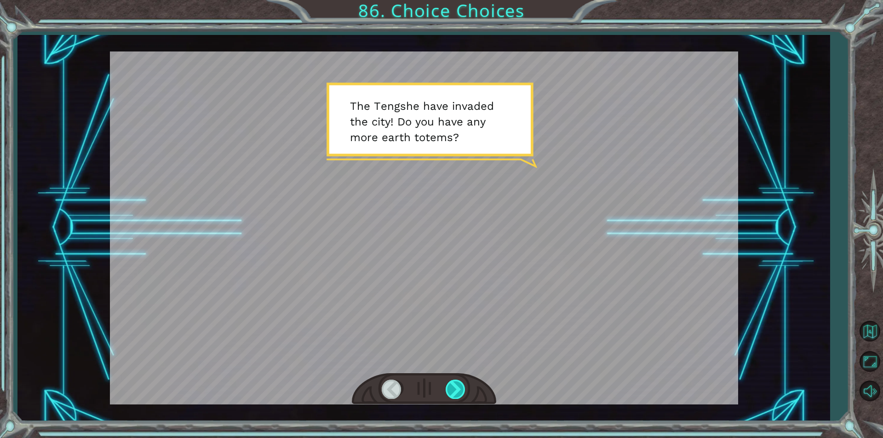
click at [455, 391] on div at bounding box center [456, 389] width 21 height 19
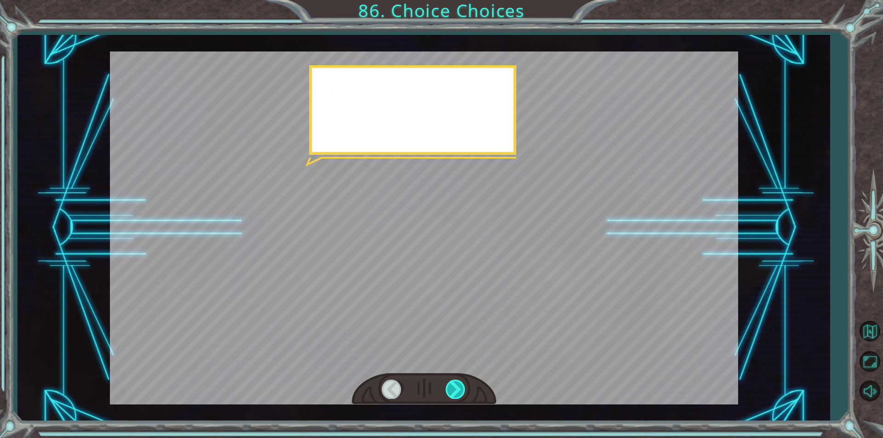
click at [456, 393] on div at bounding box center [456, 389] width 21 height 19
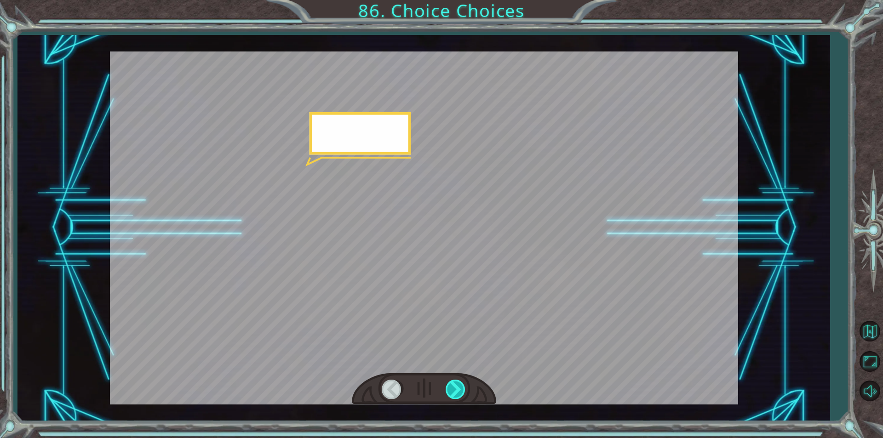
click at [456, 393] on div at bounding box center [456, 389] width 21 height 19
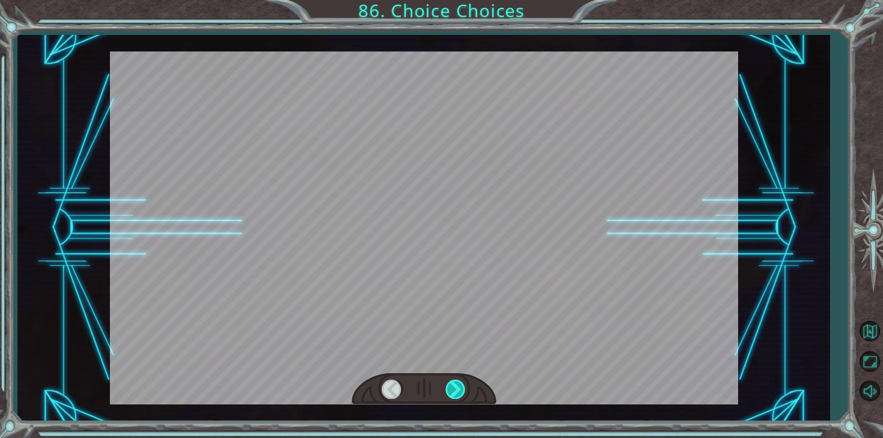
click at [456, 393] on div at bounding box center [456, 389] width 21 height 19
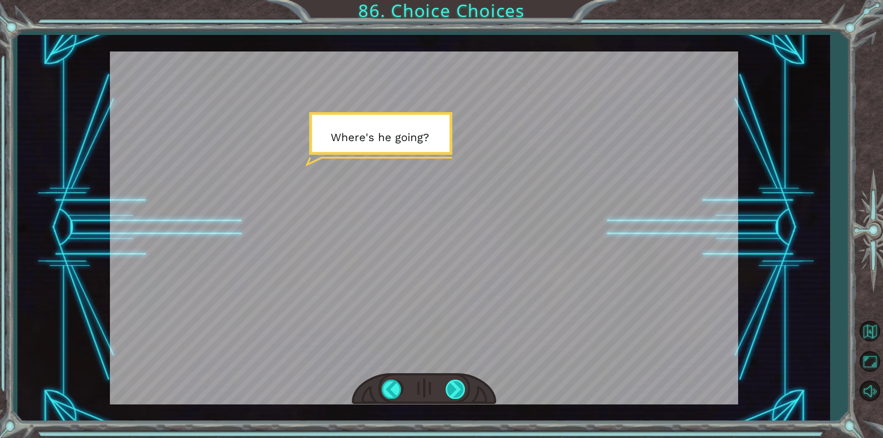
click at [464, 387] on div at bounding box center [456, 389] width 21 height 19
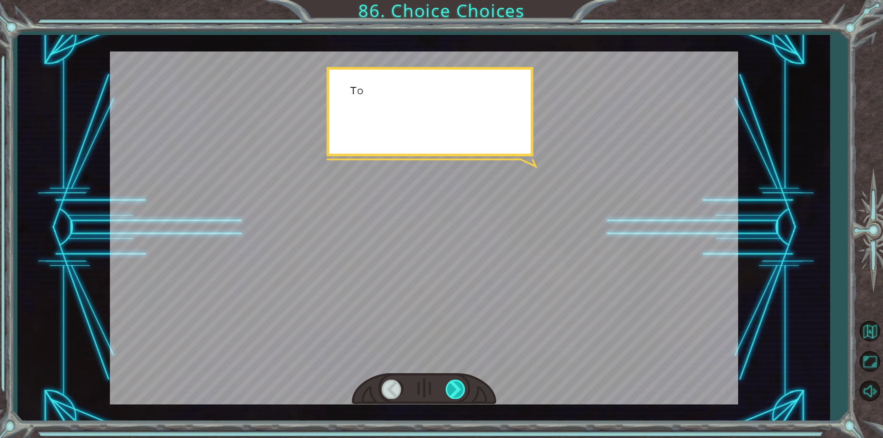
click at [464, 387] on div at bounding box center [456, 389] width 21 height 19
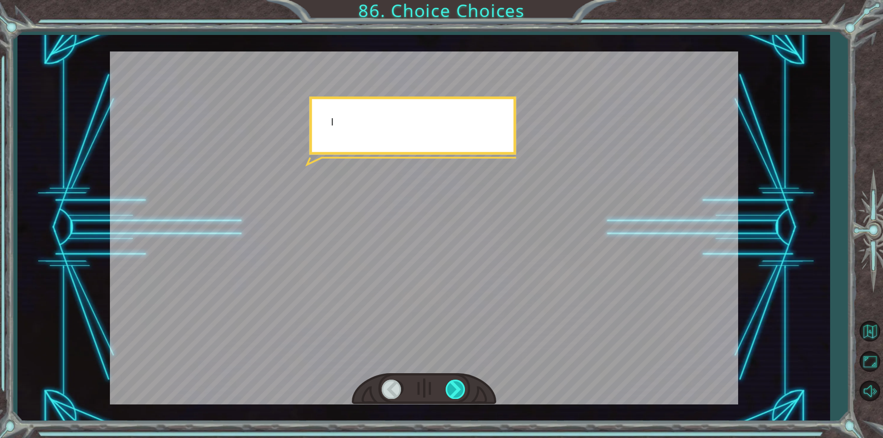
click at [464, 387] on div at bounding box center [456, 389] width 21 height 19
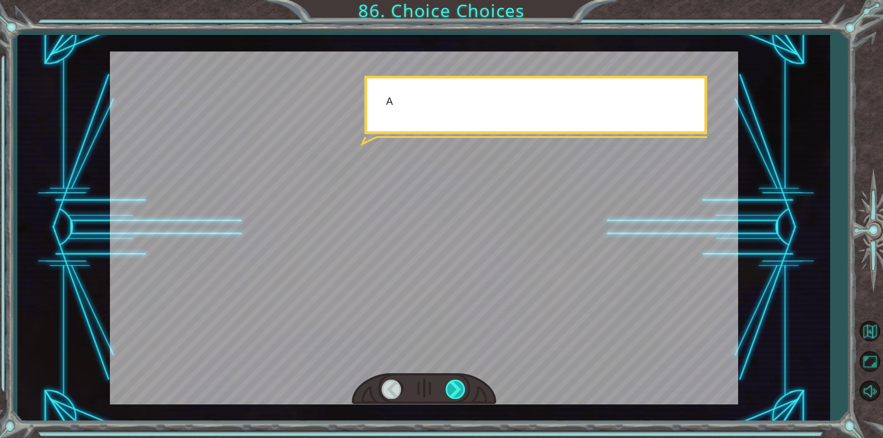
click at [464, 387] on div at bounding box center [456, 389] width 21 height 19
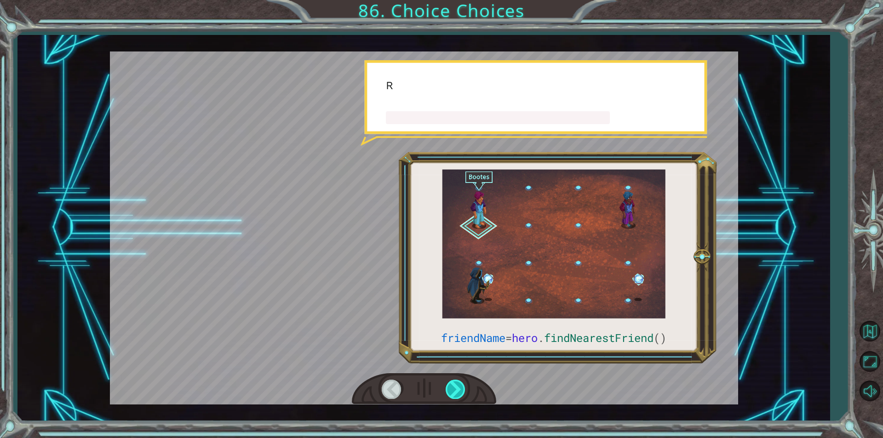
click at [464, 387] on div at bounding box center [456, 389] width 21 height 19
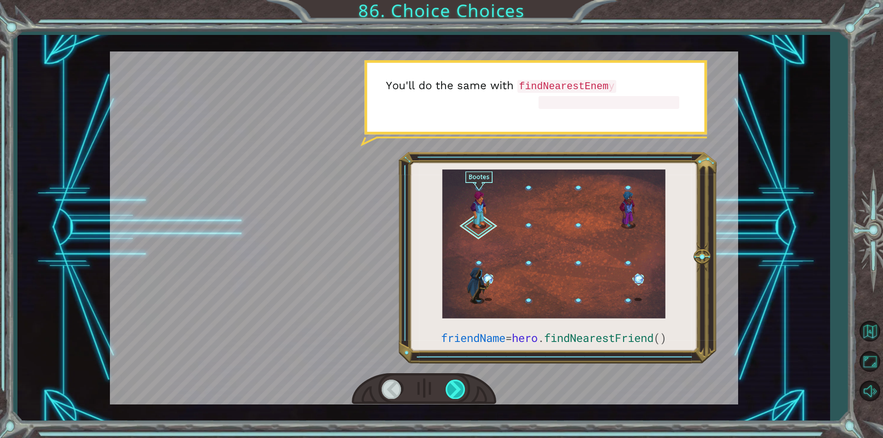
click at [464, 387] on div at bounding box center [456, 389] width 21 height 19
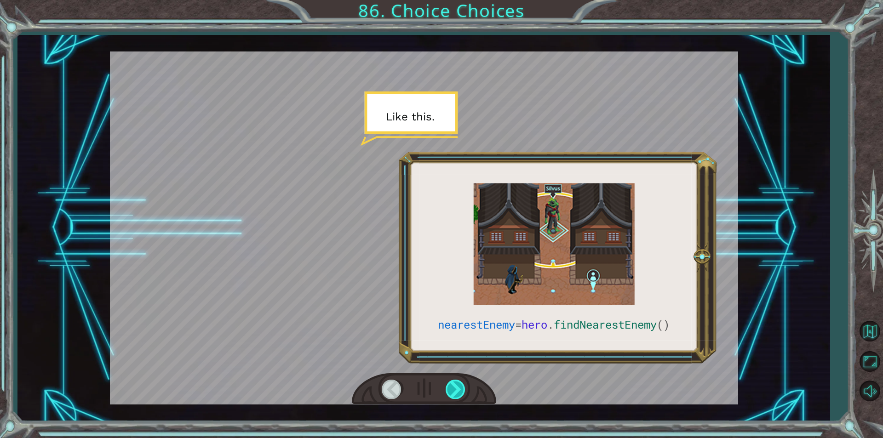
click at [464, 387] on div at bounding box center [456, 389] width 21 height 19
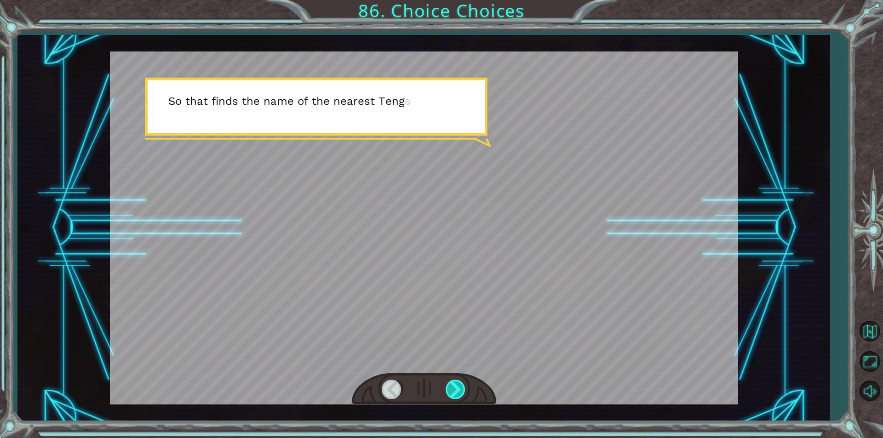
click at [464, 387] on div at bounding box center [456, 389] width 21 height 19
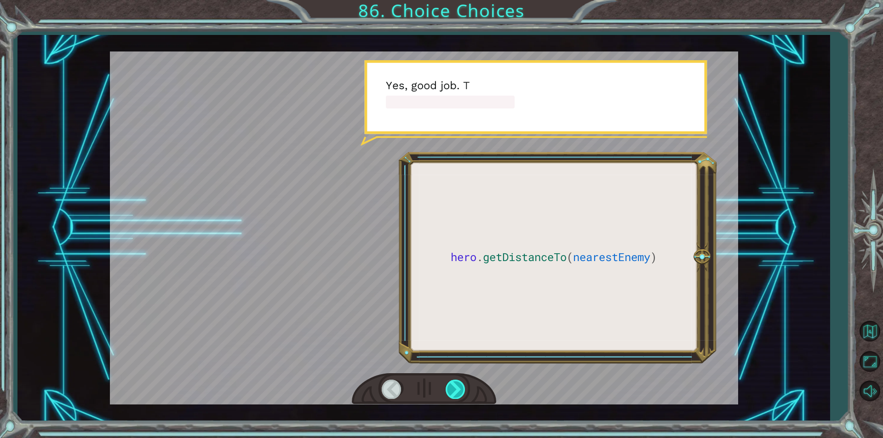
click at [464, 387] on div at bounding box center [456, 389] width 21 height 19
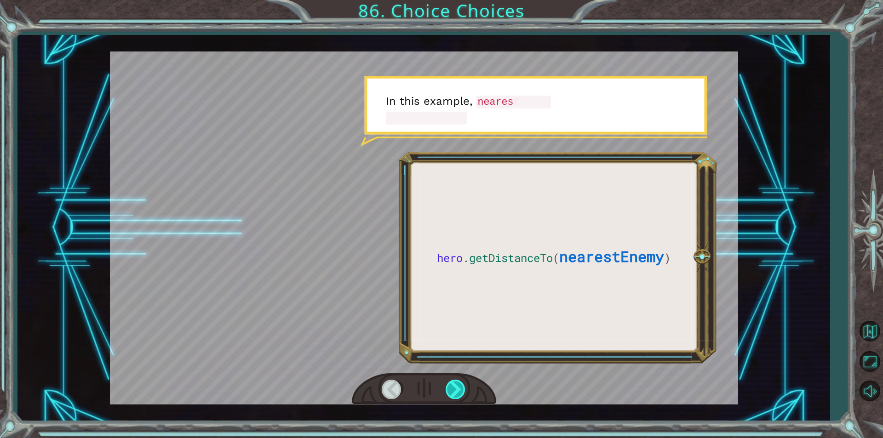
click at [464, 387] on div at bounding box center [456, 389] width 21 height 19
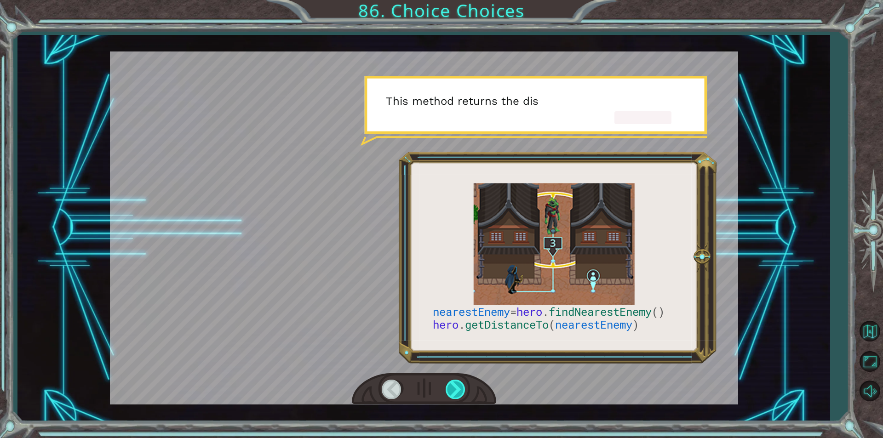
click at [464, 387] on div at bounding box center [456, 389] width 21 height 19
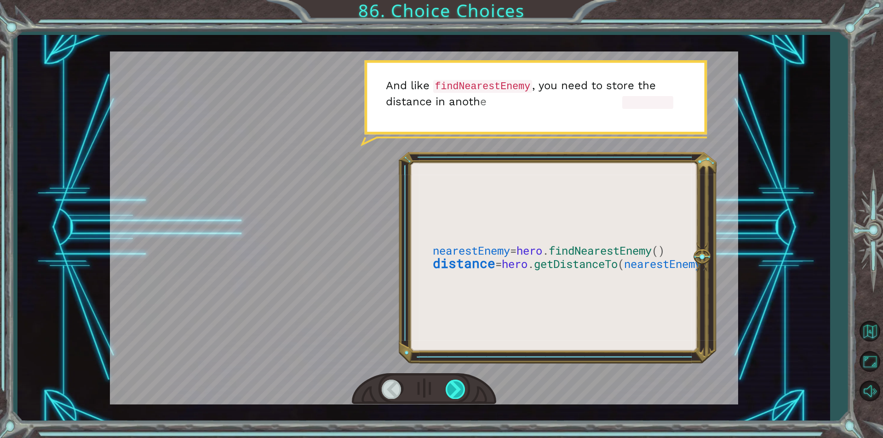
click at [464, 387] on div at bounding box center [456, 389] width 21 height 19
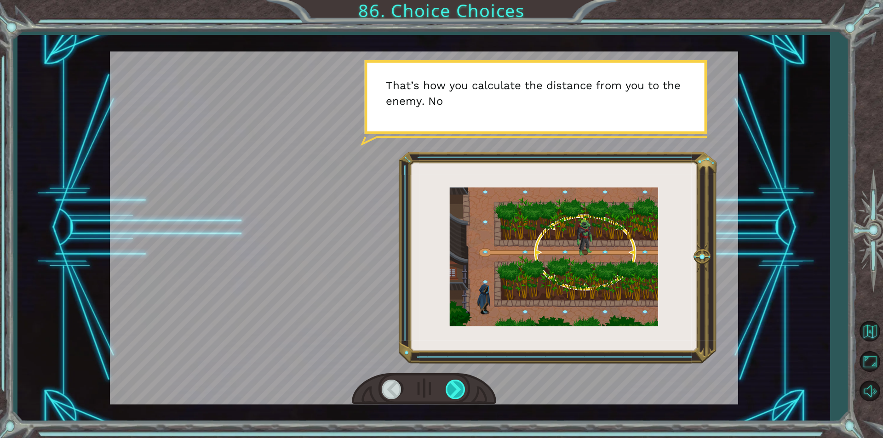
click at [464, 387] on div at bounding box center [456, 389] width 21 height 19
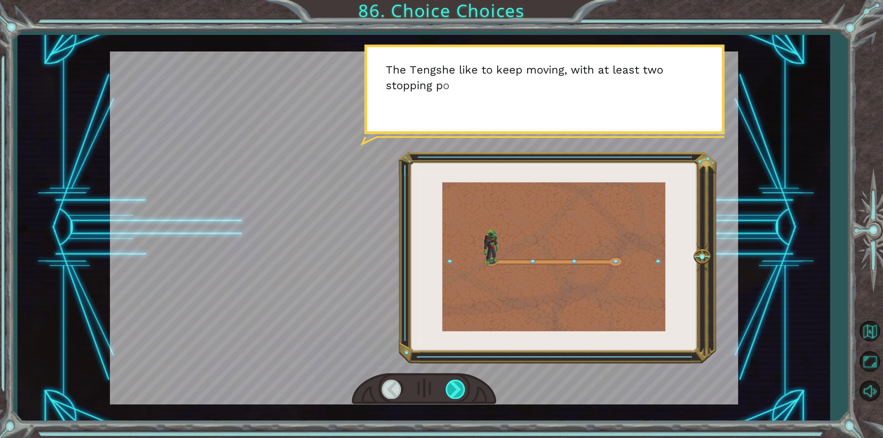
click at [464, 387] on div at bounding box center [456, 389] width 21 height 19
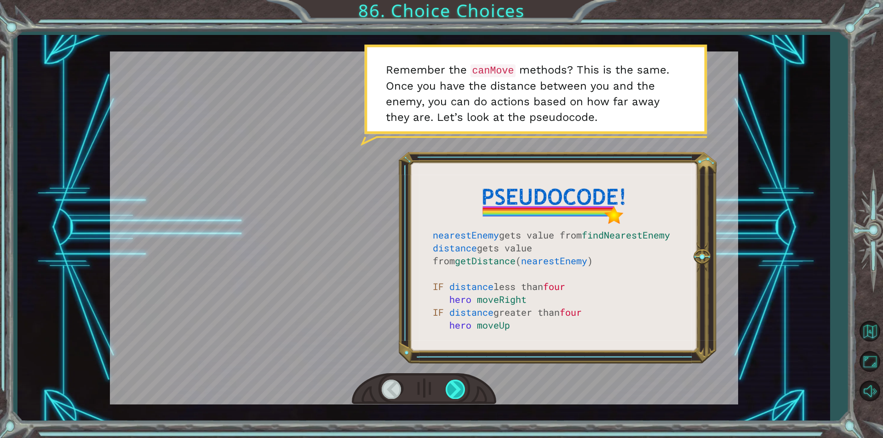
click at [455, 390] on div at bounding box center [456, 389] width 21 height 19
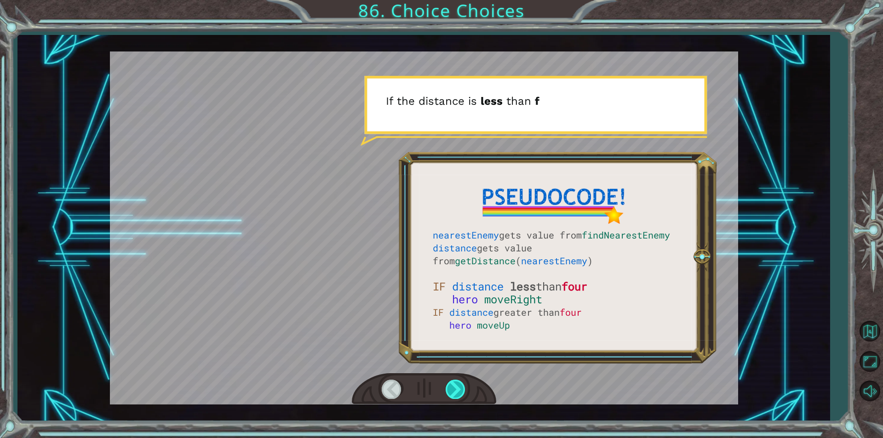
click at [455, 390] on div at bounding box center [456, 389] width 21 height 19
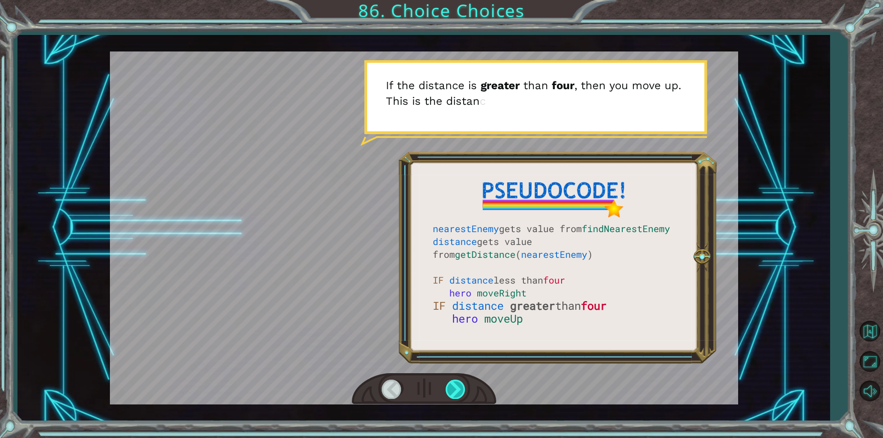
click at [455, 390] on div at bounding box center [456, 389] width 21 height 19
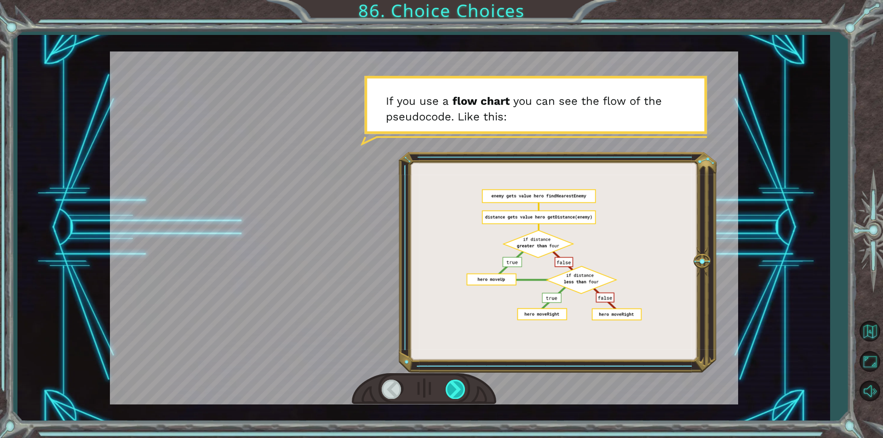
click at [455, 390] on div at bounding box center [456, 389] width 21 height 19
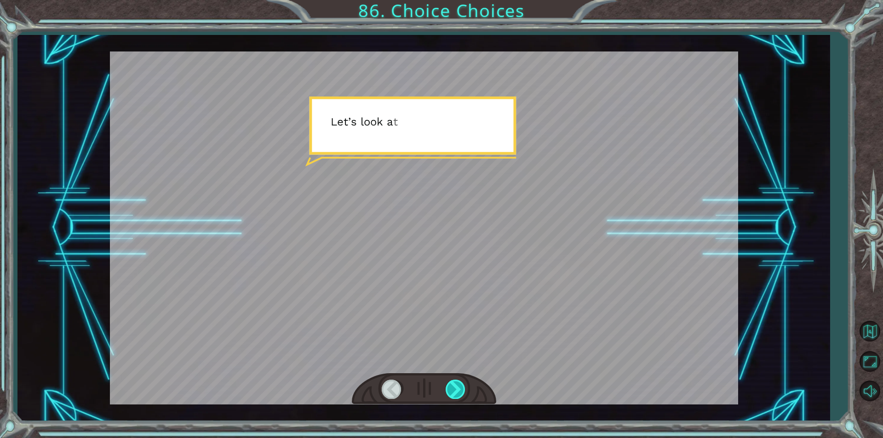
click at [455, 390] on div at bounding box center [456, 389] width 21 height 19
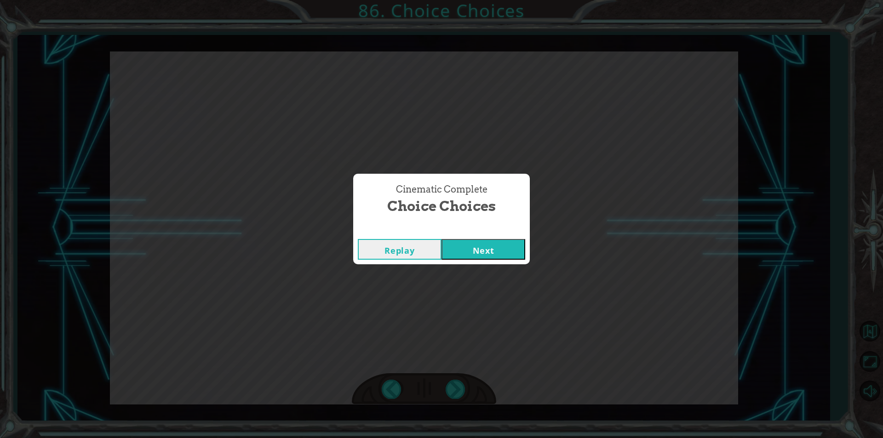
click at [468, 256] on button "Next" at bounding box center [484, 249] width 84 height 21
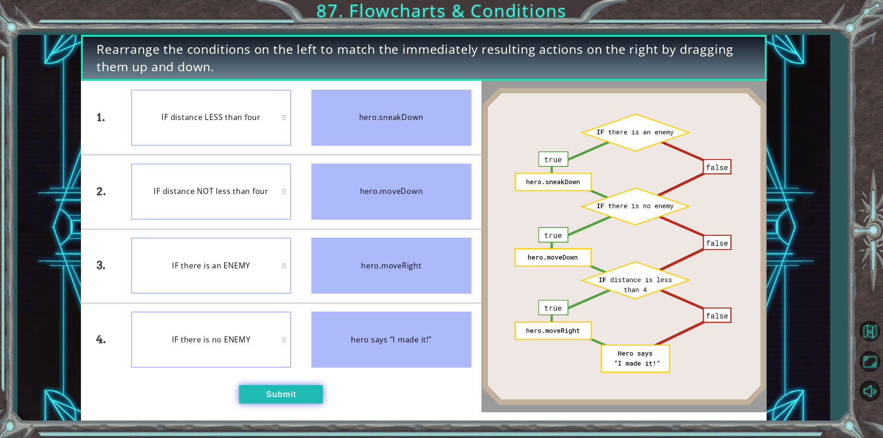
click at [300, 391] on button "Submit" at bounding box center [281, 395] width 84 height 18
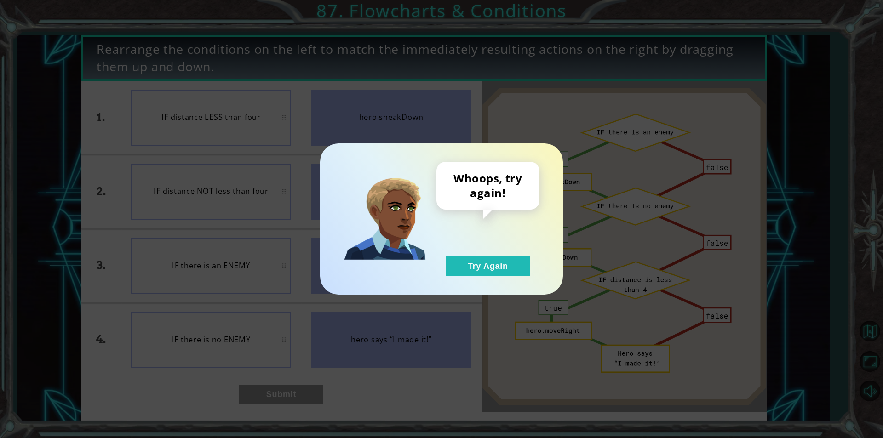
drag, startPoint x: 486, startPoint y: 275, endPoint x: 466, endPoint y: 277, distance: 19.5
click at [486, 275] on button "Try Again" at bounding box center [488, 266] width 84 height 21
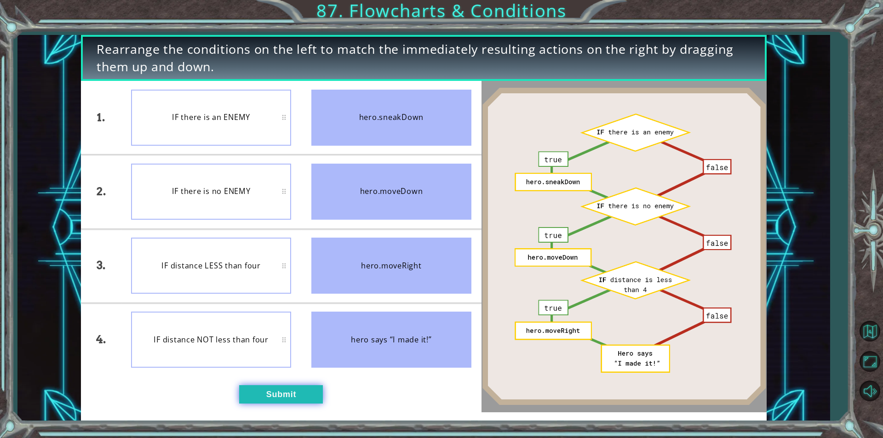
click at [282, 397] on button "Submit" at bounding box center [281, 395] width 84 height 18
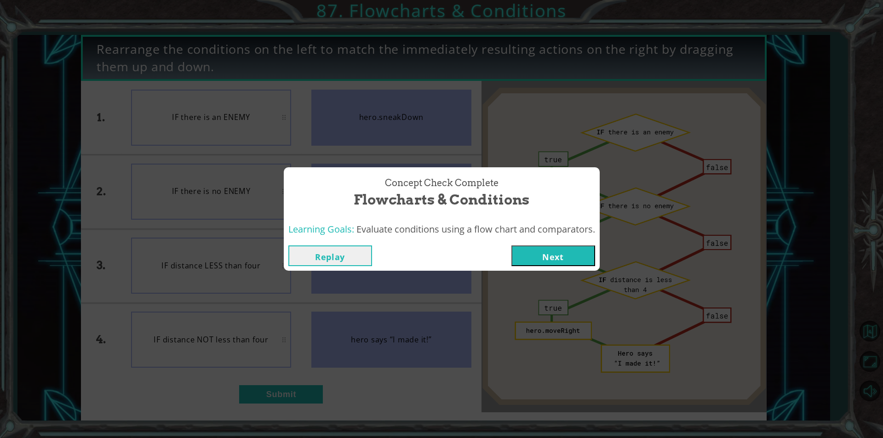
click at [530, 254] on button "Next" at bounding box center [554, 256] width 84 height 21
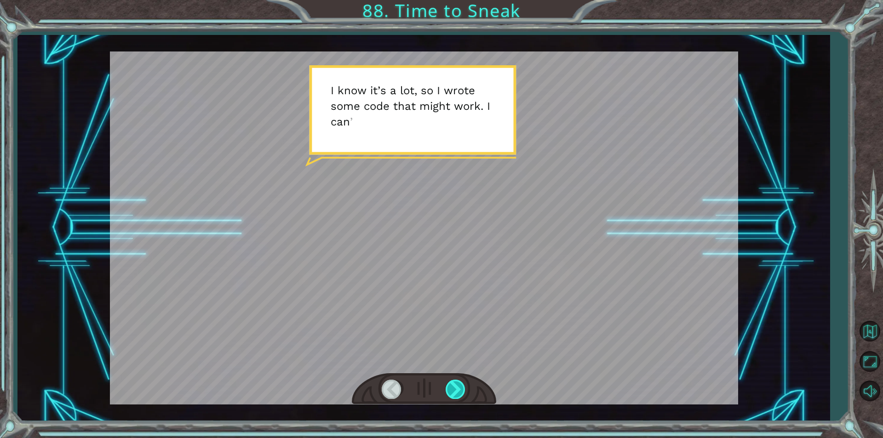
click at [459, 388] on div at bounding box center [456, 389] width 21 height 19
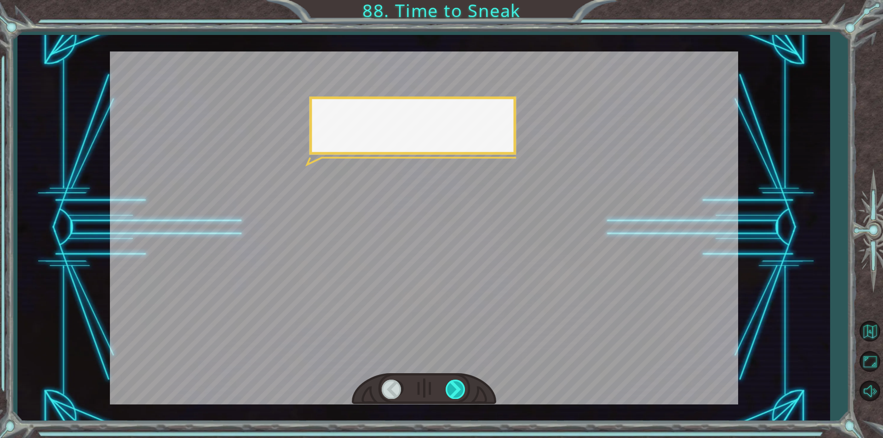
click at [460, 387] on div at bounding box center [456, 389] width 21 height 19
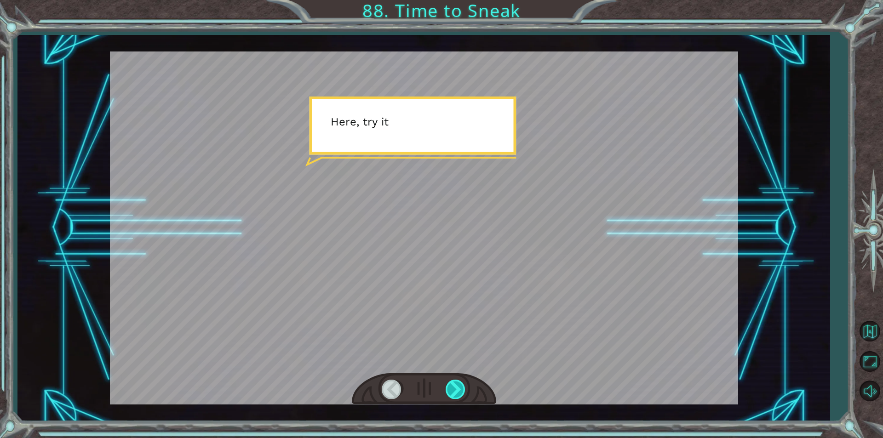
click at [460, 387] on div at bounding box center [456, 389] width 21 height 19
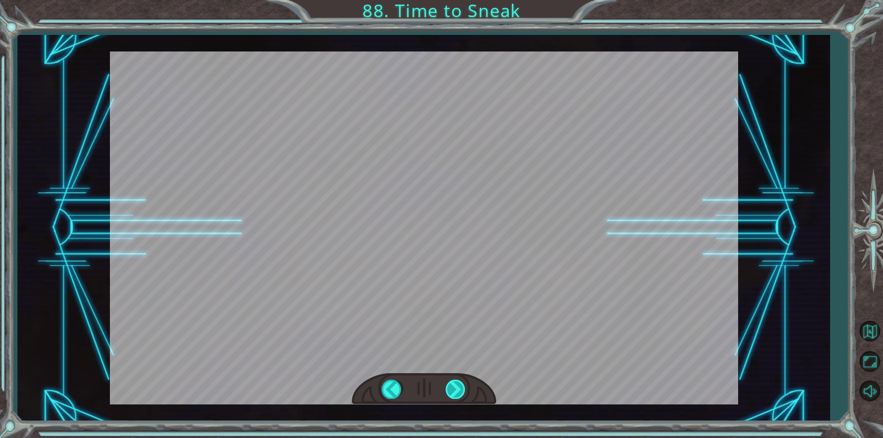
click at [460, 0] on div "Temporary Text I k n o w i t ’ [PERSON_NAME] , s o I w r o t e s o m e c o d e …" at bounding box center [441, 0] width 883 height 0
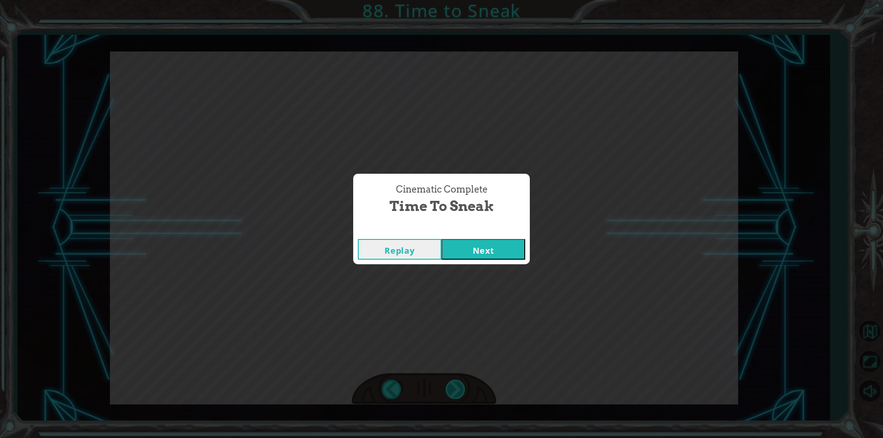
click at [460, 387] on div "Cinematic Complete Time to Sneak Replay Next" at bounding box center [441, 219] width 883 height 438
click at [482, 245] on button "Next" at bounding box center [484, 249] width 84 height 21
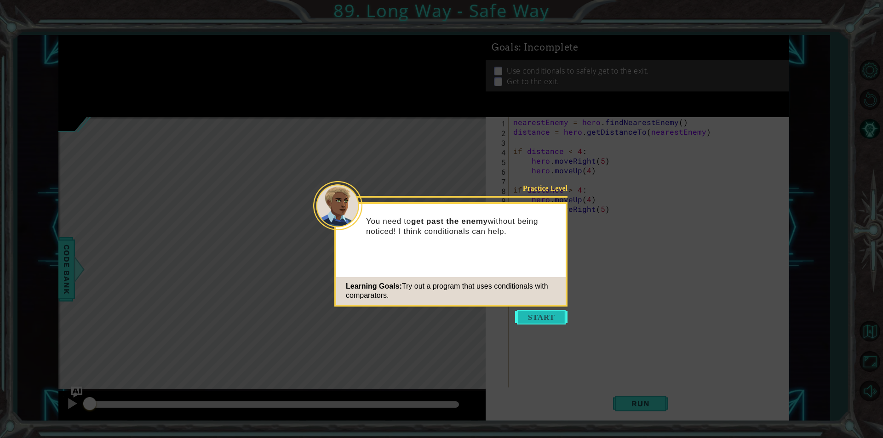
click at [530, 321] on button "Start" at bounding box center [541, 317] width 52 height 15
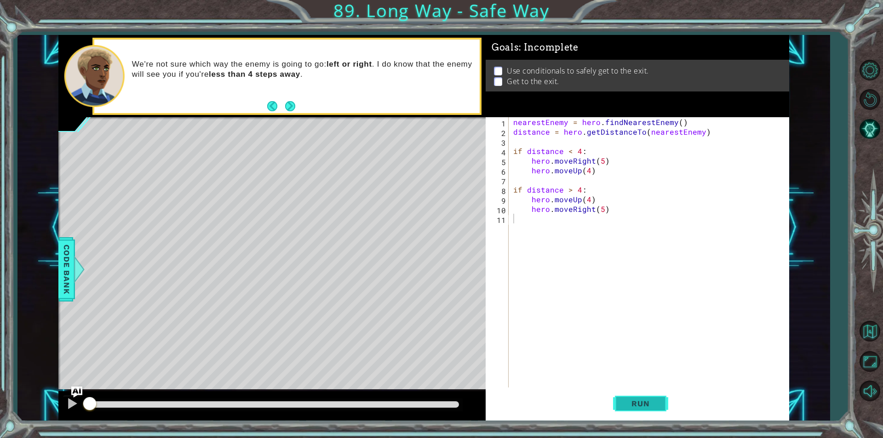
click at [650, 409] on button "Run" at bounding box center [640, 404] width 55 height 30
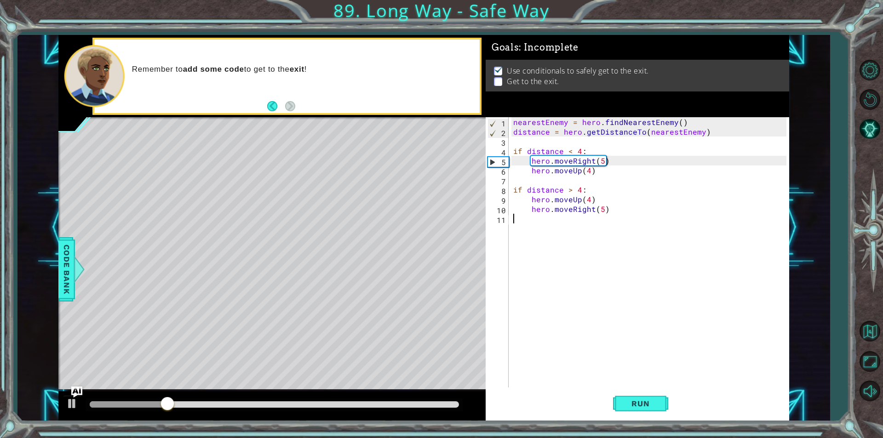
click at [543, 217] on div "nearestEnemy = hero . findNearestEnemy ( ) distance = hero . getDistanceTo ( ne…" at bounding box center [652, 262] width 280 height 290
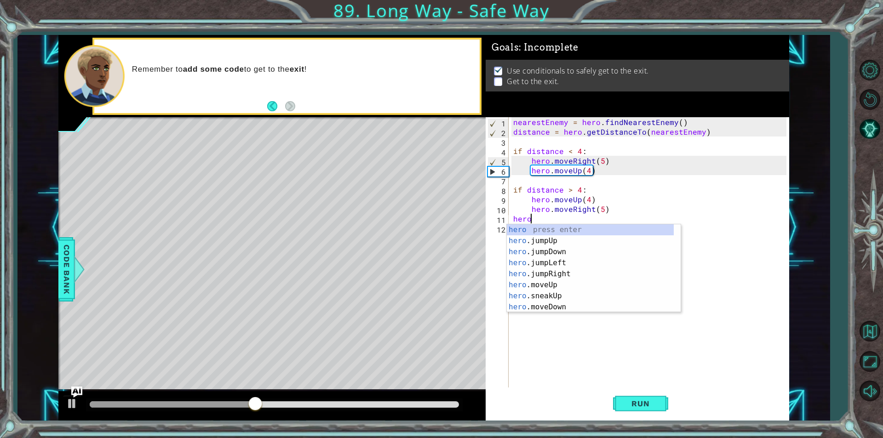
scroll to position [0, 0]
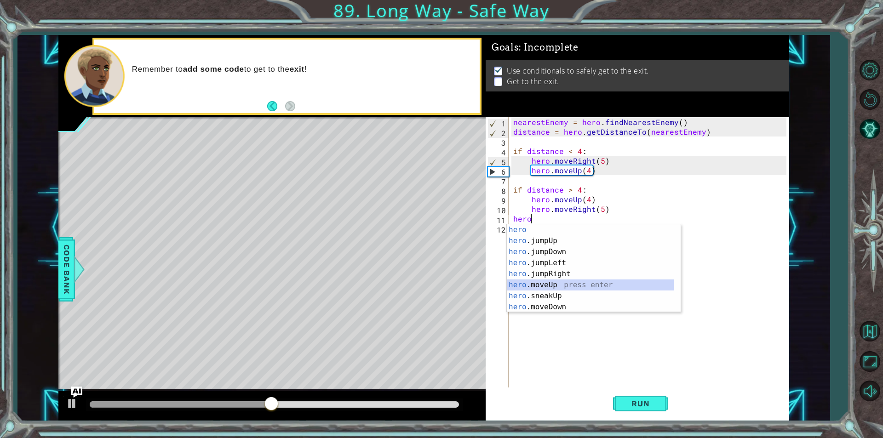
click at [538, 288] on div "hero press enter hero .jumpUp press enter hero .jumpDown press enter hero .jump…" at bounding box center [590, 280] width 167 height 110
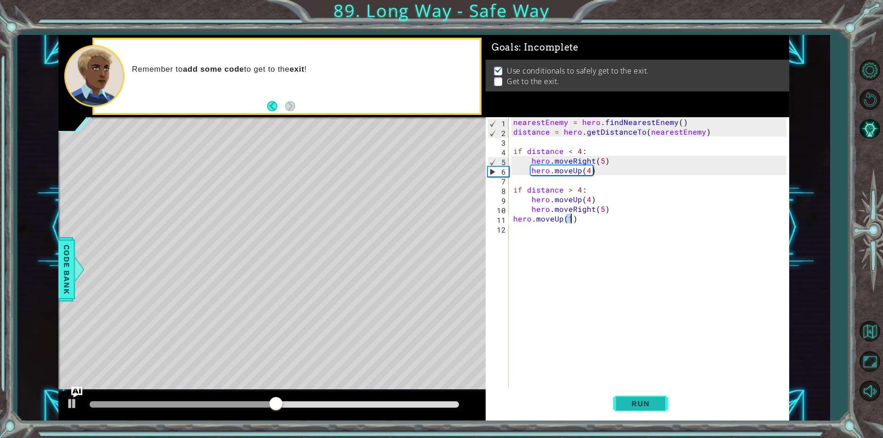
type textarea "hero.moveUp(1)"
click at [650, 410] on button "Run" at bounding box center [640, 404] width 55 height 30
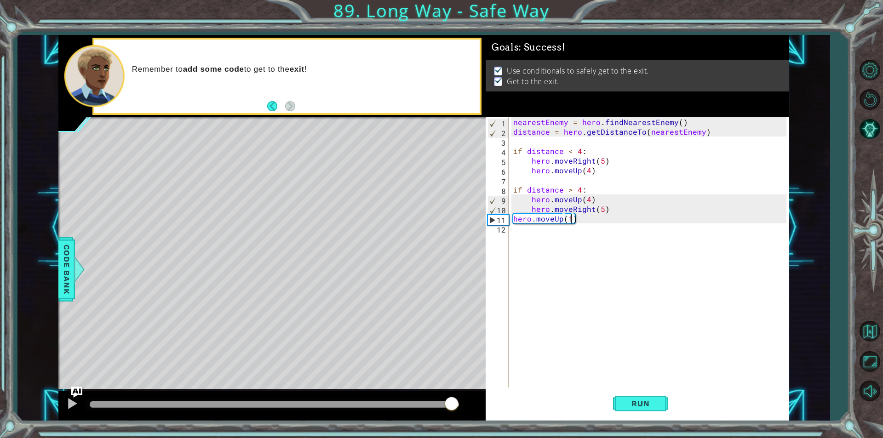
click at [464, 402] on body "1 ההההההההההההההההההההההההההההההההההההההההההההההההההההההההההההההההההההההההההההה…" at bounding box center [441, 219] width 883 height 438
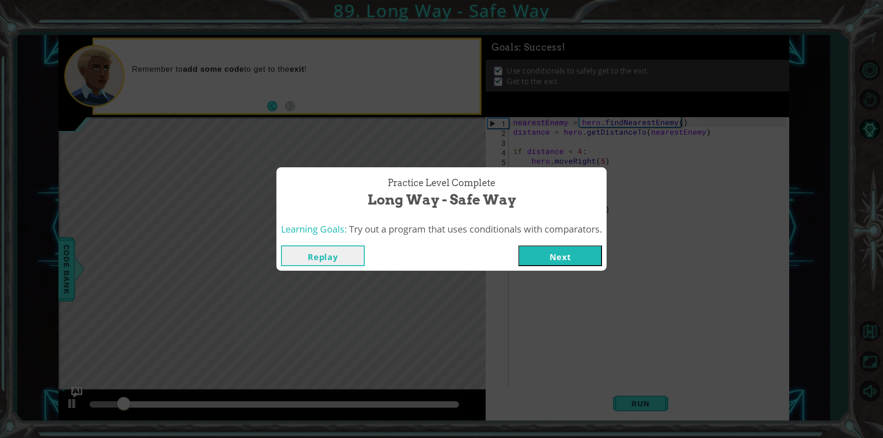
click at [575, 255] on button "Next" at bounding box center [560, 256] width 84 height 21
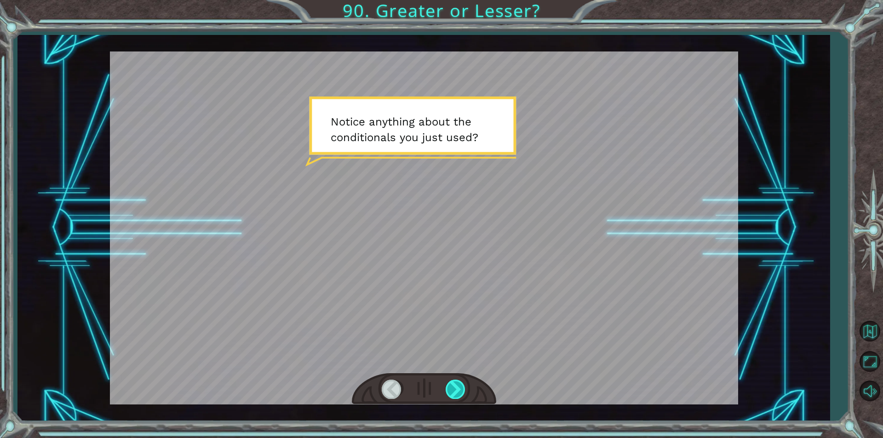
click at [456, 392] on div at bounding box center [456, 389] width 21 height 19
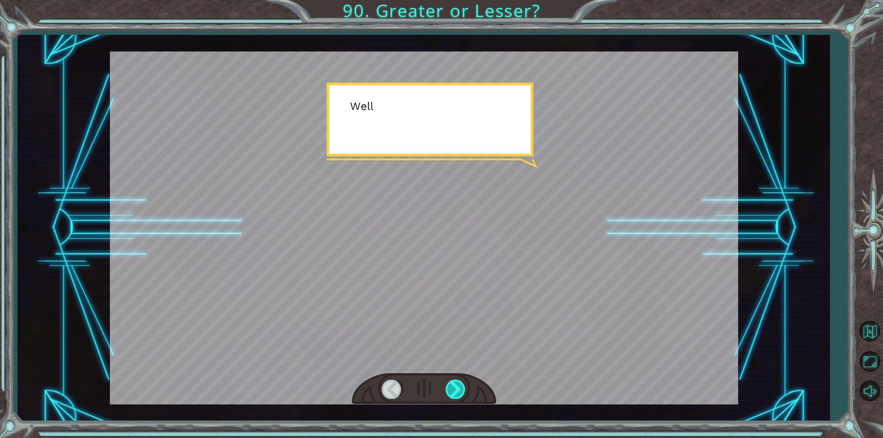
click at [456, 392] on div at bounding box center [456, 389] width 21 height 19
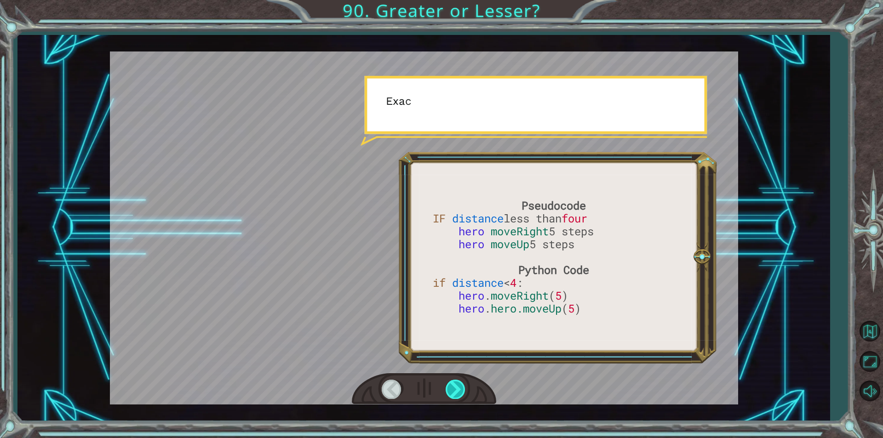
click at [456, 392] on div at bounding box center [456, 389] width 21 height 19
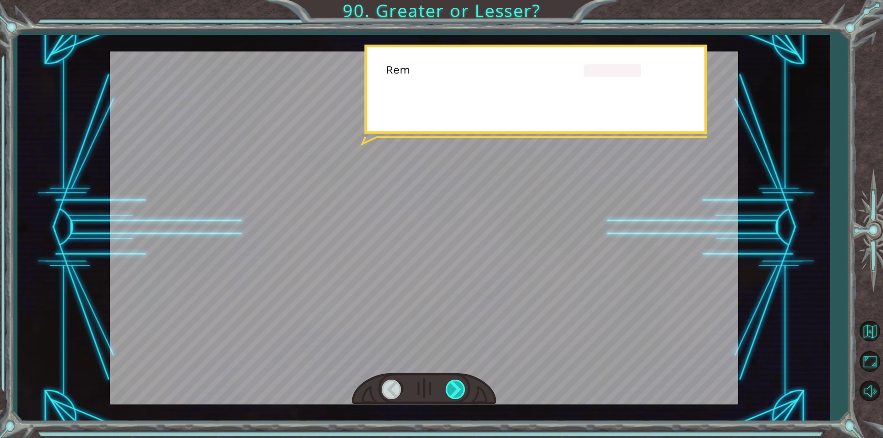
click at [456, 392] on div at bounding box center [456, 389] width 21 height 19
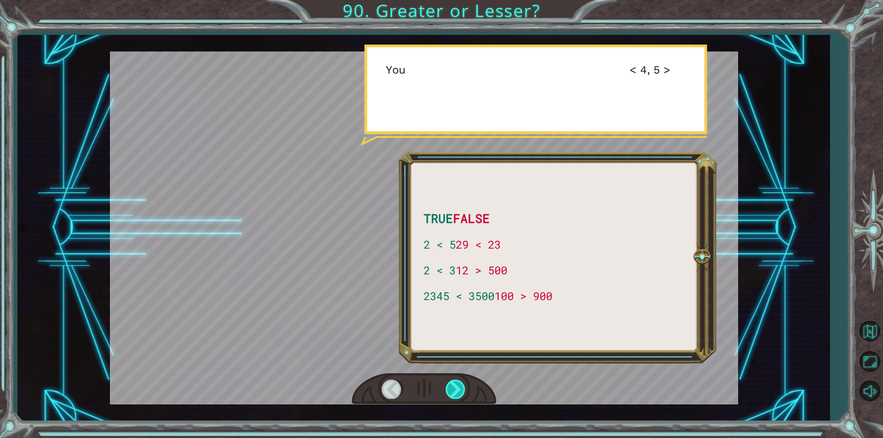
click at [456, 392] on div at bounding box center [456, 389] width 21 height 19
click at [454, 389] on div at bounding box center [456, 389] width 21 height 19
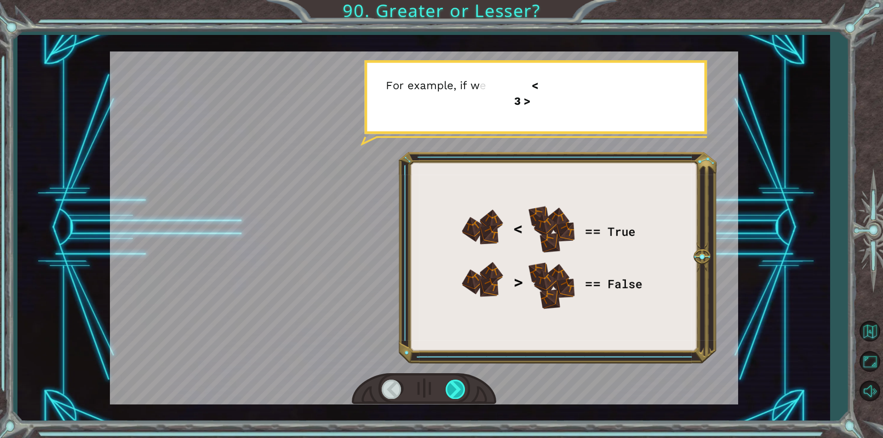
click at [454, 389] on div at bounding box center [456, 389] width 21 height 19
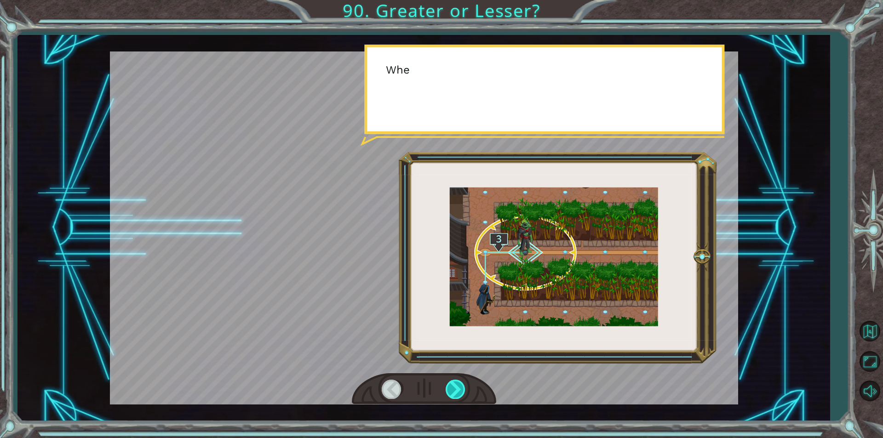
click at [454, 389] on div at bounding box center [456, 389] width 21 height 19
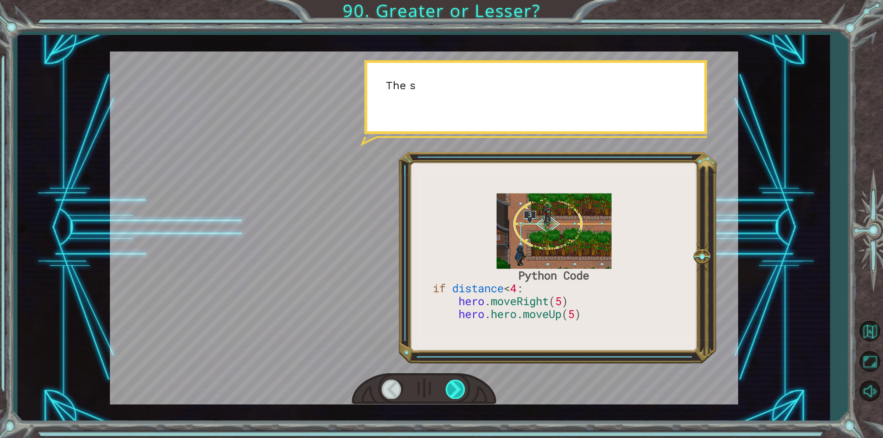
click at [454, 389] on div at bounding box center [456, 389] width 21 height 19
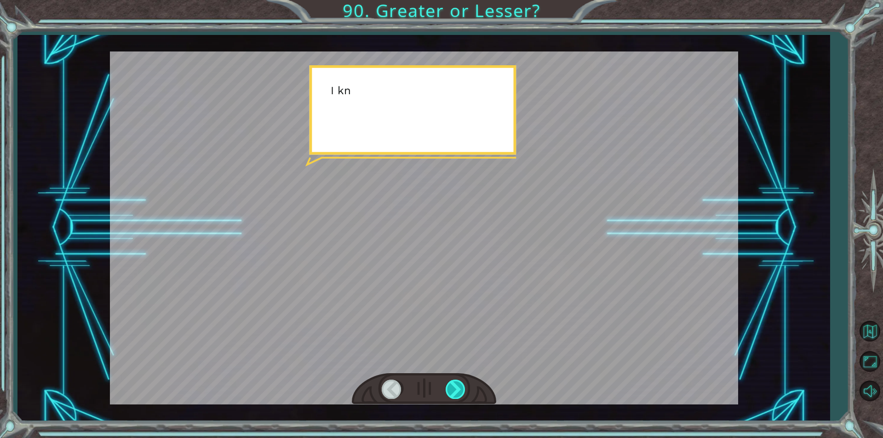
click at [454, 389] on div at bounding box center [456, 389] width 21 height 19
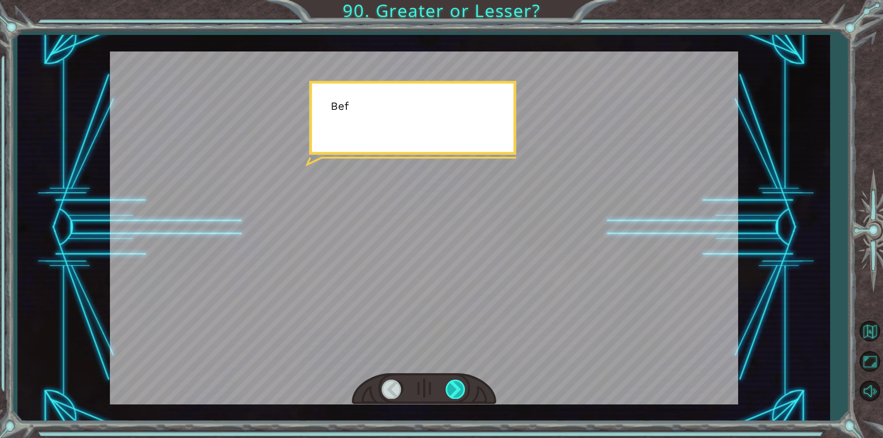
click at [454, 389] on div at bounding box center [456, 389] width 21 height 19
click at [454, 0] on div "Python Code if distance < 4 : hero . moveRight ( 5 ) hero . hero.moveUp ( 5 ) N…" at bounding box center [441, 0] width 883 height 0
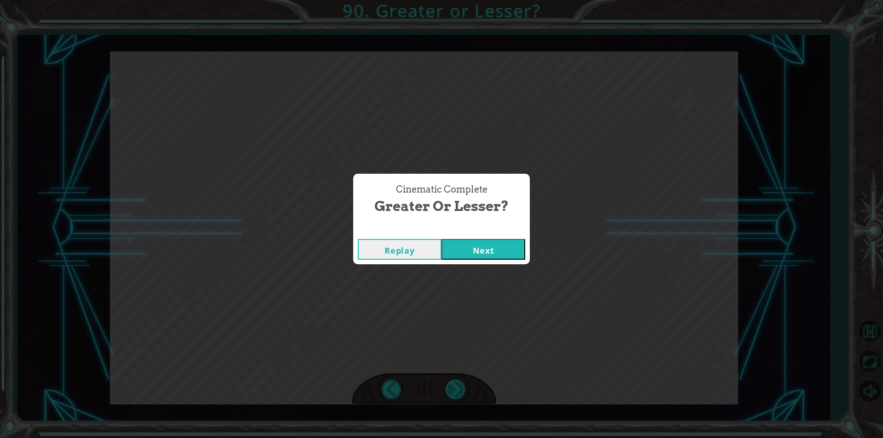
click at [454, 389] on div "Cinematic Complete Greater or Lesser? Replay Next" at bounding box center [441, 219] width 883 height 438
click at [467, 248] on button "Next" at bounding box center [484, 249] width 84 height 21
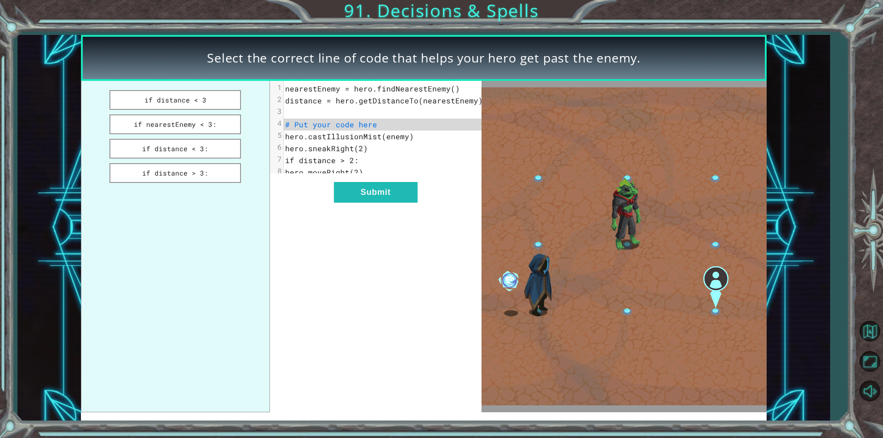
click at [183, 114] on ul "if distance < 3 if nearestEnemy < 3: if distance < 3: if distance > 3:" at bounding box center [175, 246] width 189 height 331
click at [185, 122] on button "if nearestEnemy < 3:" at bounding box center [175, 125] width 132 height 20
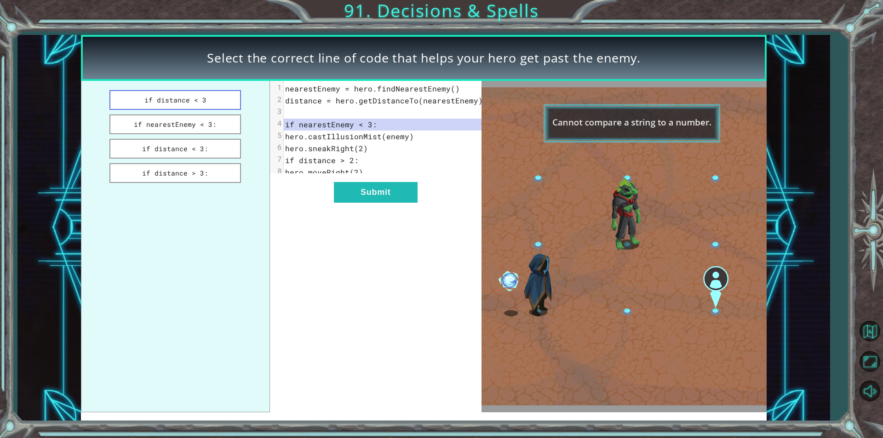
click at [201, 110] on button "if distance < 3" at bounding box center [175, 100] width 132 height 20
click at [204, 139] on button "if distance < 3:" at bounding box center [175, 149] width 132 height 20
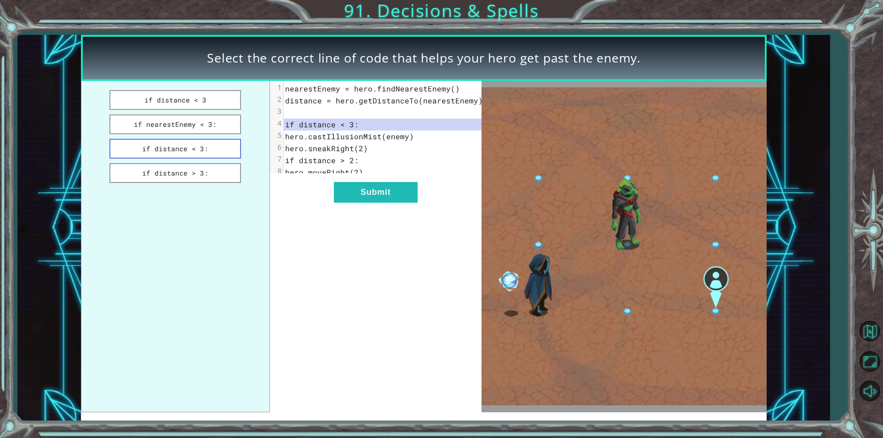
click at [205, 144] on button "if distance < 3:" at bounding box center [175, 149] width 132 height 20
click at [376, 203] on button "Submit" at bounding box center [376, 192] width 84 height 21
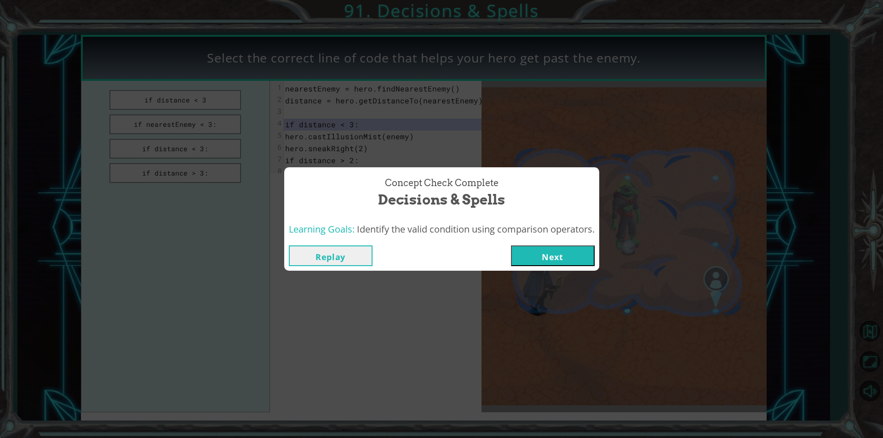
click at [564, 255] on button "Next" at bounding box center [553, 256] width 84 height 21
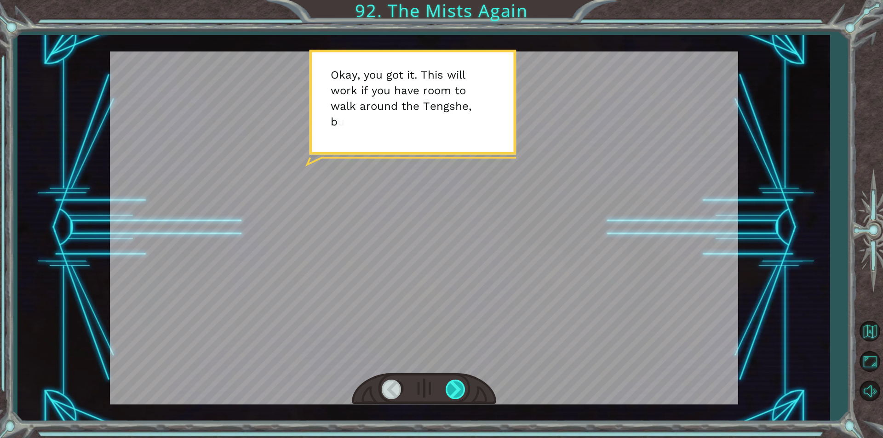
click at [449, 390] on div at bounding box center [456, 389] width 21 height 19
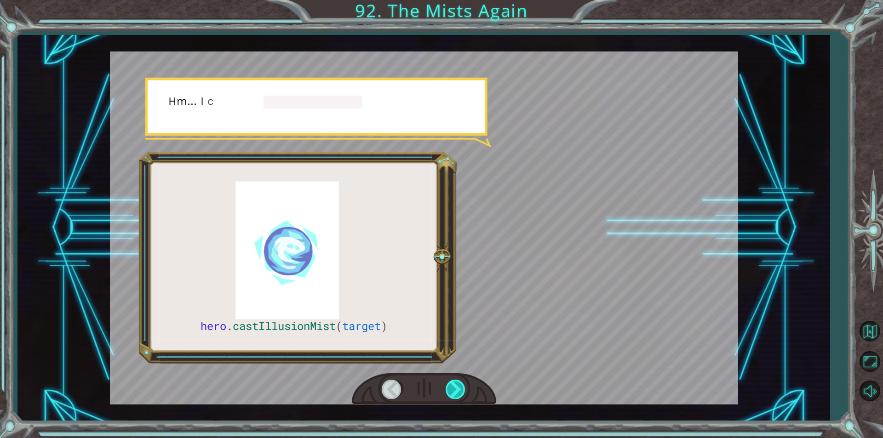
click at [449, 390] on div at bounding box center [456, 389] width 21 height 19
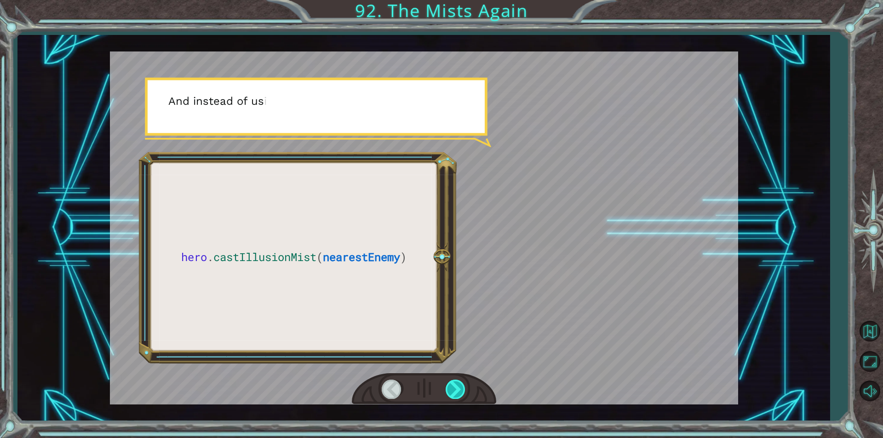
click at [449, 390] on div at bounding box center [456, 389] width 21 height 19
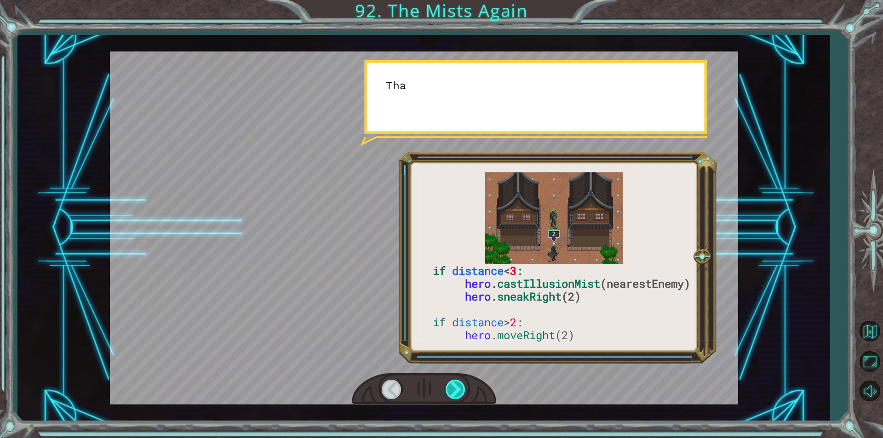
click at [449, 390] on div at bounding box center [456, 389] width 21 height 19
click at [448, 385] on div at bounding box center [456, 389] width 21 height 19
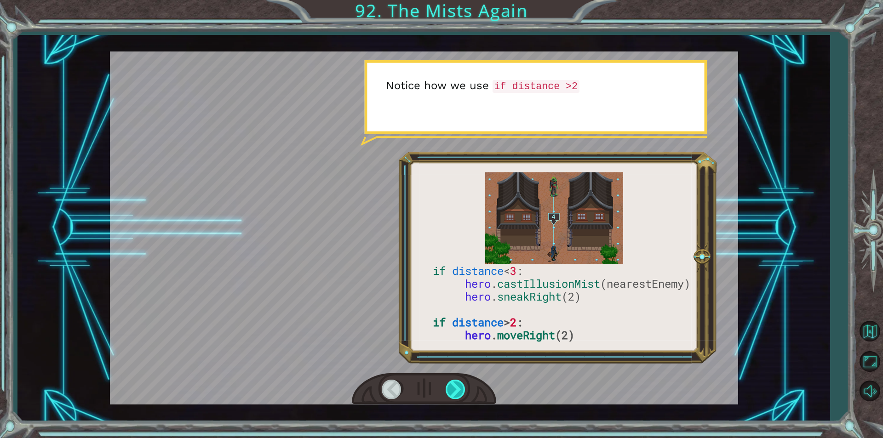
click at [449, 386] on div at bounding box center [456, 389] width 21 height 19
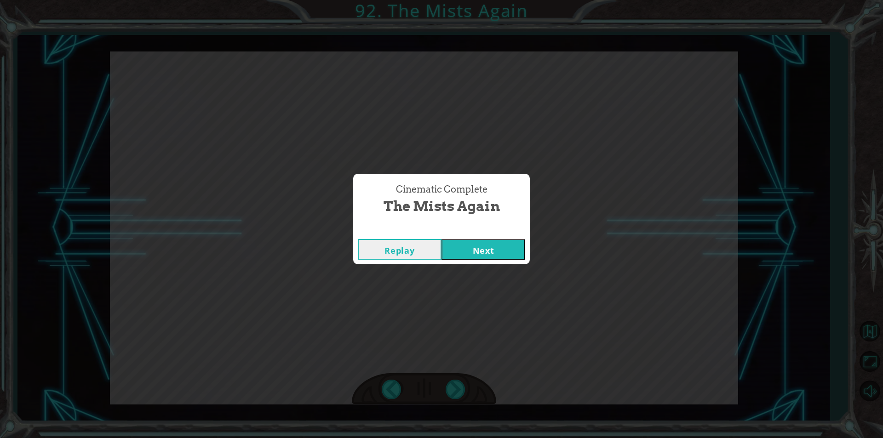
click at [474, 243] on button "Next" at bounding box center [484, 249] width 84 height 21
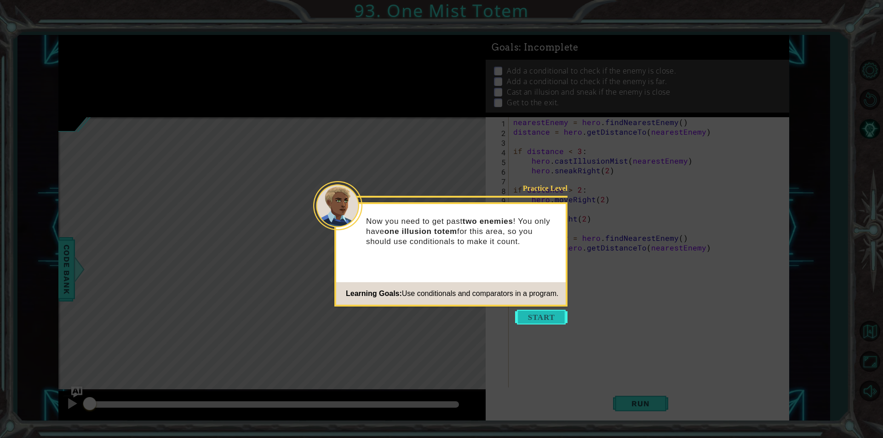
click at [533, 313] on button "Start" at bounding box center [541, 317] width 52 height 15
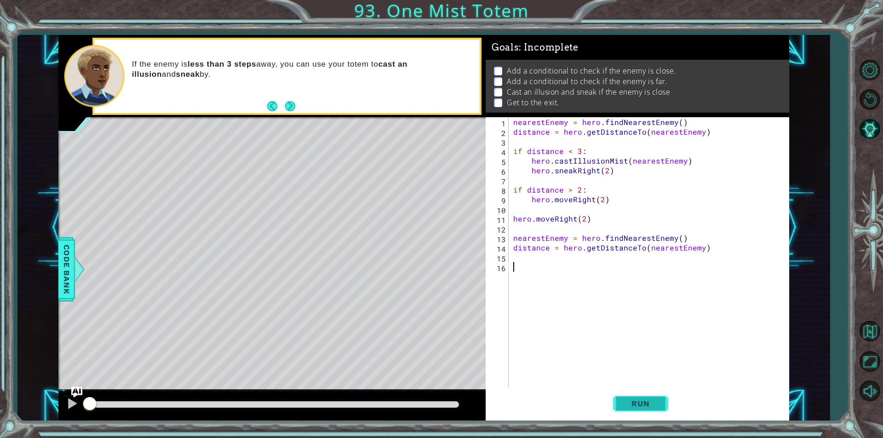
click at [634, 398] on button "Run" at bounding box center [640, 404] width 55 height 30
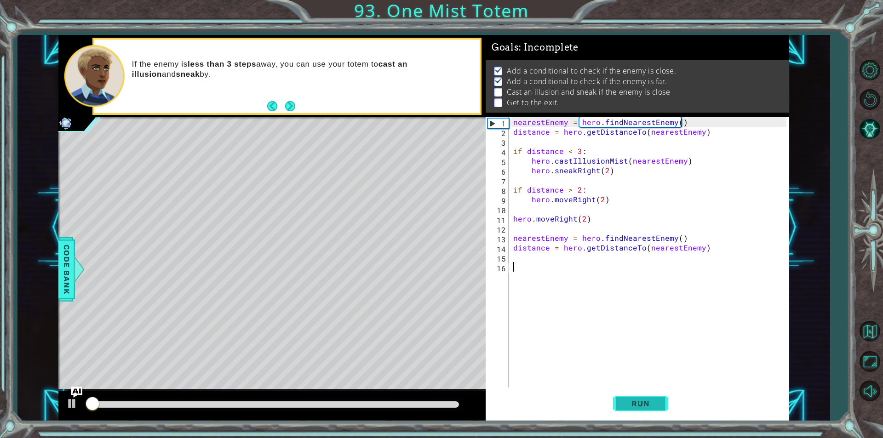
scroll to position [4, 0]
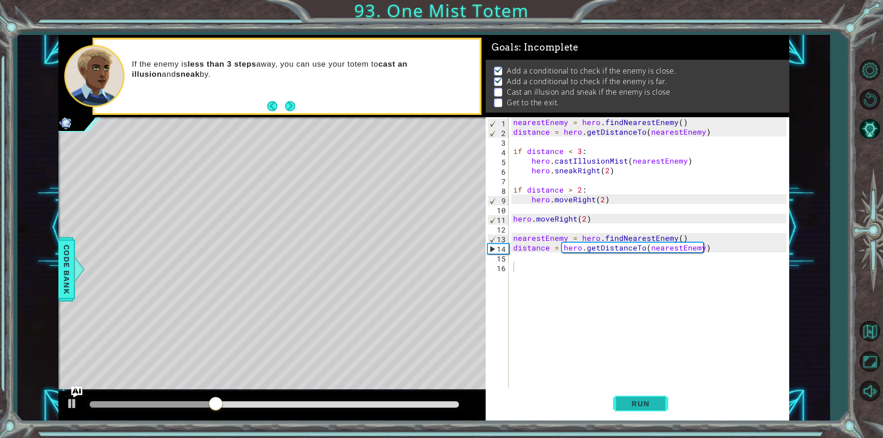
click at [641, 404] on span "Run" at bounding box center [640, 403] width 36 height 9
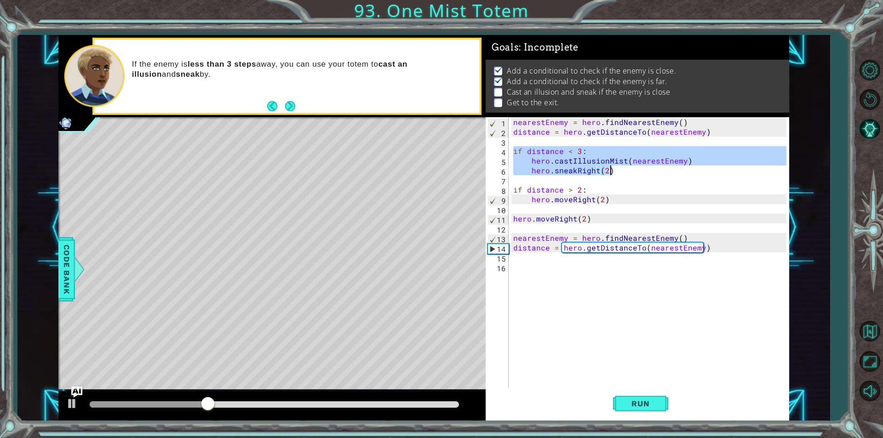
drag, startPoint x: 512, startPoint y: 152, endPoint x: 627, endPoint y: 174, distance: 116.6
click at [627, 174] on div "nearestEnemy = hero . findNearestEnemy ( ) distance = hero . getDistanceTo ( ne…" at bounding box center [652, 262] width 280 height 290
type textarea "hero.castIllusionMist(nearestEnemy) hero.sneakRight(2)"
click at [518, 260] on div "nearestEnemy = hero . findNearestEnemy ( ) distance = hero . getDistanceTo ( ne…" at bounding box center [652, 262] width 280 height 290
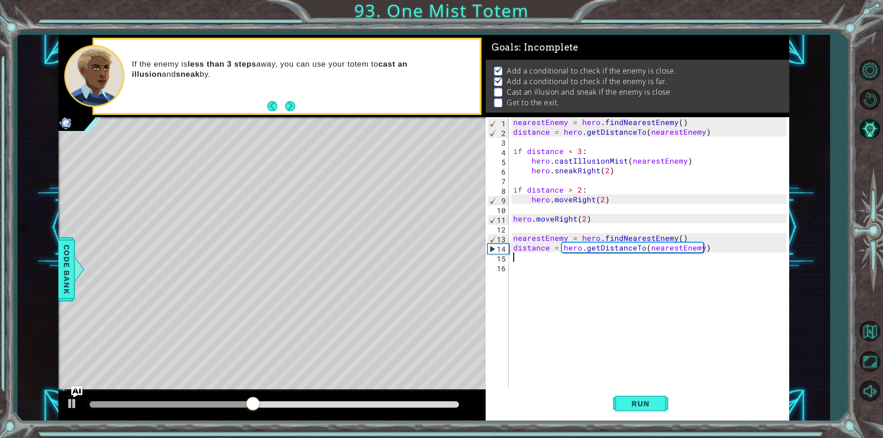
paste textarea "hero.sneakRight(2)"
click at [647, 404] on span "Run" at bounding box center [640, 403] width 36 height 9
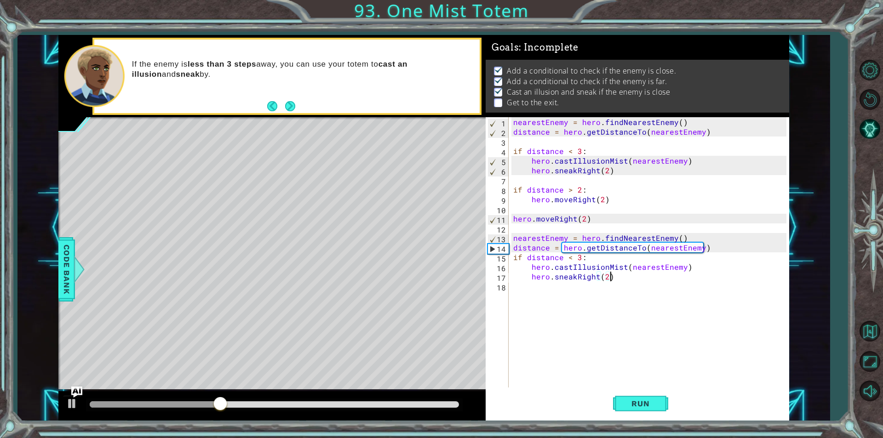
click at [510, 191] on div "hero.sneakRight(2) 1 2 3 4 5 6 7 8 9 10 11 12 13 14 15 16 17 18 nearestEnemy = …" at bounding box center [636, 252] width 301 height 271
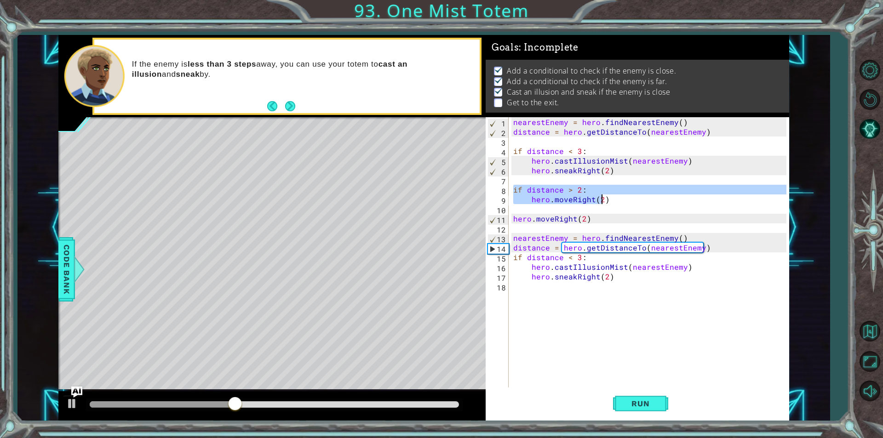
drag, startPoint x: 512, startPoint y: 190, endPoint x: 603, endPoint y: 204, distance: 91.6
click at [603, 204] on div "nearestEnemy = hero . findNearestEnemy ( ) distance = hero . getDistanceTo ( ne…" at bounding box center [652, 262] width 280 height 290
type textarea "if distance > 2: hero.moveRight(2)"
drag, startPoint x: 606, startPoint y: 203, endPoint x: 513, endPoint y: 192, distance: 94.0
click at [513, 192] on div "nearestEnemy = hero . findNearestEnemy ( ) distance = hero . getDistanceTo ( ne…" at bounding box center [652, 262] width 280 height 290
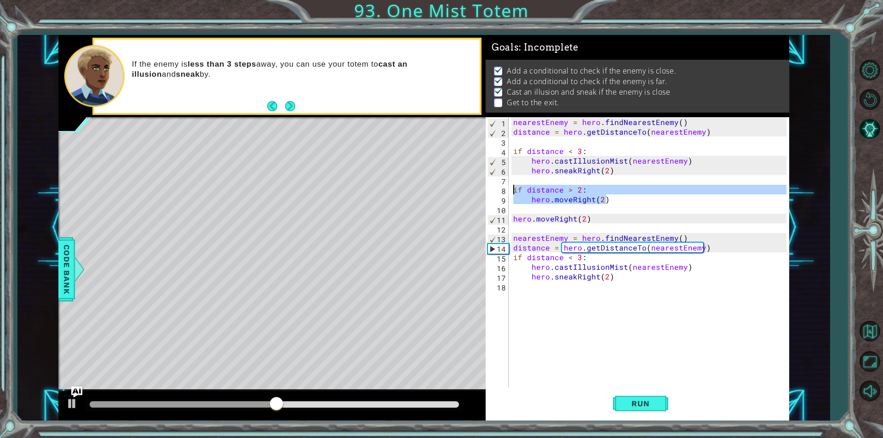
click at [605, 289] on div "nearestEnemy = hero . findNearestEnemy ( ) distance = hero . getDistanceTo ( ne…" at bounding box center [652, 262] width 280 height 290
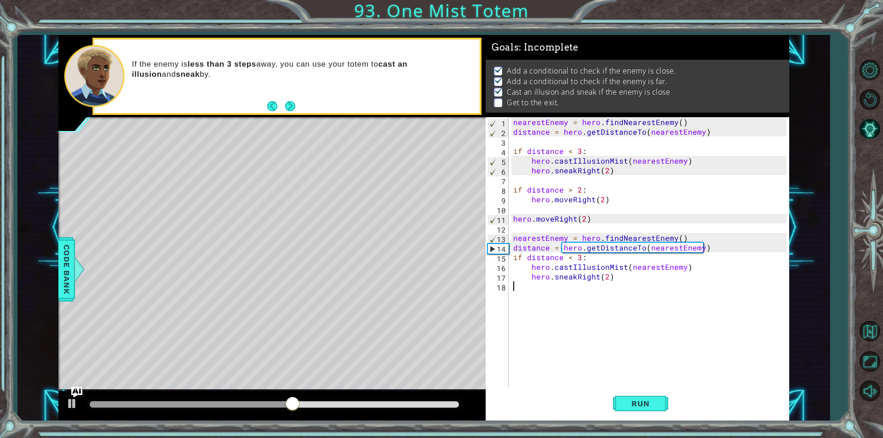
paste textarea "hero.moveRight(2)"
type textarea "hero.moveRight(2)"
click at [640, 401] on span "Run" at bounding box center [640, 403] width 36 height 9
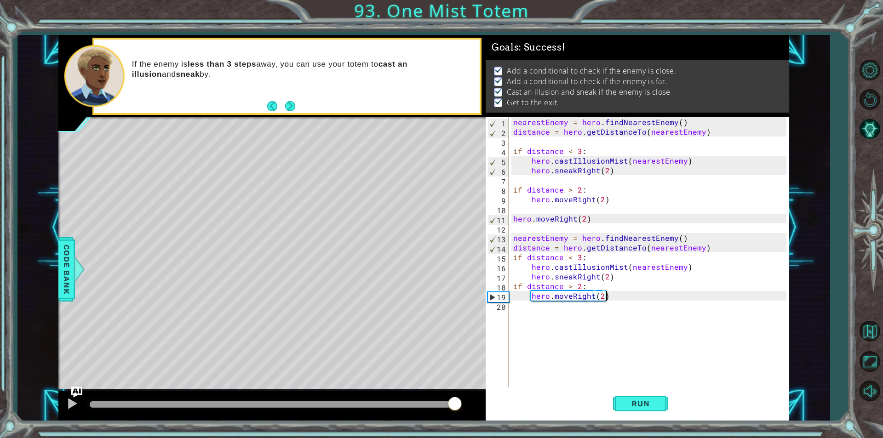
drag, startPoint x: 427, startPoint y: 404, endPoint x: 458, endPoint y: 410, distance: 31.5
click at [458, 408] on div at bounding box center [274, 405] width 369 height 6
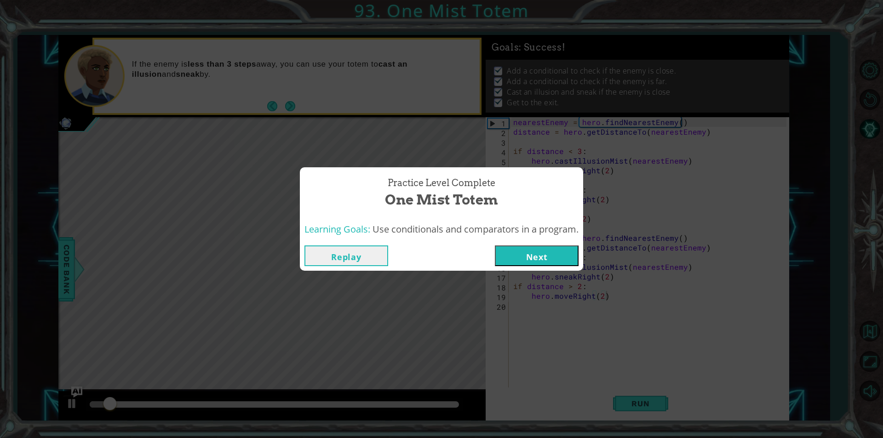
click at [537, 250] on button "Next" at bounding box center [537, 256] width 84 height 21
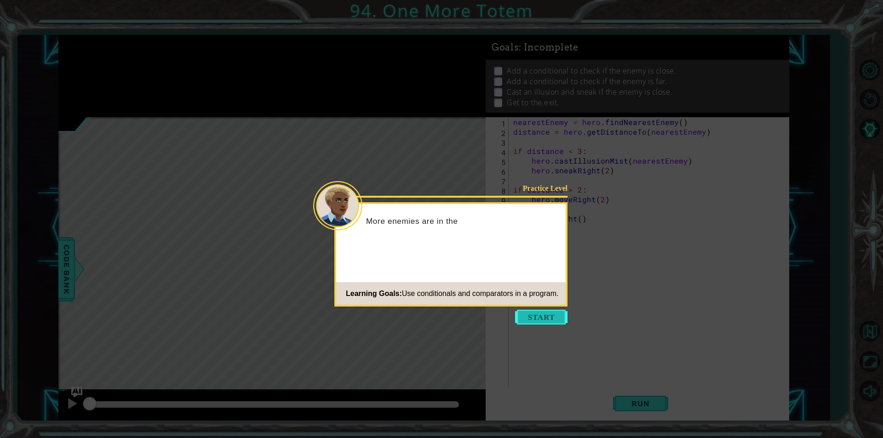
click at [546, 319] on button "Start" at bounding box center [541, 317] width 52 height 15
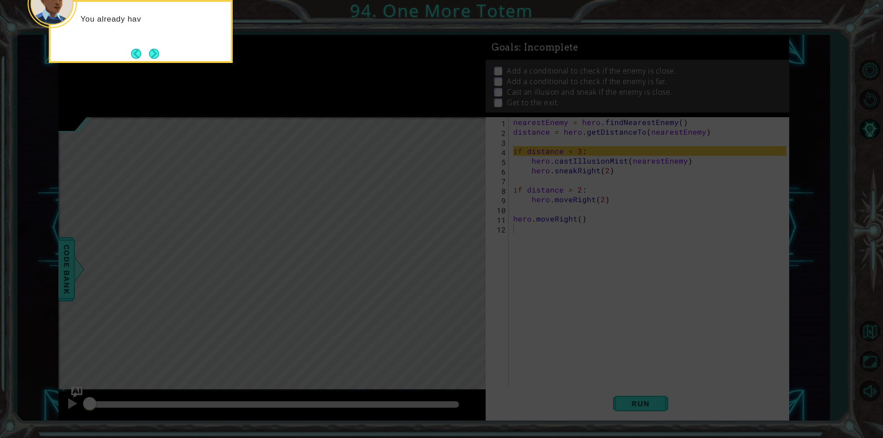
click at [543, 314] on icon at bounding box center [441, 66] width 883 height 746
click at [154, 55] on button "Next" at bounding box center [154, 54] width 10 height 10
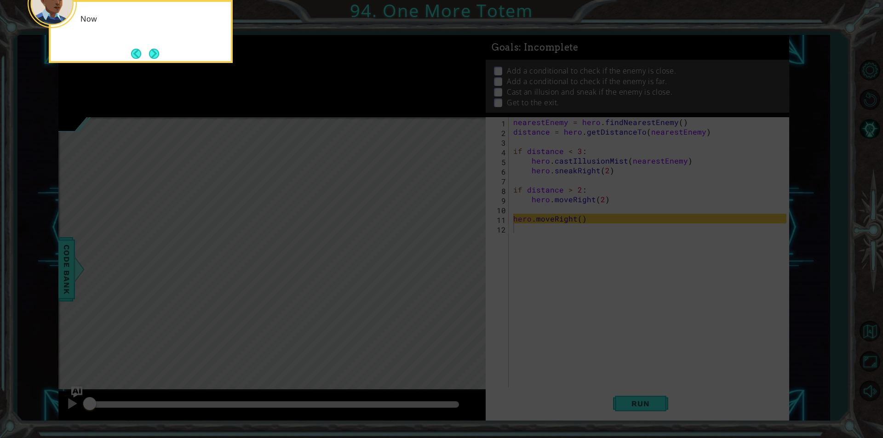
click at [154, 55] on button "Next" at bounding box center [154, 54] width 10 height 10
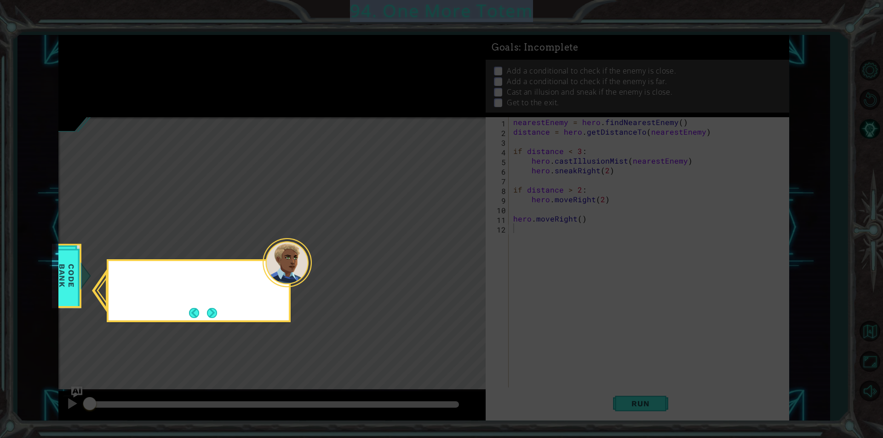
click at [154, 55] on icon at bounding box center [441, 219] width 883 height 438
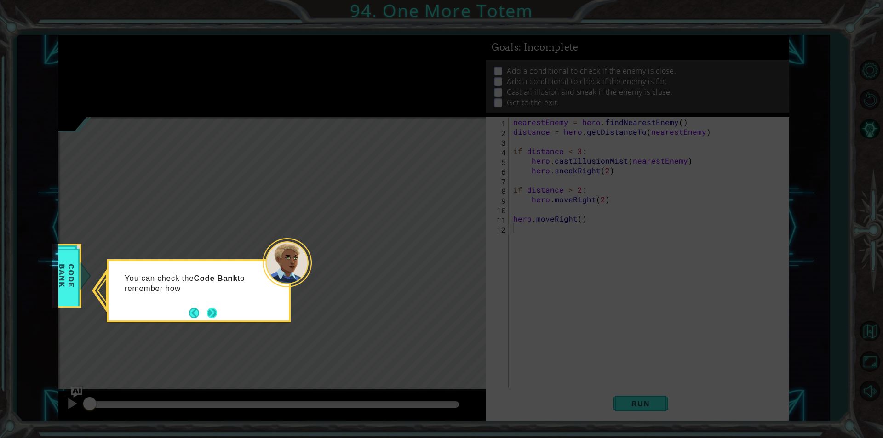
click at [215, 312] on button "Next" at bounding box center [212, 313] width 10 height 10
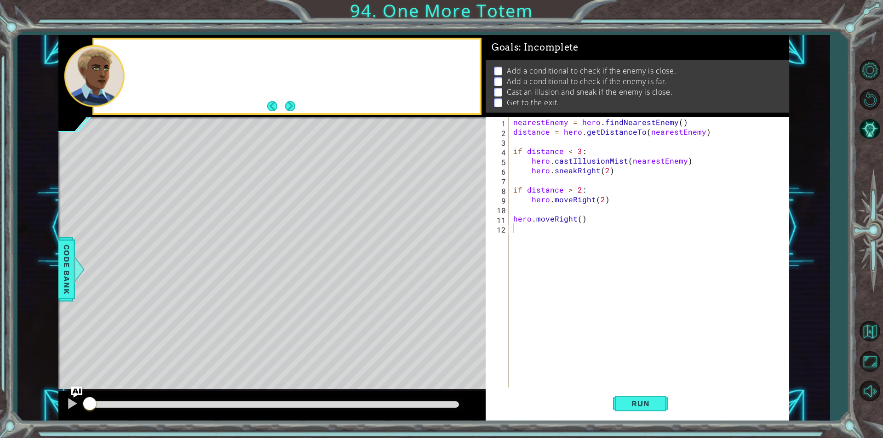
click at [215, 312] on div "Level Map" at bounding box center [270, 252] width 425 height 271
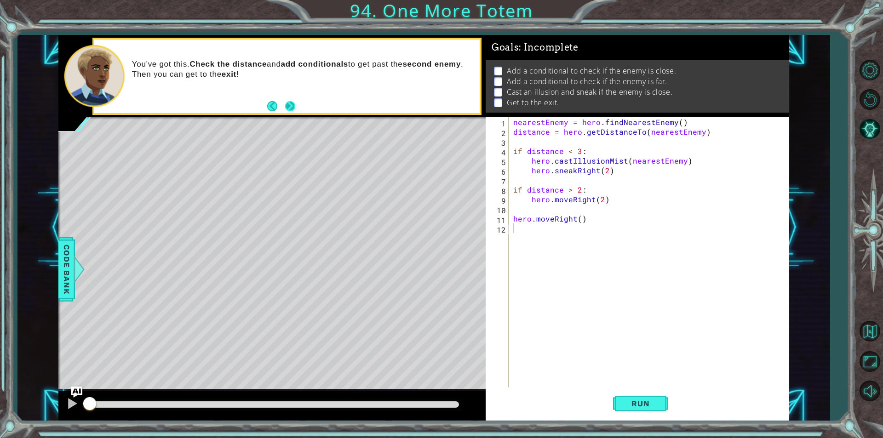
click at [295, 104] on button "Next" at bounding box center [290, 106] width 10 height 10
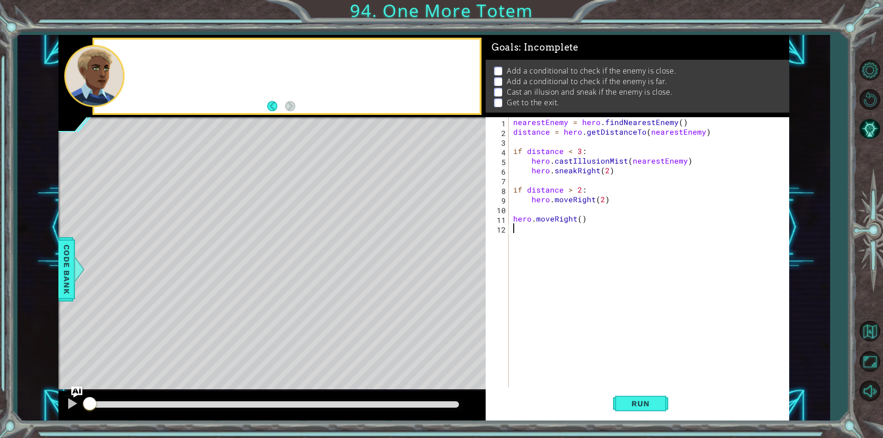
click at [296, 104] on div at bounding box center [286, 77] width 385 height 74
click at [641, 409] on button "Run" at bounding box center [640, 404] width 55 height 30
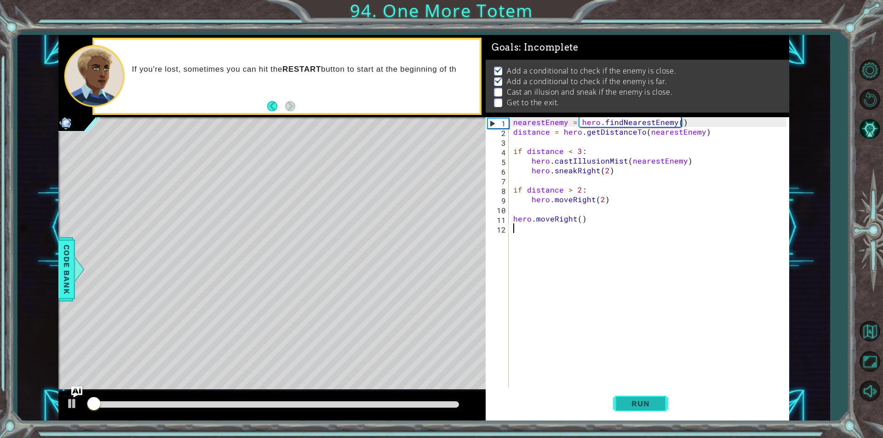
scroll to position [4, 0]
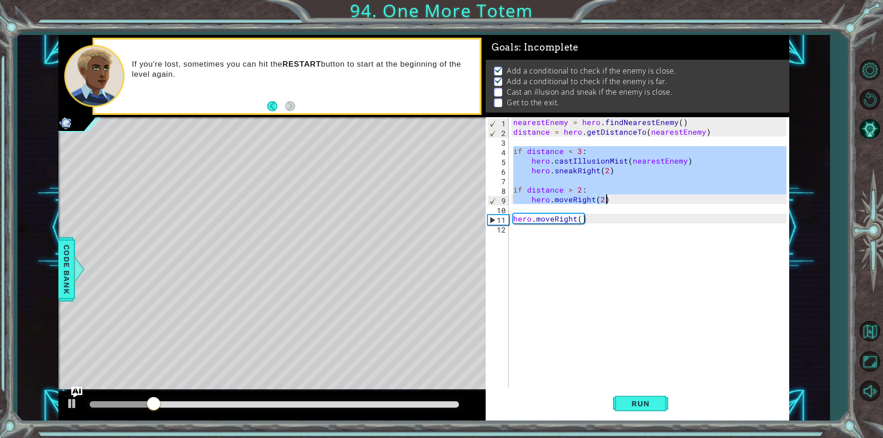
drag, startPoint x: 512, startPoint y: 152, endPoint x: 613, endPoint y: 202, distance: 112.1
click at [613, 202] on div "nearestEnemy = hero . findNearestEnemy ( ) distance = hero . getDistanceTo ( ne…" at bounding box center [652, 262] width 280 height 290
type textarea "if distance > 2: hero.moveRight(2)"
click at [572, 236] on div "nearestEnemy = hero . findNearestEnemy ( ) distance = hero . getDistanceTo ( ne…" at bounding box center [652, 262] width 280 height 290
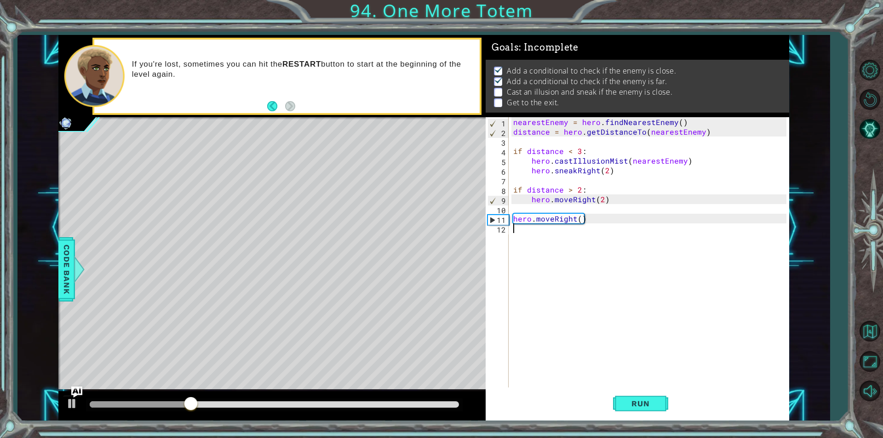
paste textarea "hero.moveRight(2)"
type textarea "hero.moveRight(2)"
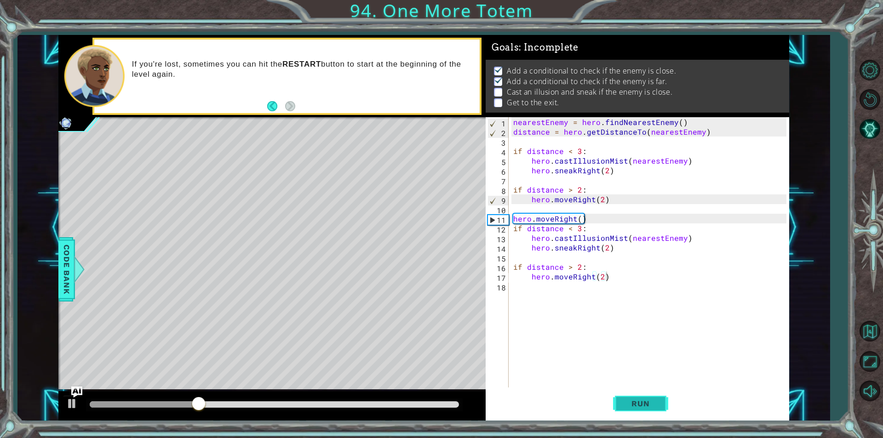
click at [616, 412] on button "Run" at bounding box center [640, 404] width 55 height 30
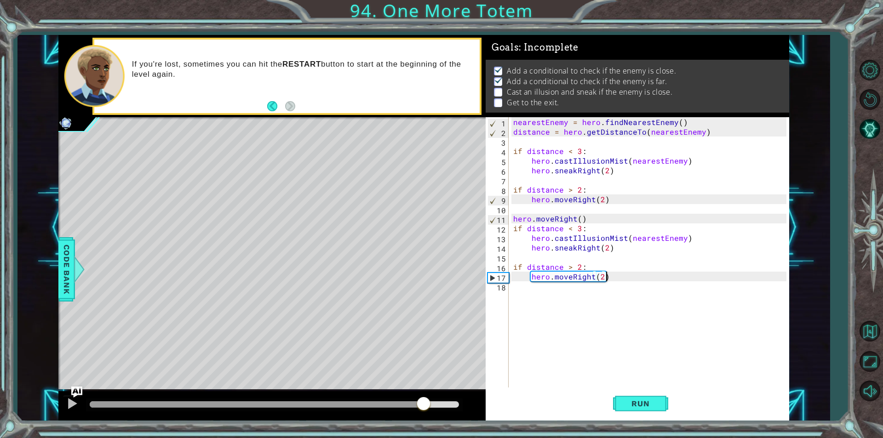
drag, startPoint x: 431, startPoint y: 403, endPoint x: 426, endPoint y: 404, distance: 4.8
click at [426, 404] on div at bounding box center [274, 405] width 369 height 6
click at [583, 286] on div "nearestEnemy = hero . findNearestEnemy ( ) distance = hero . getDistanceTo ( ne…" at bounding box center [652, 262] width 280 height 290
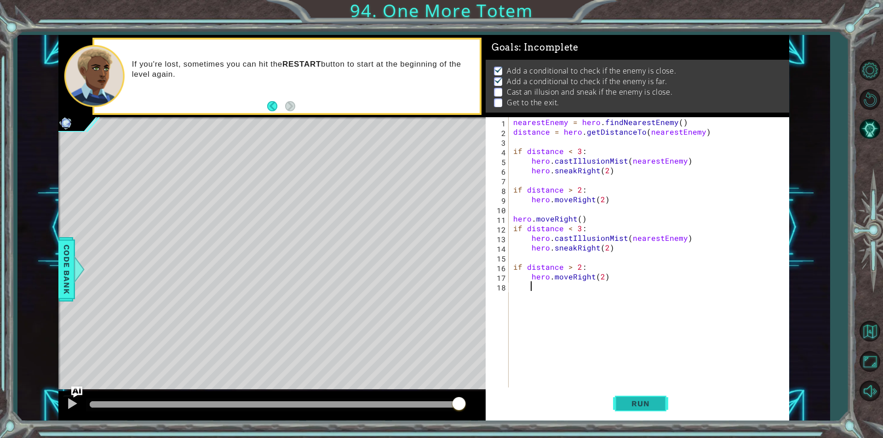
click at [635, 412] on button "Run" at bounding box center [640, 404] width 55 height 30
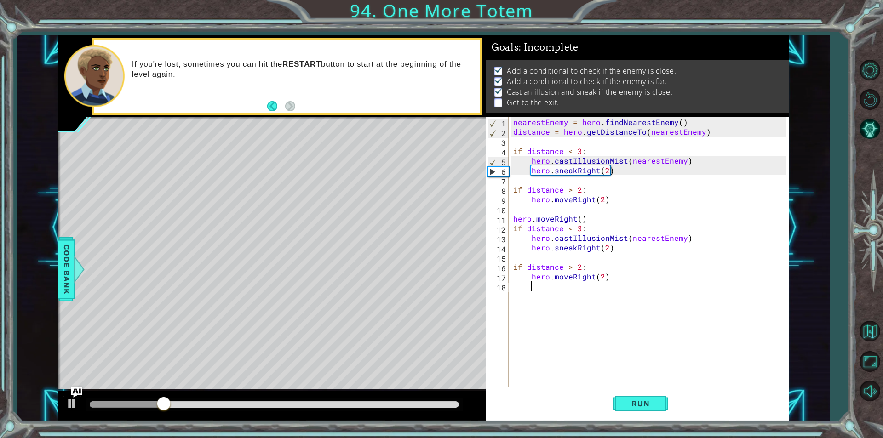
scroll to position [0, 1]
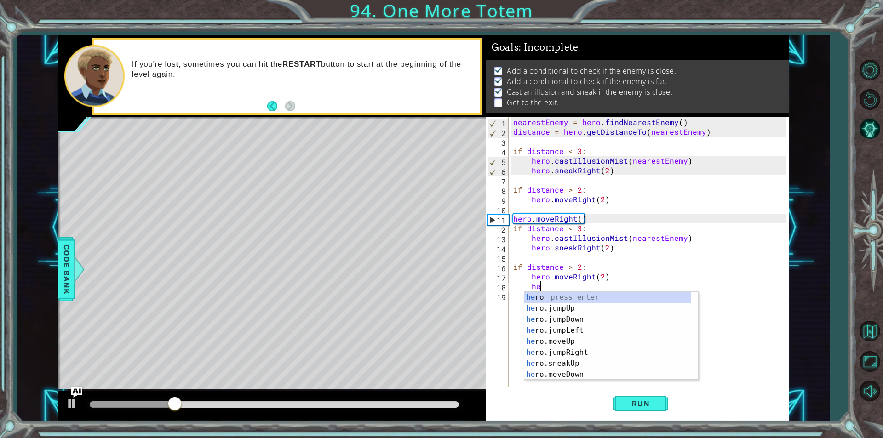
type textarea "h"
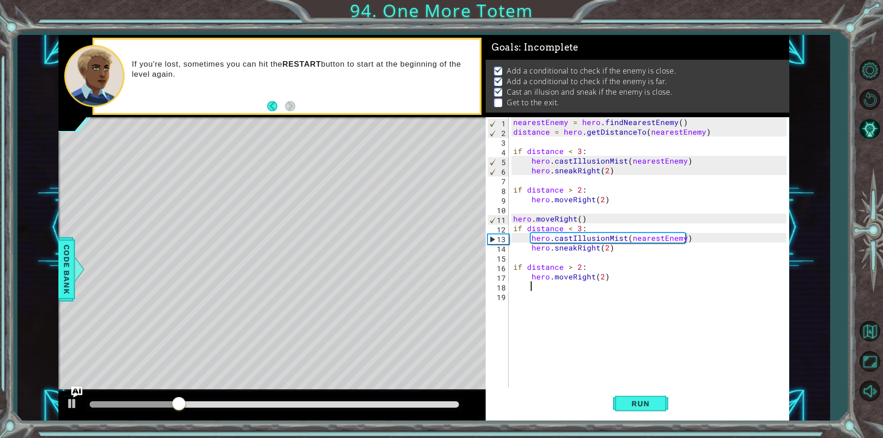
scroll to position [0, 0]
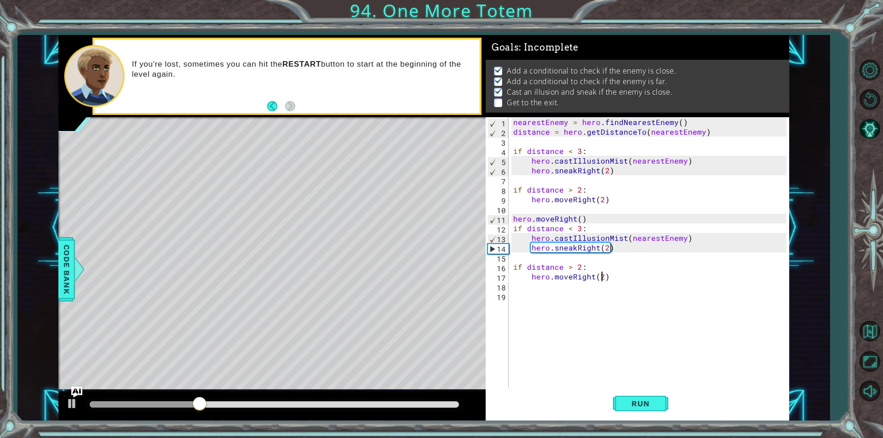
click at [603, 276] on div "nearestEnemy = hero . findNearestEnemy ( ) distance = hero . getDistanceTo ( ne…" at bounding box center [652, 262] width 280 height 290
click at [606, 248] on div "nearestEnemy = hero . findNearestEnemy ( ) distance = hero . getDistanceTo ( ne…" at bounding box center [652, 262] width 280 height 290
type textarea "hero.sneakRight(3)"
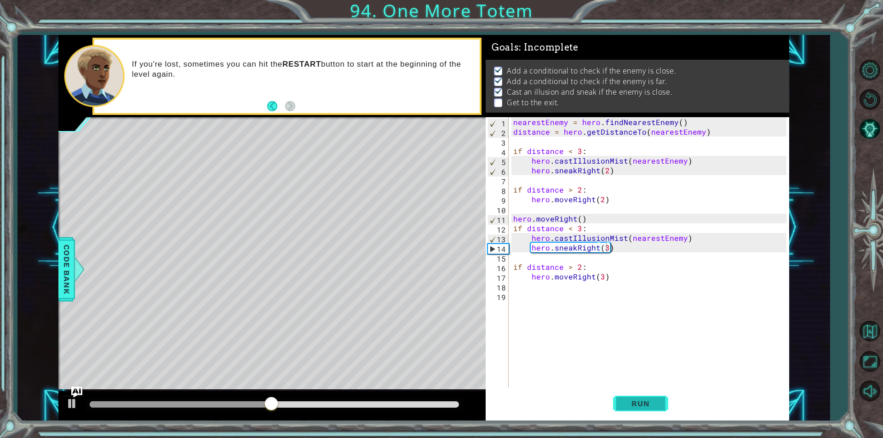
click at [652, 397] on button "Run" at bounding box center [640, 404] width 55 height 30
drag, startPoint x: 389, startPoint y: 406, endPoint x: 406, endPoint y: 403, distance: 17.2
click at [406, 403] on div at bounding box center [274, 405] width 369 height 6
drag, startPoint x: 426, startPoint y: 403, endPoint x: 412, endPoint y: 409, distance: 15.2
click at [412, 408] on div at bounding box center [274, 405] width 369 height 6
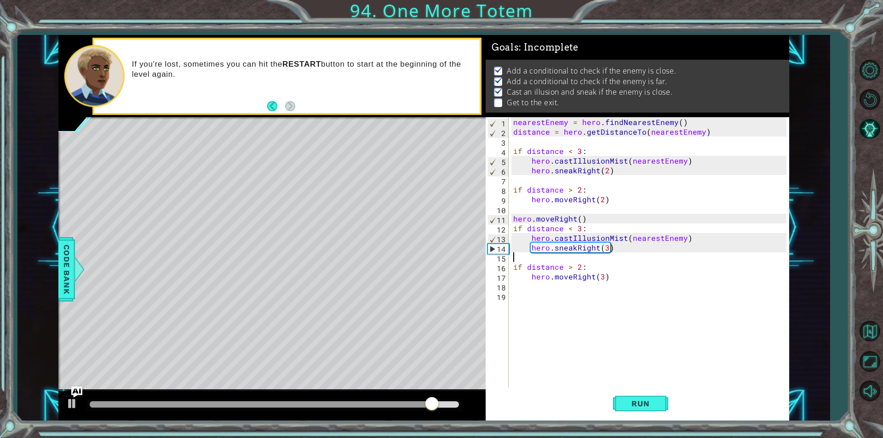
click at [587, 261] on div "nearestEnemy = hero . findNearestEnemy ( ) distance = hero . getDistanceTo ( ne…" at bounding box center [652, 262] width 280 height 290
click at [628, 249] on div "nearestEnemy = hero . findNearestEnemy ( ) distance = hero . getDistanceTo ( ne…" at bounding box center [652, 262] width 280 height 290
type textarea "hero.sneakRight(3)"
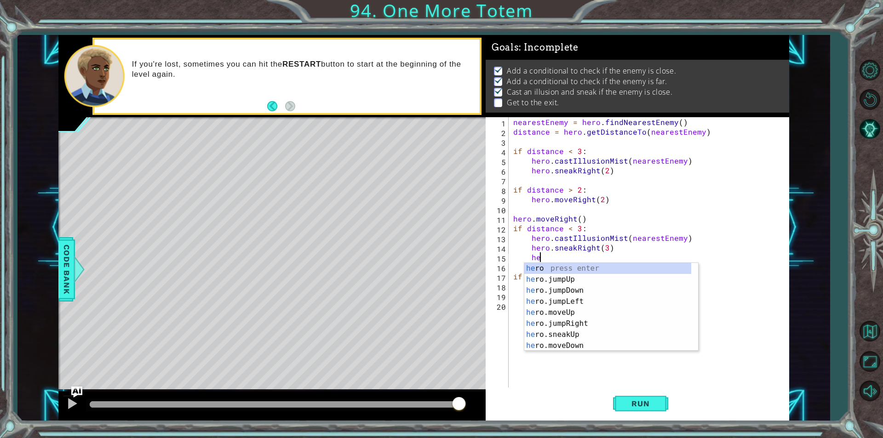
scroll to position [0, 1]
click at [576, 322] on div "hero press enter hero .jumpUp press enter hero .jumpDown press enter hero .jump…" at bounding box center [607, 318] width 167 height 110
type textarea "hero.moveUp(1)"
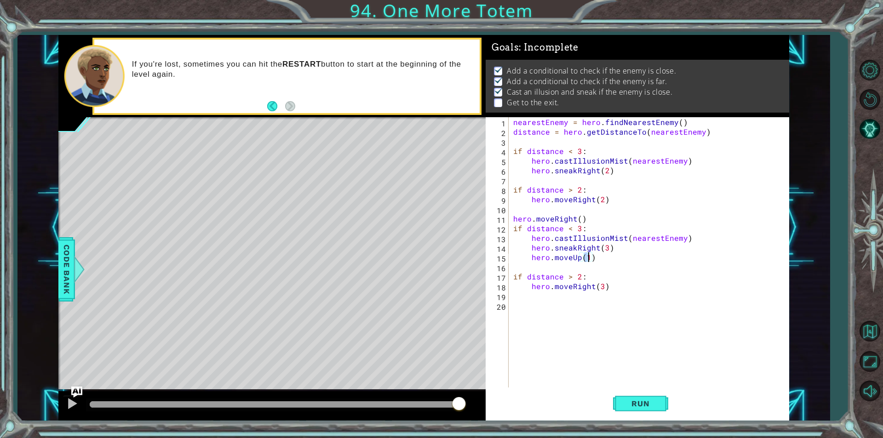
click at [596, 259] on div "nearestEnemy = hero . findNearestEnemy ( ) distance = hero . getDistanceTo ( ne…" at bounding box center [652, 262] width 280 height 290
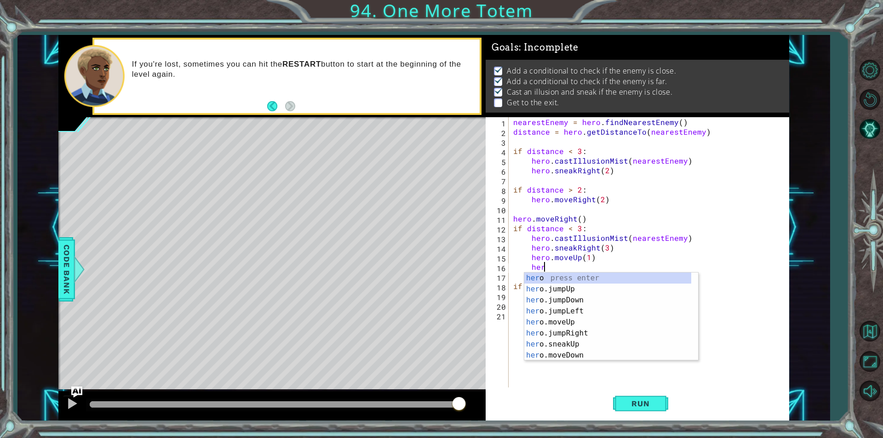
type textarea "hero"
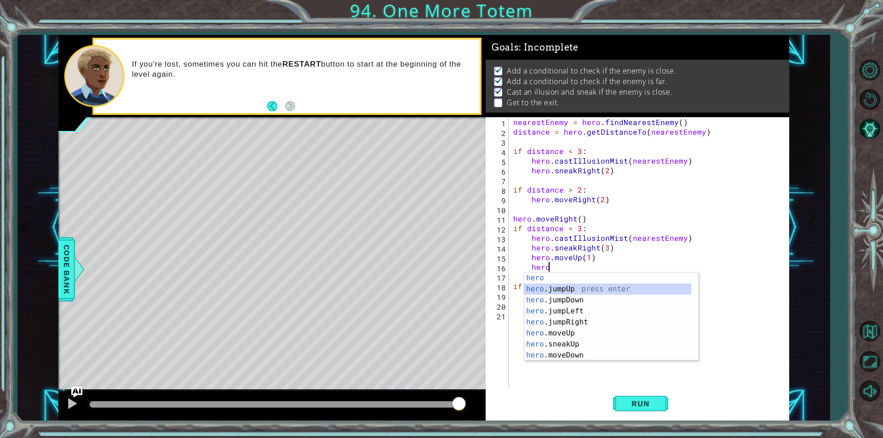
click at [568, 289] on div "hero press enter hero .jumpUp press enter hero .jumpDown press enter hero .jump…" at bounding box center [607, 328] width 167 height 110
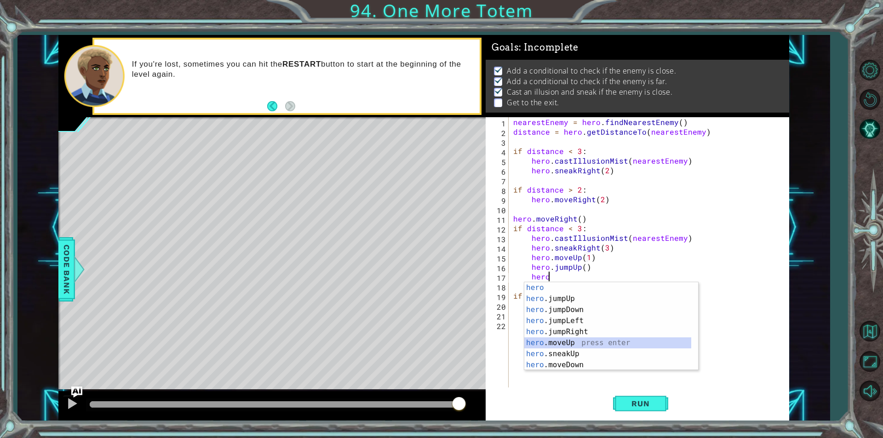
click at [575, 341] on div "hero press enter hero .jumpUp press enter hero .jumpDown press enter hero .jump…" at bounding box center [607, 337] width 167 height 110
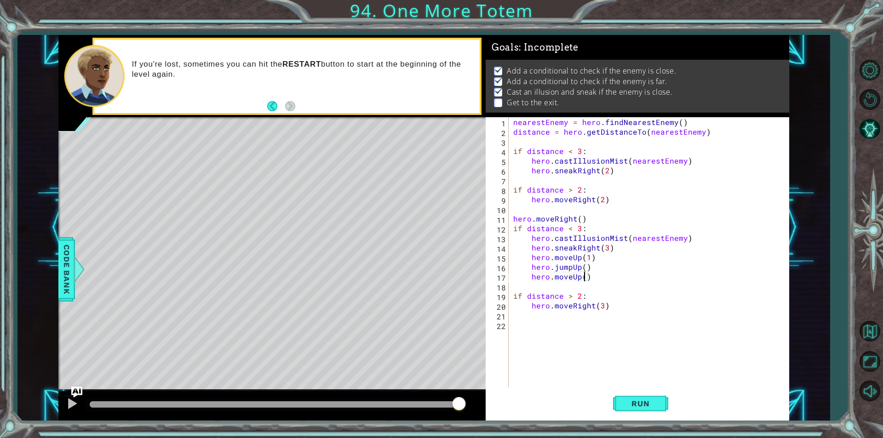
scroll to position [0, 4]
type textarea "hero.moveUp(1)"
click at [630, 404] on span "Run" at bounding box center [640, 403] width 36 height 9
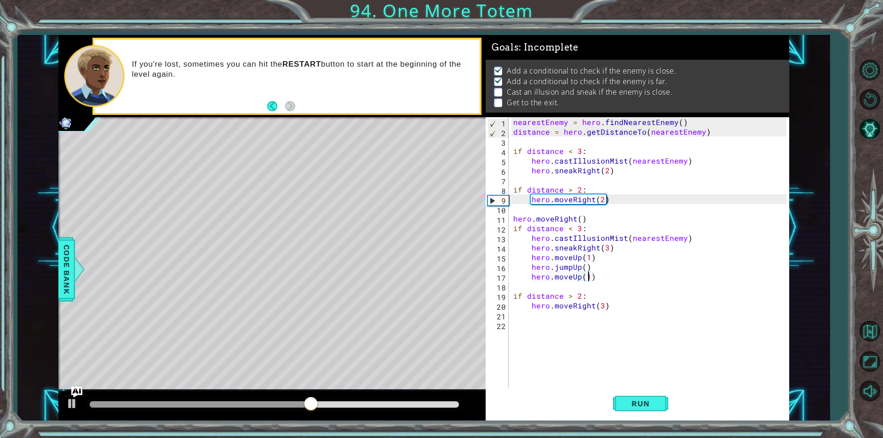
click at [547, 314] on div "nearestEnemy = hero . findNearestEnemy ( ) distance = hero . getDistanceTo ( ne…" at bounding box center [652, 262] width 280 height 290
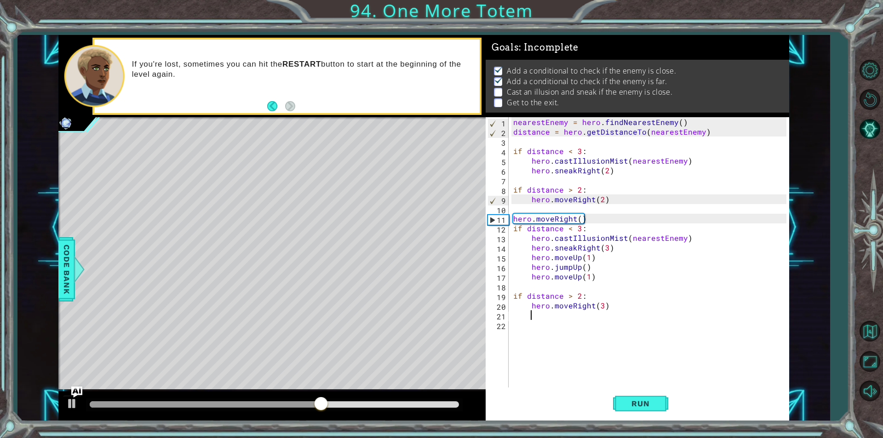
scroll to position [0, 0]
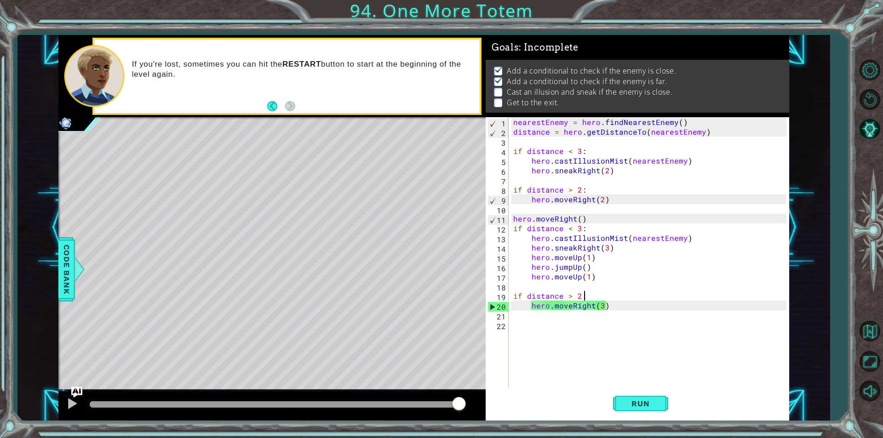
click at [587, 299] on div "nearestEnemy = hero . findNearestEnemy ( ) distance = hero . getDistanceTo ( ne…" at bounding box center [652, 262] width 280 height 290
type textarea "if distance > 2:"
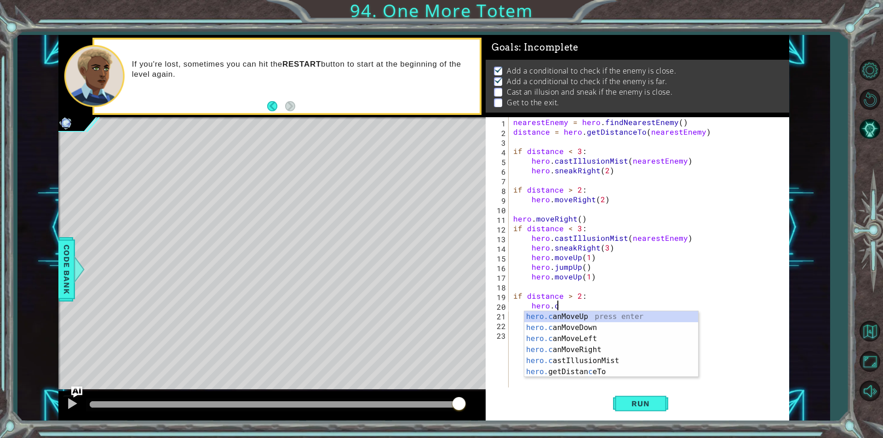
scroll to position [0, 2]
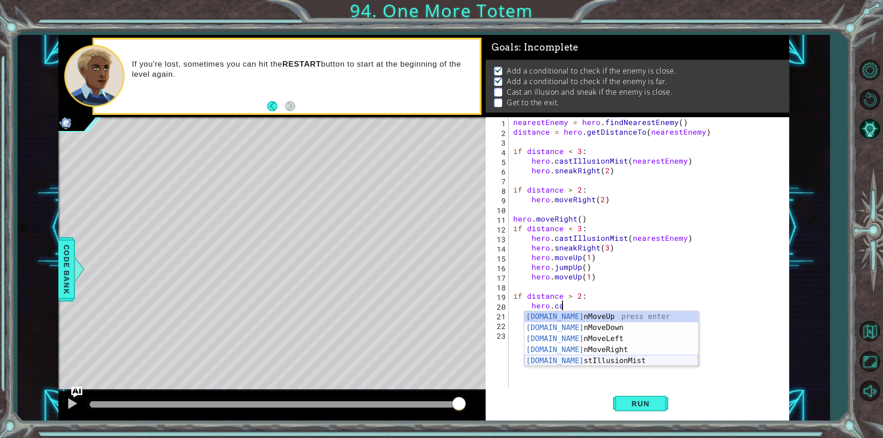
click at [591, 360] on div "[DOMAIN_NAME] nMoveUp press enter [DOMAIN_NAME] nMoveDown press enter [DOMAIN_N…" at bounding box center [611, 349] width 174 height 77
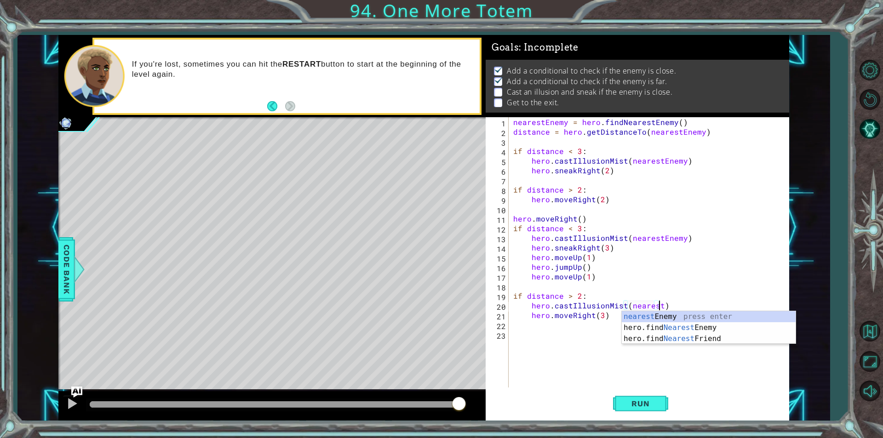
scroll to position [0, 9]
click at [639, 314] on div "nearest Enemy press enter hero.find Nearest Enemy press enter hero.find Nearest…" at bounding box center [709, 338] width 174 height 55
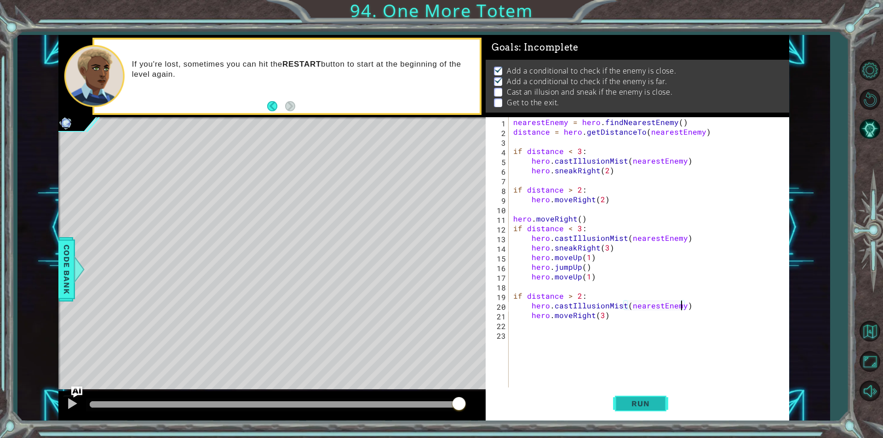
click at [622, 410] on button "Run" at bounding box center [640, 404] width 55 height 30
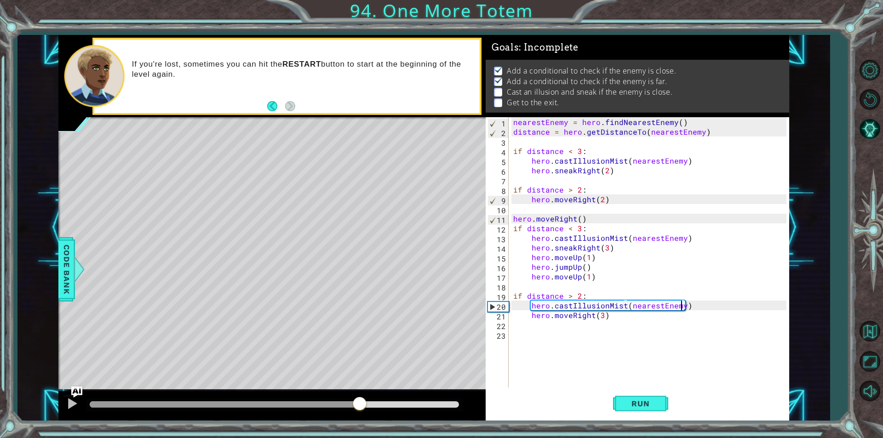
drag, startPoint x: 325, startPoint y: 407, endPoint x: 361, endPoint y: 414, distance: 36.5
click at [361, 414] on div at bounding box center [271, 406] width 427 height 29
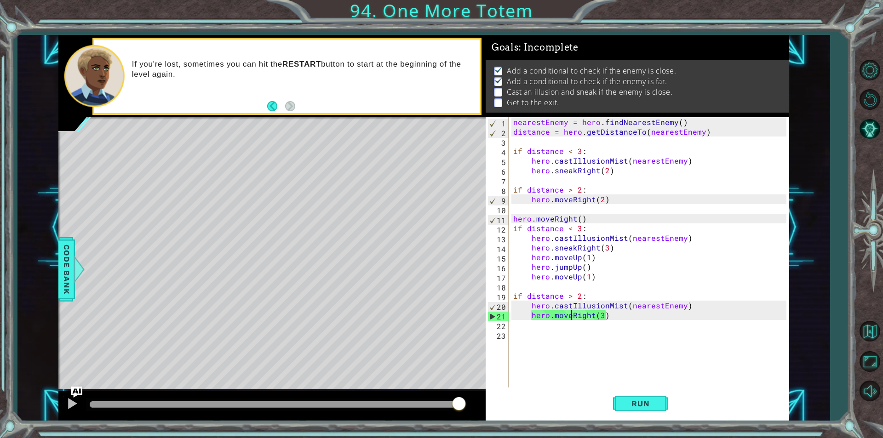
click at [570, 318] on div "nearestEnemy = hero . findNearestEnemy ( ) distance = hero . getDistanceTo ( ne…" at bounding box center [652, 262] width 280 height 290
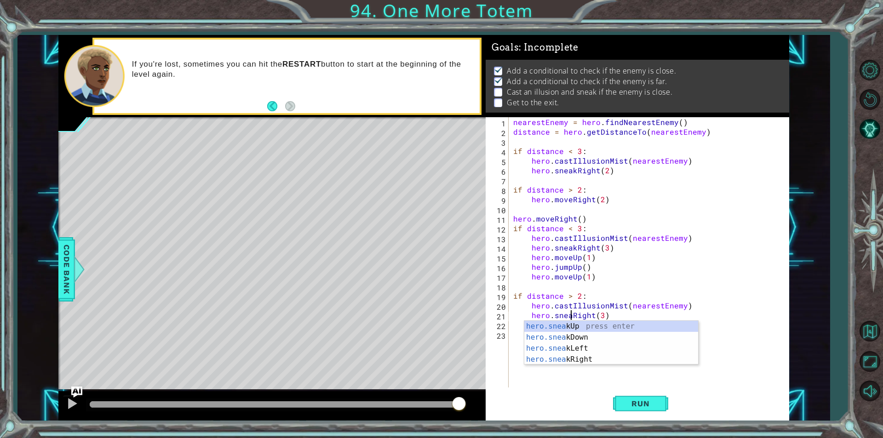
scroll to position [0, 4]
type textarea "hero.sneakRight(3)"
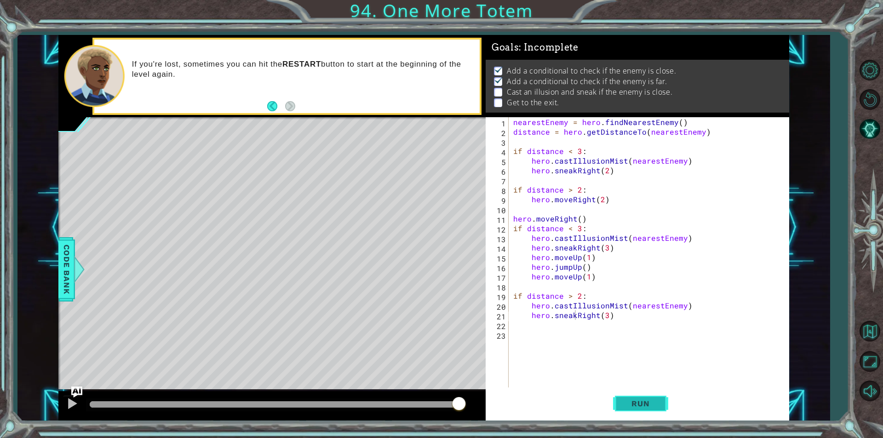
click at [632, 399] on span "Run" at bounding box center [640, 403] width 36 height 9
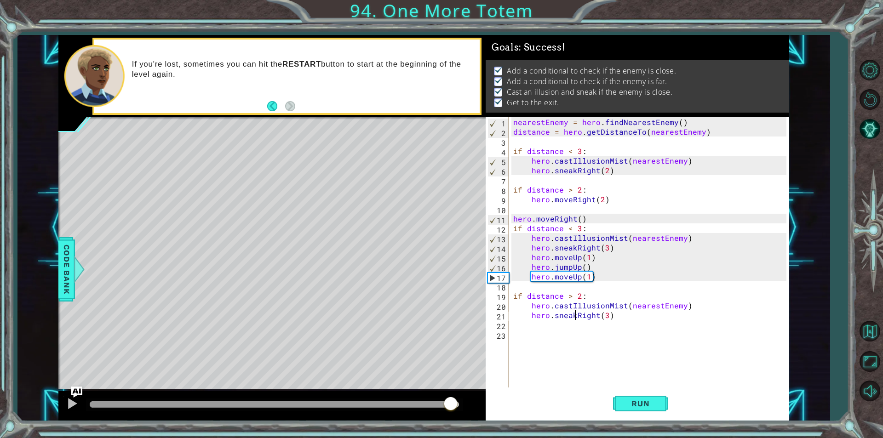
drag, startPoint x: 421, startPoint y: 404, endPoint x: 459, endPoint y: 409, distance: 37.5
click at [459, 408] on div at bounding box center [274, 405] width 369 height 6
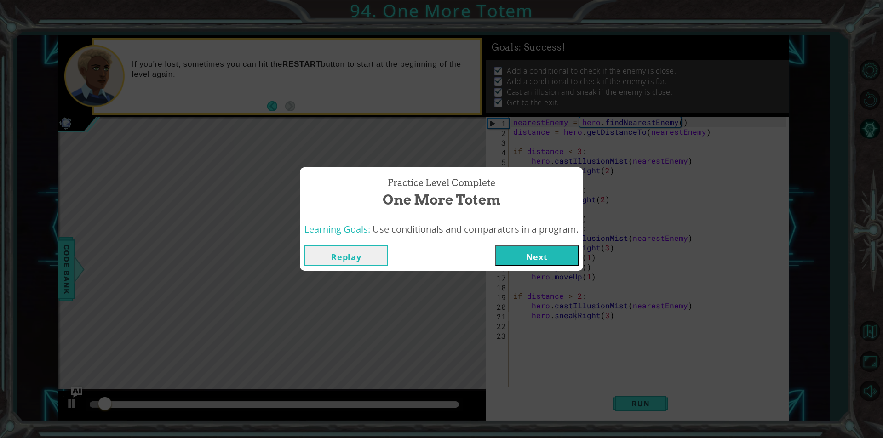
click at [521, 259] on button "Next" at bounding box center [537, 256] width 84 height 21
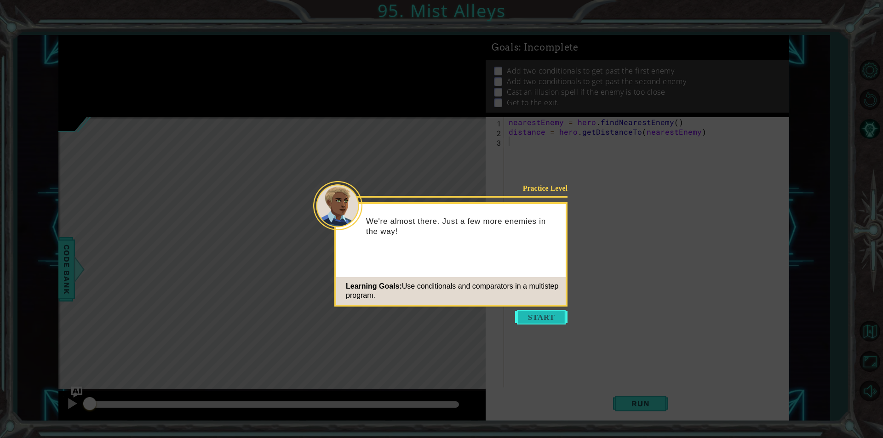
click at [534, 314] on button "Start" at bounding box center [541, 317] width 52 height 15
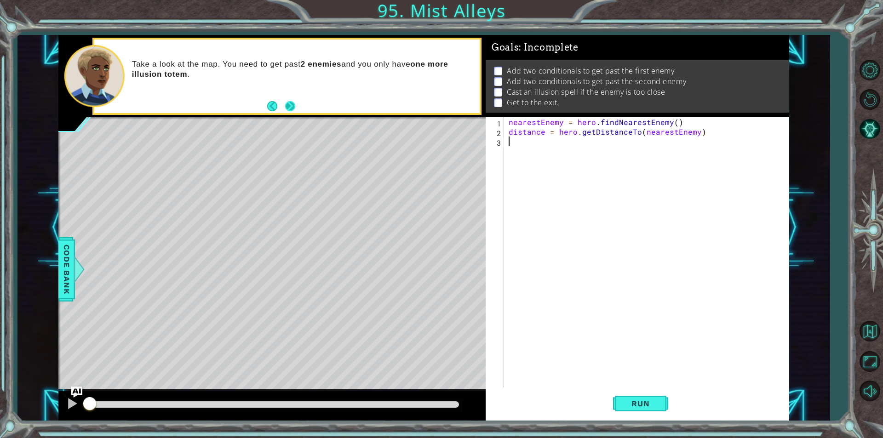
click at [289, 108] on button "Next" at bounding box center [290, 106] width 10 height 10
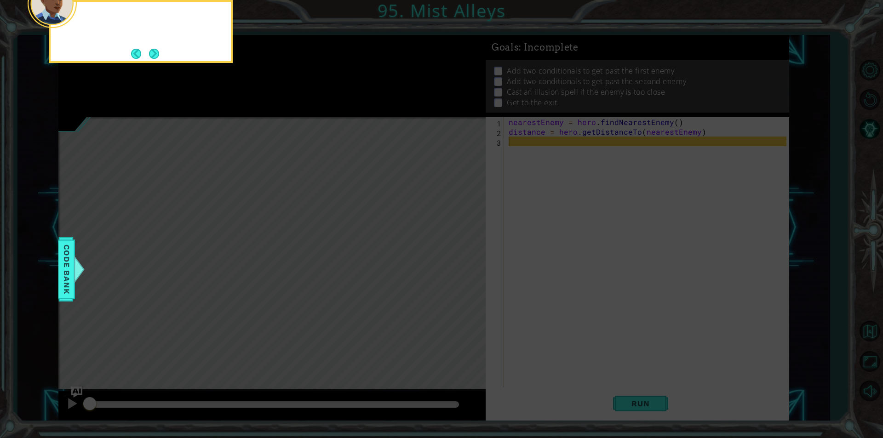
click at [289, 107] on icon at bounding box center [441, 66] width 883 height 746
drag, startPoint x: 163, startPoint y: 55, endPoint x: 157, endPoint y: 53, distance: 6.1
click at [161, 54] on div "Then add 2 conditionals so you'll know whether to" at bounding box center [141, 31] width 184 height 63
click at [157, 53] on button "Next" at bounding box center [154, 54] width 10 height 10
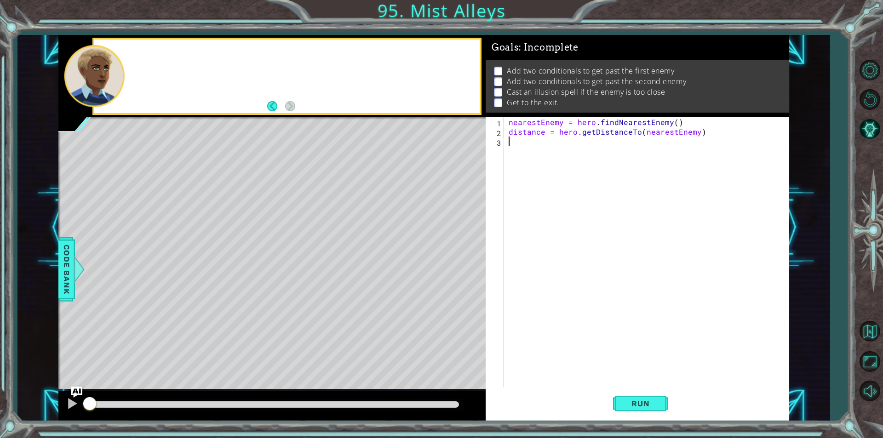
click at [157, 53] on div at bounding box center [286, 77] width 385 height 74
